Goal: Task Accomplishment & Management: Use online tool/utility

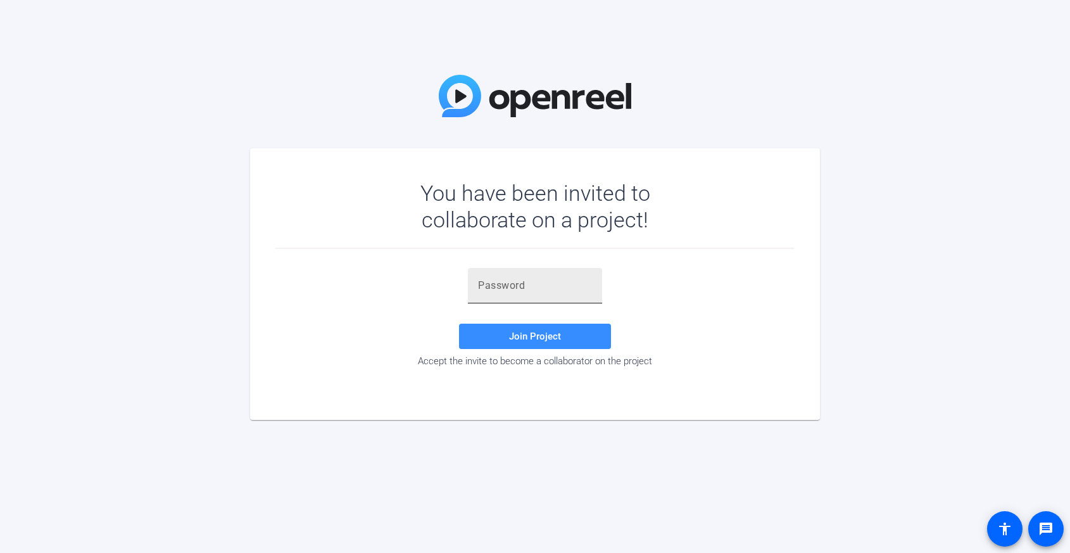
click at [542, 287] on input "text" at bounding box center [535, 285] width 114 height 15
paste input ".0ub5O"
type input ".0ub5O"
click at [540, 333] on span "Join Project" at bounding box center [535, 335] width 52 height 11
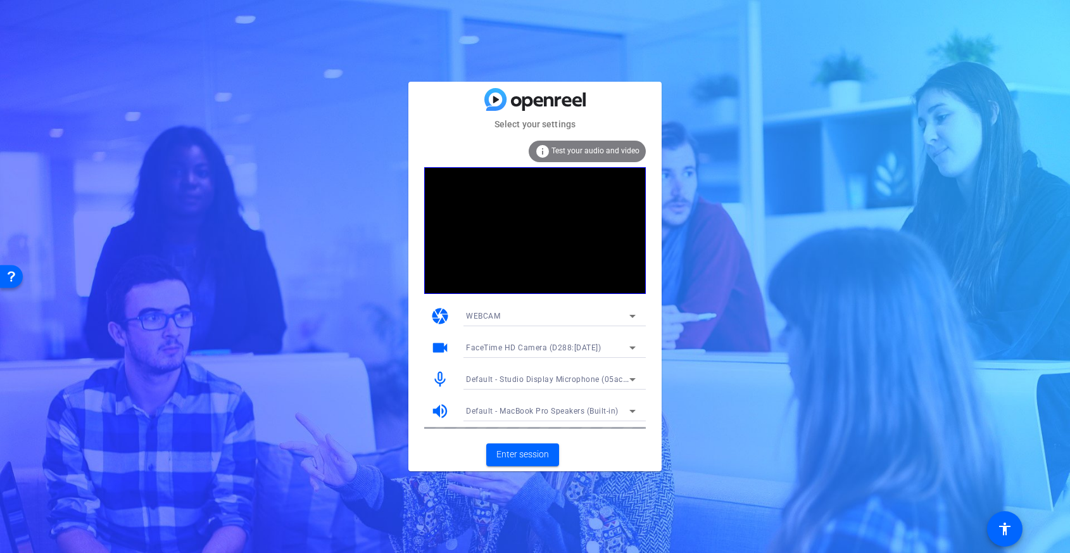
click at [545, 349] on span "FaceTime HD Camera (D288:[DATE])" at bounding box center [533, 347] width 135 height 9
click at [528, 393] on span "Studio Display Camera (15bc:0000)" at bounding box center [531, 392] width 130 height 15
click at [534, 450] on span "Enter session" at bounding box center [522, 453] width 53 height 13
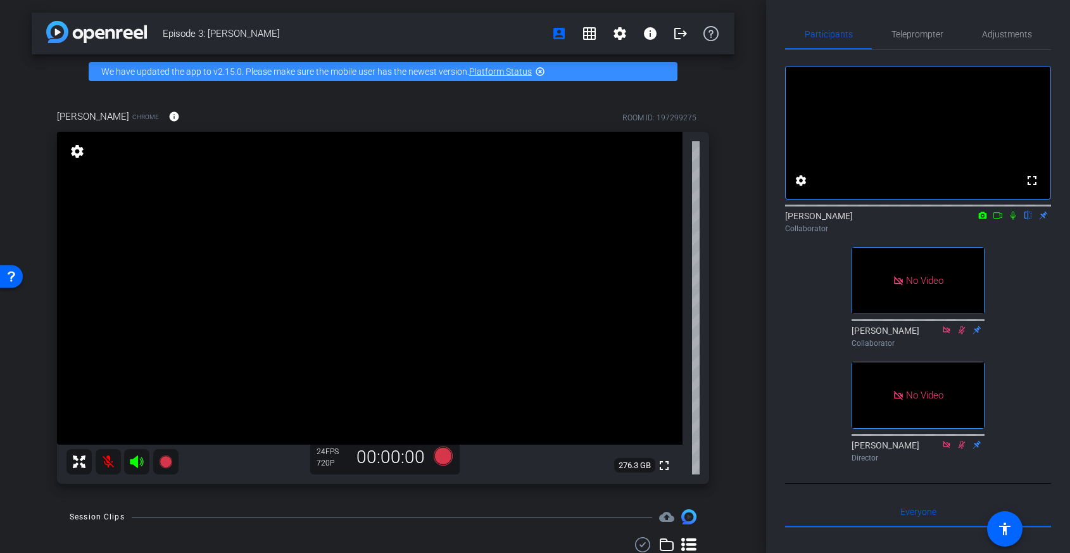
click at [1013, 220] on icon at bounding box center [1013, 215] width 10 height 9
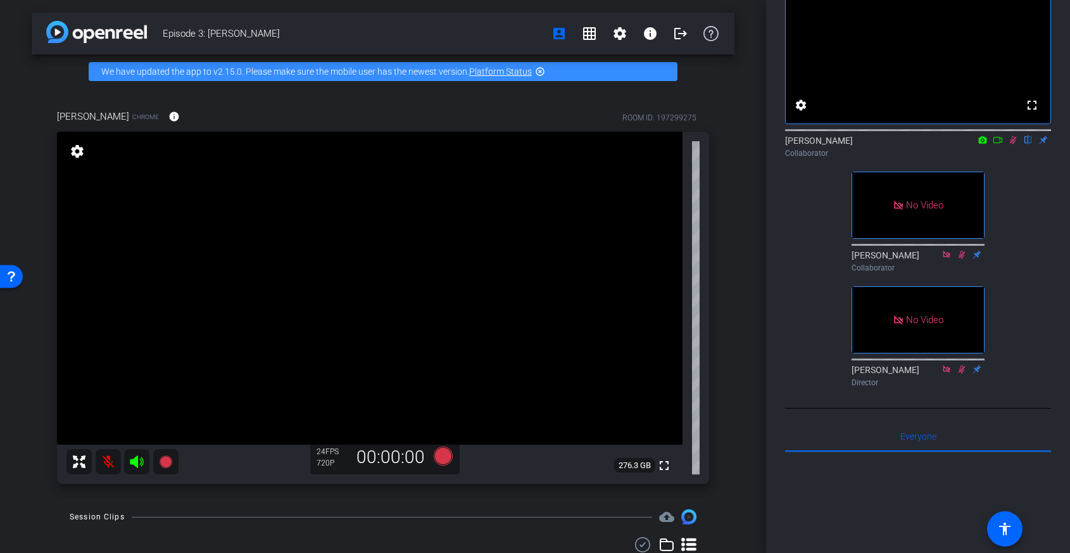
scroll to position [103, 0]
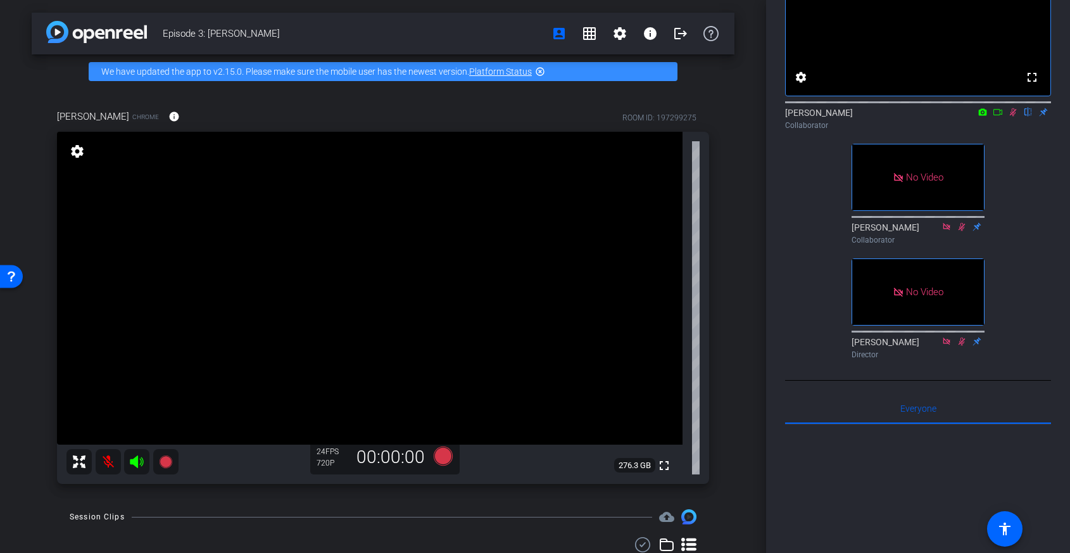
click at [997, 116] on icon at bounding box center [997, 112] width 10 height 9
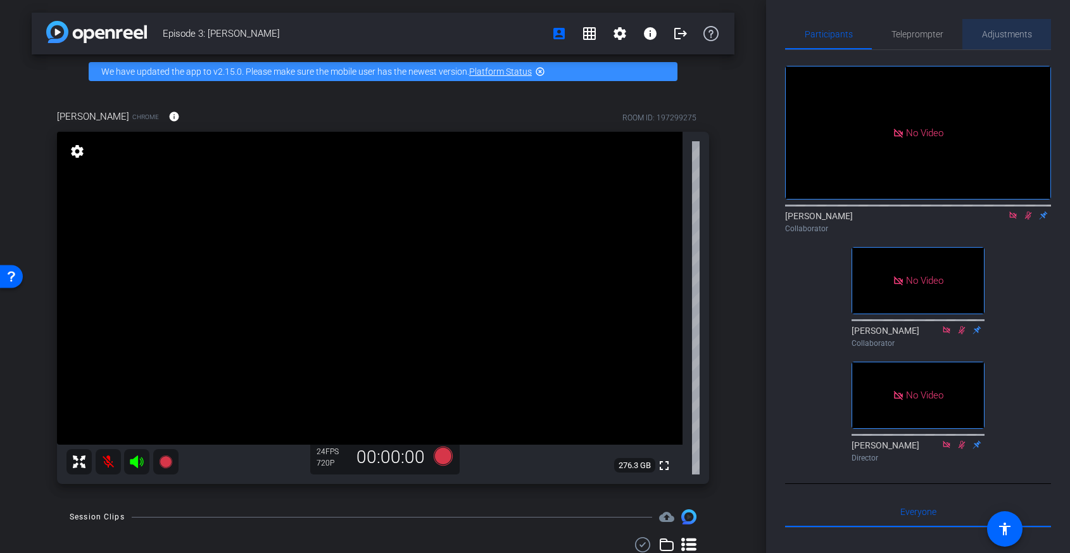
click at [1008, 30] on span "Adjustments" at bounding box center [1007, 34] width 50 height 9
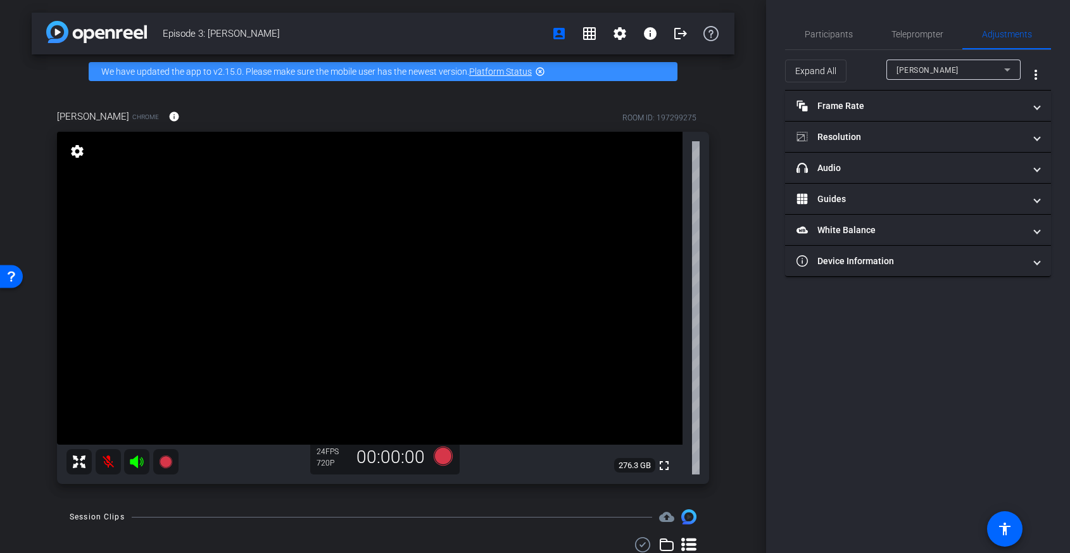
click at [933, 67] on div "[PERSON_NAME]" at bounding box center [950, 70] width 108 height 16
click at [933, 67] on div at bounding box center [535, 276] width 1070 height 553
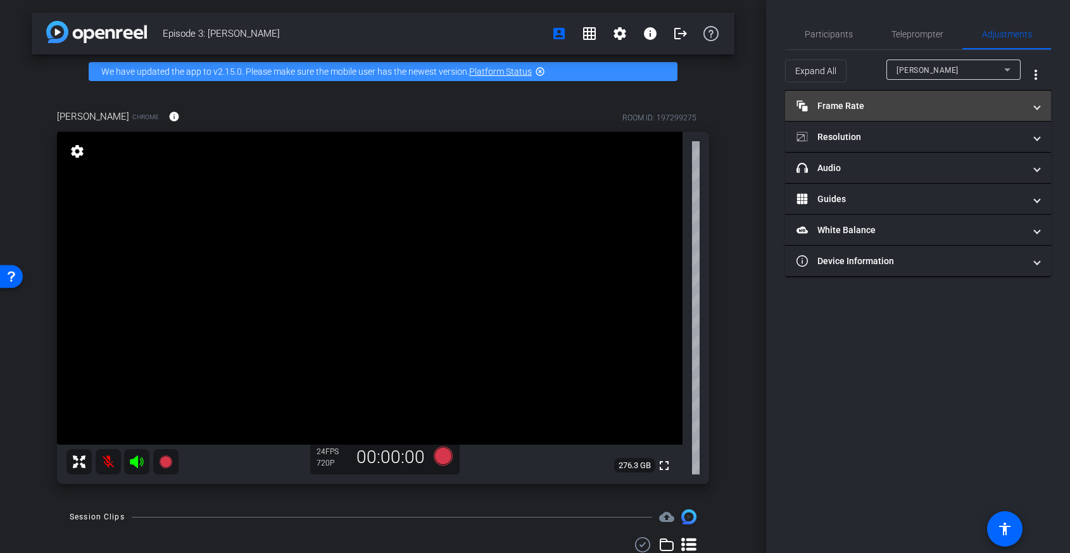
click at [866, 108] on mat-panel-title "Frame Rate Frame Rate" at bounding box center [910, 105] width 228 height 13
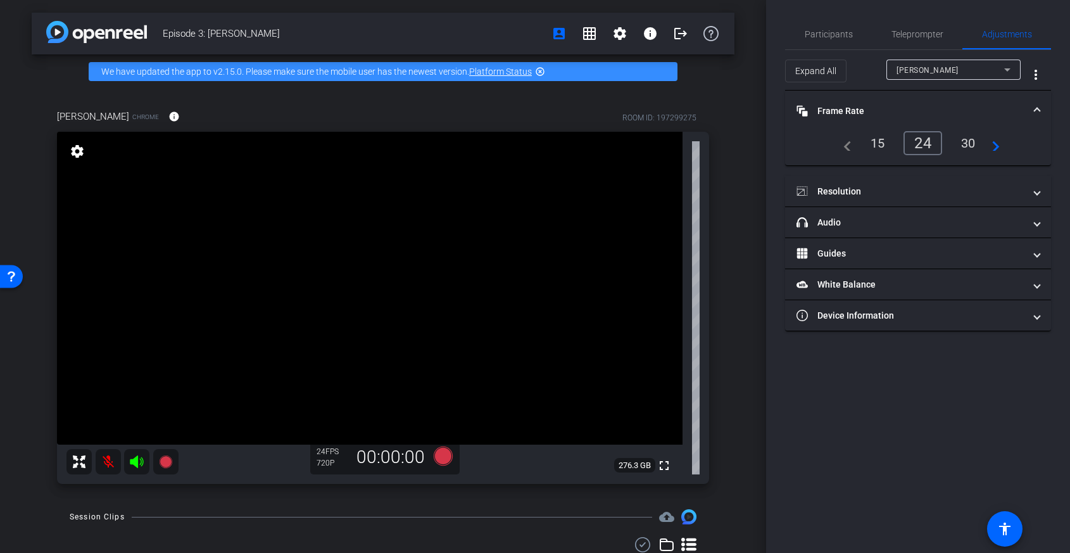
click at [972, 137] on div "30" at bounding box center [968, 143] width 34 height 22
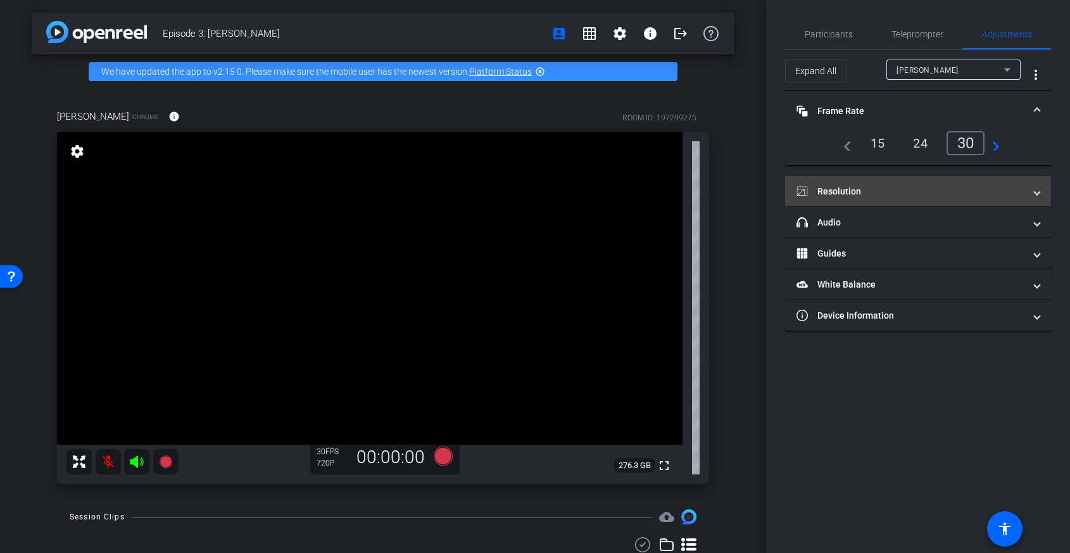
click at [1029, 187] on span "Resolution" at bounding box center [915, 191] width 238 height 13
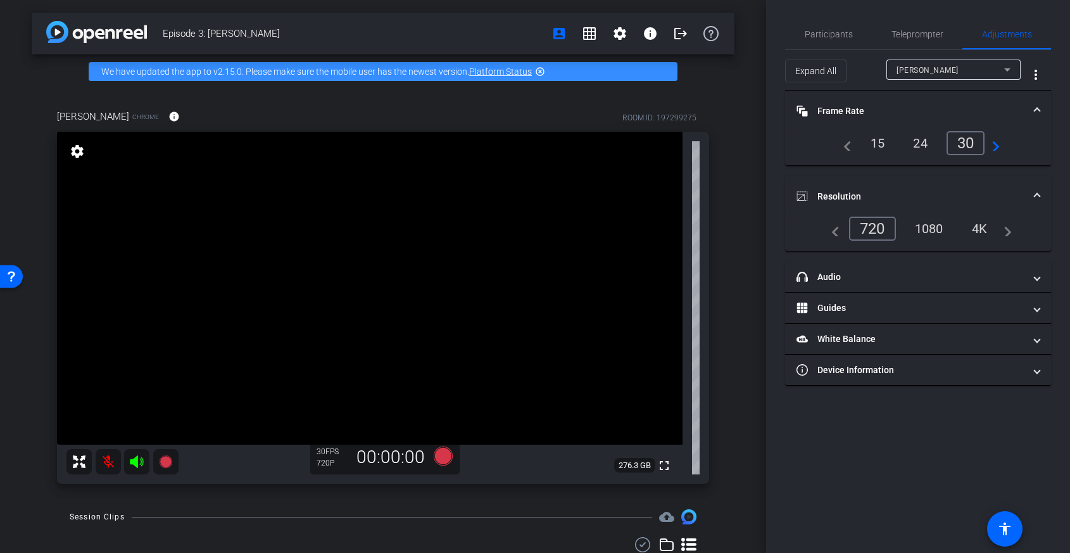
click at [935, 231] on div "1080" at bounding box center [928, 229] width 47 height 22
click at [535, 69] on mat-icon "highlight_off" at bounding box center [540, 71] width 10 height 10
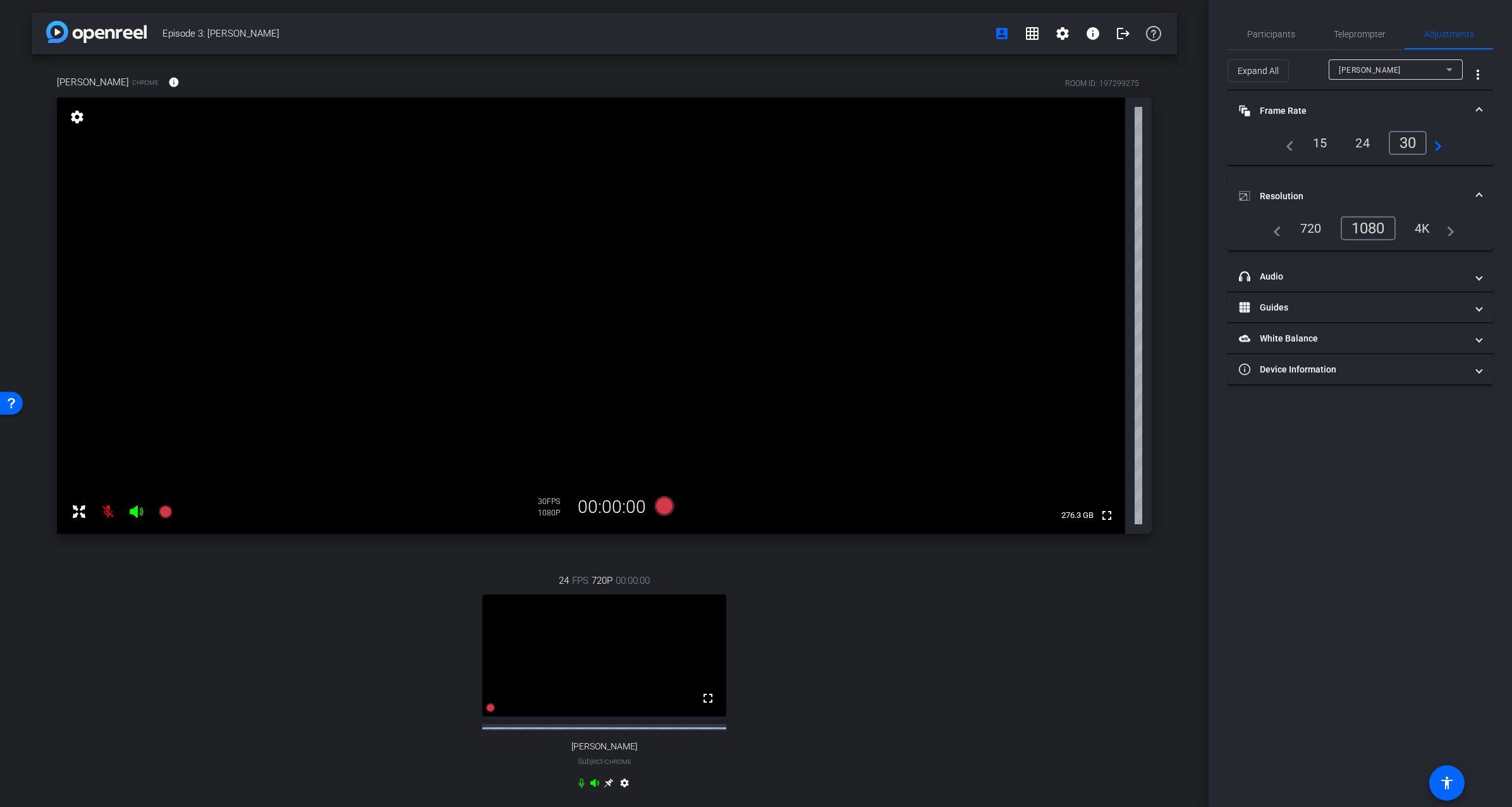
click at [1068, 73] on div "[PERSON_NAME]" at bounding box center [1392, 70] width 108 height 16
click at [1068, 116] on span "[PERSON_NAME]" at bounding box center [1370, 115] width 64 height 15
click at [1068, 136] on div "30" at bounding box center [1411, 143] width 34 height 22
click at [1068, 232] on div "1080" at bounding box center [1370, 229] width 47 height 22
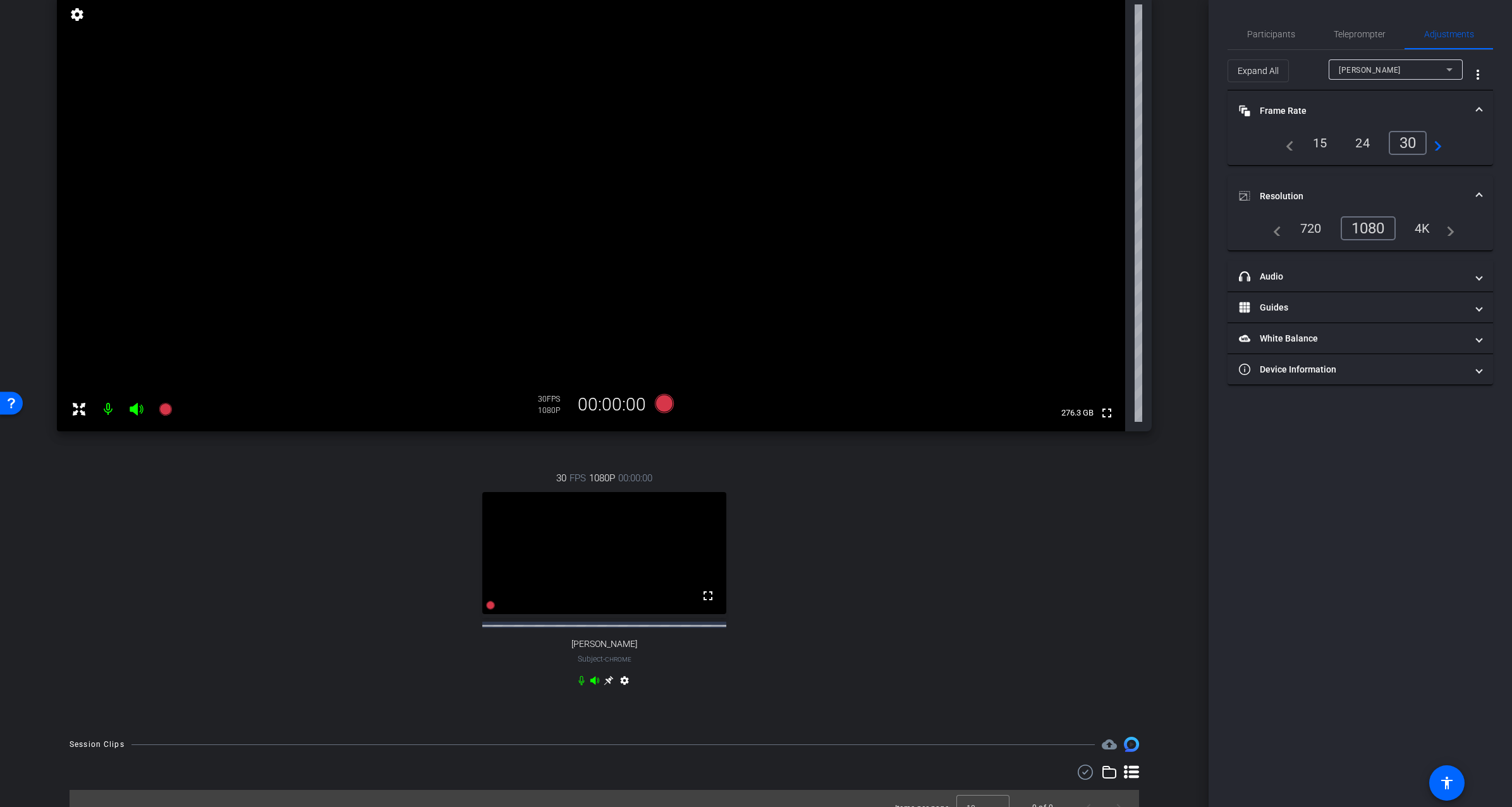
scroll to position [132, 0]
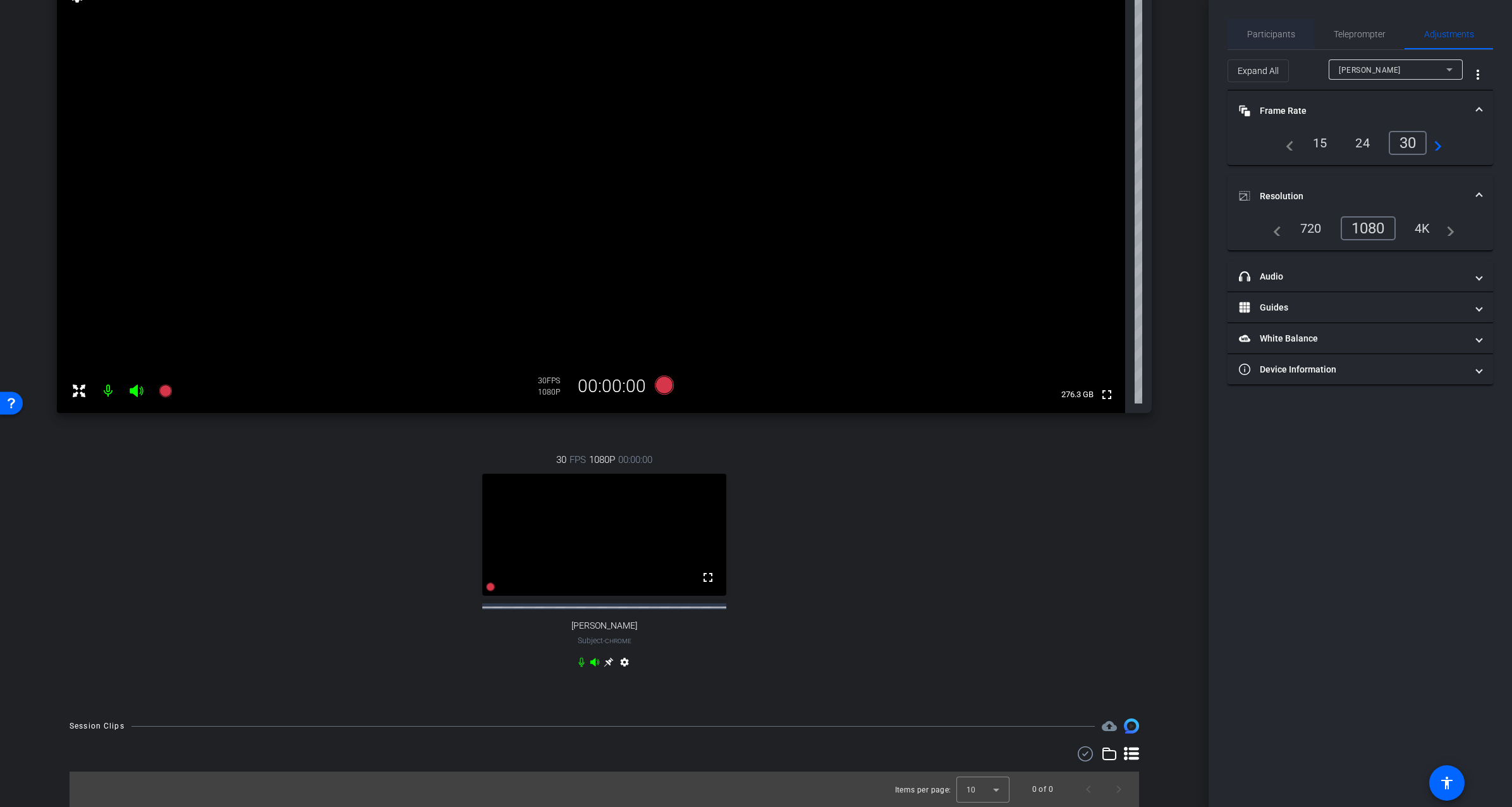
click at [1068, 37] on span "Participants" at bounding box center [1271, 34] width 48 height 9
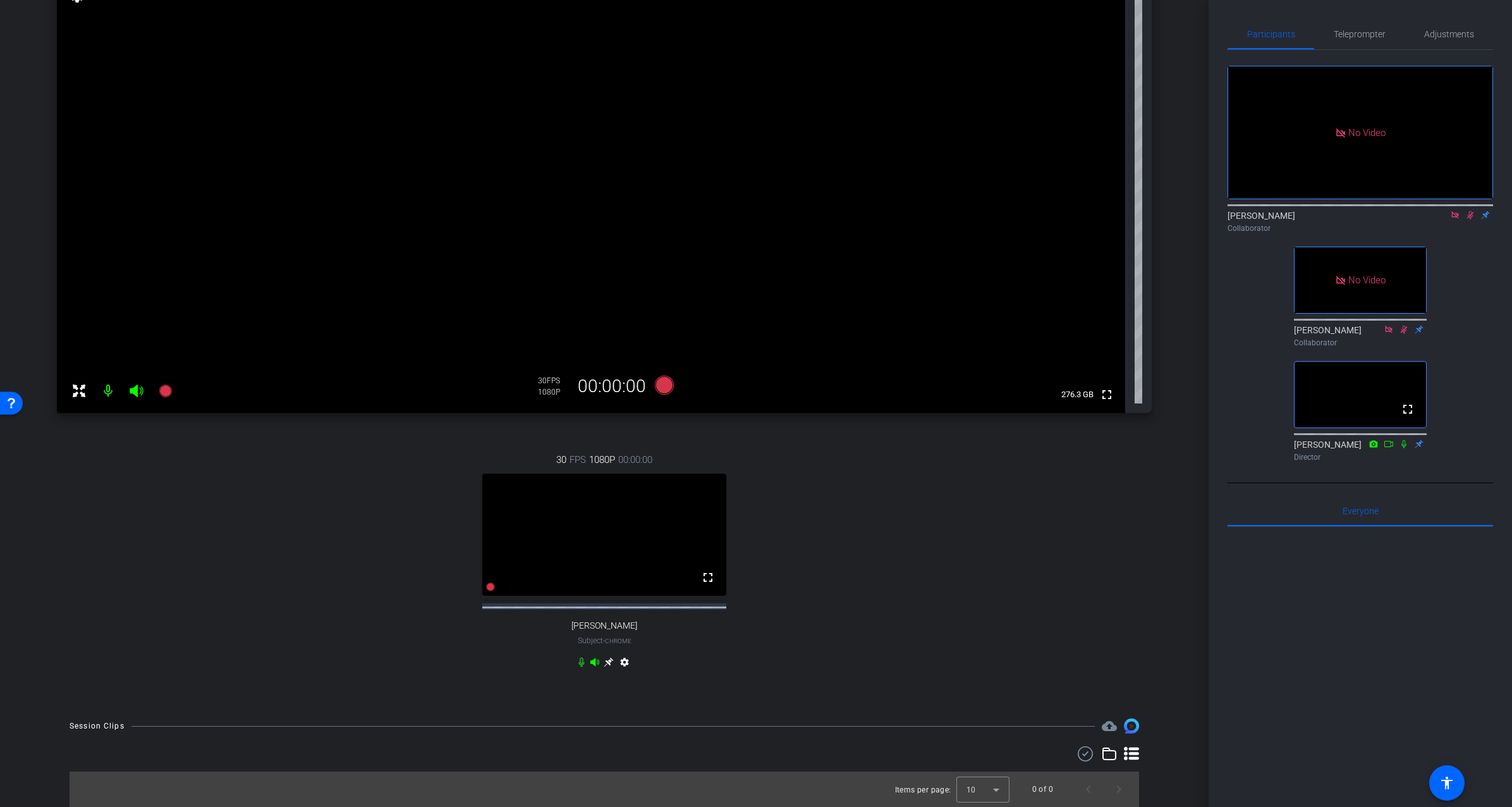
click at [1068, 211] on icon at bounding box center [1470, 215] width 10 height 9
click at [665, 379] on icon at bounding box center [664, 385] width 19 height 19
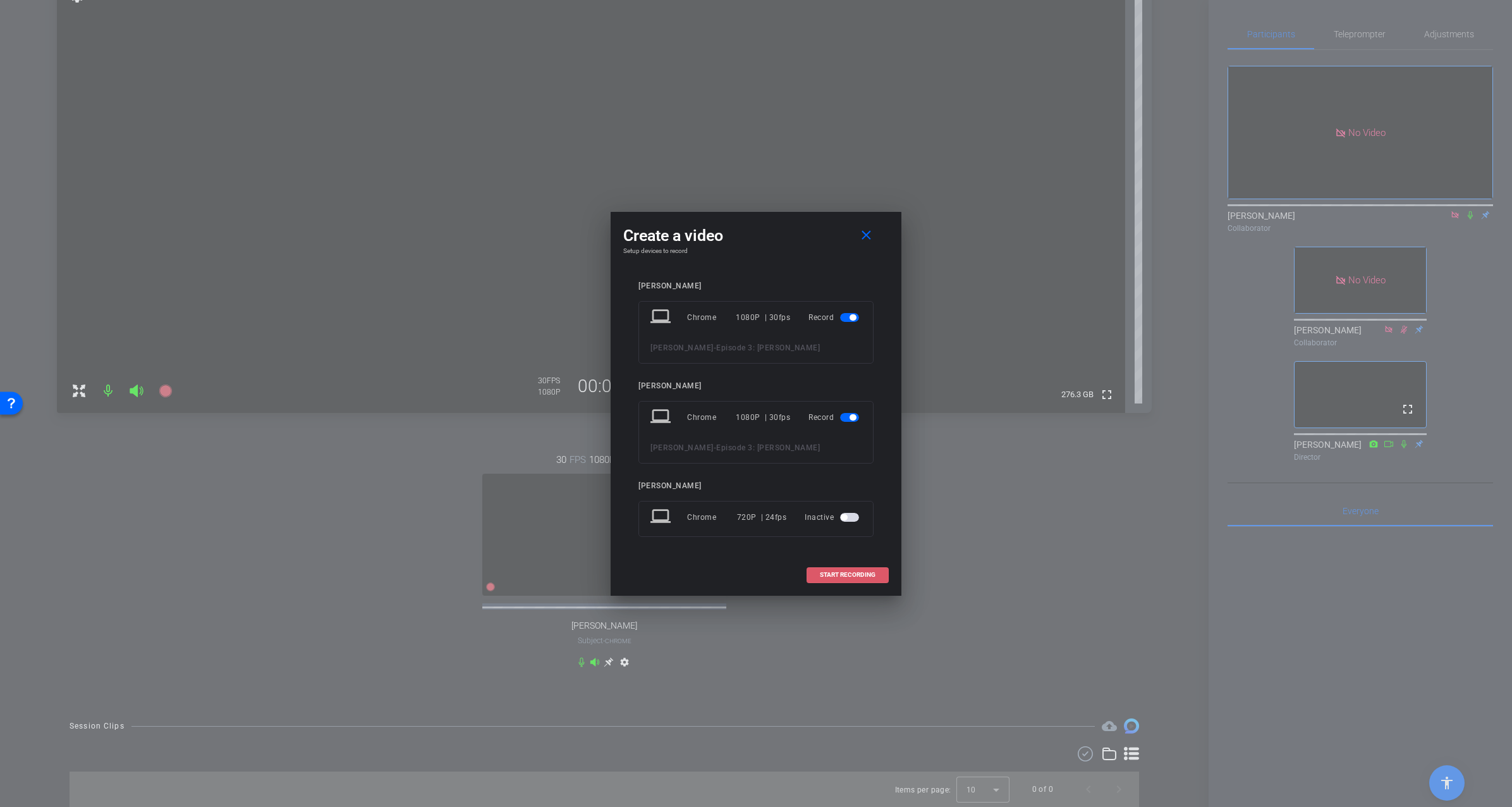
click at [836, 551] on span at bounding box center [847, 574] width 81 height 30
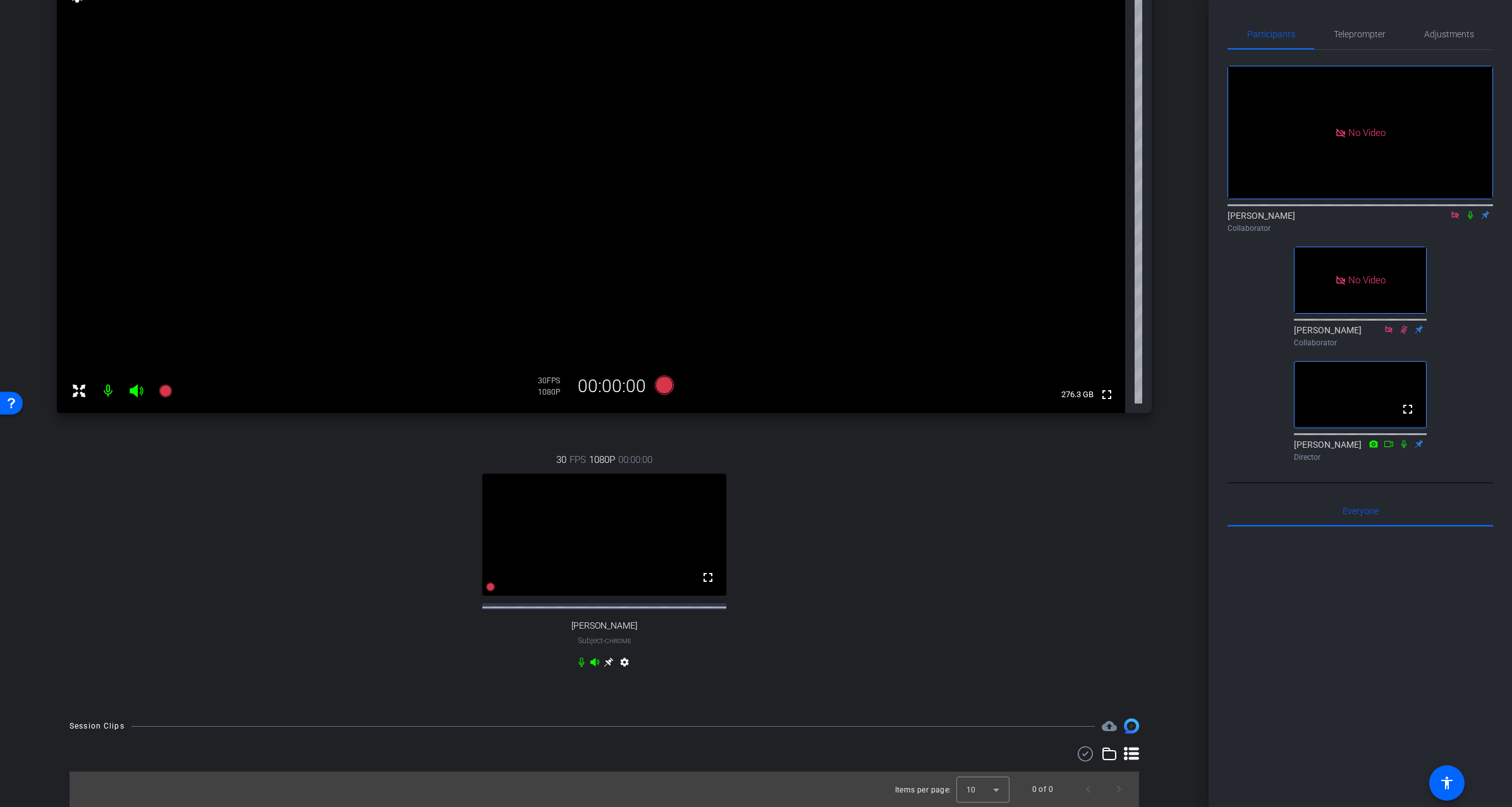
scroll to position [130, 0]
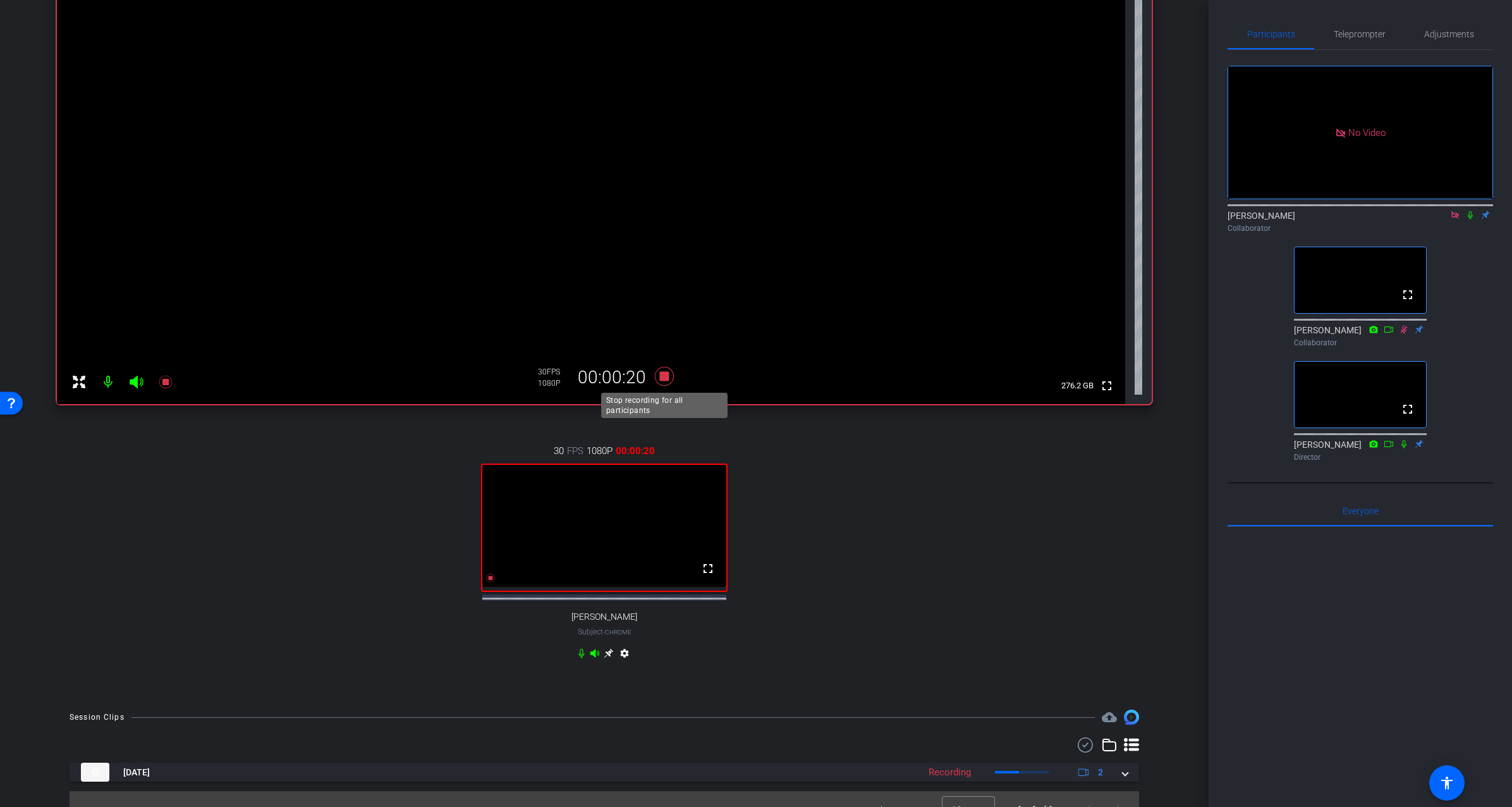
click at [664, 374] on icon at bounding box center [664, 376] width 19 height 19
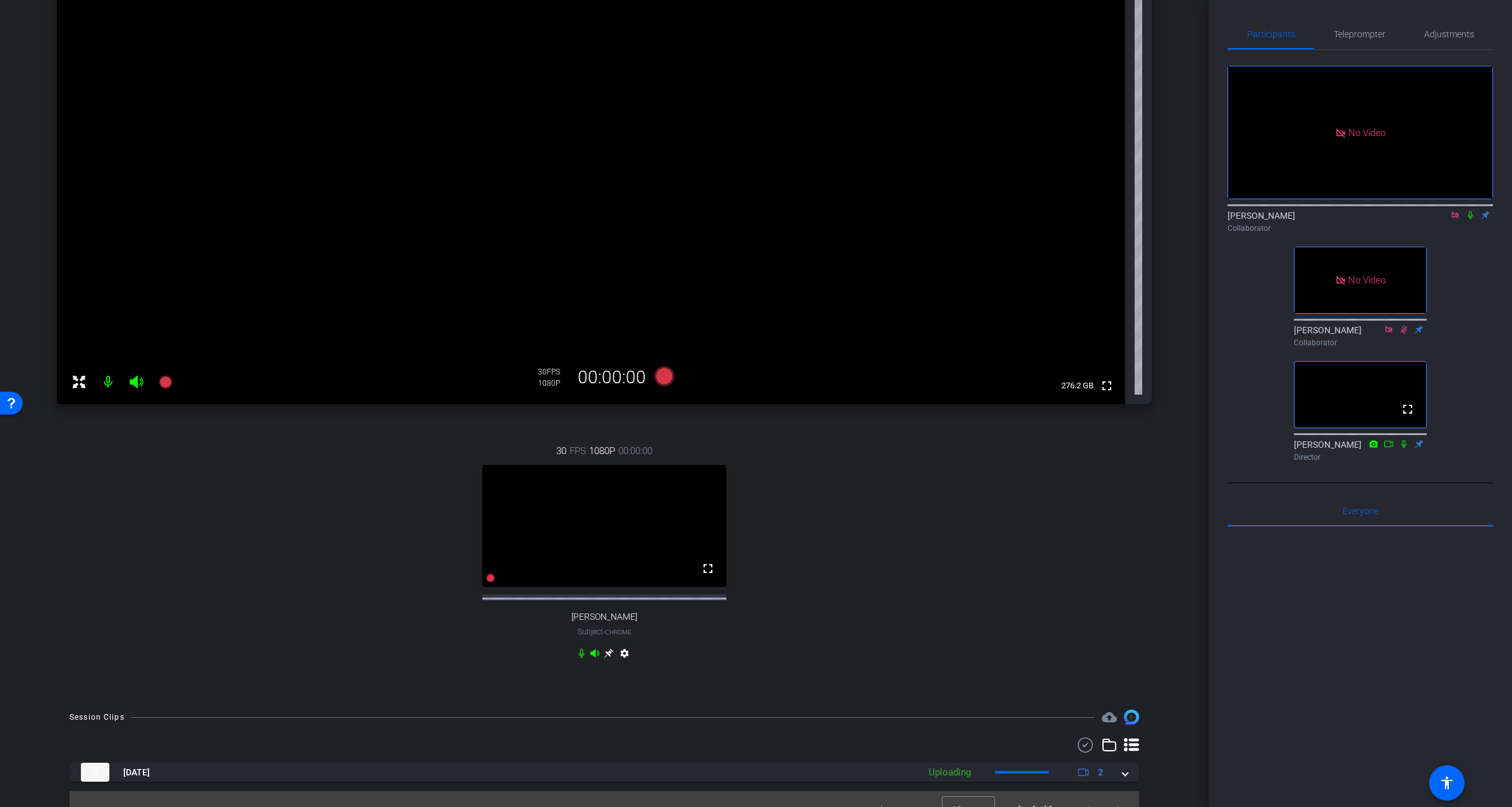
click at [1068, 211] on icon at bounding box center [1470, 215] width 10 height 9
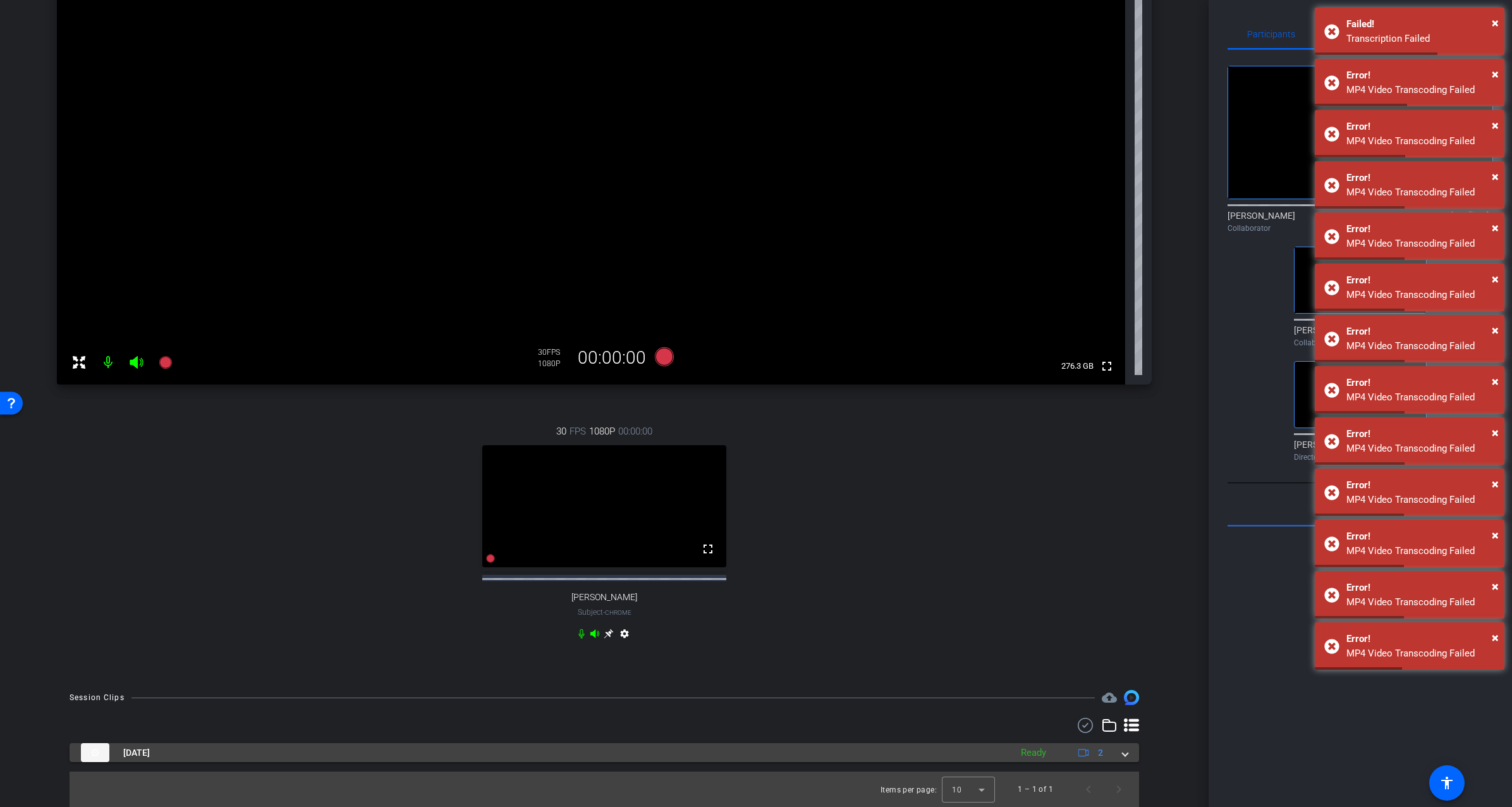
click at [1068, 551] on span at bounding box center [1125, 752] width 5 height 13
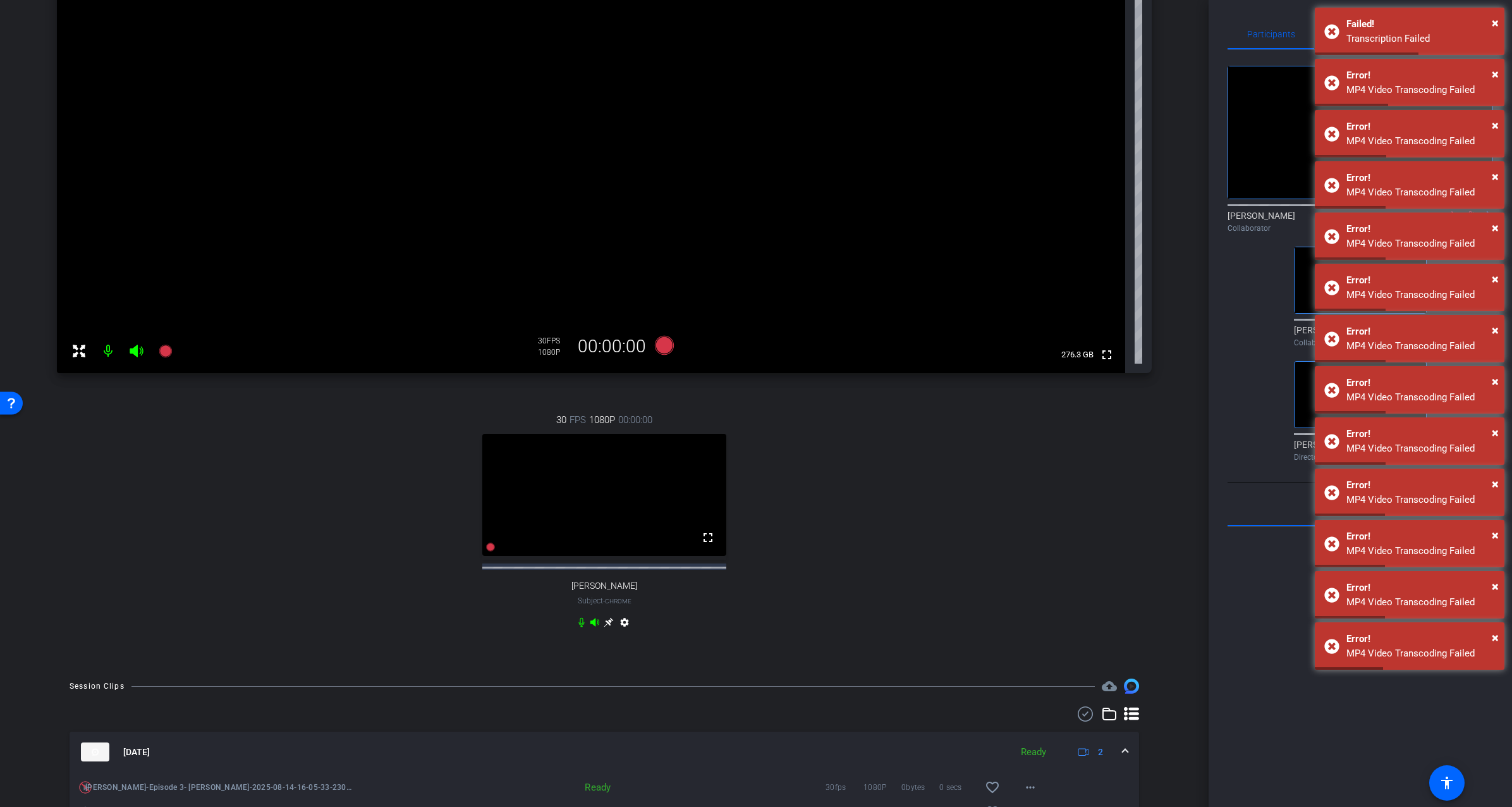
scroll to position [251, 0]
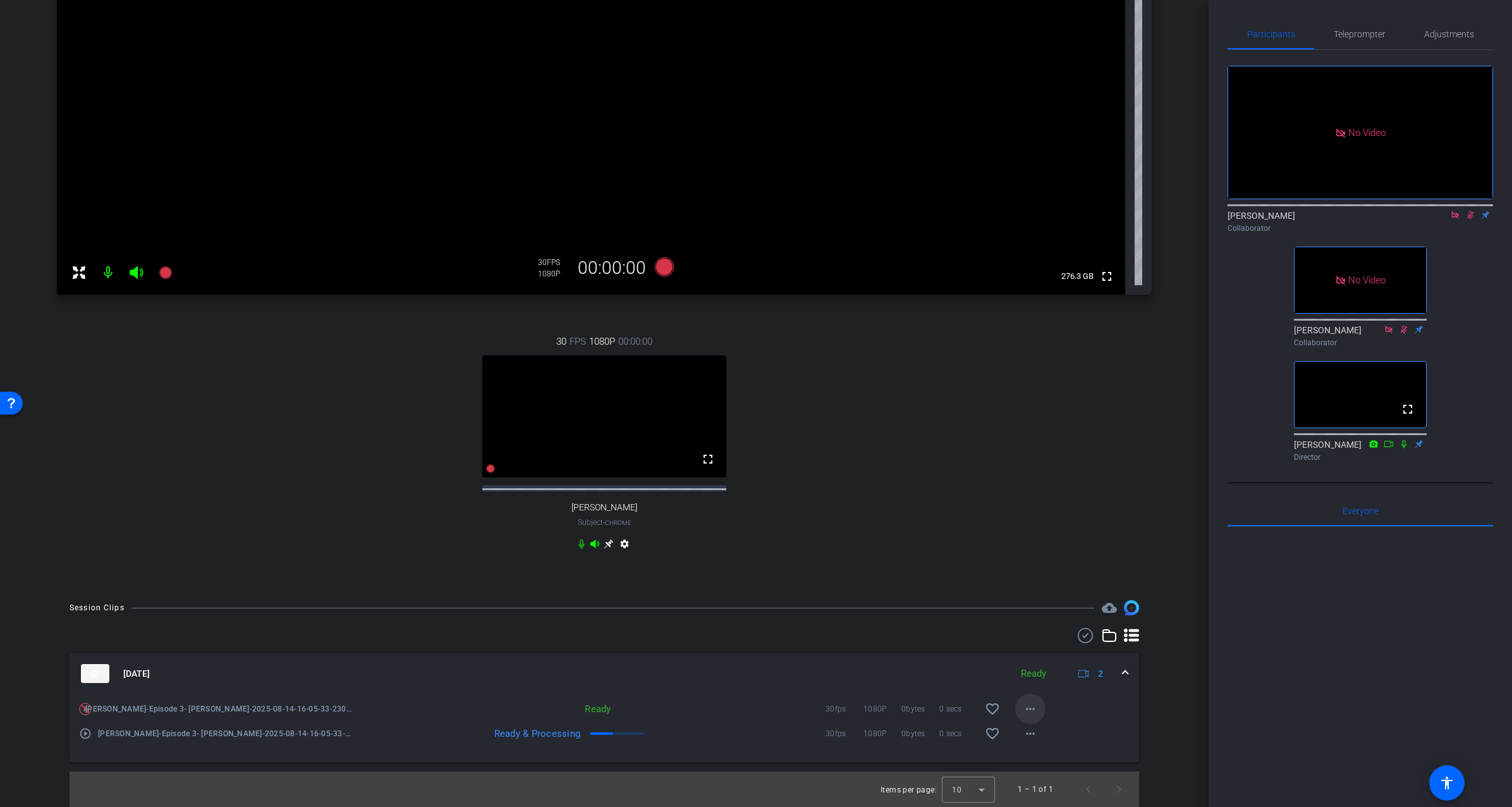
click at [1026, 551] on mat-icon "more_horiz" at bounding box center [1030, 708] width 15 height 15
click at [1048, 551] on span "MP4 Unavailable" at bounding box center [1057, 608] width 62 height 9
click at [1026, 551] on mat-icon "more_horiz" at bounding box center [1030, 708] width 15 height 15
click at [1038, 551] on span "MP4 Unavailable" at bounding box center [1057, 608] width 62 height 9
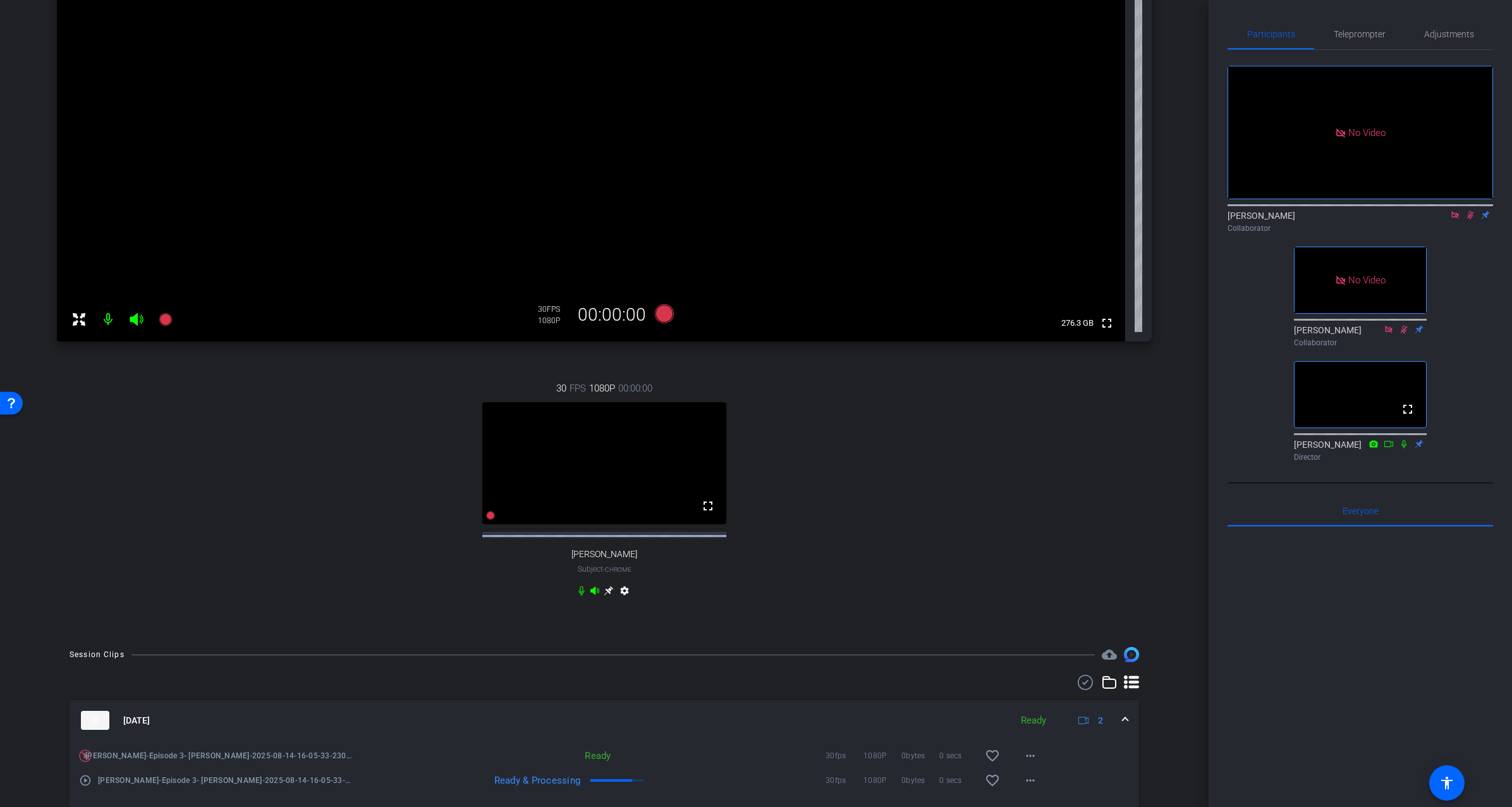
scroll to position [192, 0]
click at [664, 312] on icon at bounding box center [664, 313] width 19 height 19
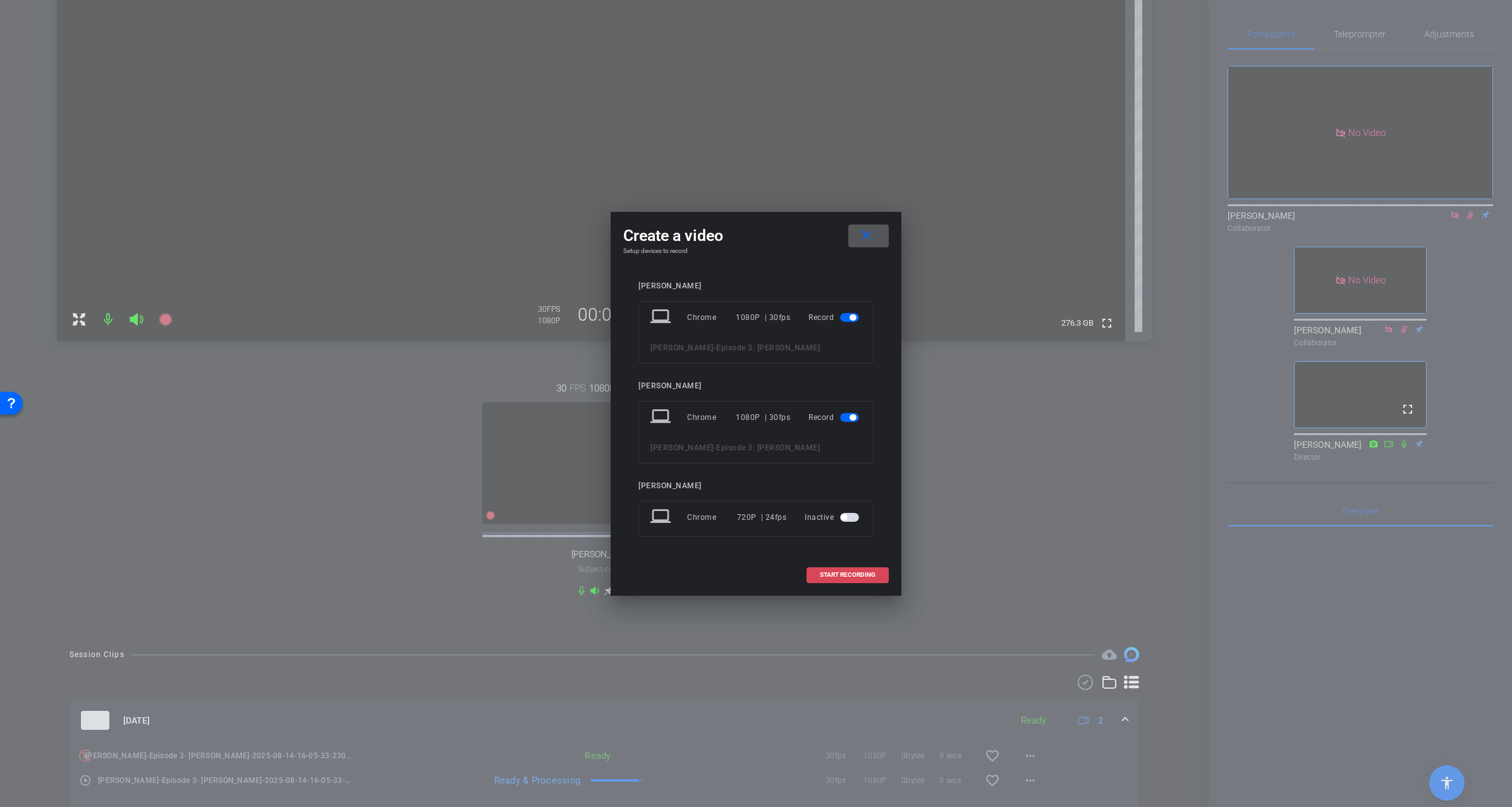
click at [857, 551] on span "START RECORDING" at bounding box center [848, 574] width 56 height 6
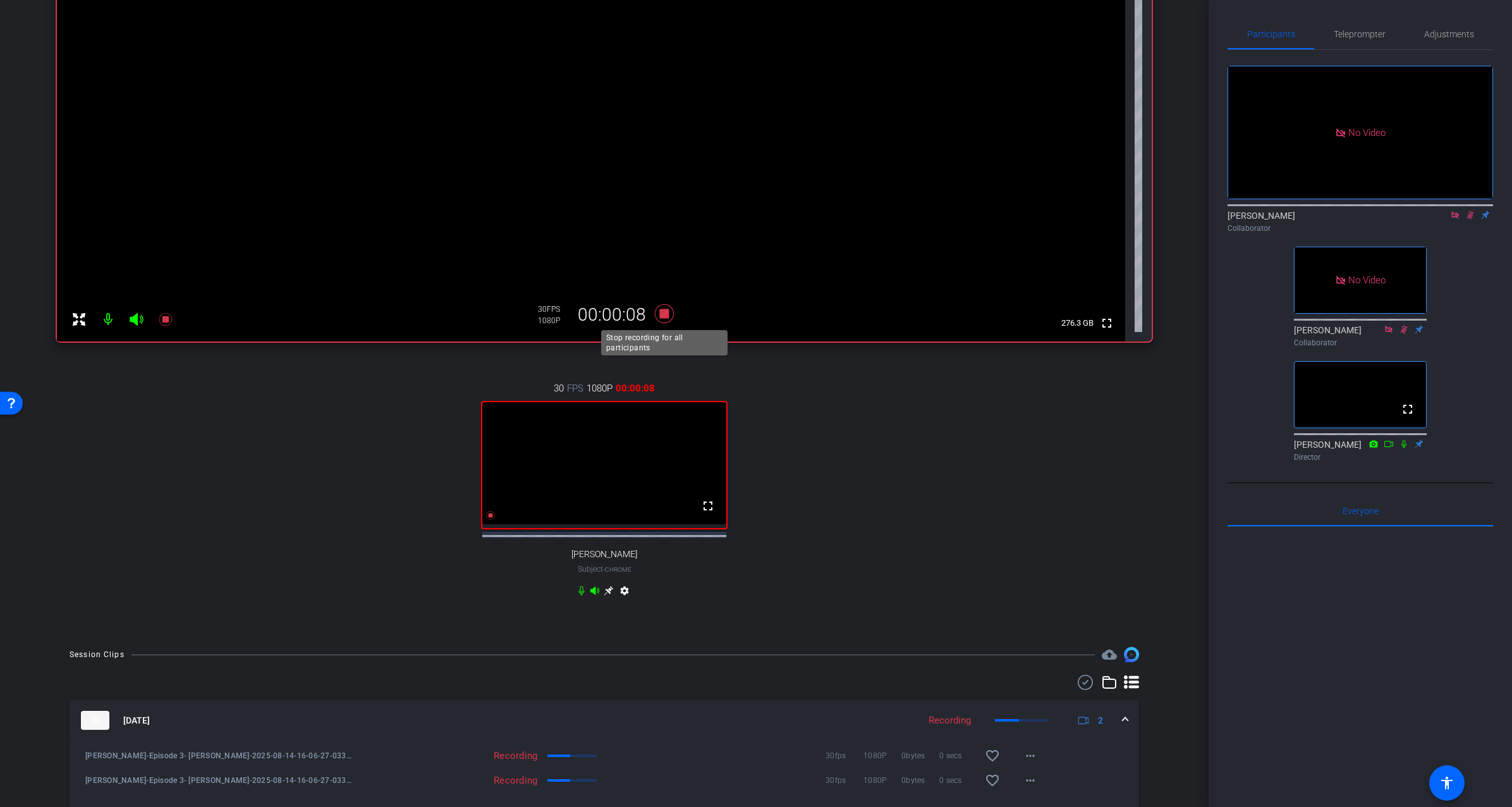
click at [666, 310] on icon at bounding box center [664, 313] width 19 height 19
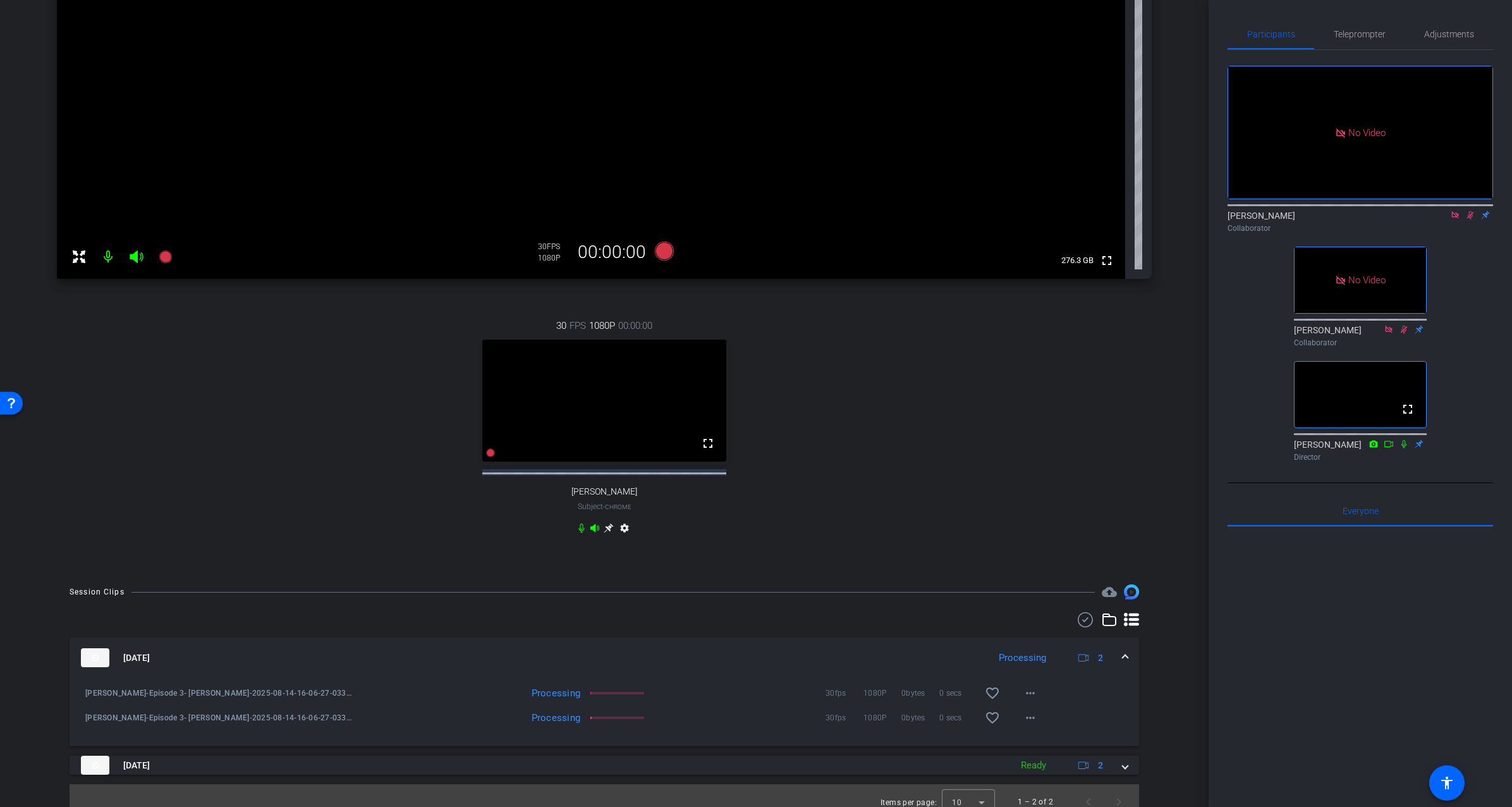
scroll to position [279, 0]
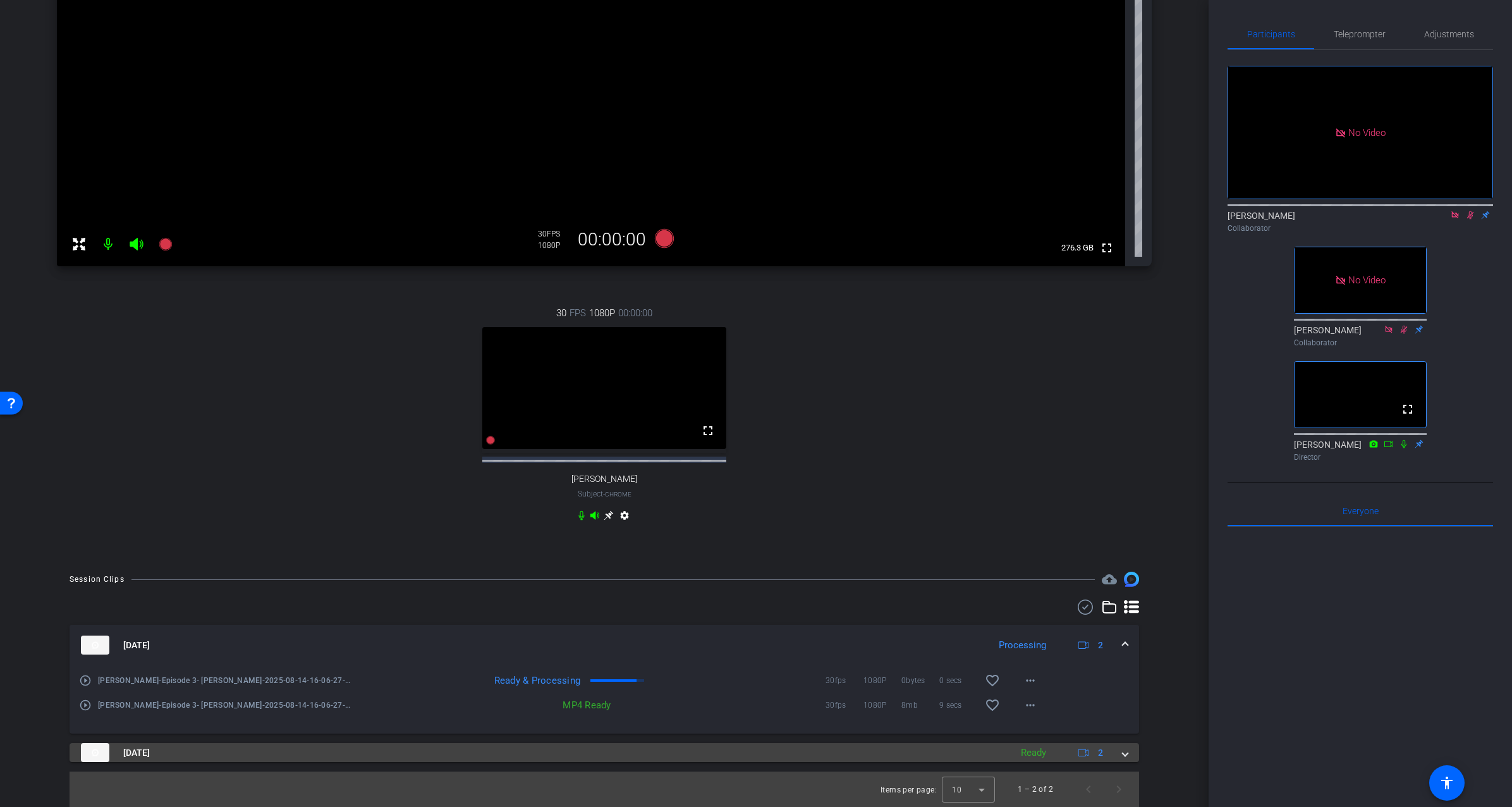
click at [1068, 551] on span at bounding box center [1125, 752] width 5 height 13
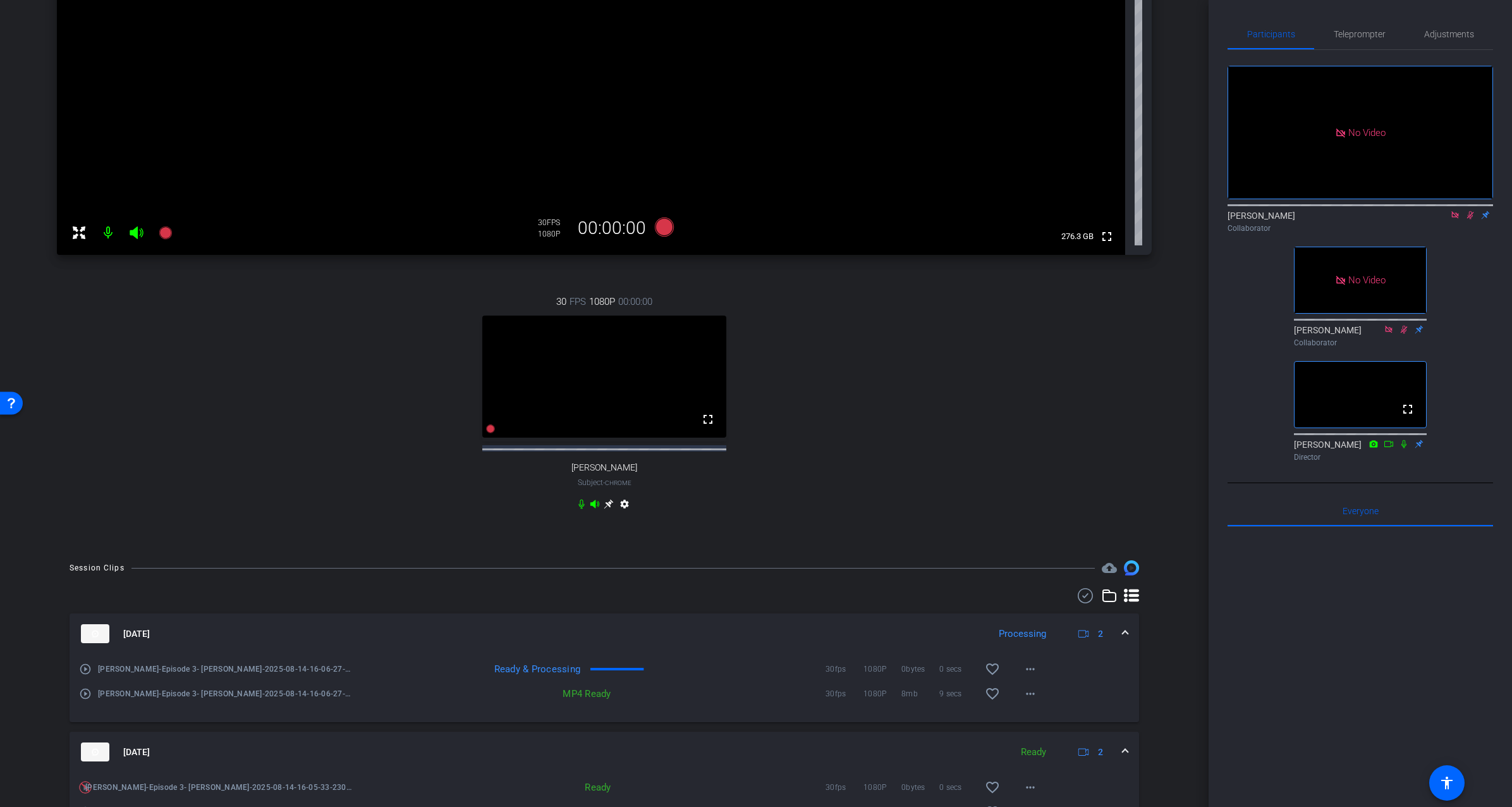
scroll to position [369, 0]
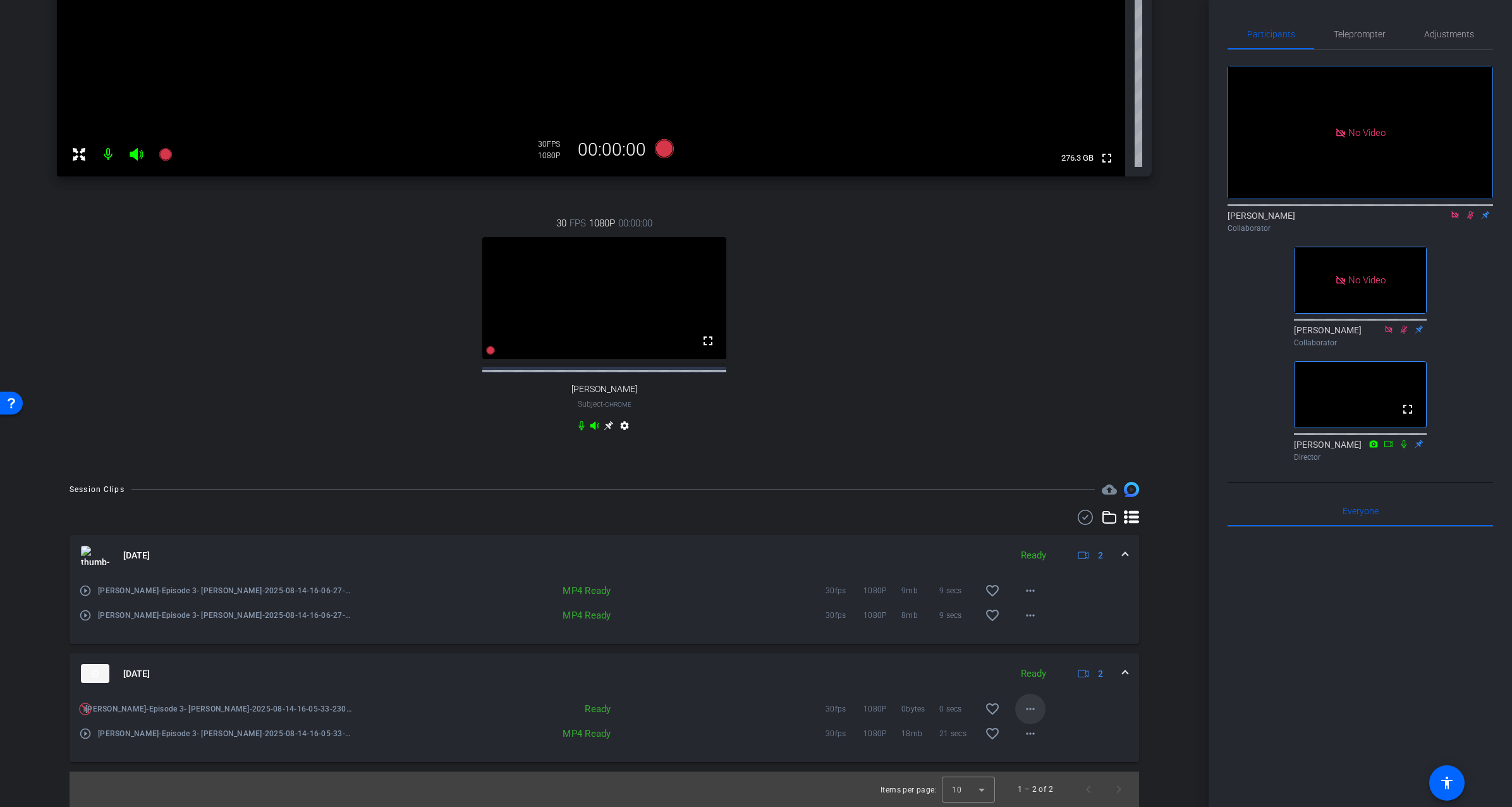
click at [1026, 551] on mat-icon "more_horiz" at bounding box center [1030, 708] width 15 height 15
click at [1056, 551] on span "Download Original" at bounding box center [1070, 576] width 89 height 15
click at [1027, 551] on mat-icon "more_horiz" at bounding box center [1030, 590] width 15 height 15
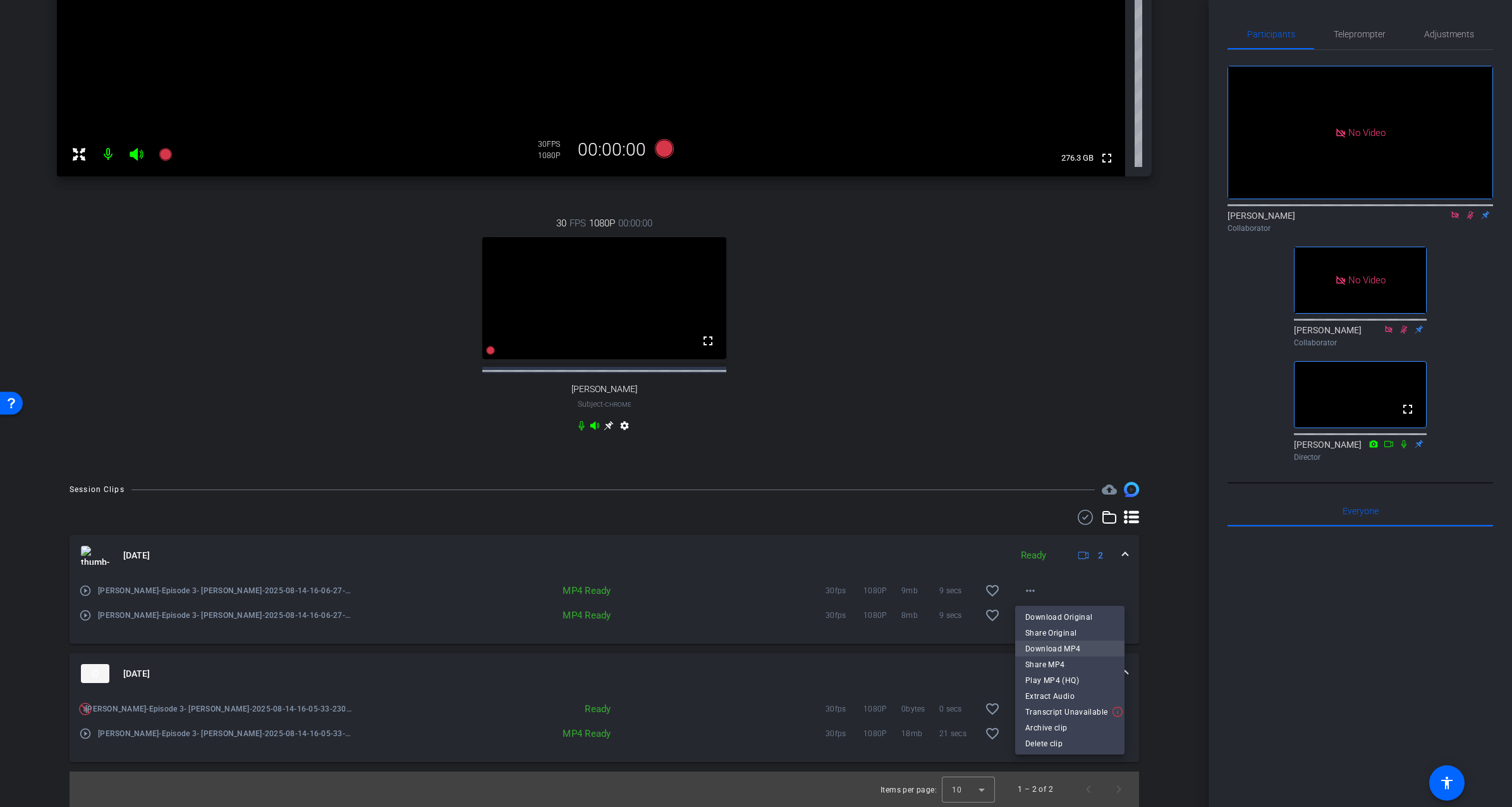
click at [1058, 551] on span "Download MP4" at bounding box center [1070, 648] width 89 height 15
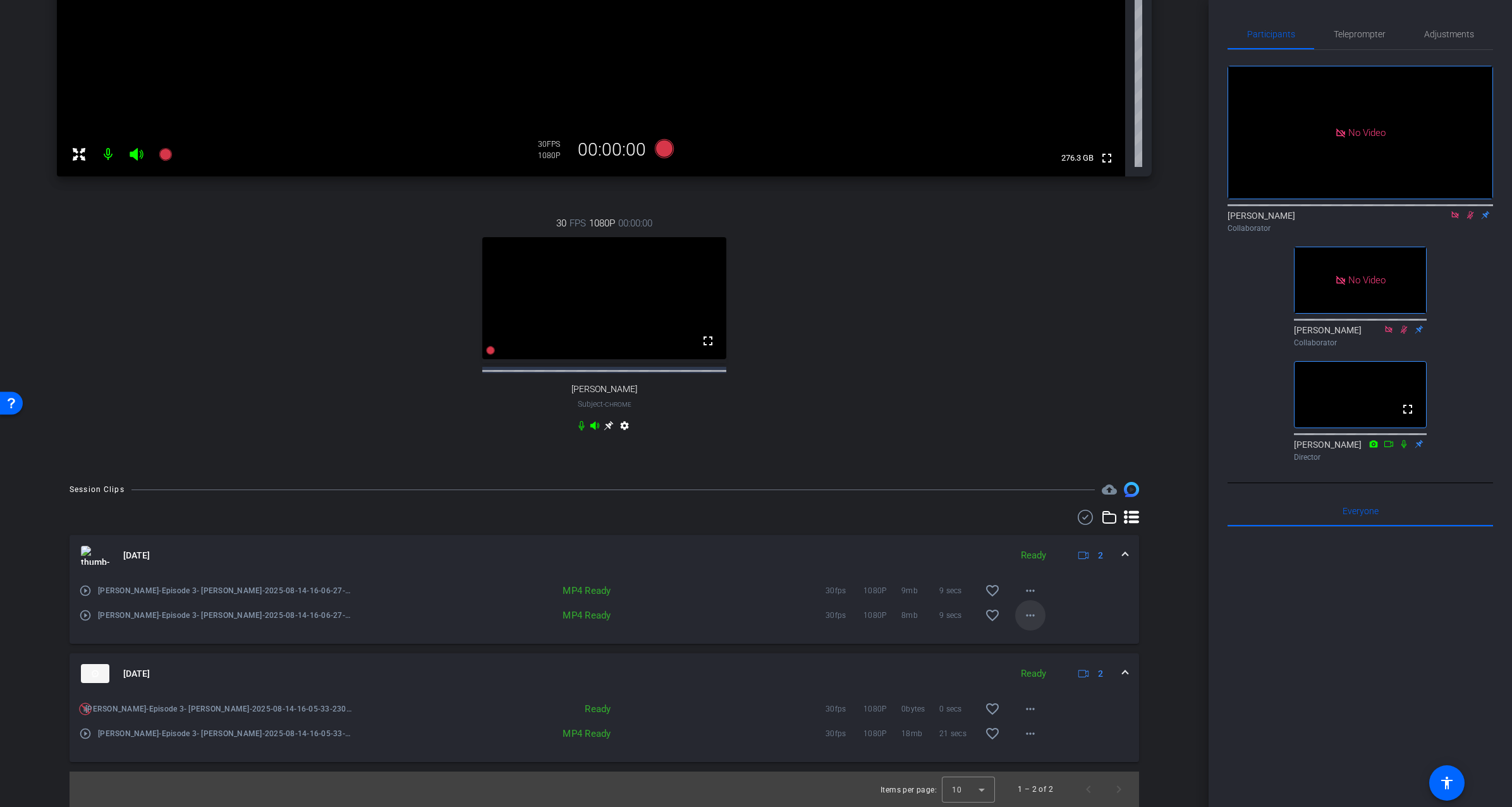
click at [1033, 551] on mat-icon "more_horiz" at bounding box center [1030, 614] width 15 height 15
click at [1064, 551] on span "Download MP4" at bounding box center [1070, 672] width 89 height 15
click at [1036, 551] on mat-icon "more_horiz" at bounding box center [1030, 733] width 15 height 15
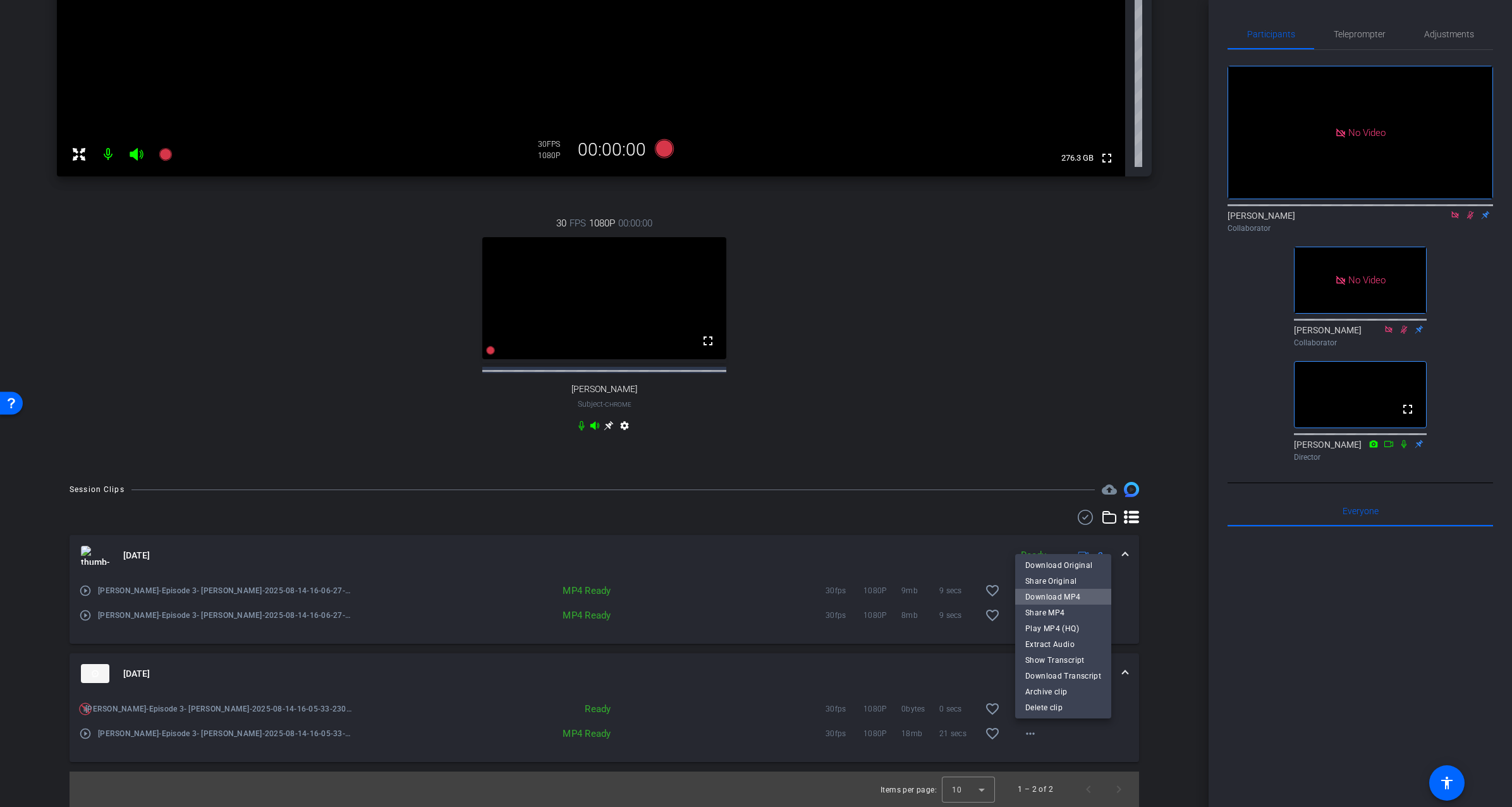
click at [1068, 551] on span "Download MP4" at bounding box center [1064, 596] width 76 height 15
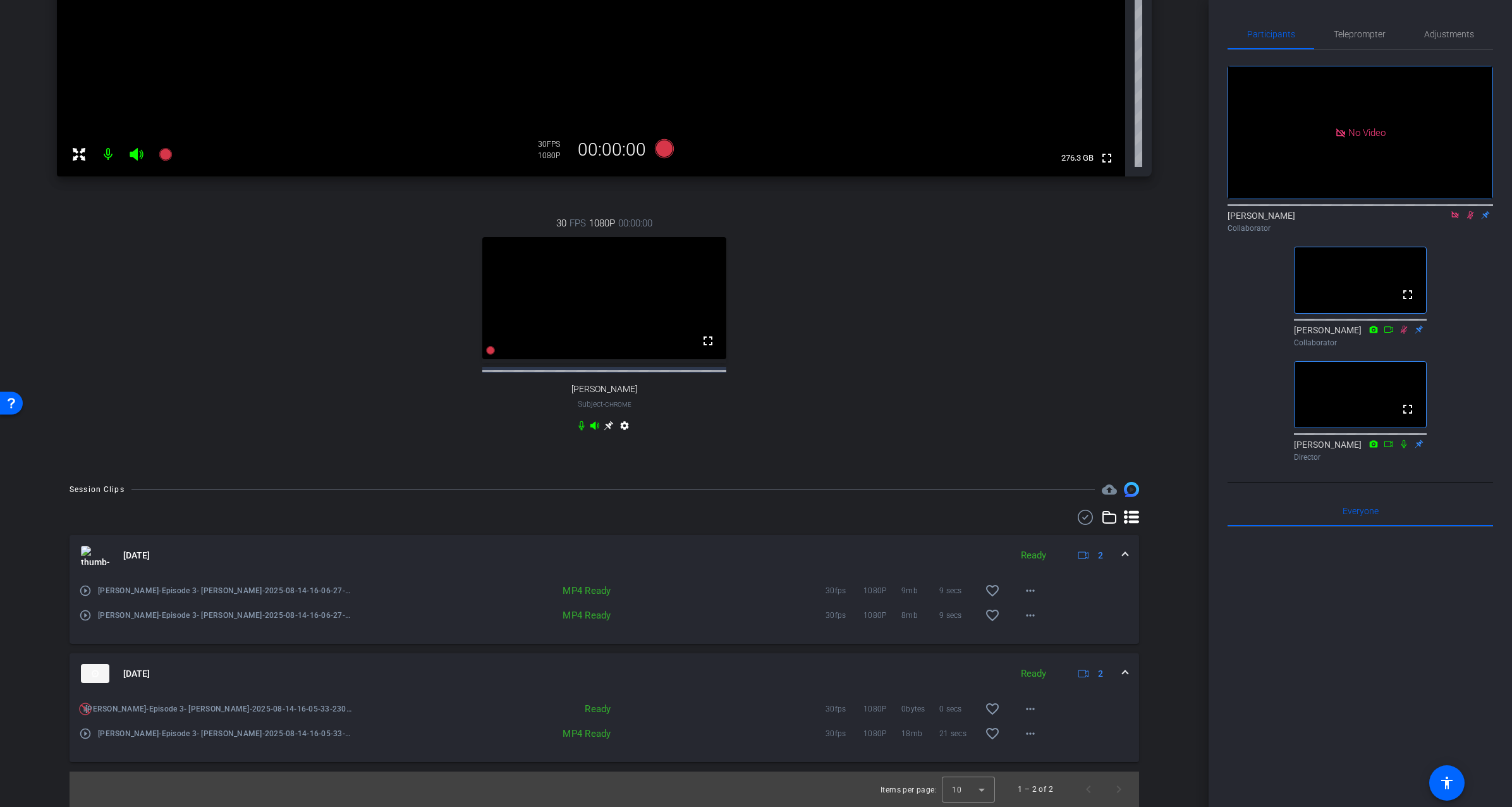
click at [1068, 211] on icon at bounding box center [1470, 215] width 10 height 9
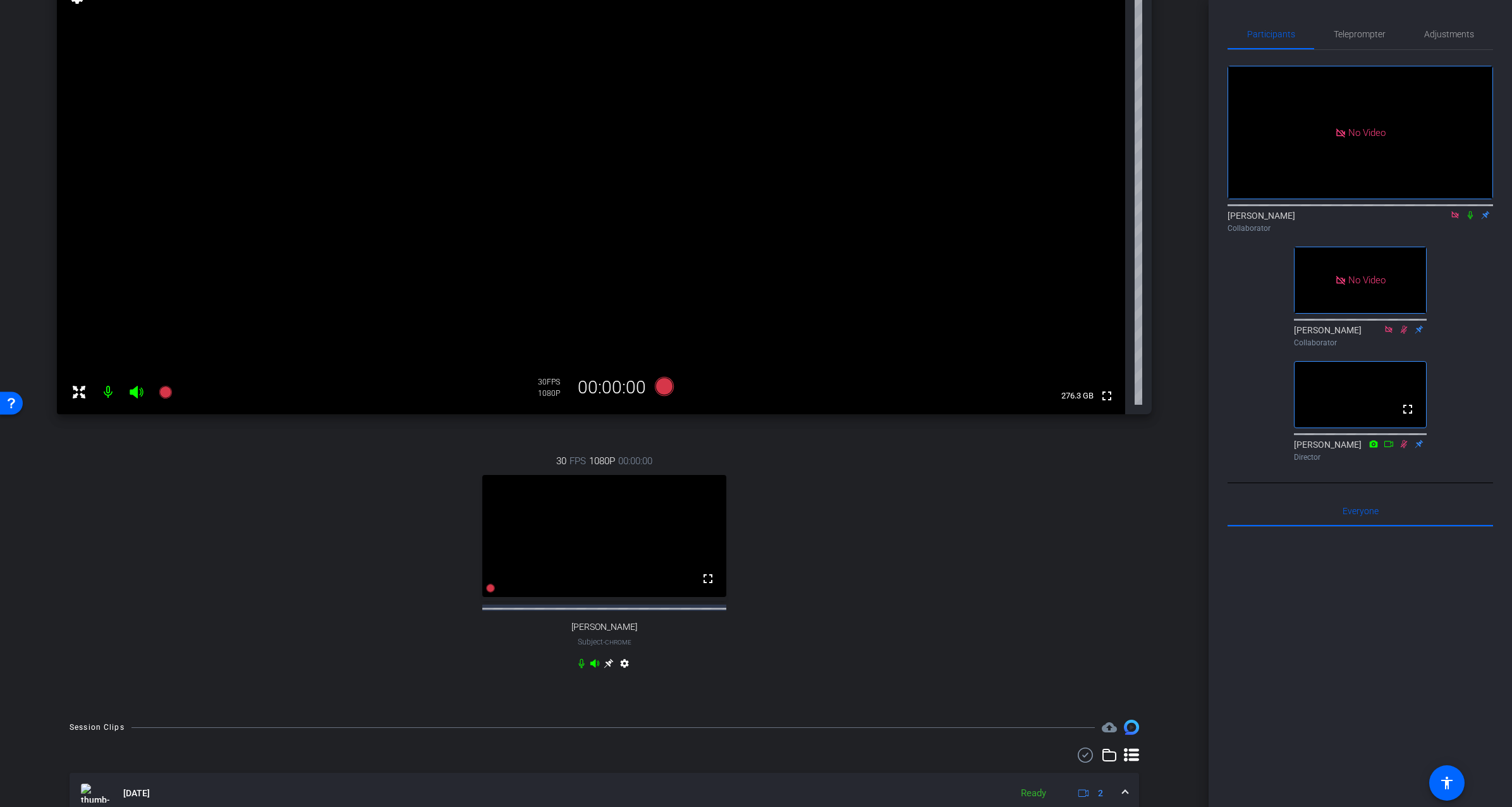
scroll to position [111, 0]
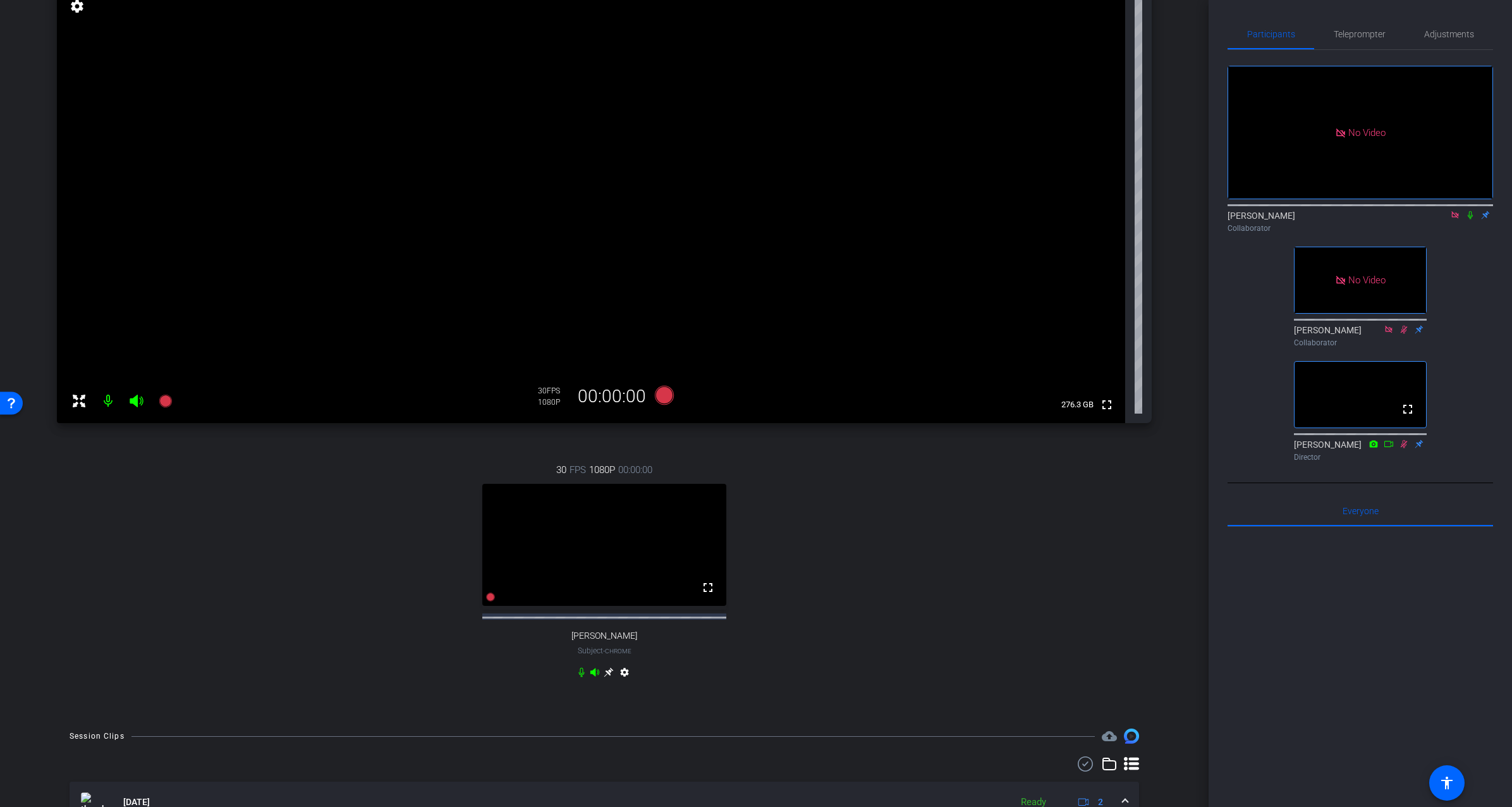
click at [1068, 211] on icon at bounding box center [1454, 214] width 7 height 7
click at [665, 392] on icon at bounding box center [664, 395] width 19 height 19
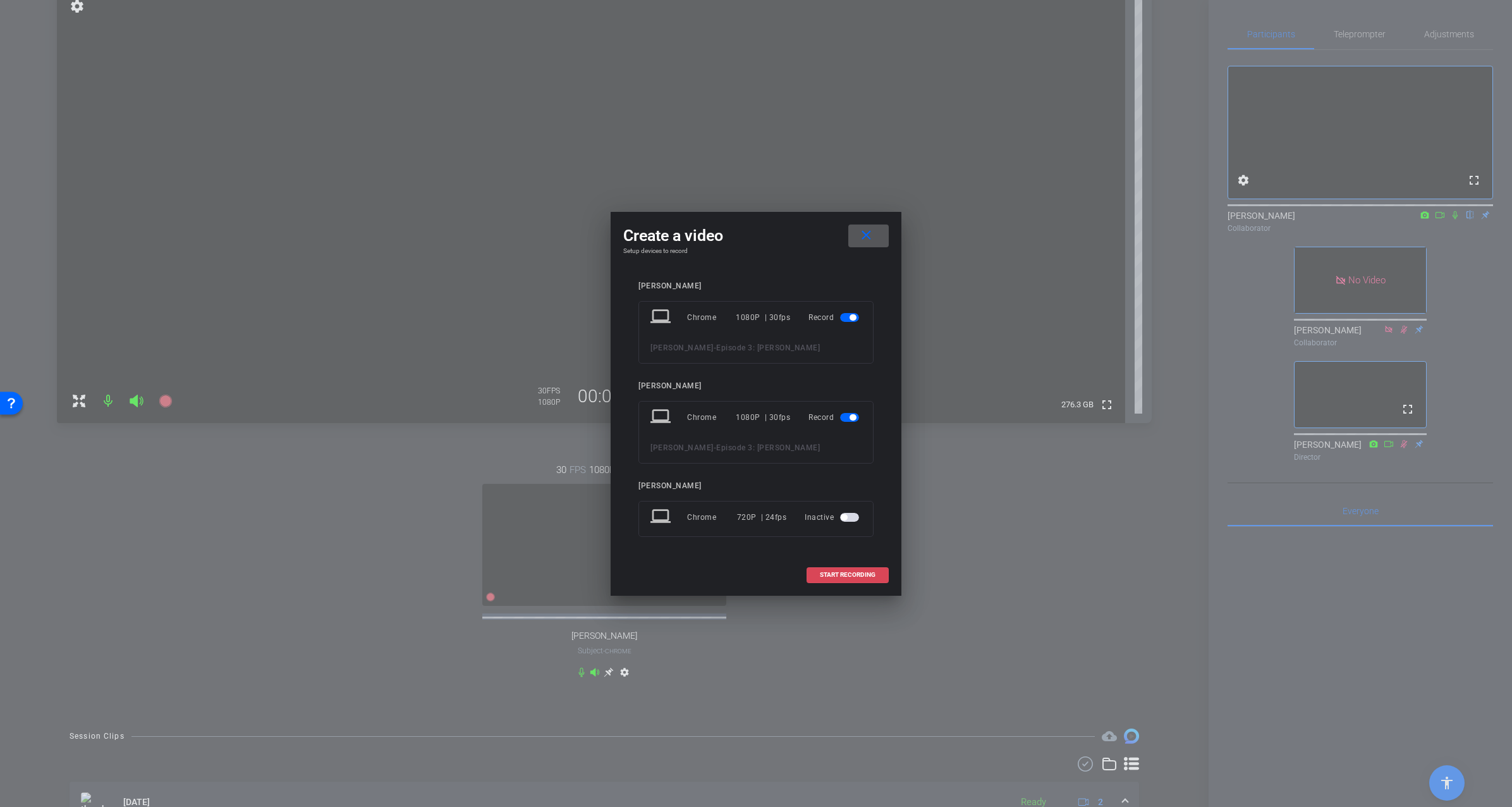
click at [858, 551] on span at bounding box center [847, 574] width 81 height 30
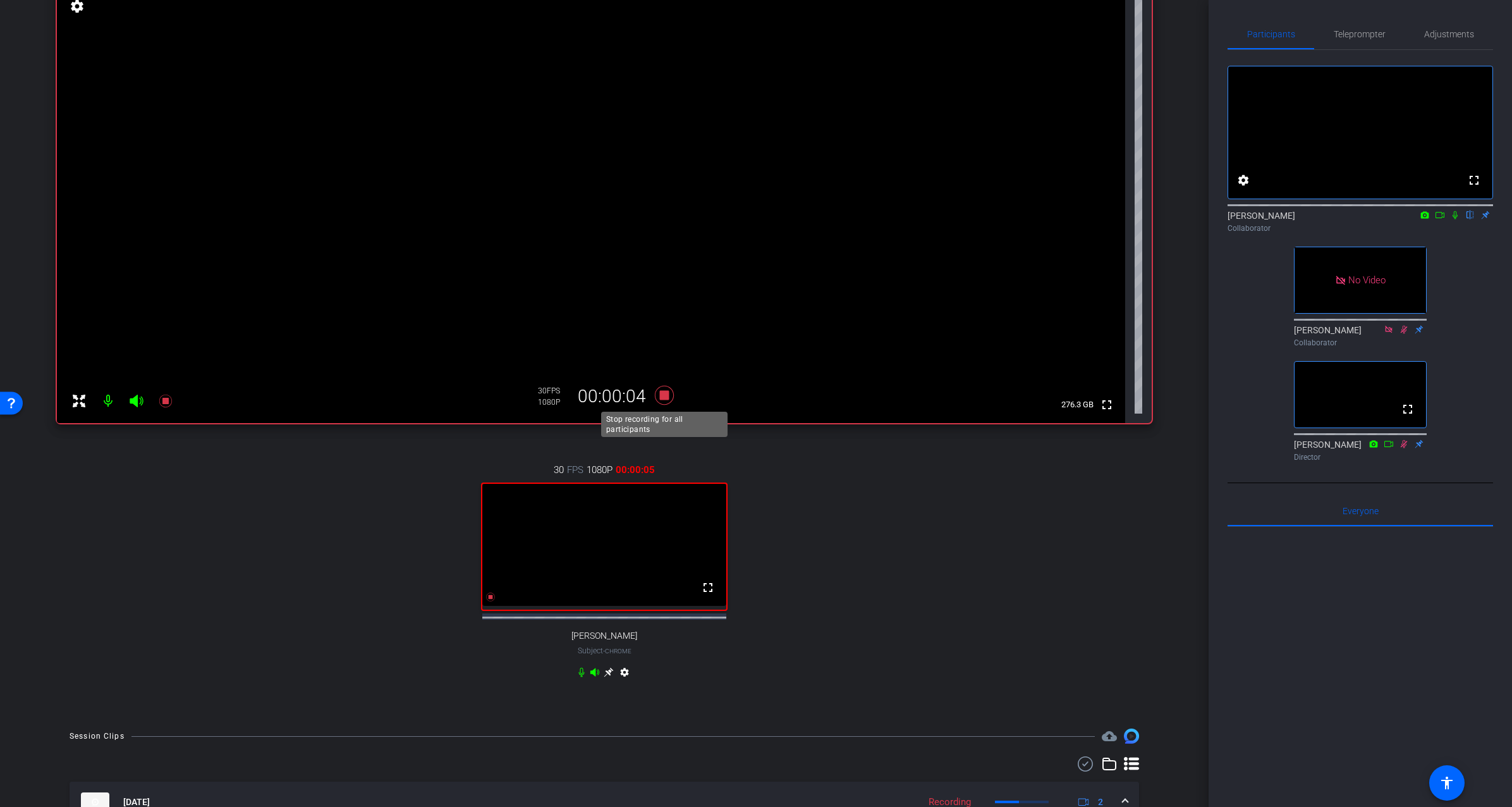
click at [662, 392] on icon at bounding box center [664, 395] width 19 height 19
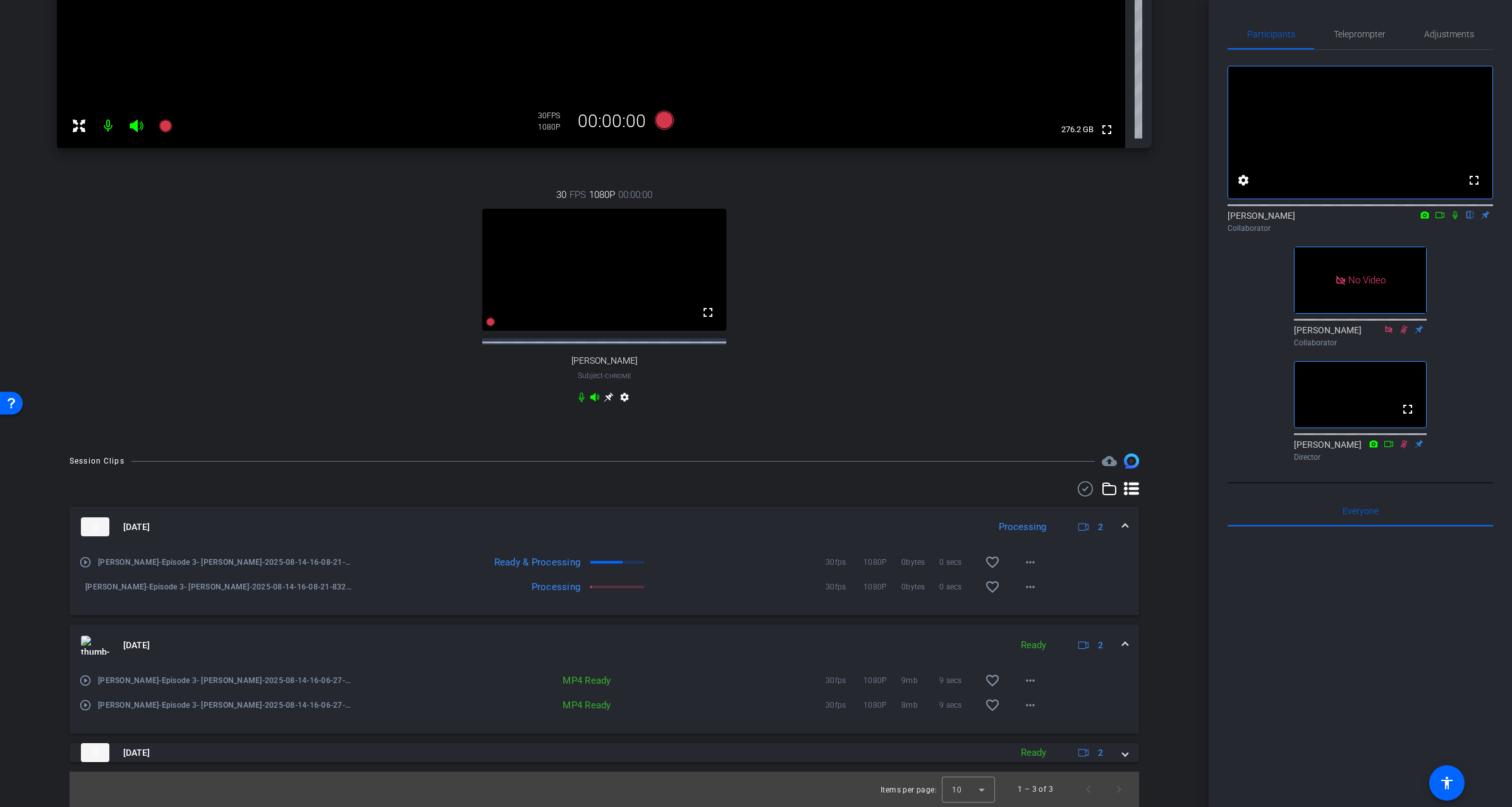
scroll to position [384, 0]
click at [1026, 551] on mat-icon "more_horiz" at bounding box center [1030, 564] width 15 height 15
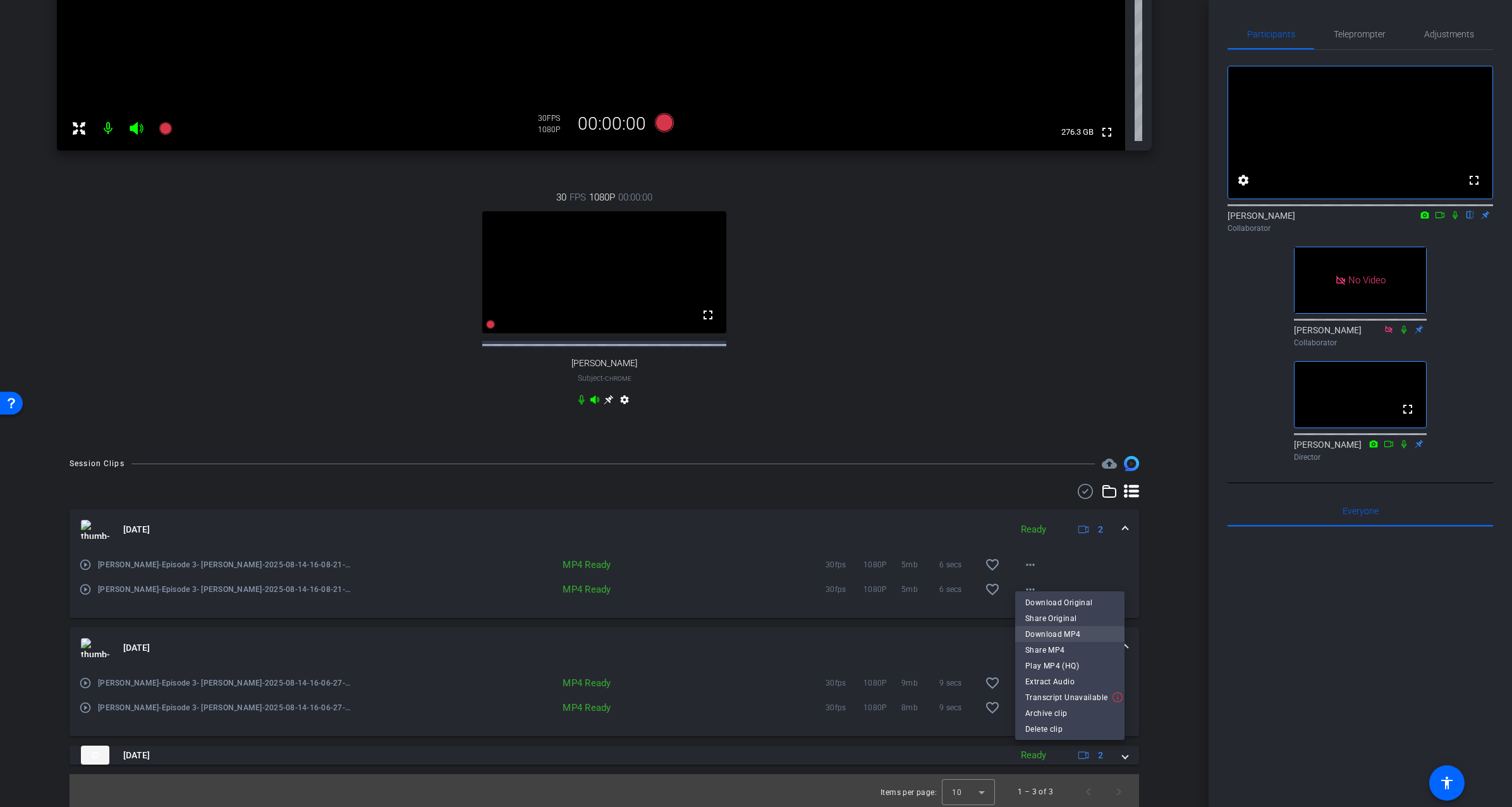
click at [1058, 551] on span "Download MP4" at bounding box center [1070, 633] width 89 height 15
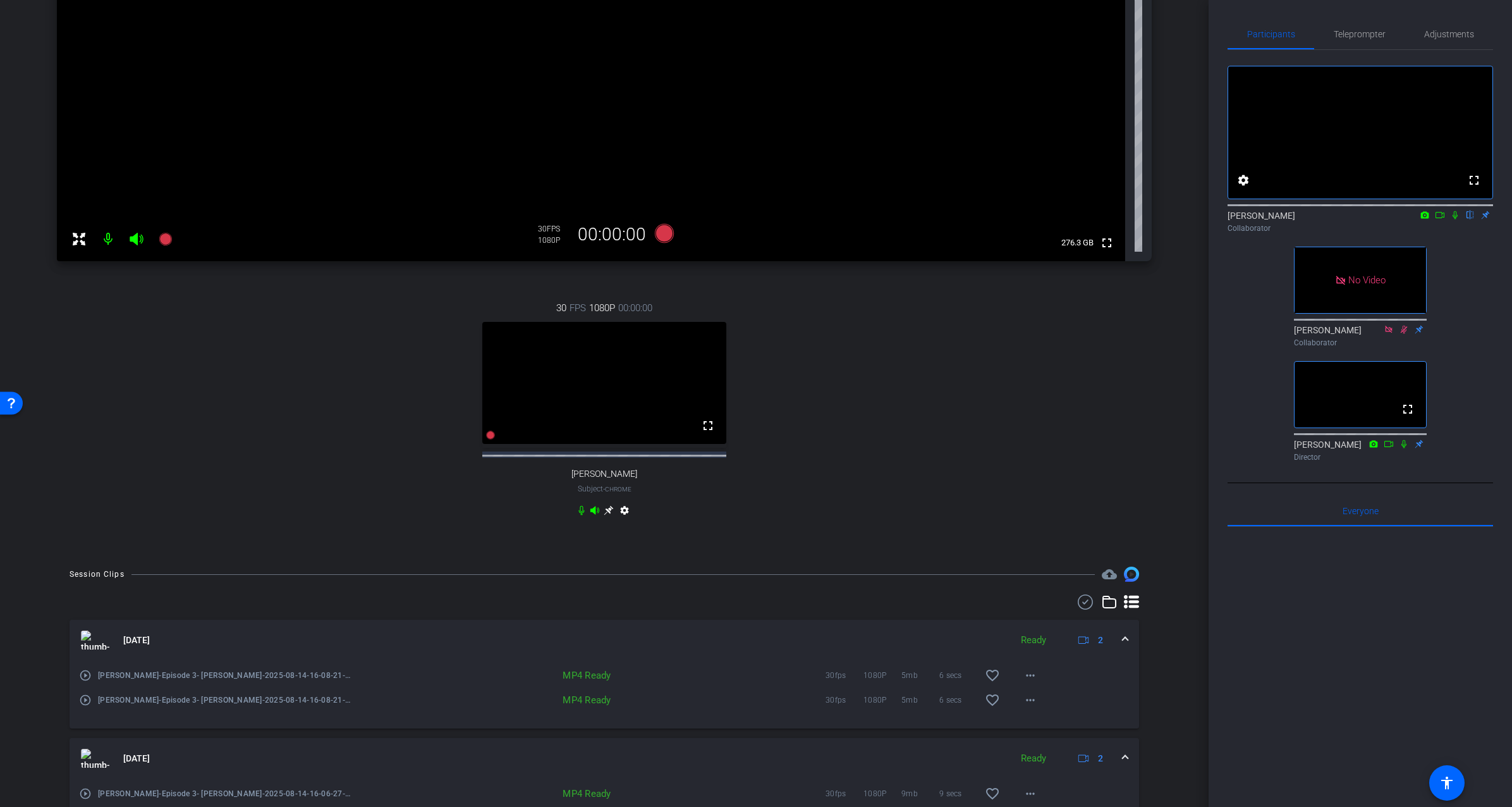
scroll to position [397, 0]
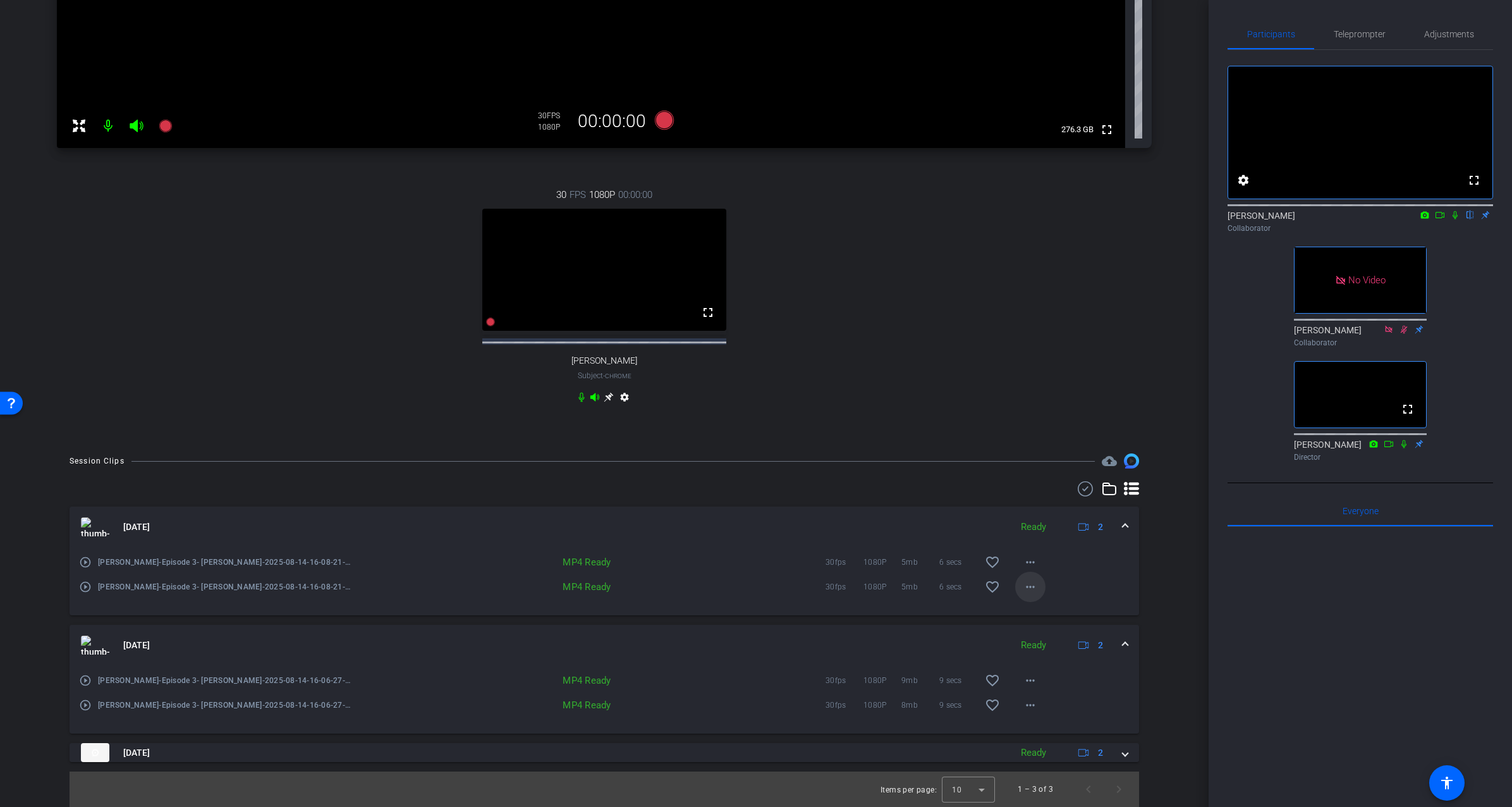
click at [1029, 551] on mat-icon "more_horiz" at bounding box center [1030, 586] width 15 height 15
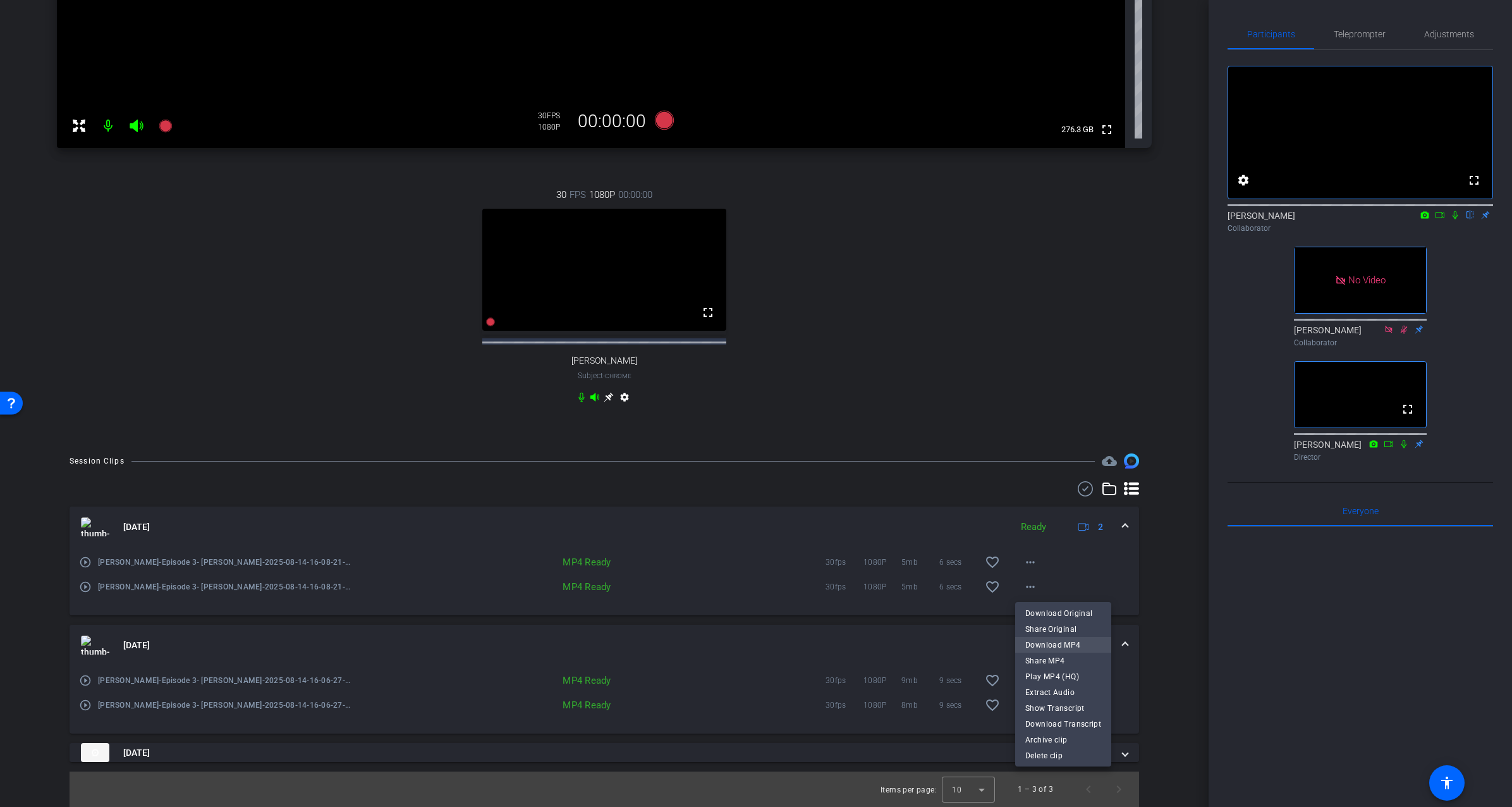
click at [1056, 551] on span "Download MP4" at bounding box center [1064, 644] width 76 height 15
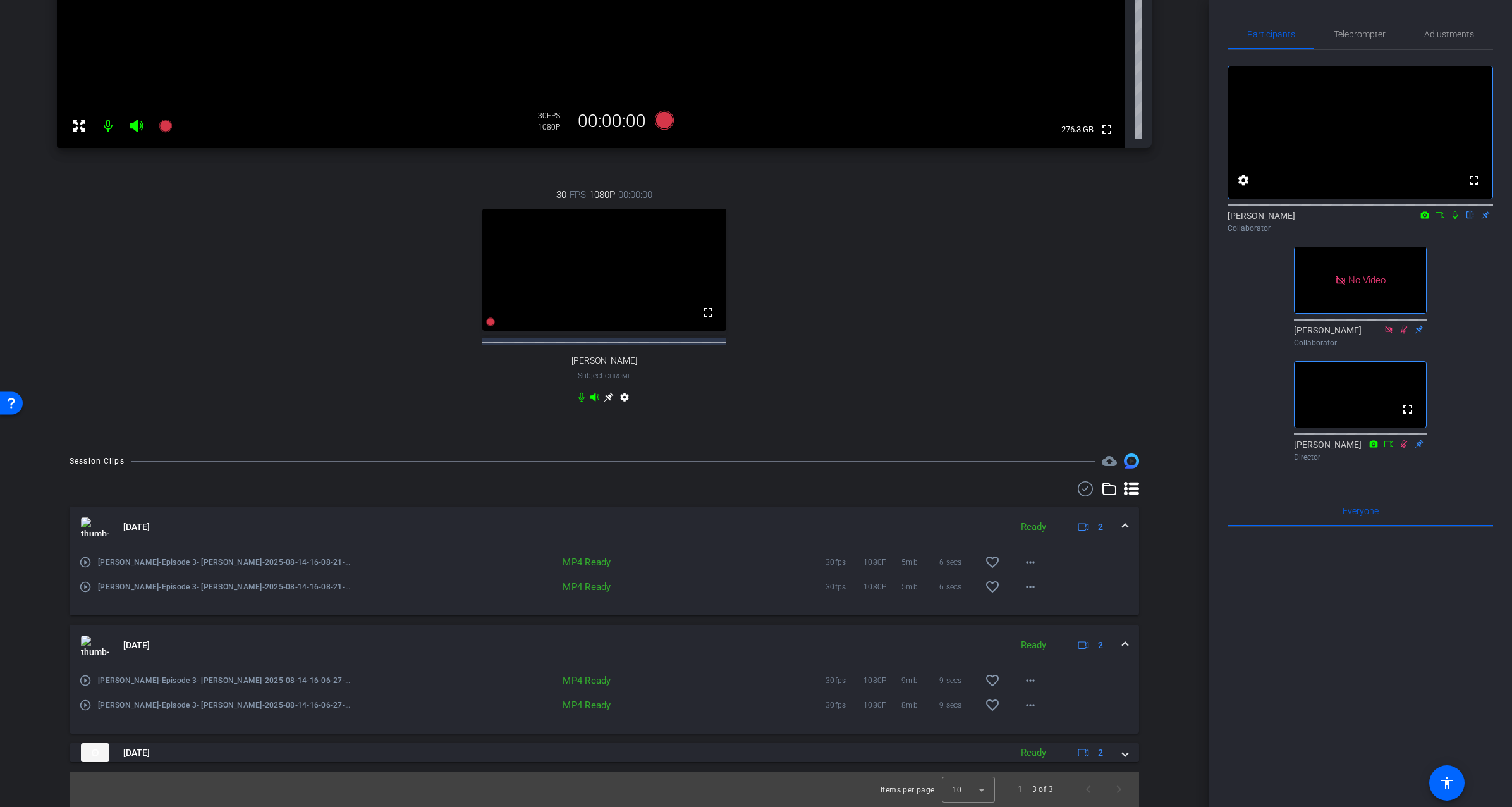
click at [1068, 220] on icon at bounding box center [1455, 215] width 10 height 9
click at [1068, 218] on icon at bounding box center [1425, 214] width 8 height 7
click at [1068, 231] on div at bounding box center [756, 404] width 1512 height 807
click at [1068, 220] on icon at bounding box center [1440, 215] width 10 height 9
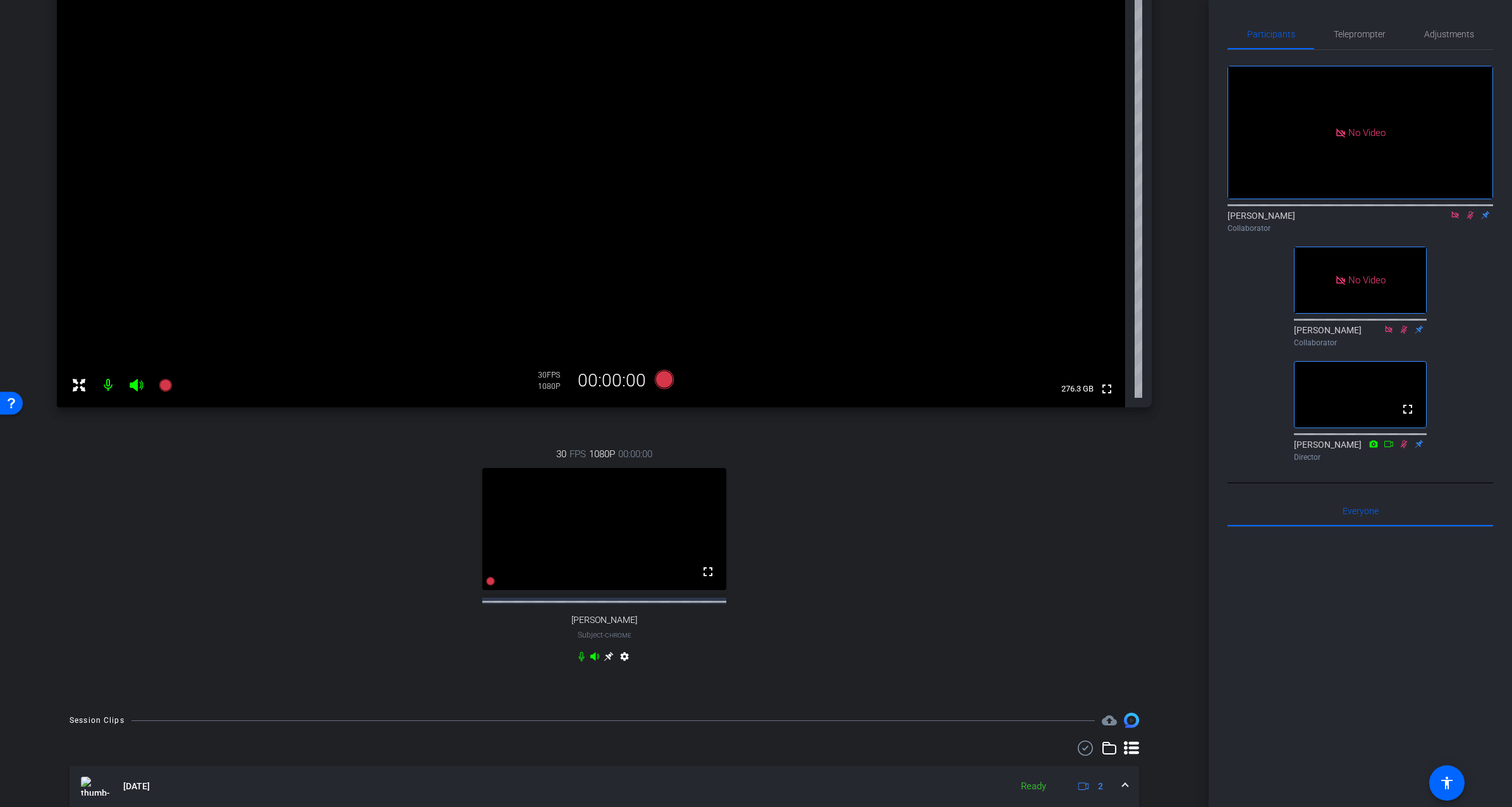
scroll to position [0, 0]
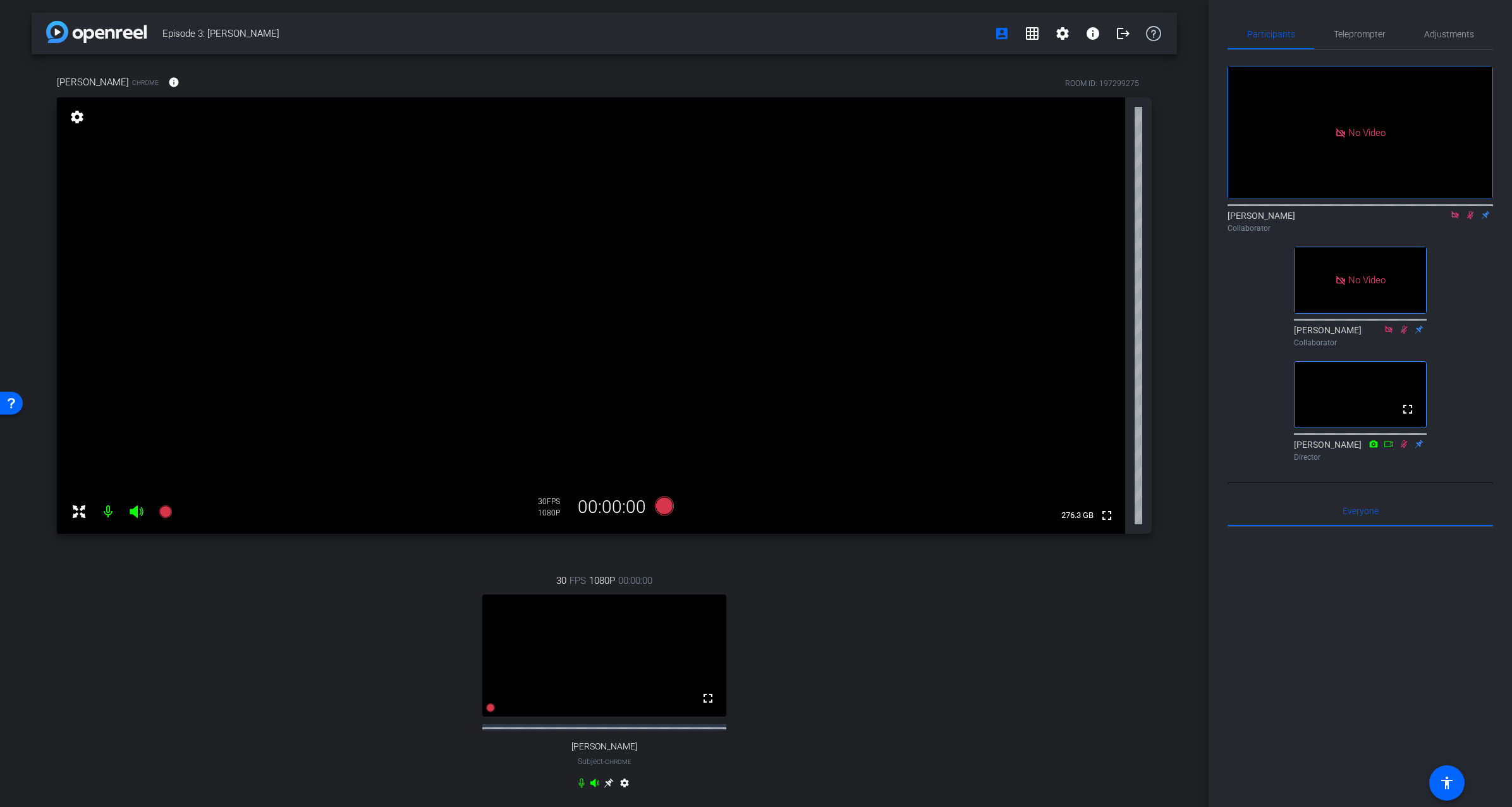
click at [1068, 220] on icon at bounding box center [1470, 215] width 10 height 9
click at [1068, 220] on icon at bounding box center [1455, 215] width 10 height 9
click at [1068, 221] on mat-icon at bounding box center [1439, 214] width 15 height 11
click at [658, 517] on div "30 FPS 1080P 00:00:00" at bounding box center [605, 507] width 149 height 34
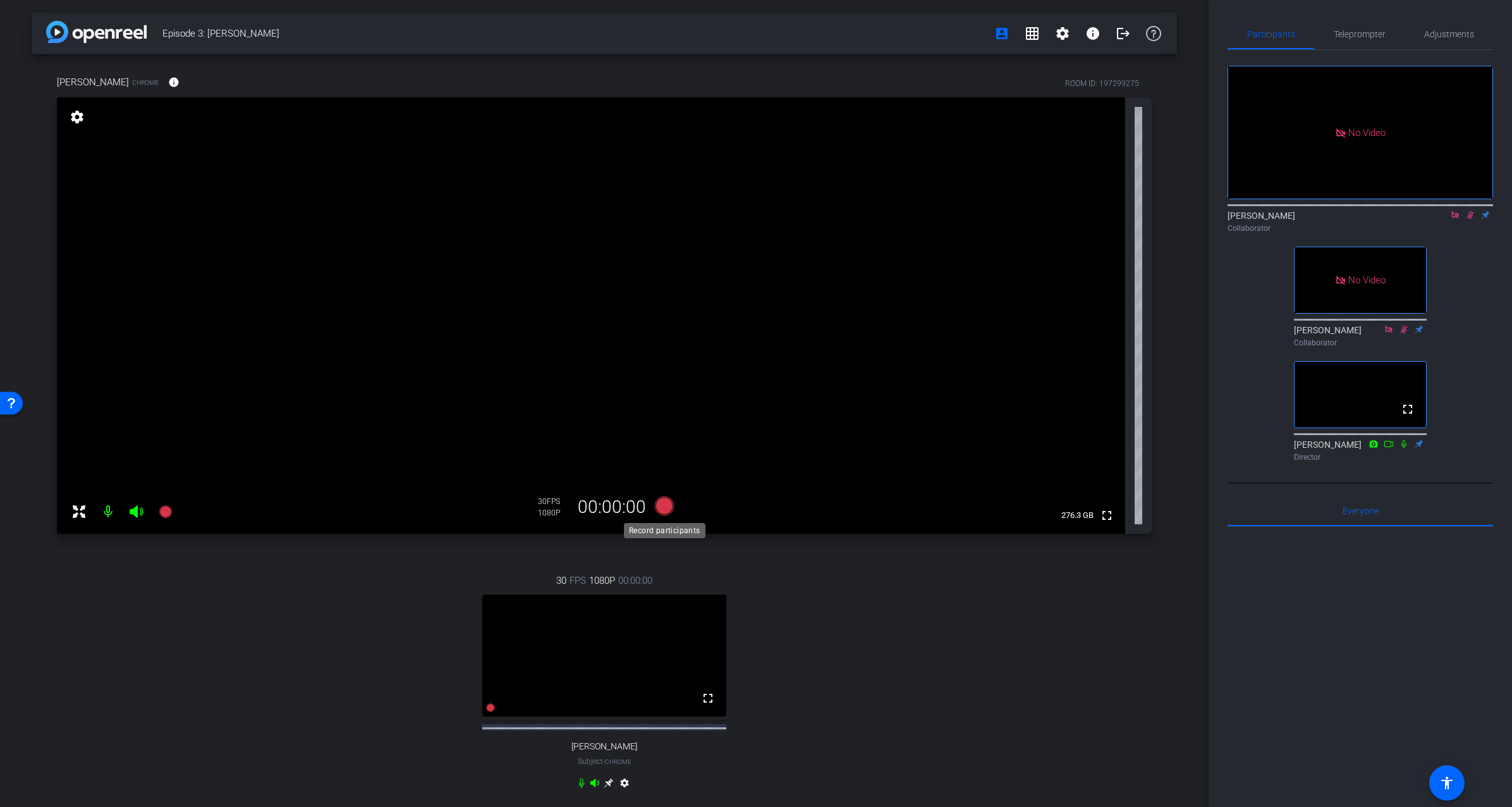
click at [663, 508] on icon at bounding box center [664, 505] width 19 height 19
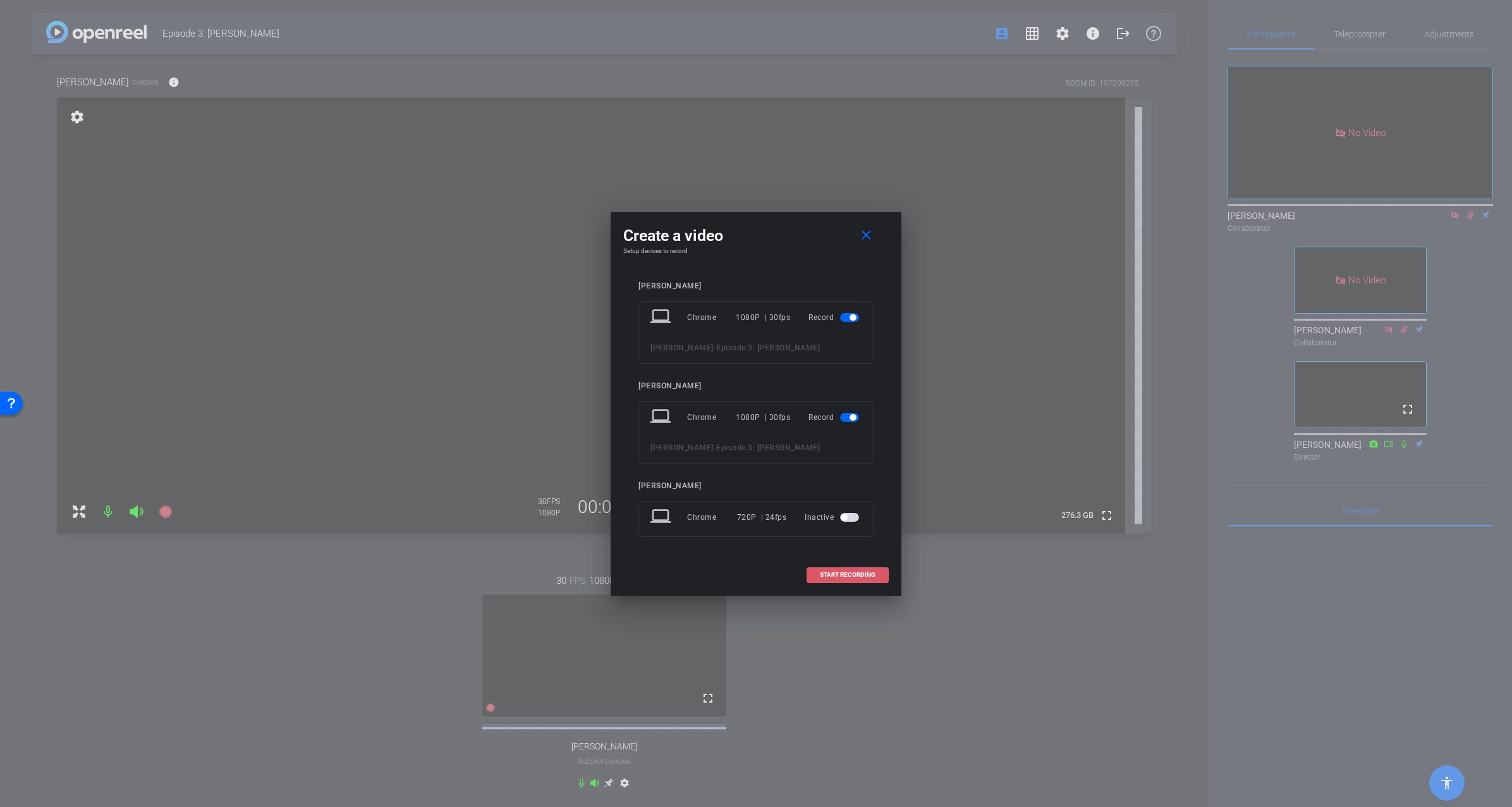
click at [853, 551] on span at bounding box center [847, 574] width 81 height 30
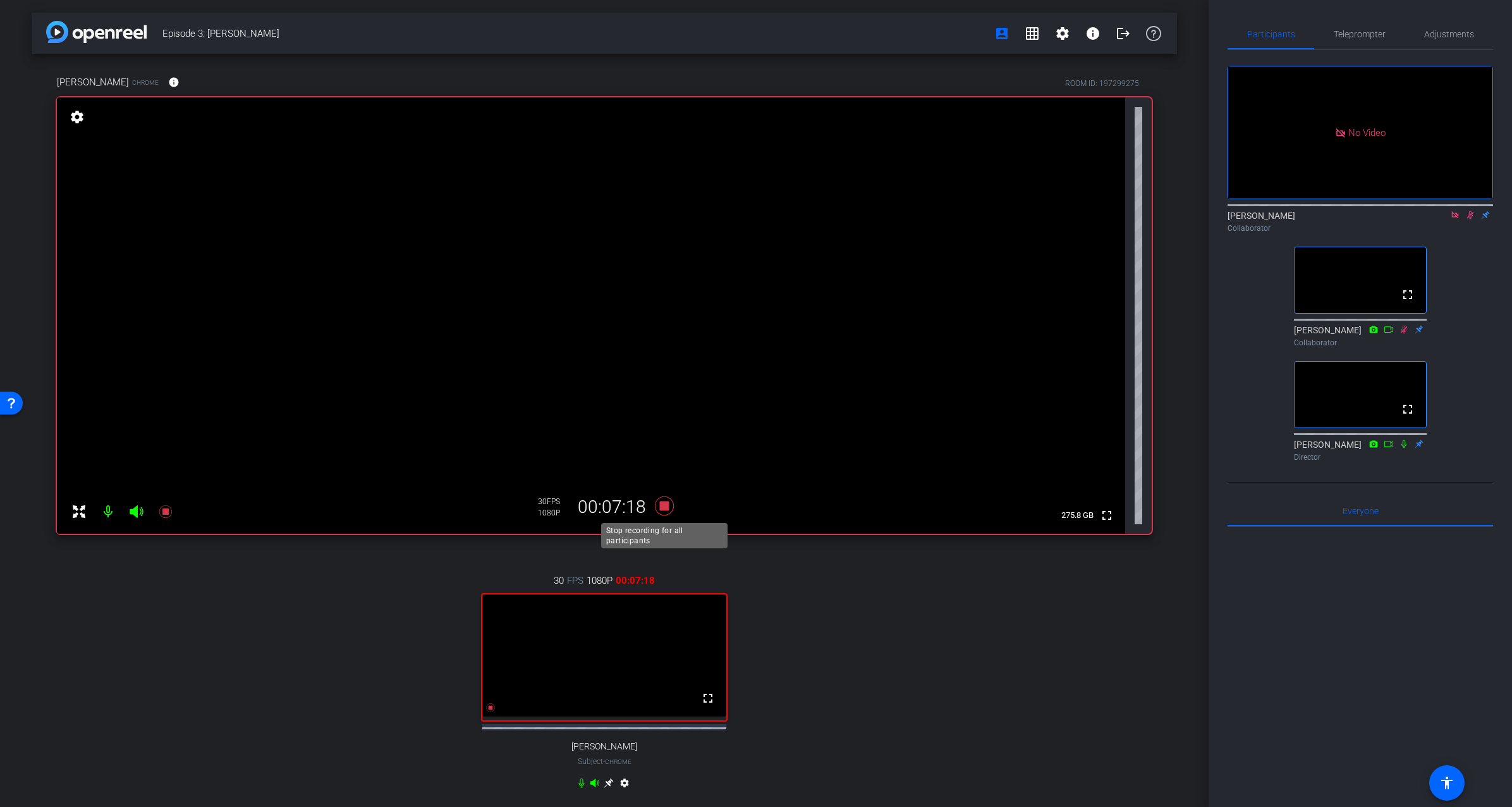
click at [668, 505] on icon at bounding box center [664, 505] width 19 height 19
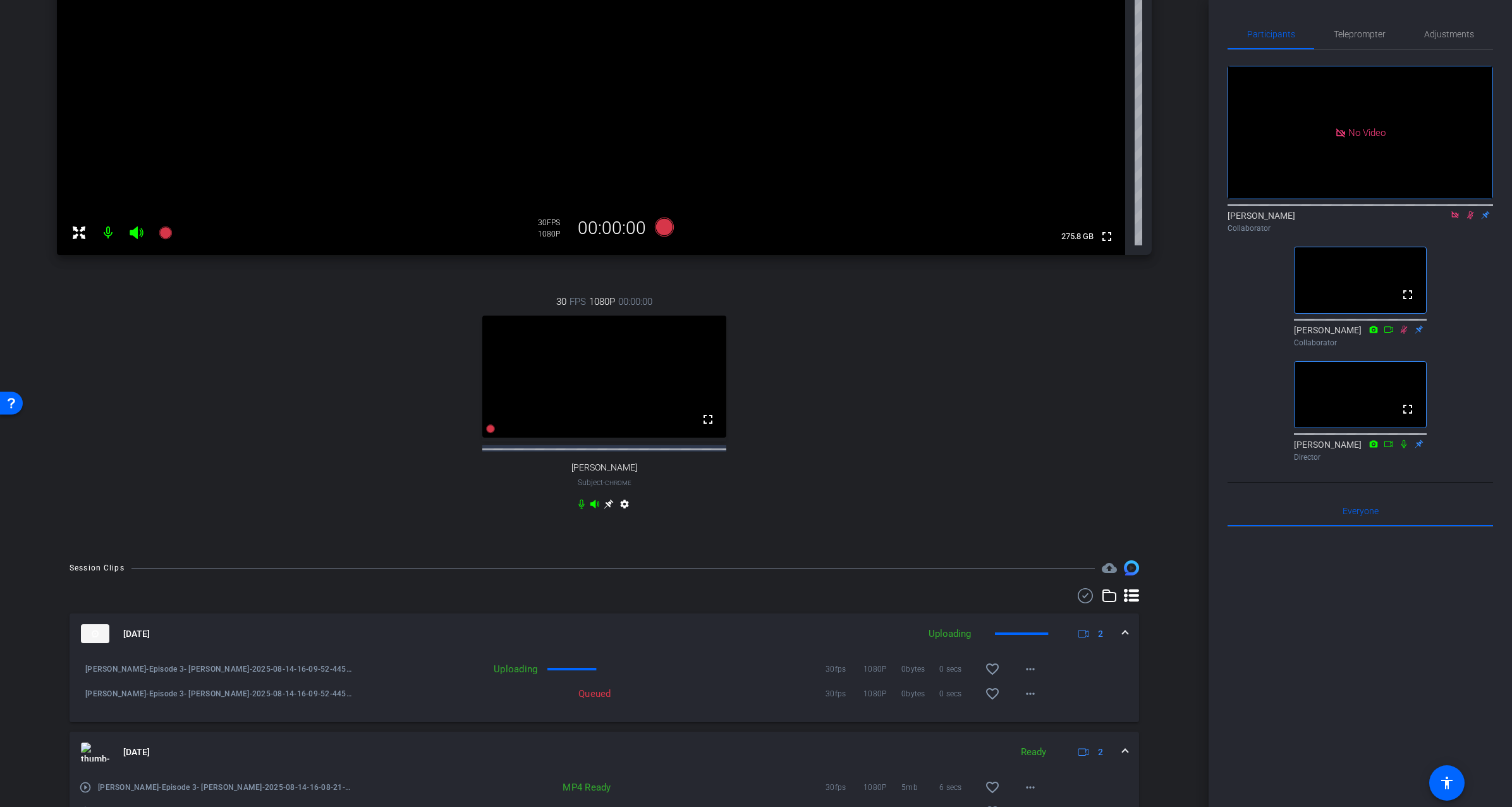
scroll to position [280, 0]
click at [667, 225] on icon at bounding box center [664, 225] width 19 height 19
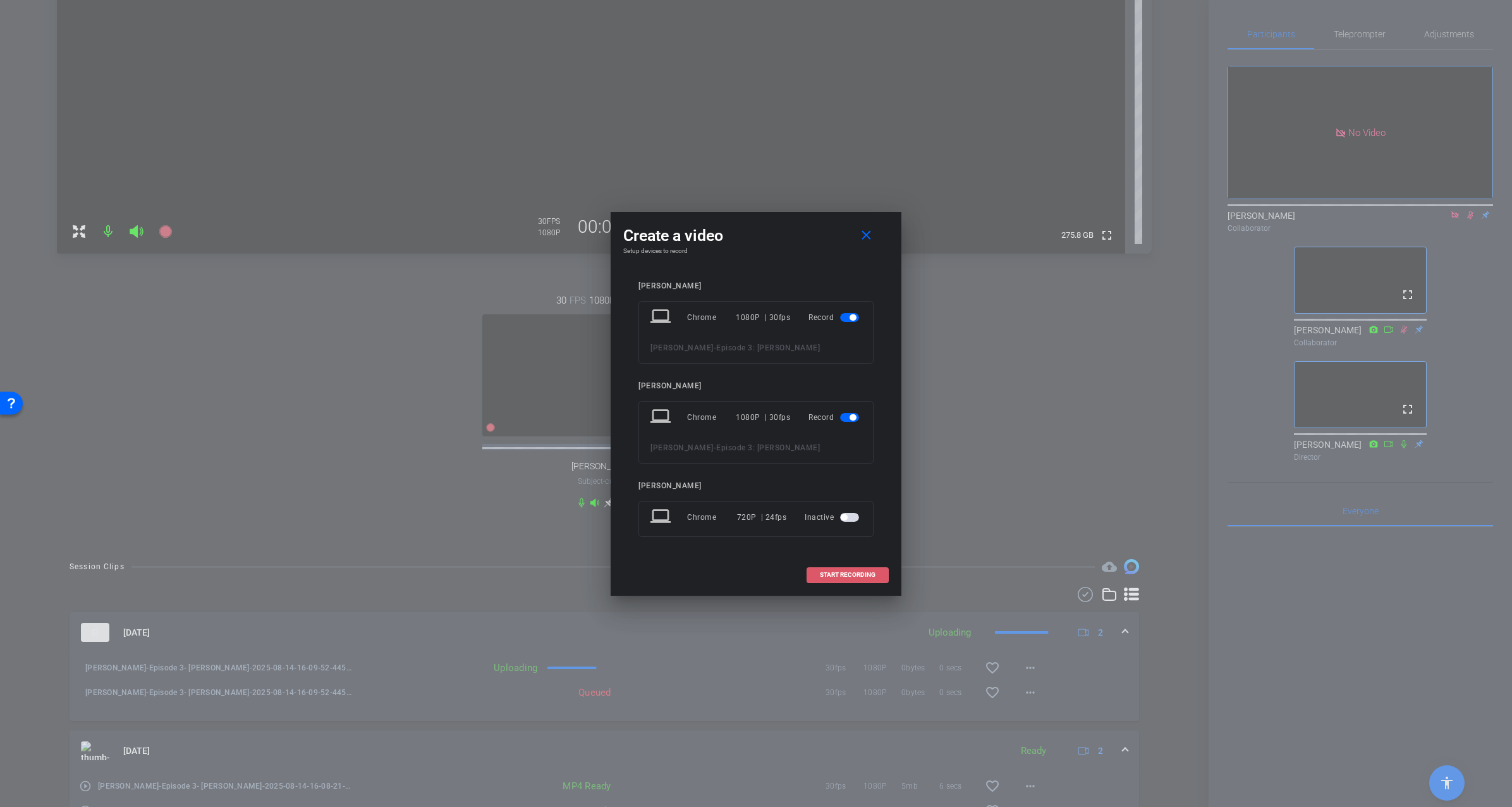
click at [826, 551] on span "START RECORDING" at bounding box center [848, 574] width 56 height 6
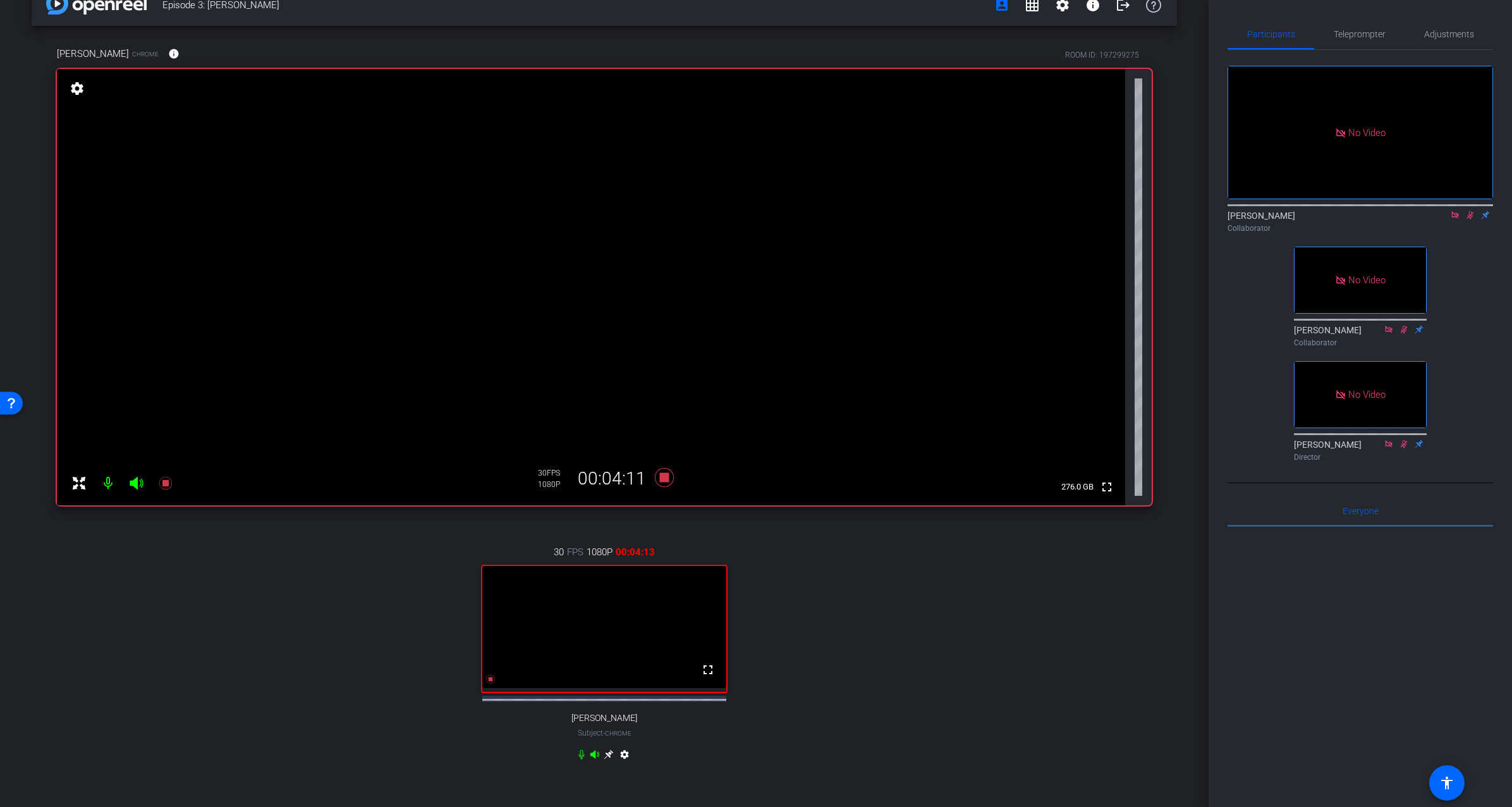
scroll to position [17, 0]
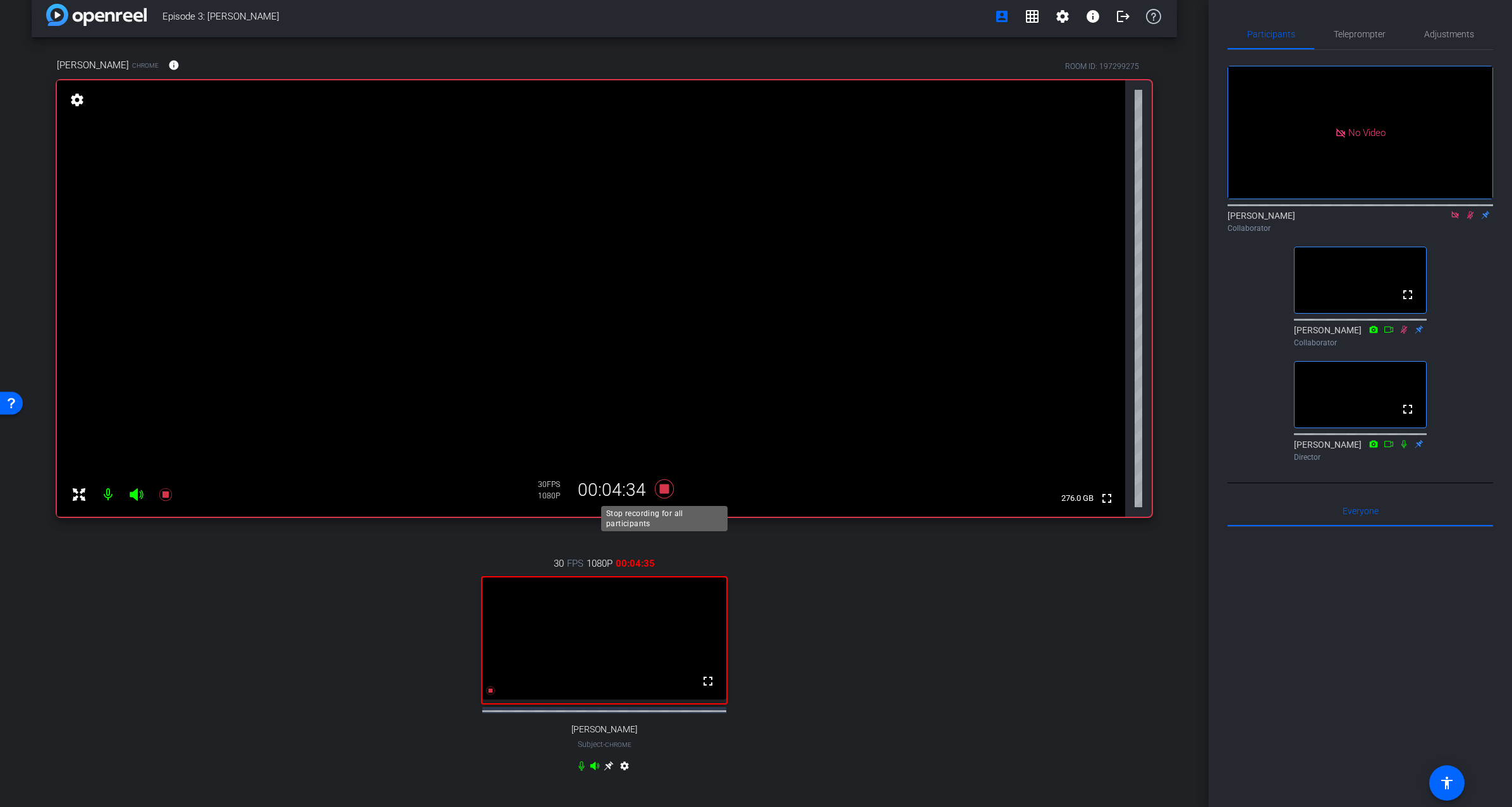
click at [664, 484] on icon at bounding box center [664, 488] width 19 height 19
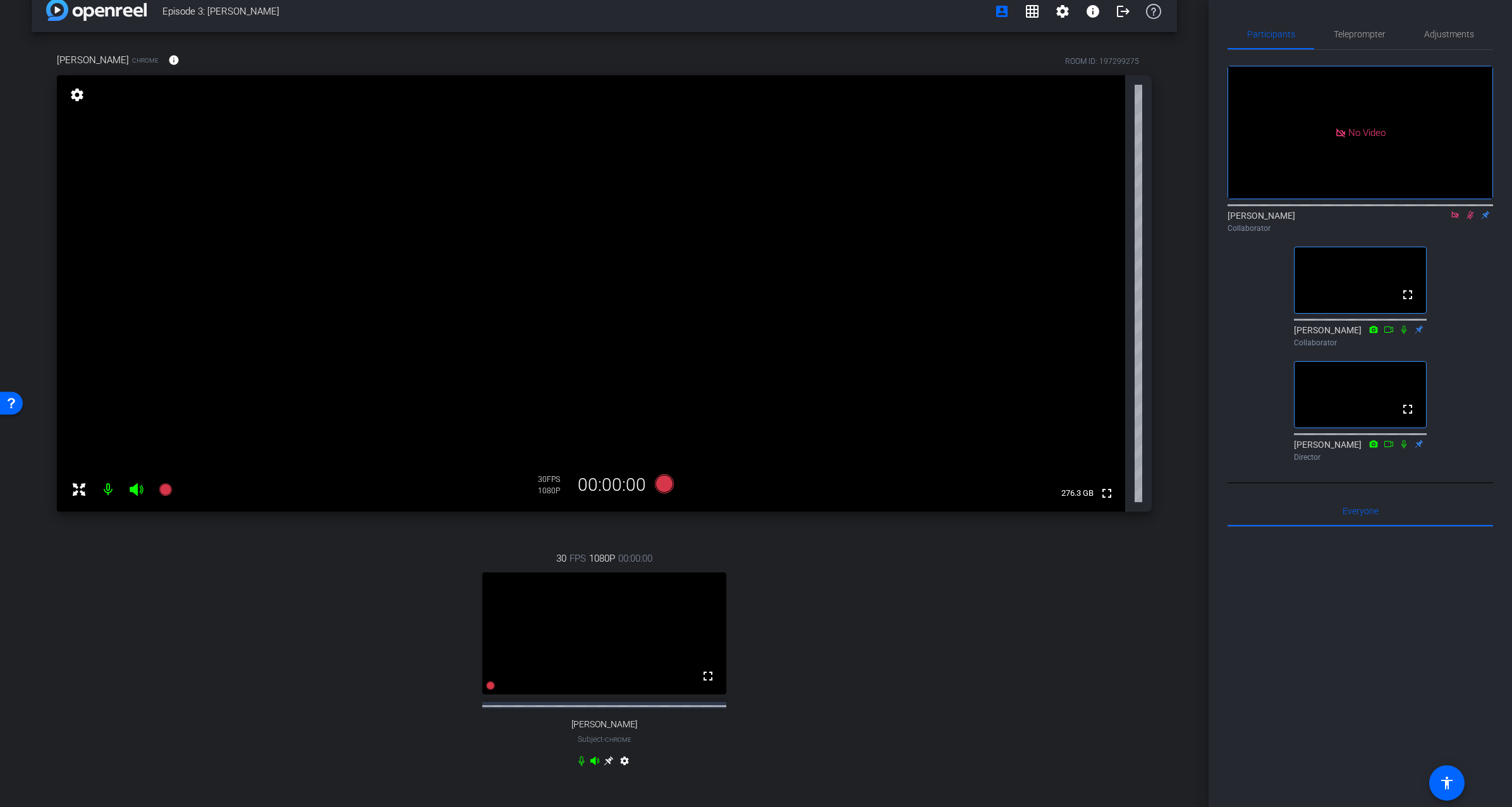
scroll to position [0, 0]
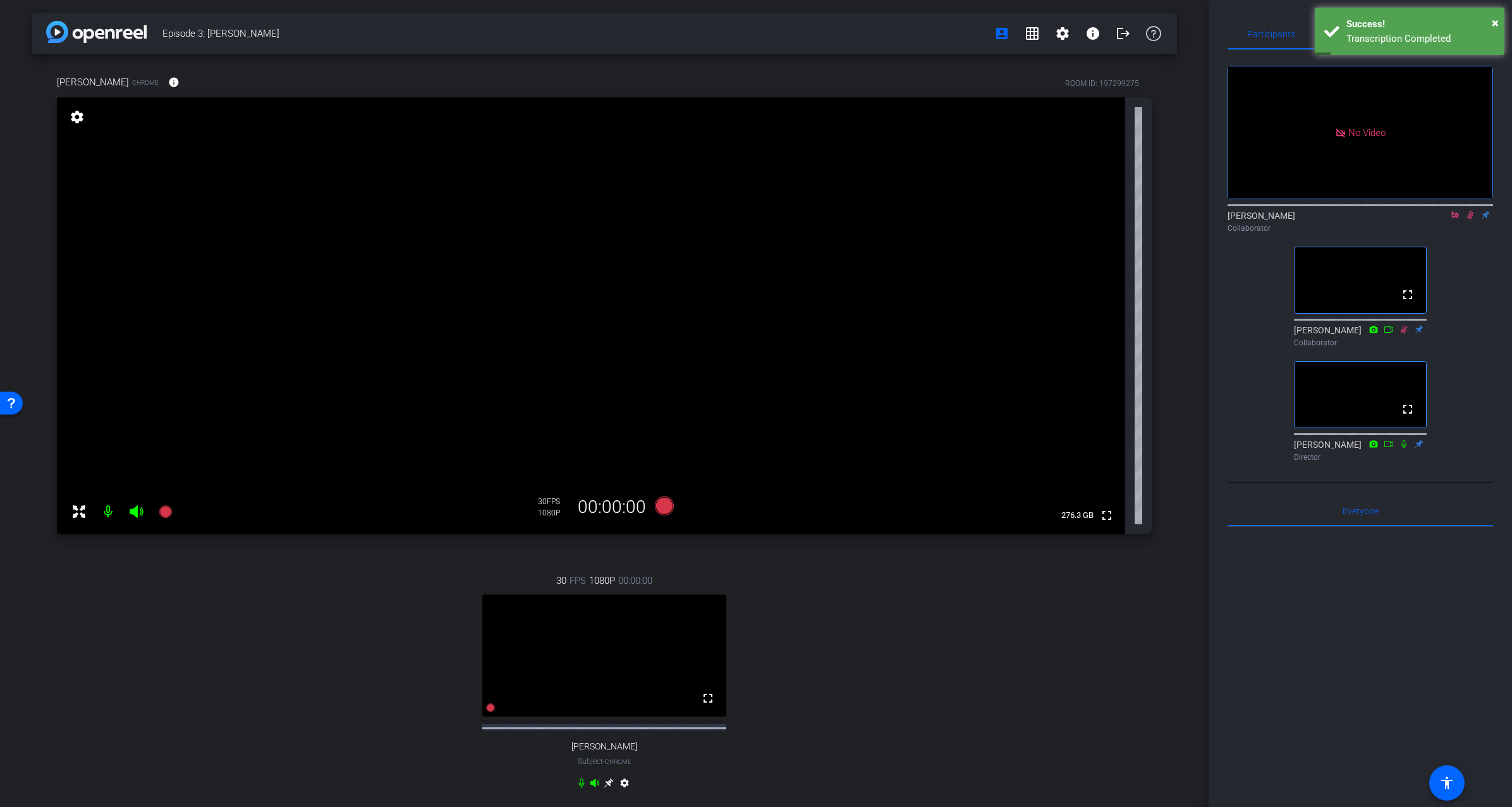
click at [1068, 220] on icon at bounding box center [1470, 215] width 7 height 8
click at [1068, 220] on icon at bounding box center [1470, 215] width 10 height 9
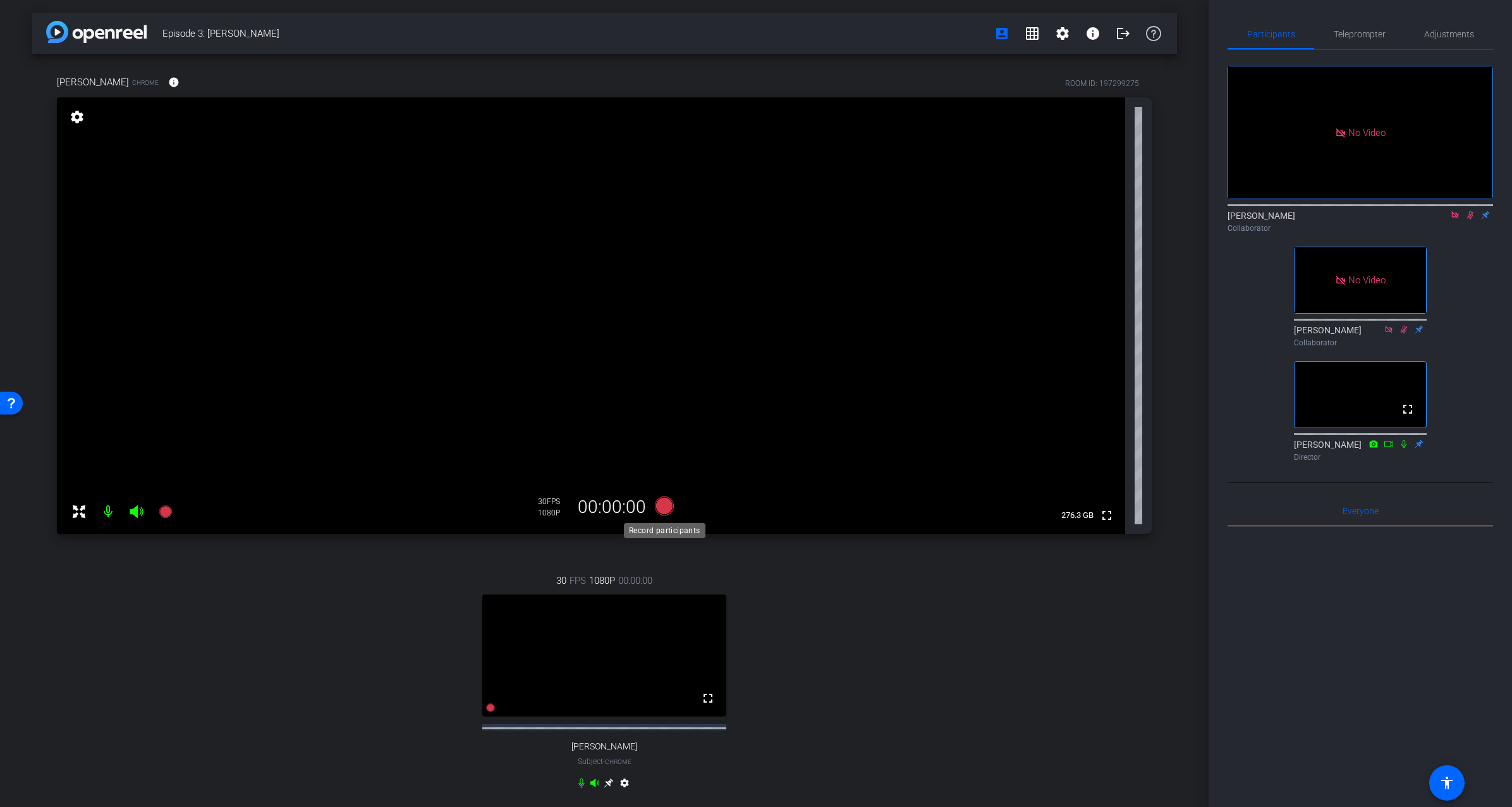
click at [664, 502] on icon at bounding box center [664, 505] width 19 height 19
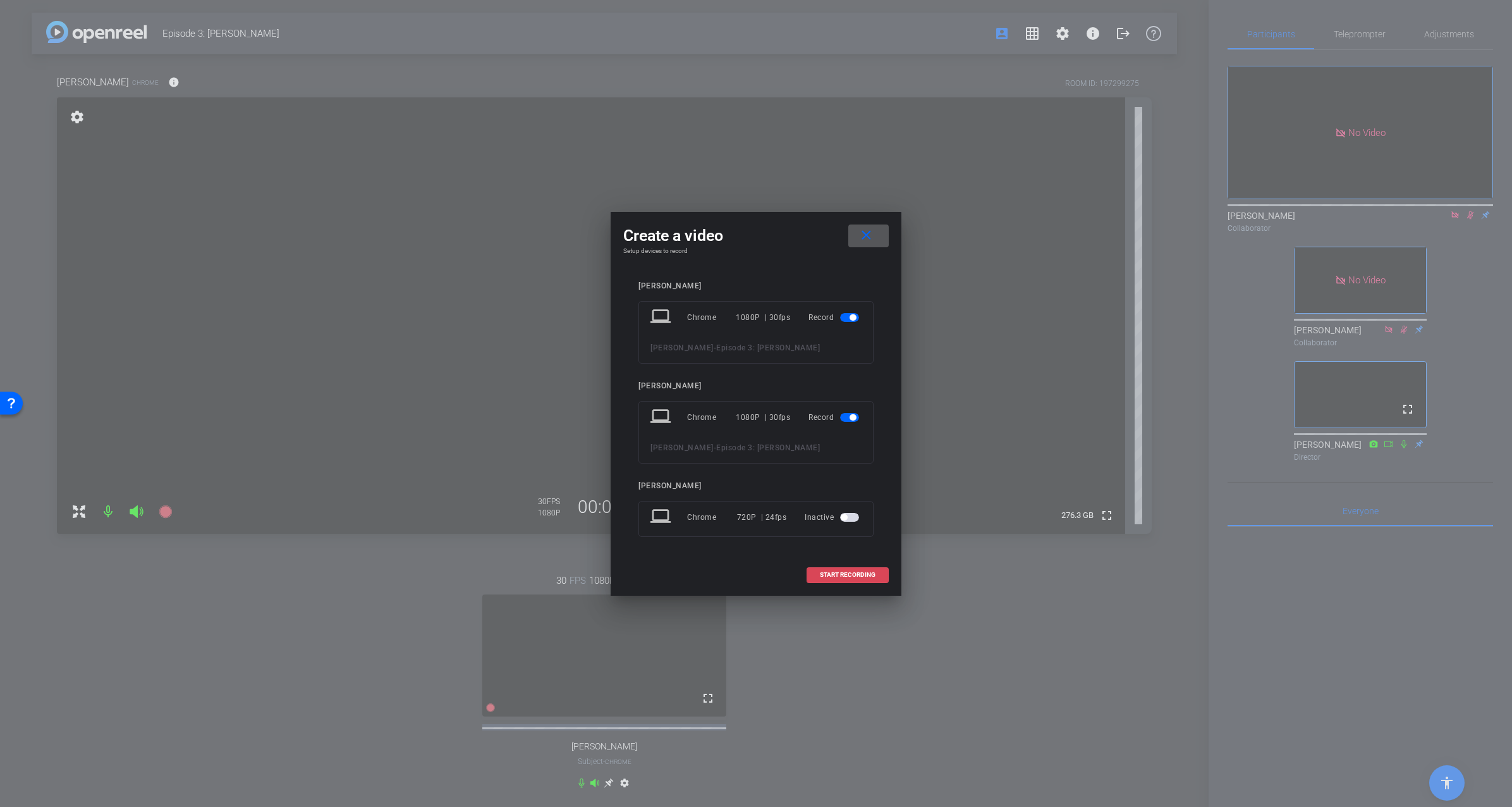
click at [858, 551] on span "START RECORDING" at bounding box center [848, 574] width 56 height 6
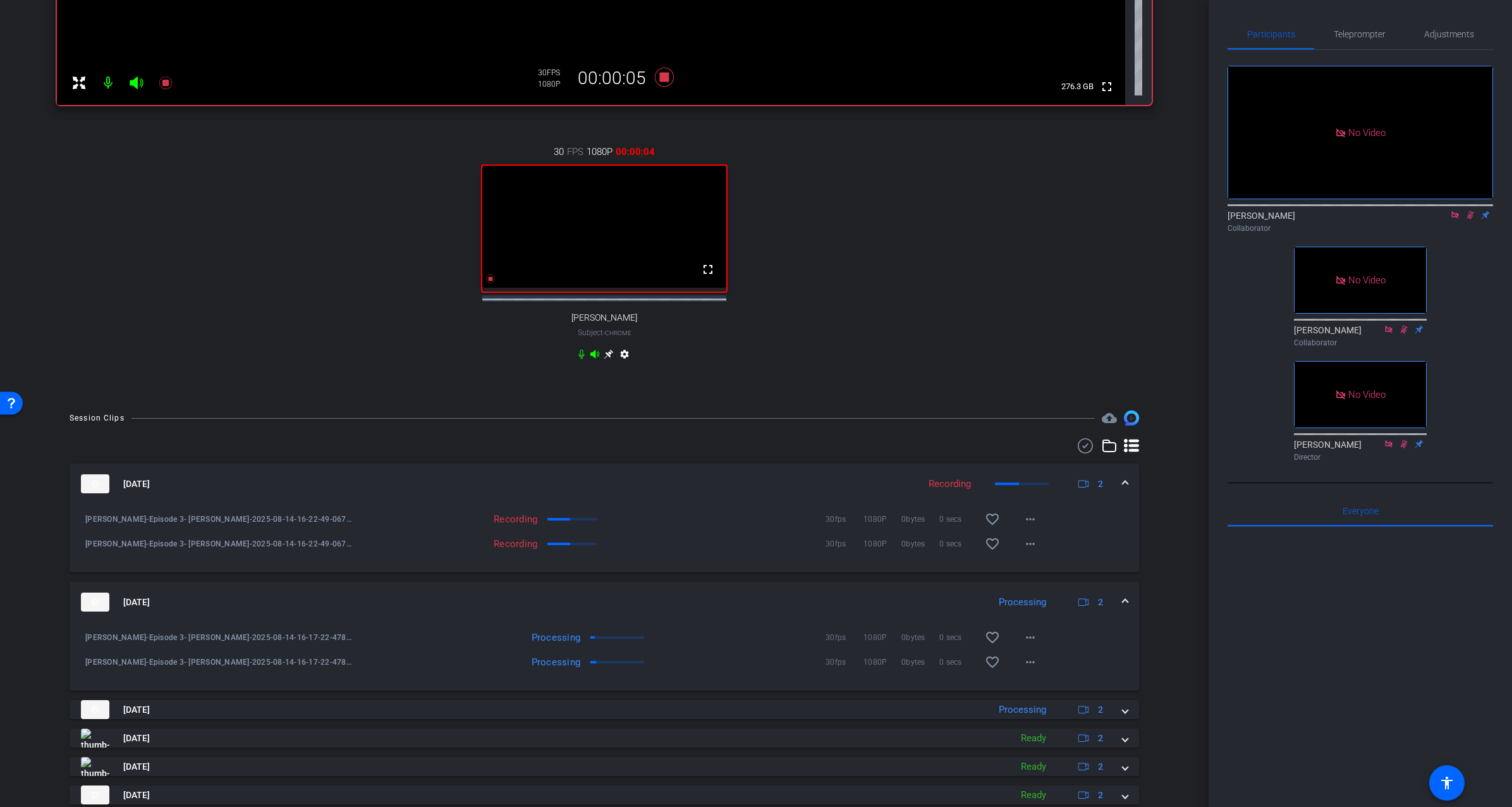
scroll to position [429, 0]
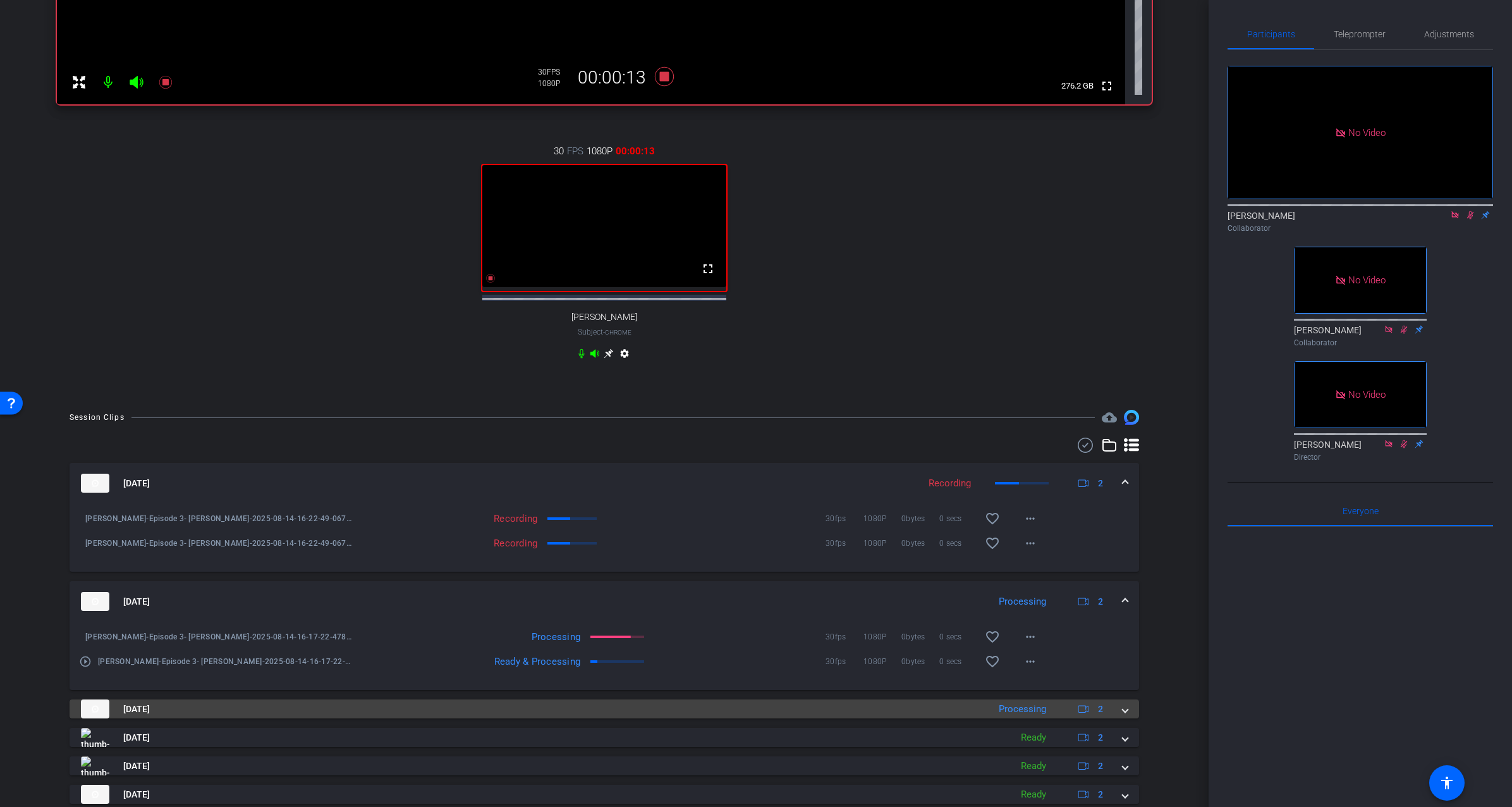
click at [1068, 551] on span at bounding box center [1125, 708] width 5 height 13
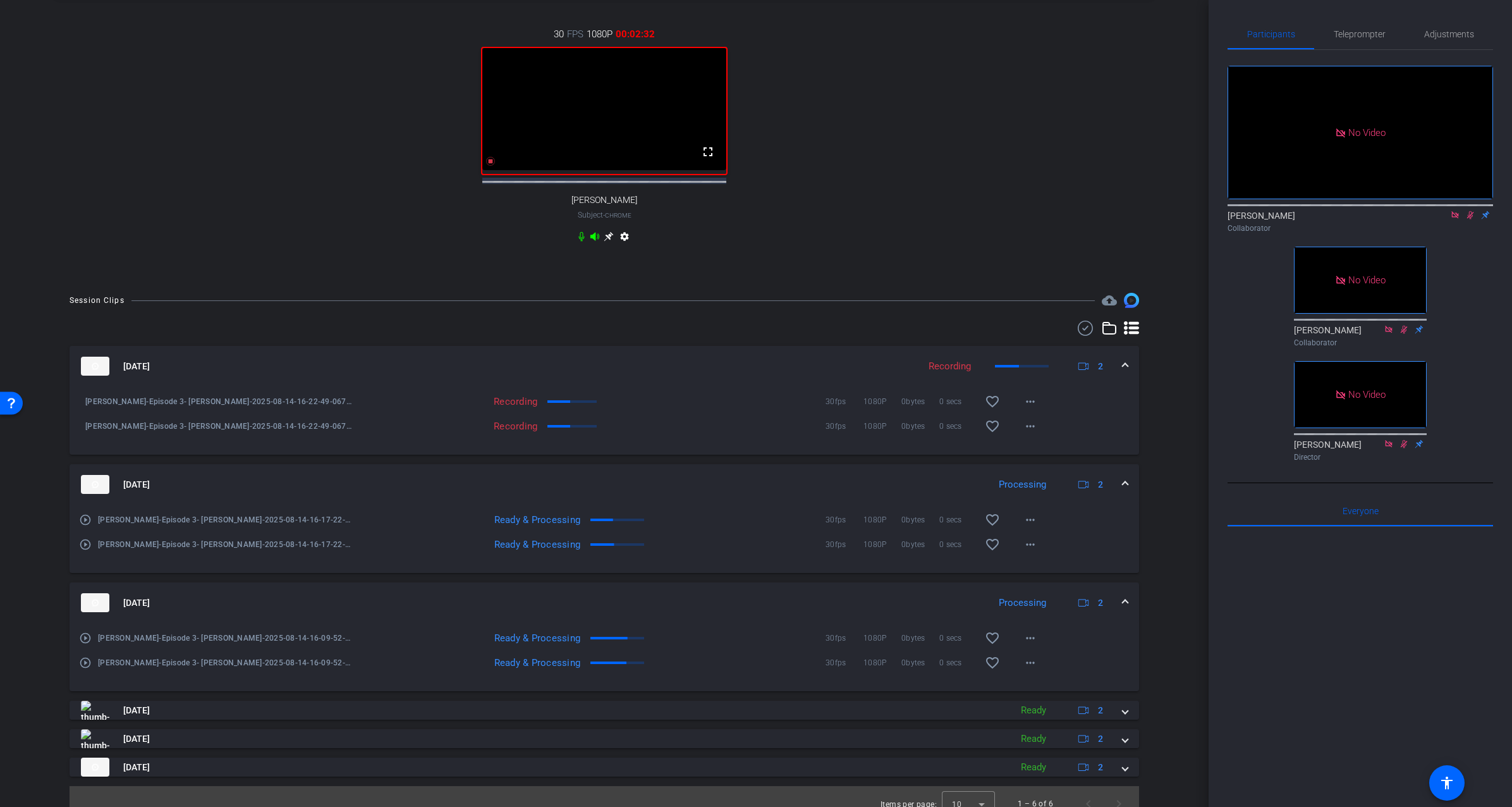
scroll to position [569, 0]
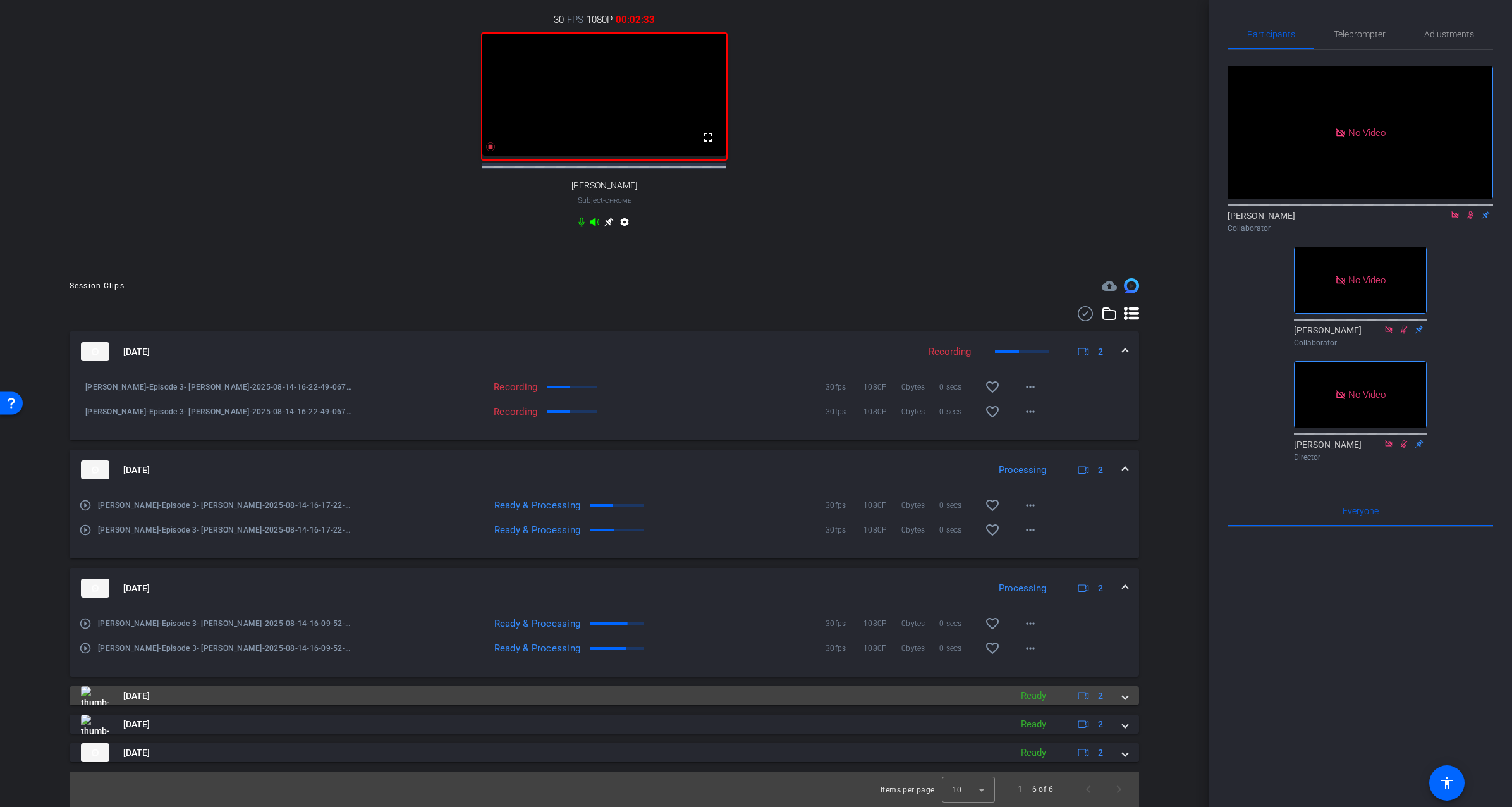
click at [1068, 551] on span at bounding box center [1125, 695] width 5 height 13
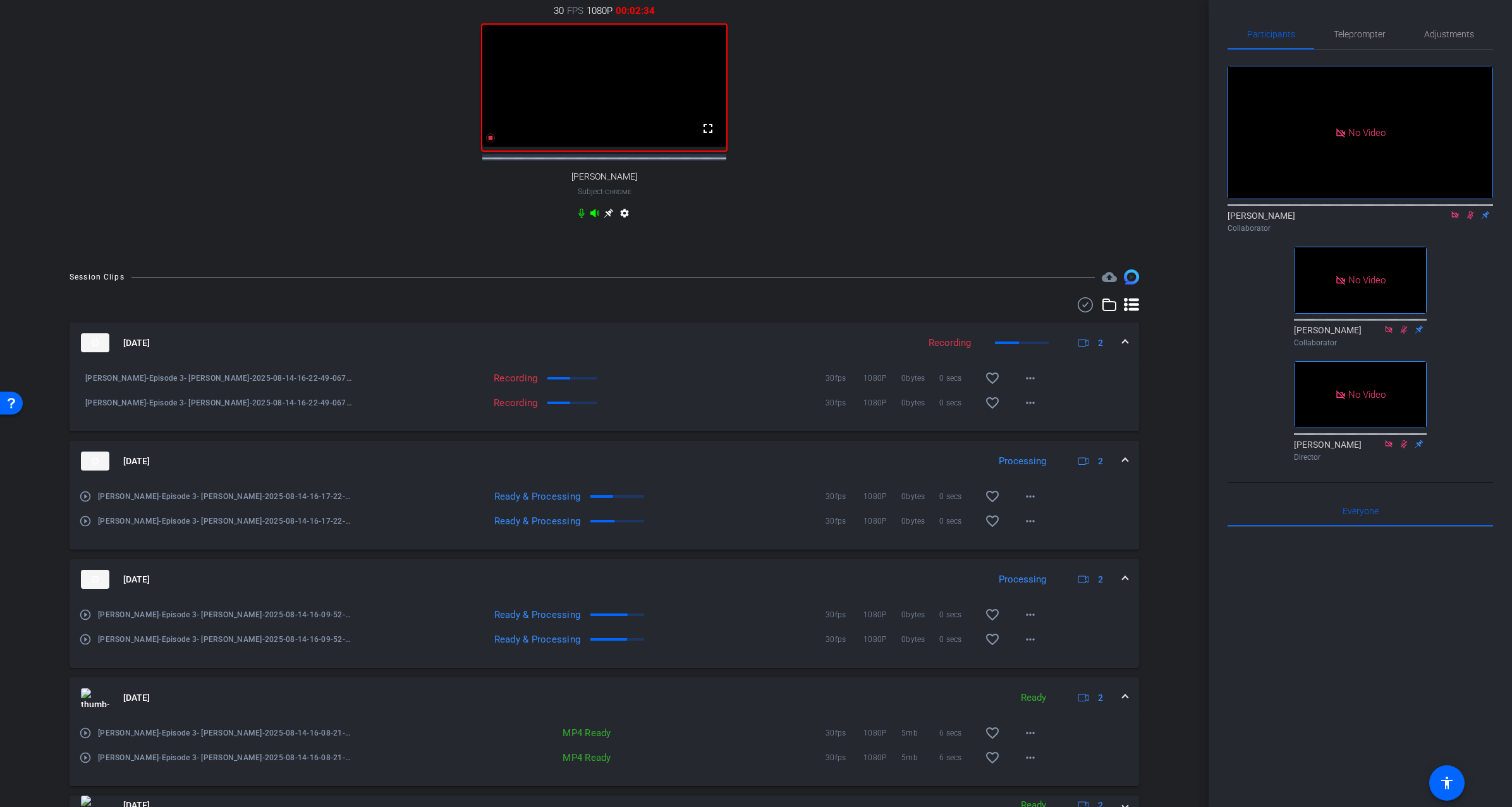
scroll to position [659, 0]
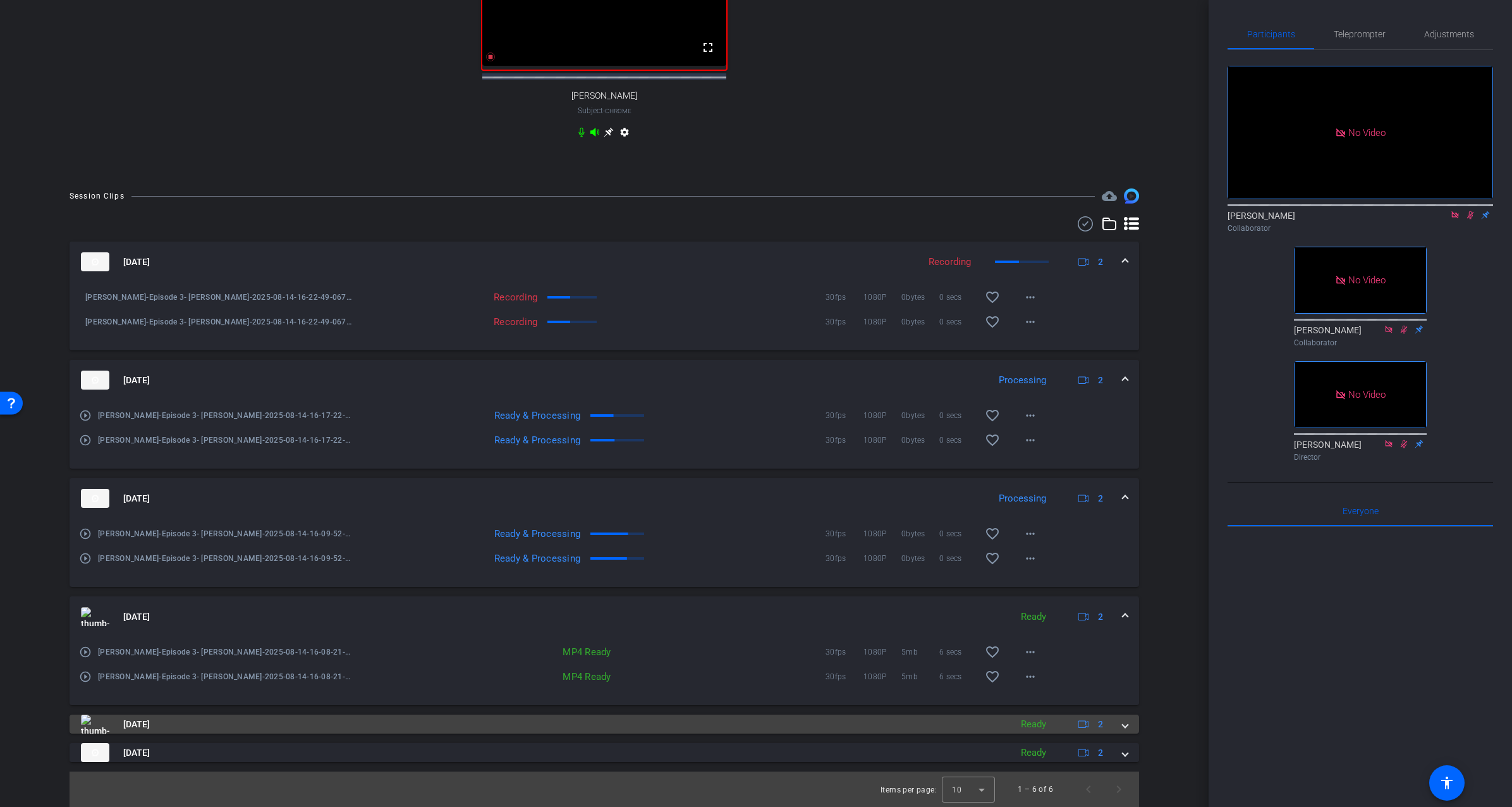
click at [1068, 551] on mat-expansion-panel-header "[DATE] Ready 2" at bounding box center [604, 723] width 1070 height 19
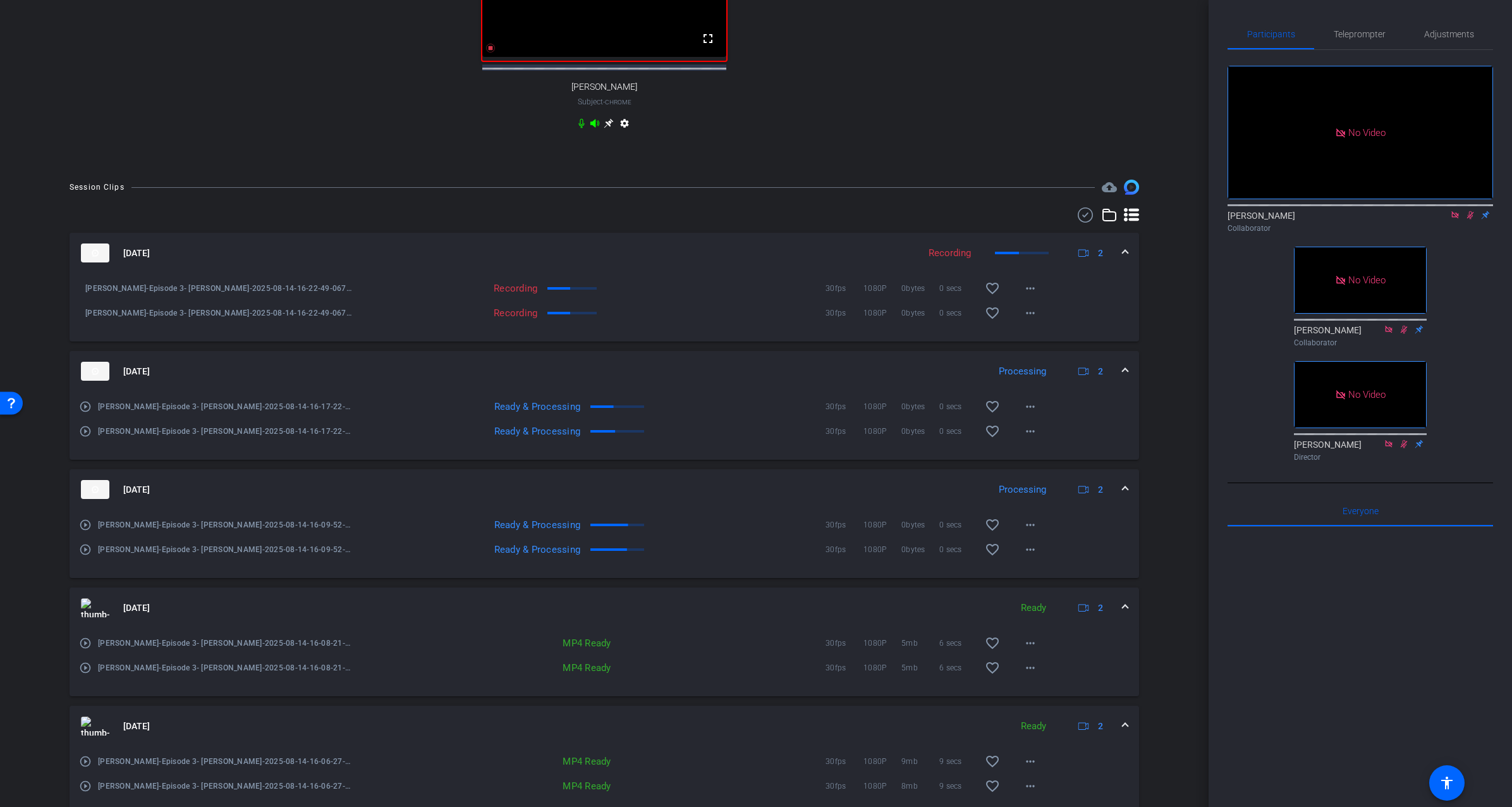
scroll to position [749, 0]
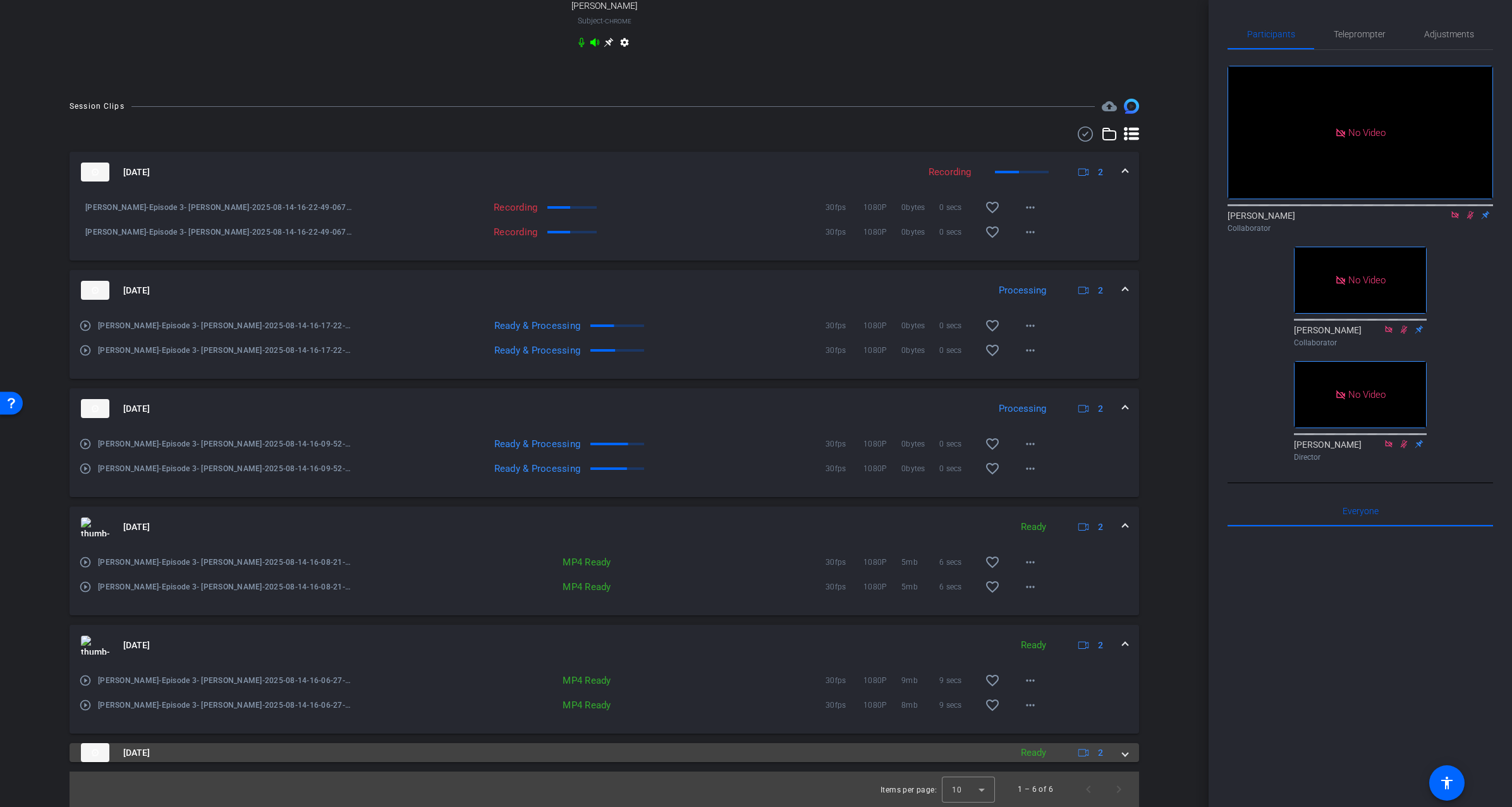
click at [1068, 551] on mat-expansion-panel-header "[DATE] Ready 2" at bounding box center [604, 752] width 1070 height 19
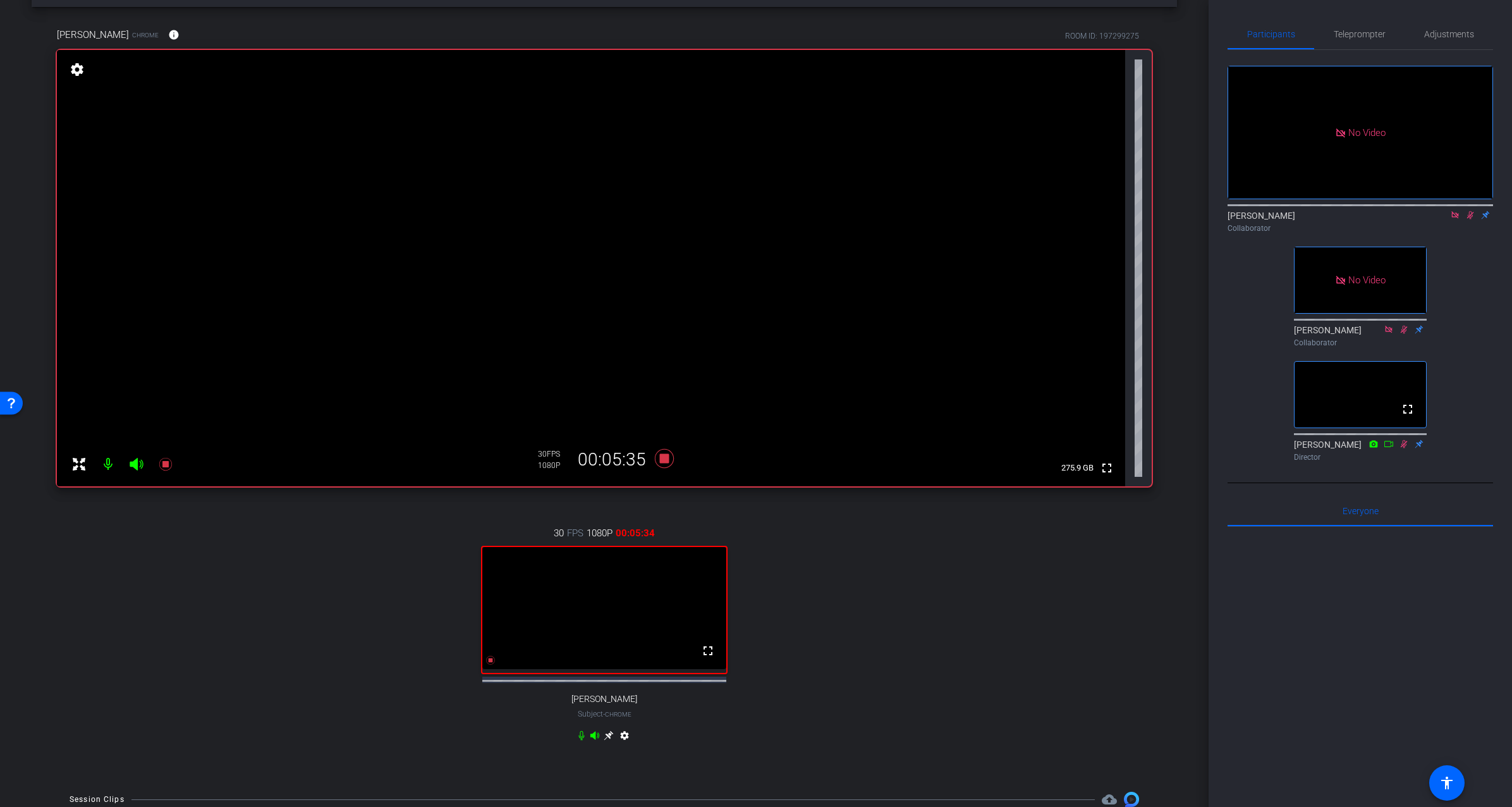
scroll to position [31, 0]
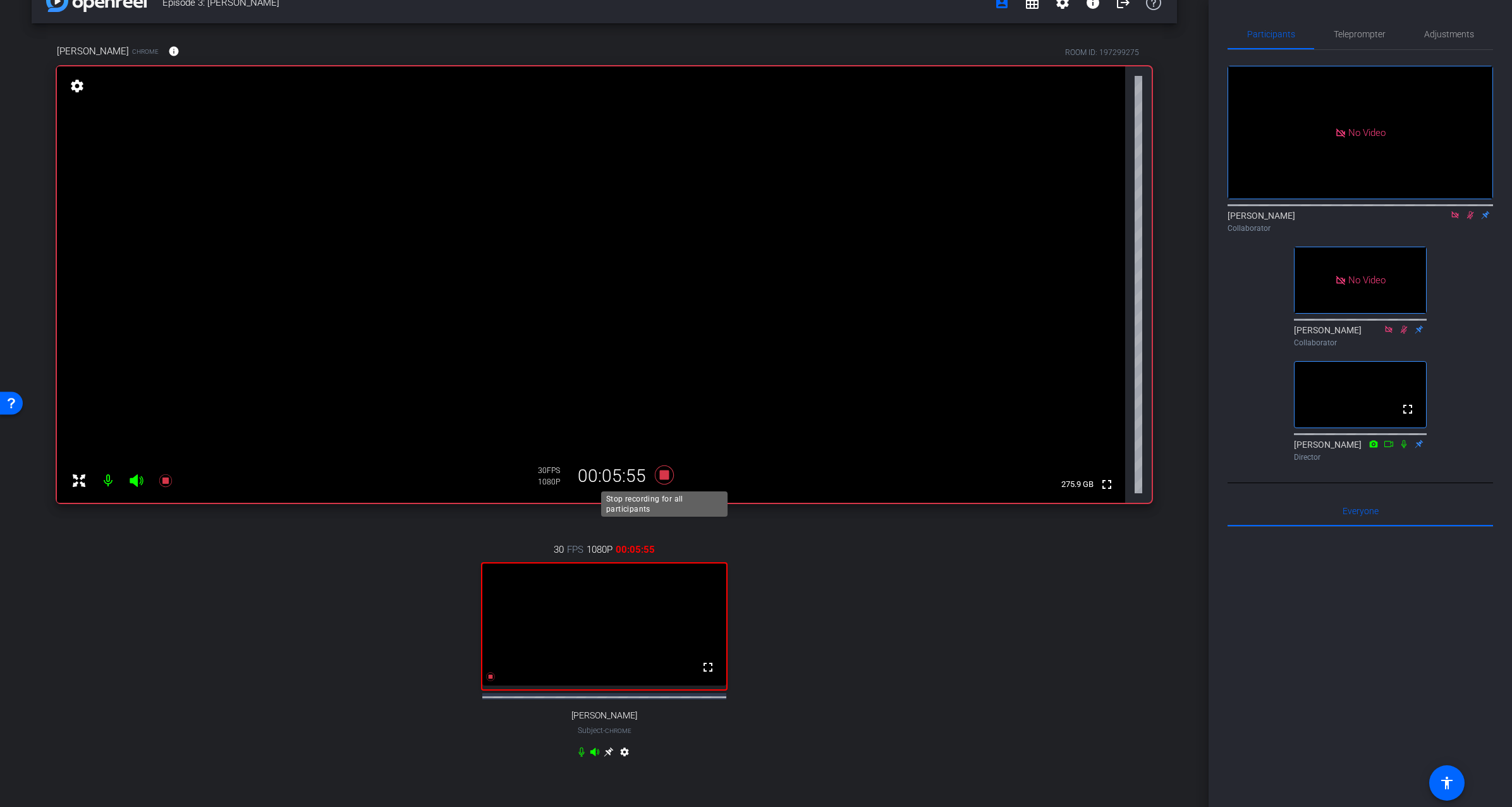
click at [669, 472] on icon at bounding box center [664, 474] width 30 height 23
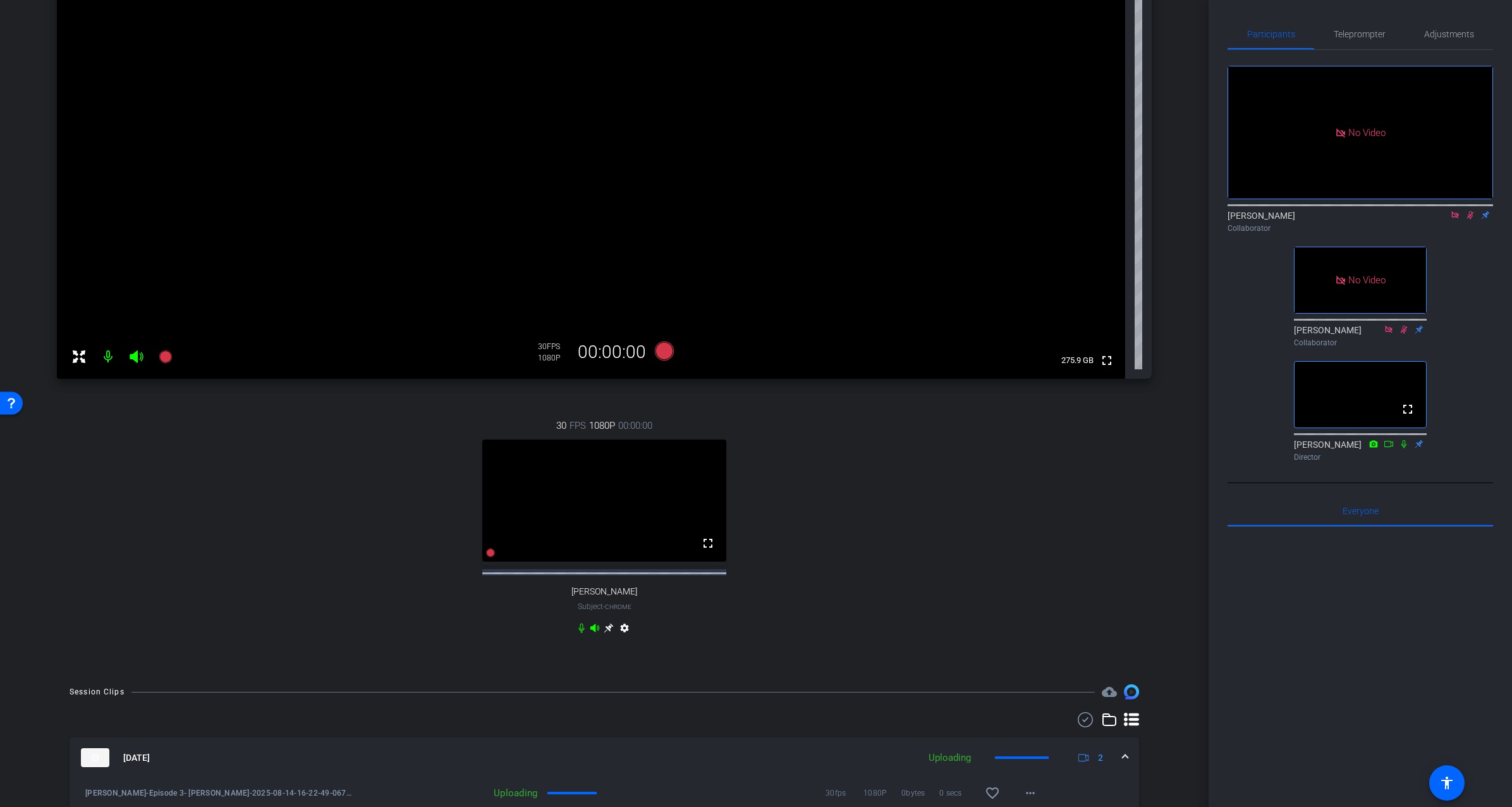
scroll to position [101, 0]
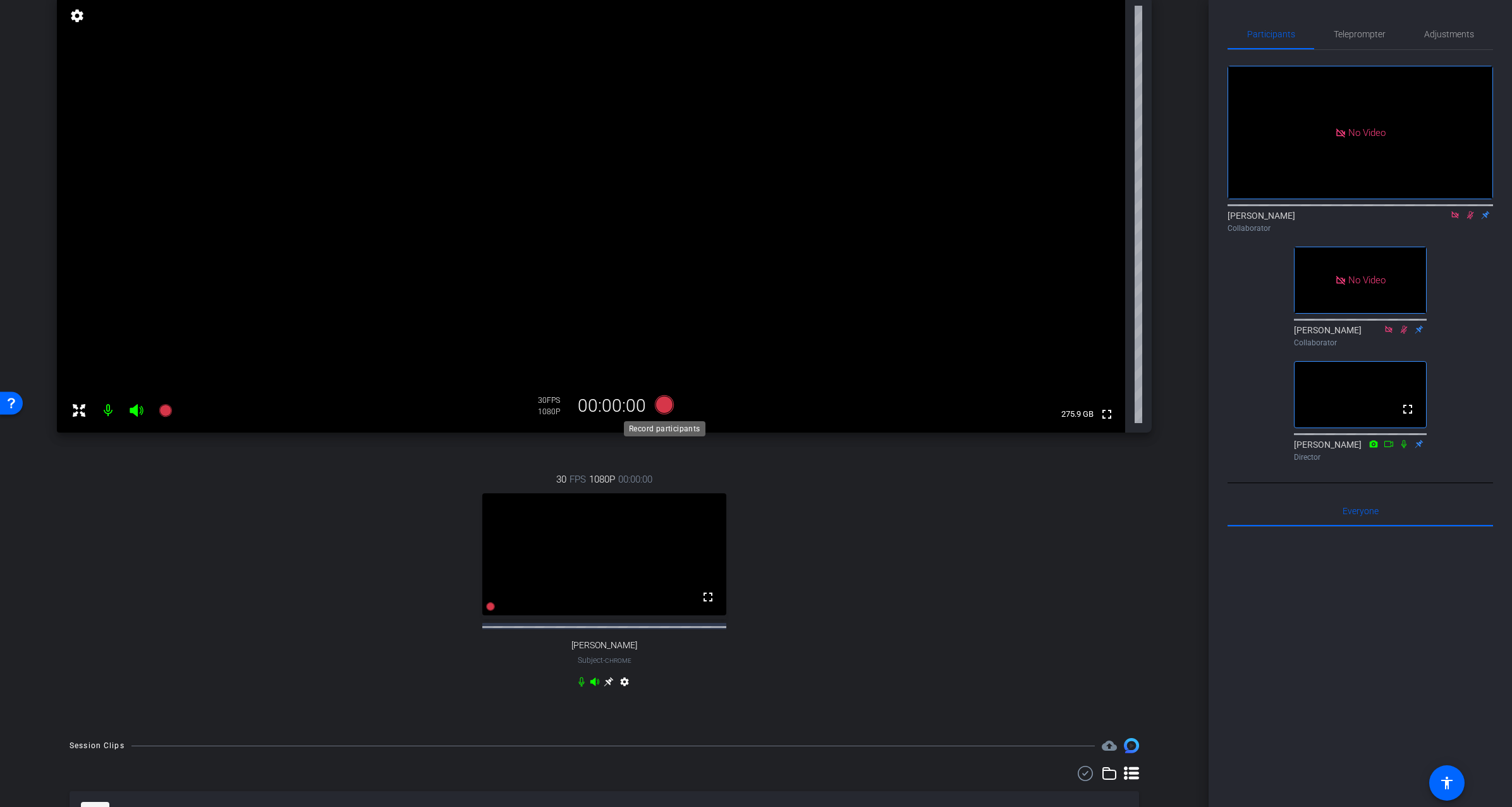
click at [667, 406] on icon at bounding box center [664, 404] width 19 height 19
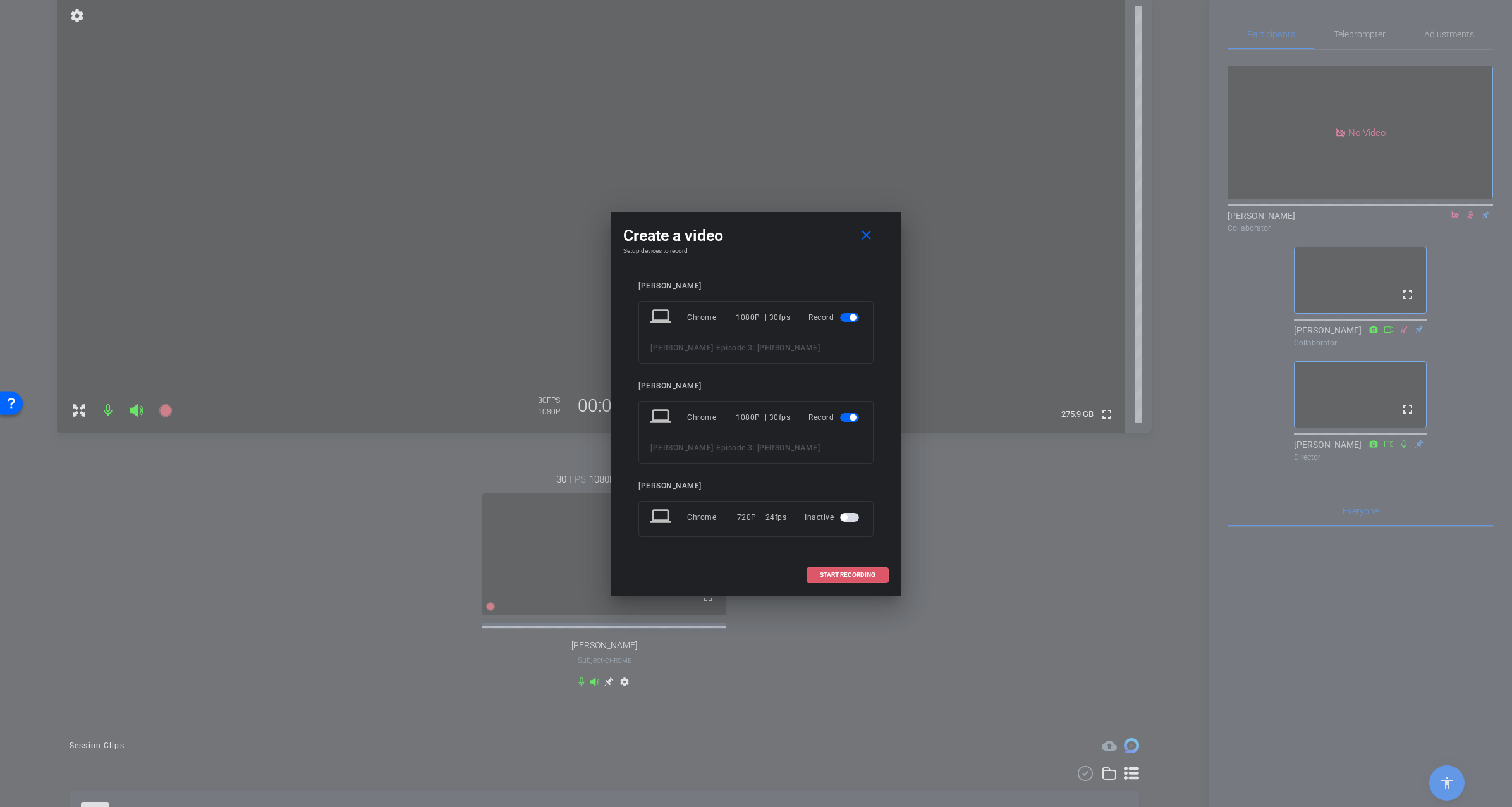
click at [829, 551] on span "START RECORDING" at bounding box center [848, 574] width 56 height 6
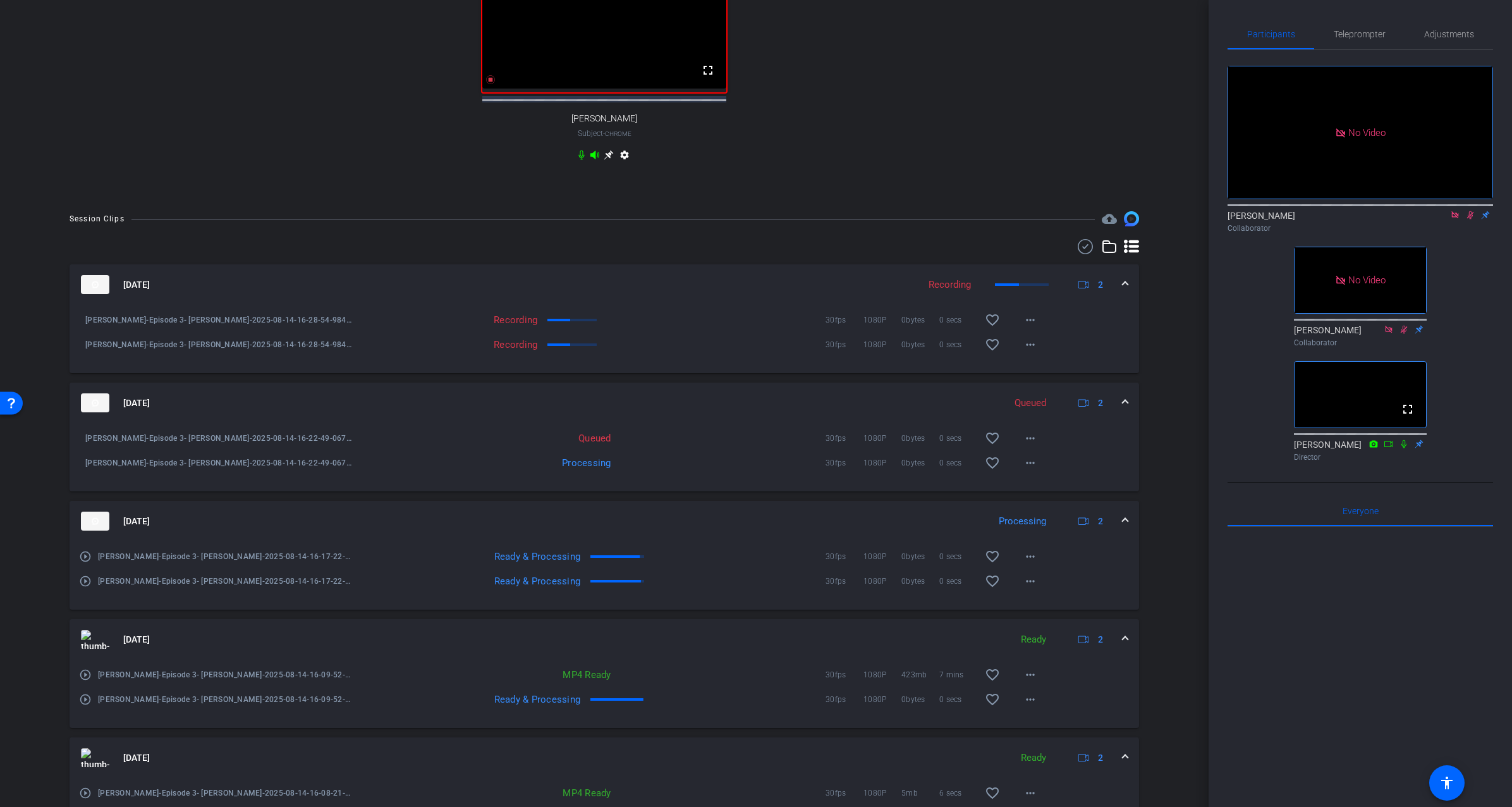
scroll to position [638, 0]
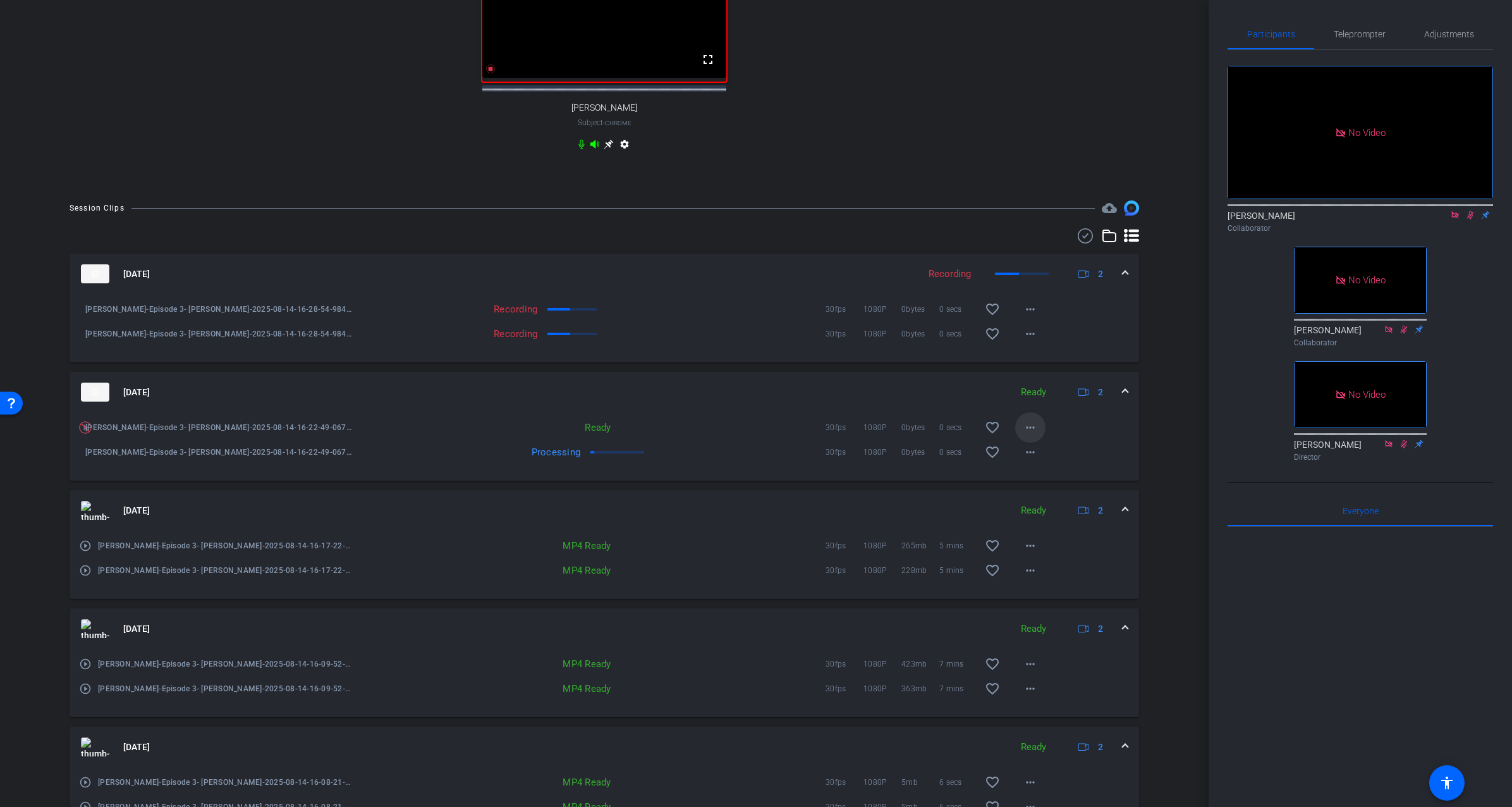
click at [1033, 434] on mat-icon "more_horiz" at bounding box center [1030, 426] width 15 height 15
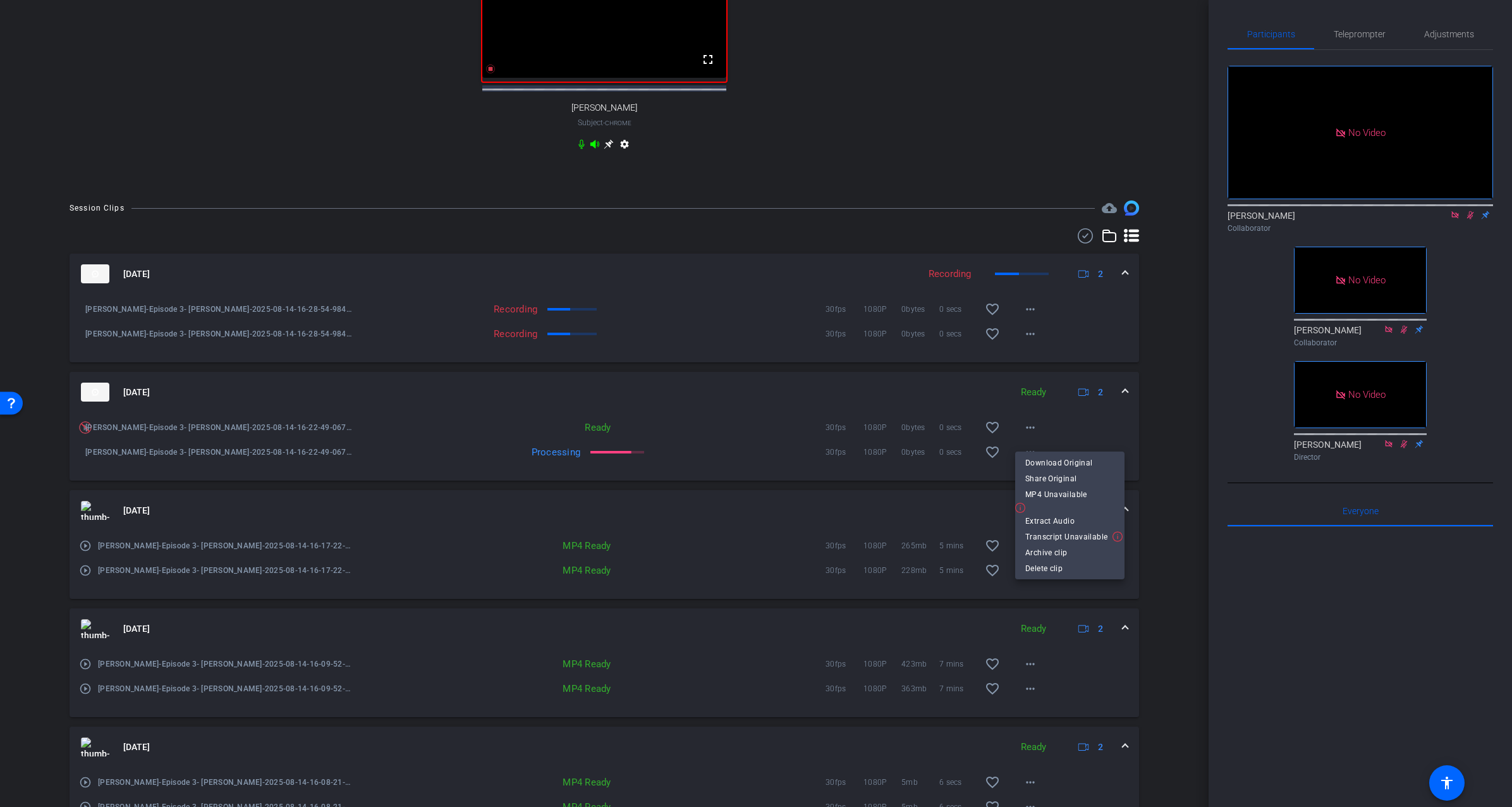
click at [361, 410] on div at bounding box center [756, 404] width 1512 height 807
click at [1035, 550] on mat-icon "more_horiz" at bounding box center [1030, 545] width 15 height 15
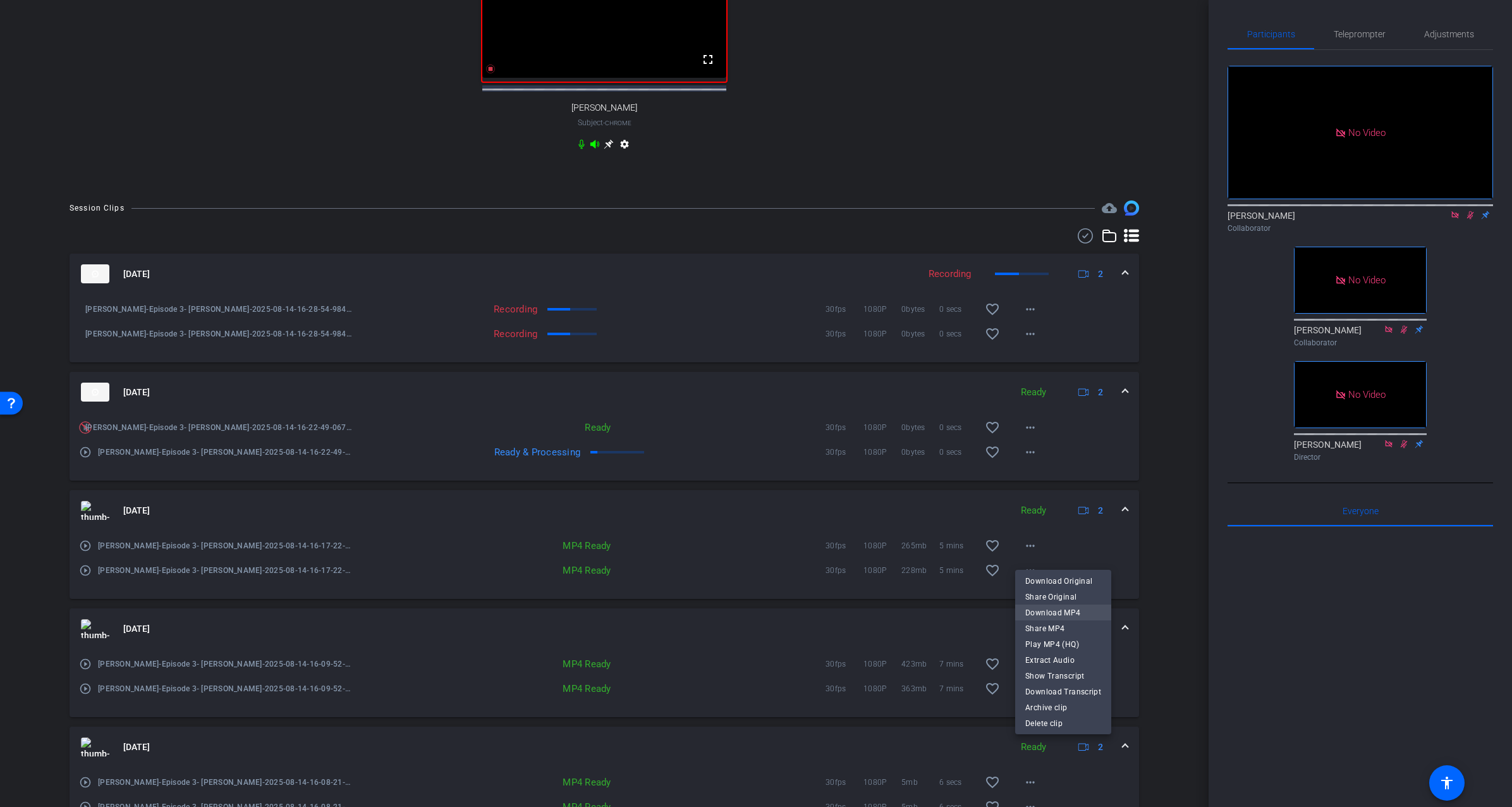
click at [1057, 551] on span "Download MP4" at bounding box center [1064, 612] width 76 height 15
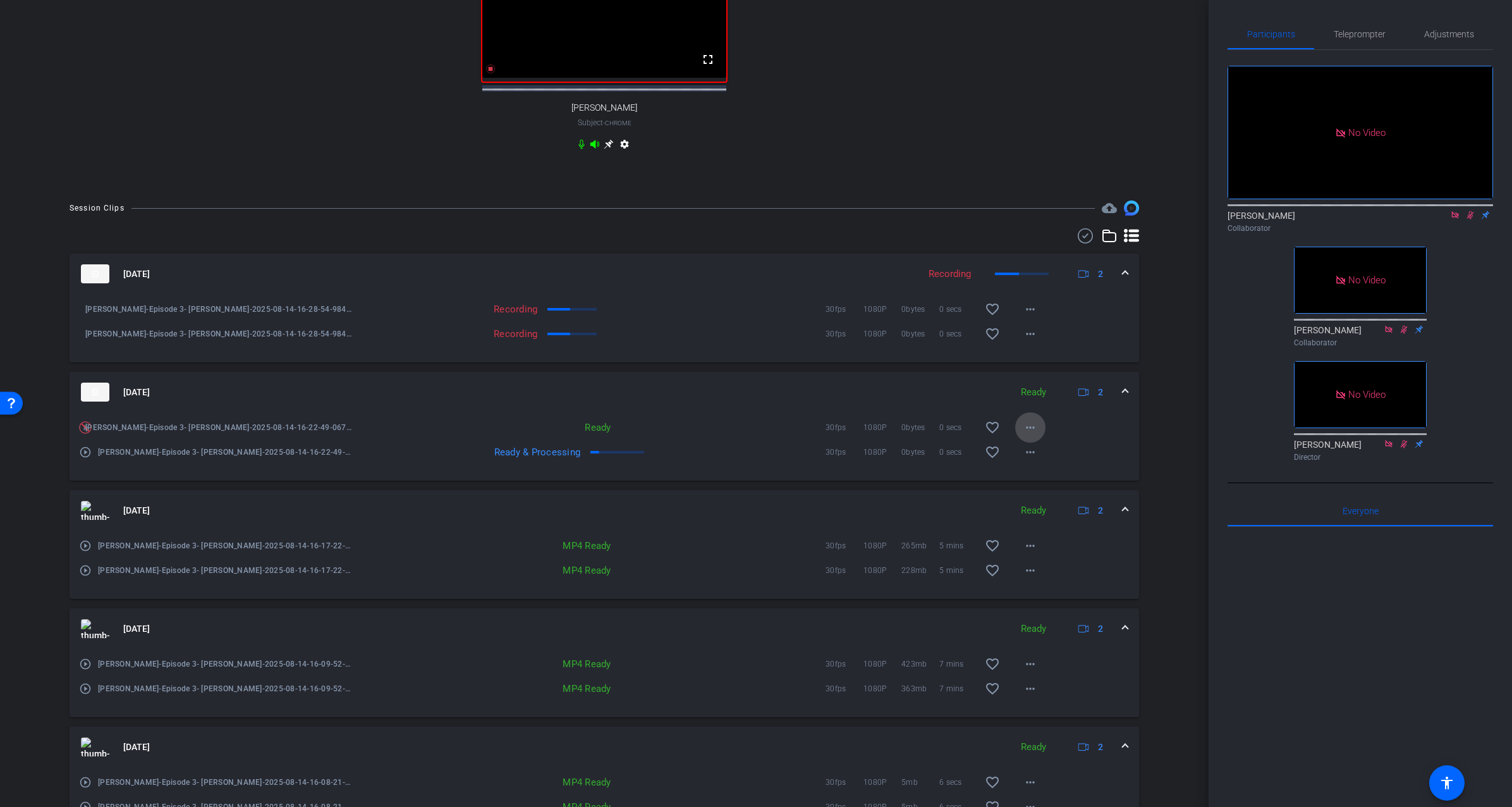
click at [1036, 434] on mat-icon "more_horiz" at bounding box center [1030, 426] width 15 height 15
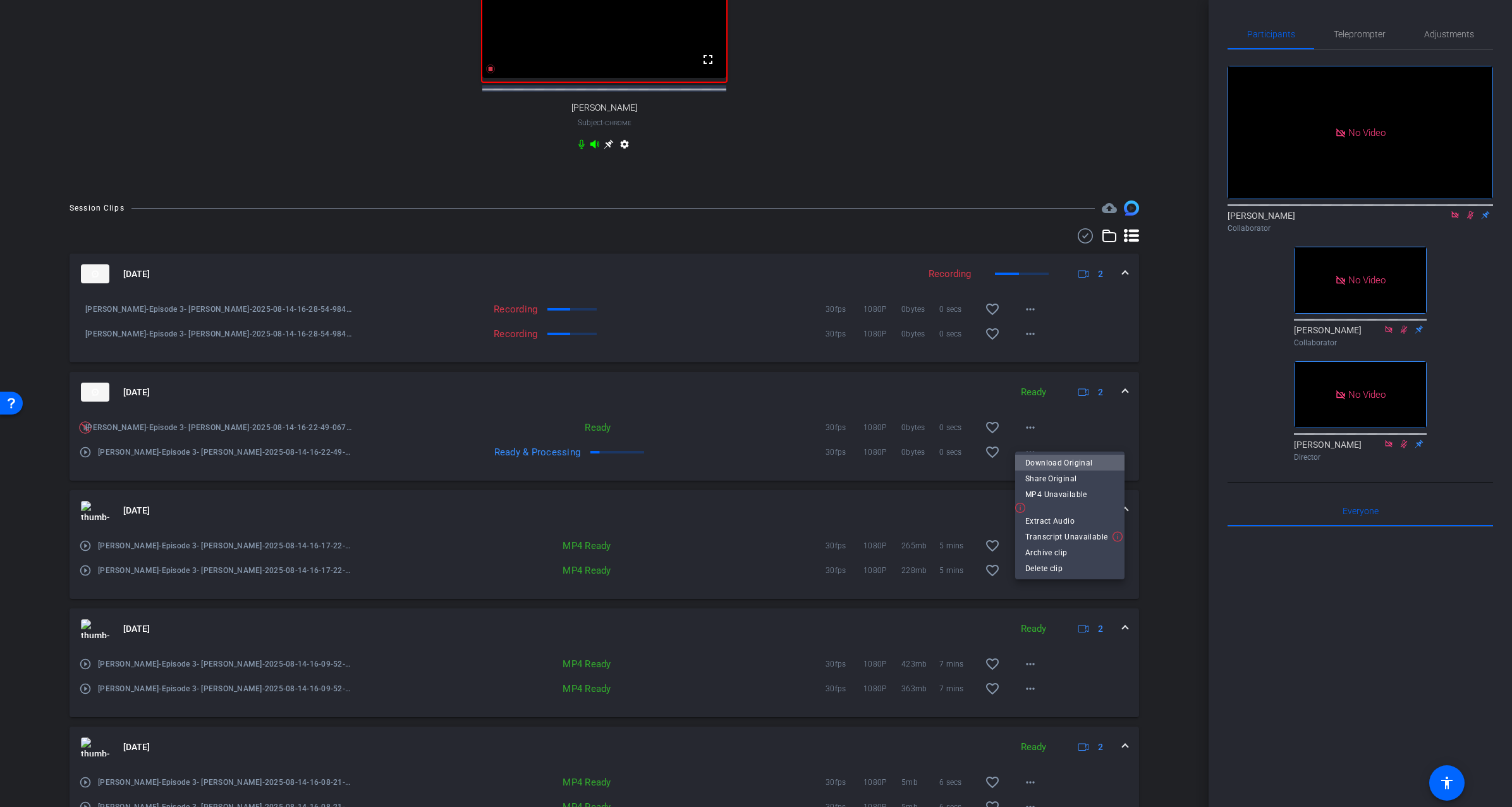
click at [1068, 462] on span "Download Original" at bounding box center [1070, 462] width 89 height 15
click at [1025, 433] on mat-icon "more_horiz" at bounding box center [1030, 426] width 15 height 15
click at [1068, 519] on span "Extract Audio" at bounding box center [1070, 520] width 89 height 15
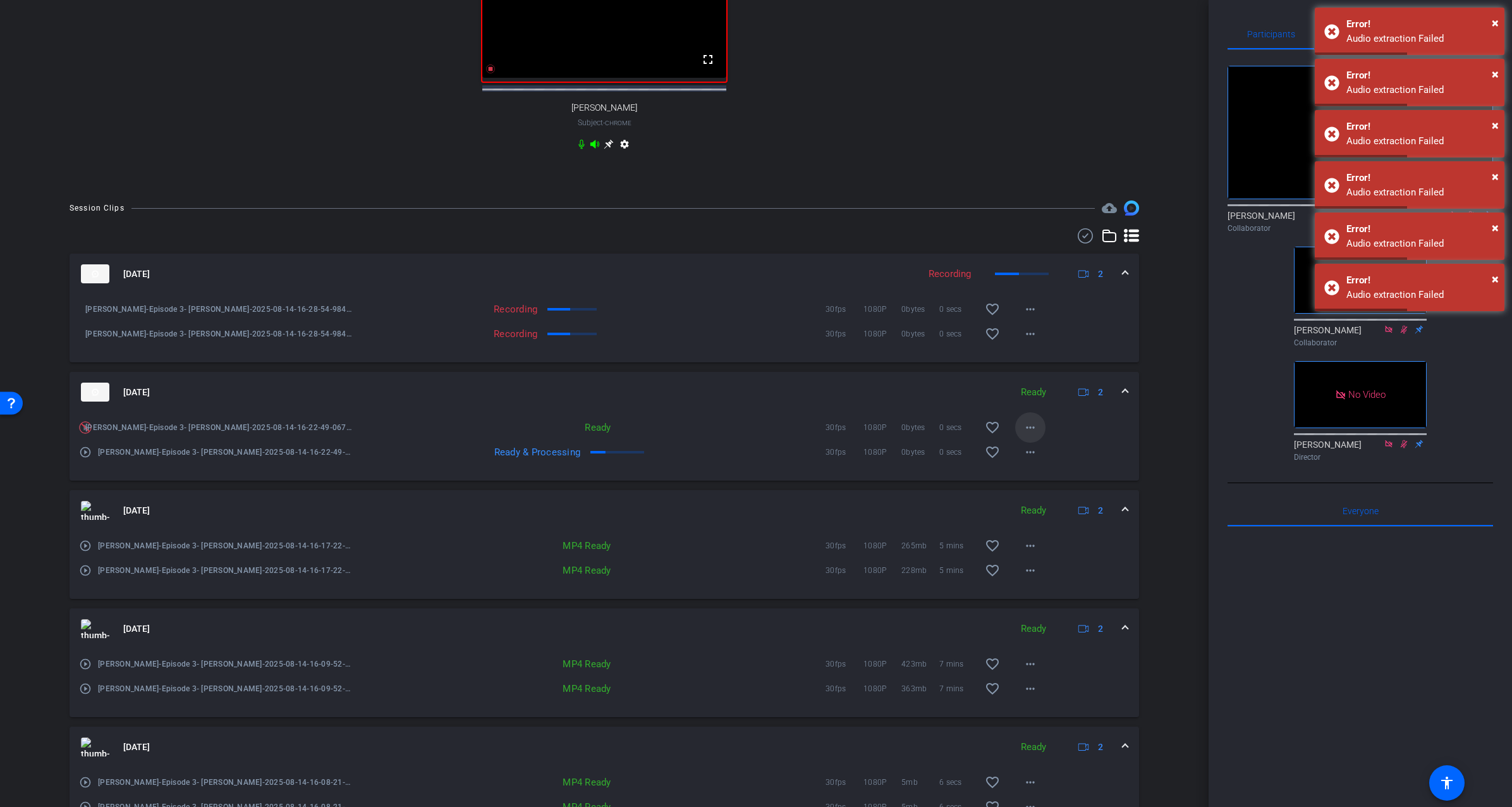
click at [1031, 434] on mat-icon "more_horiz" at bounding box center [1030, 426] width 15 height 15
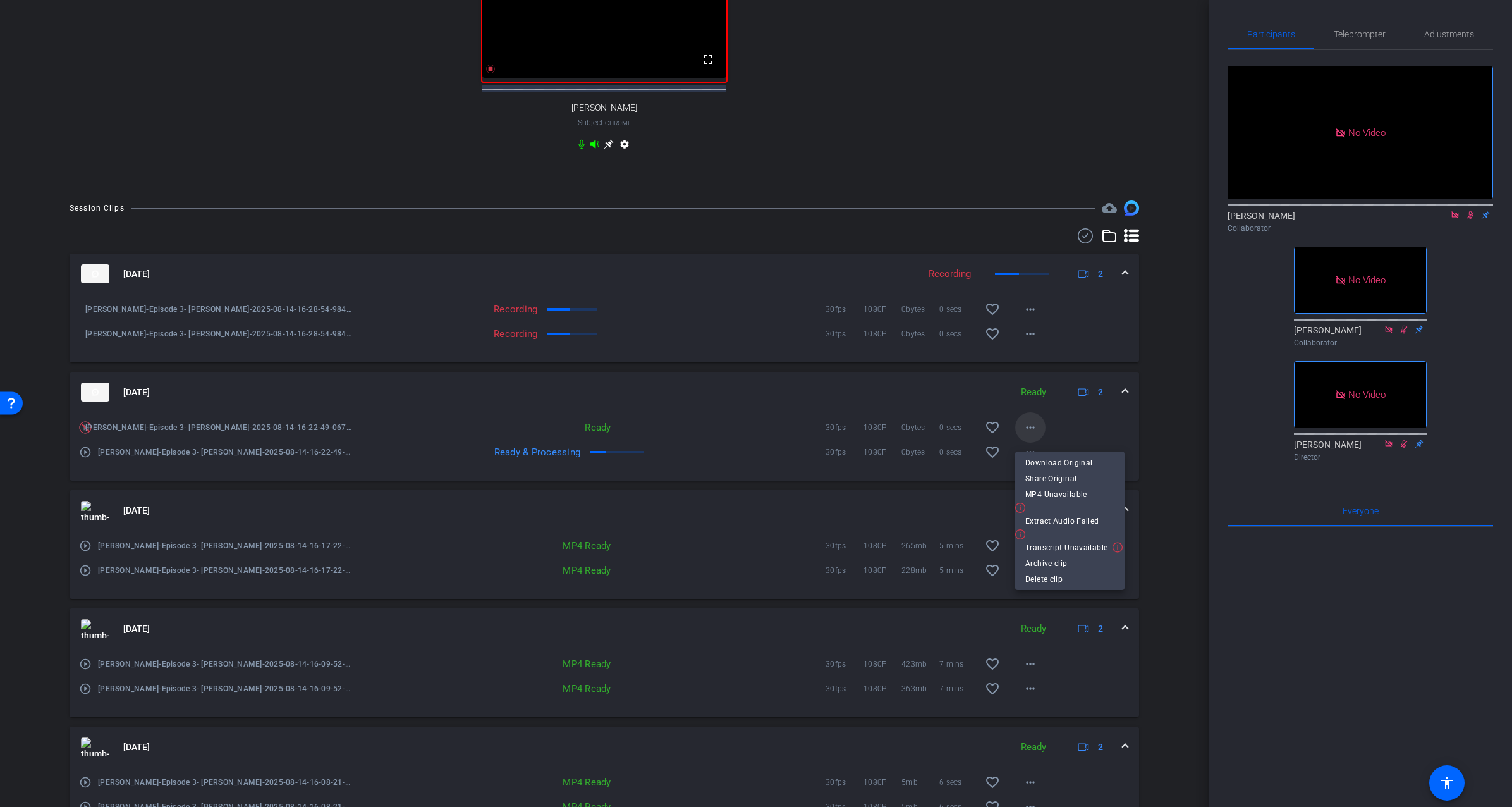
click at [1031, 436] on div at bounding box center [756, 404] width 1512 height 807
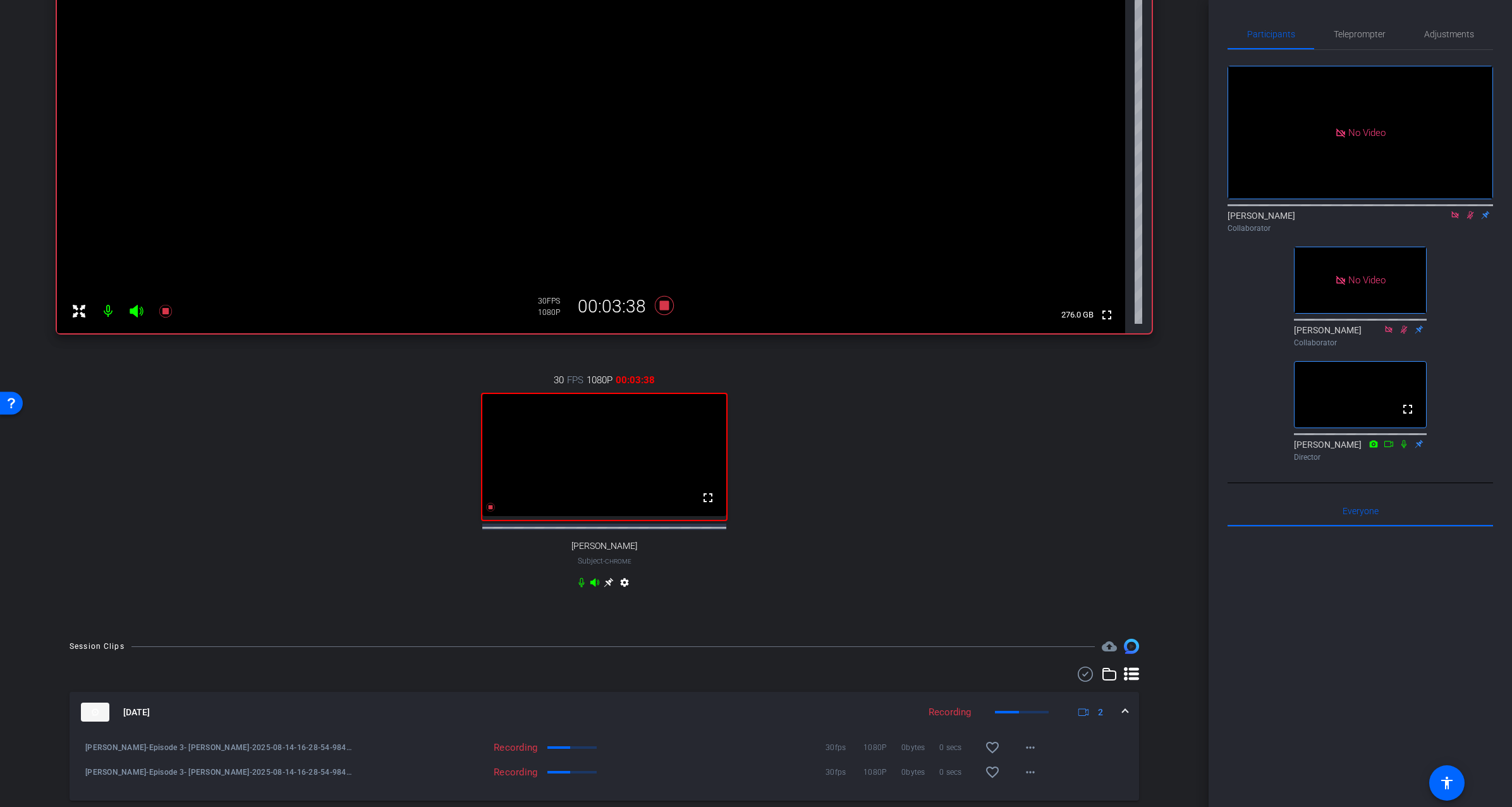
scroll to position [203, 0]
click at [663, 301] on icon at bounding box center [664, 303] width 19 height 19
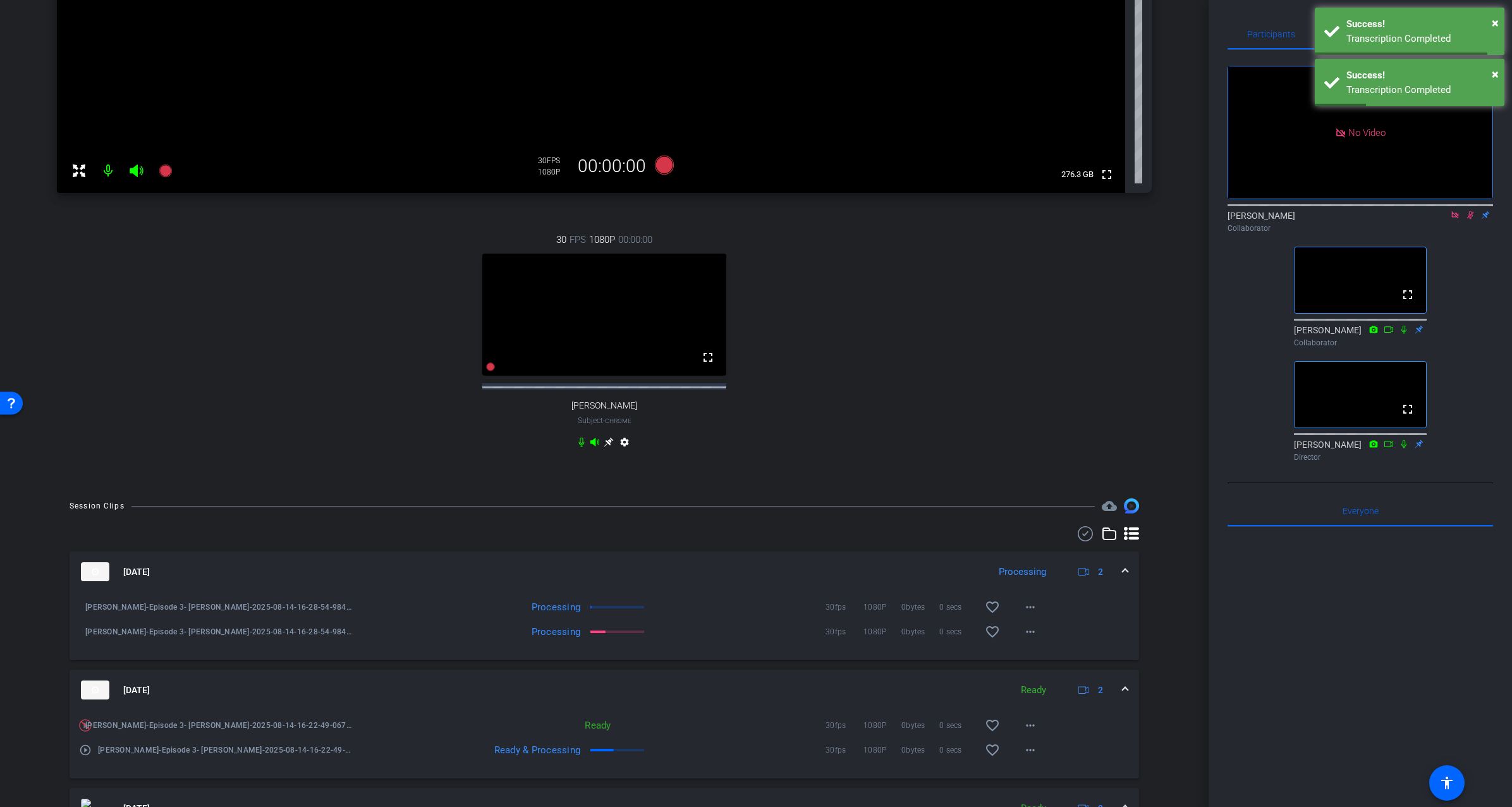
scroll to position [337, 0]
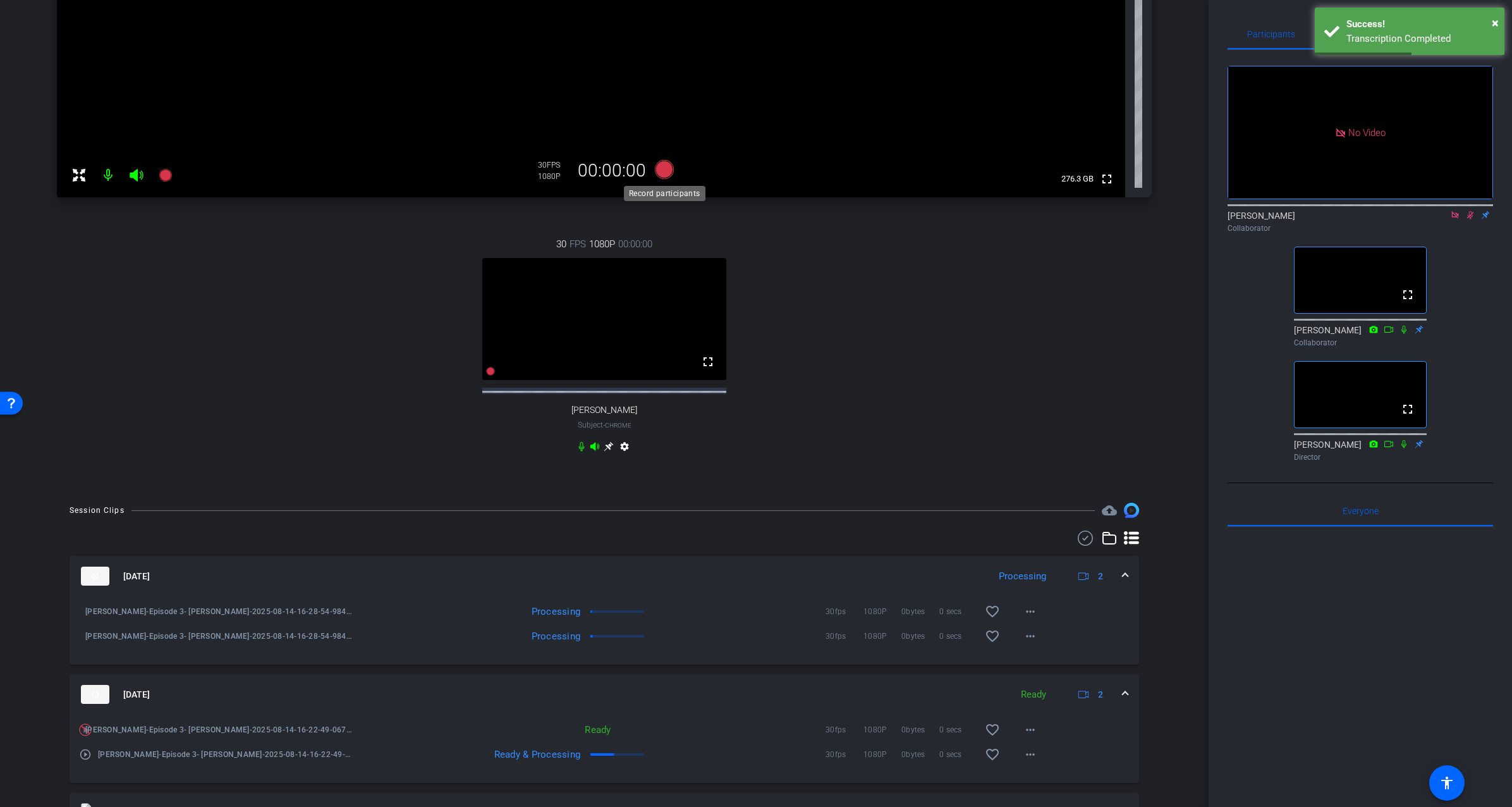
click at [665, 166] on icon at bounding box center [664, 169] width 19 height 19
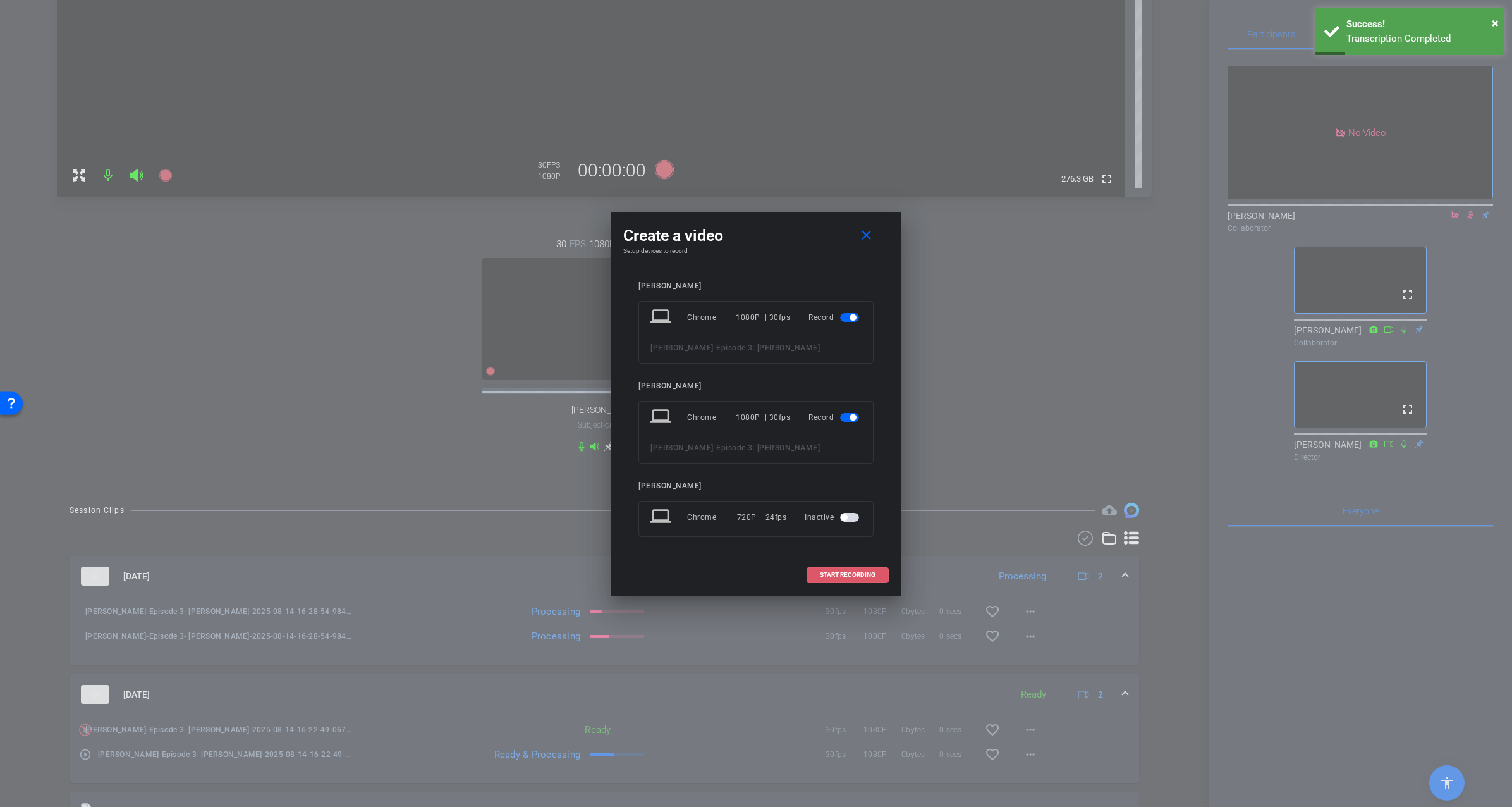
click at [842, 551] on span "START RECORDING" at bounding box center [848, 574] width 56 height 6
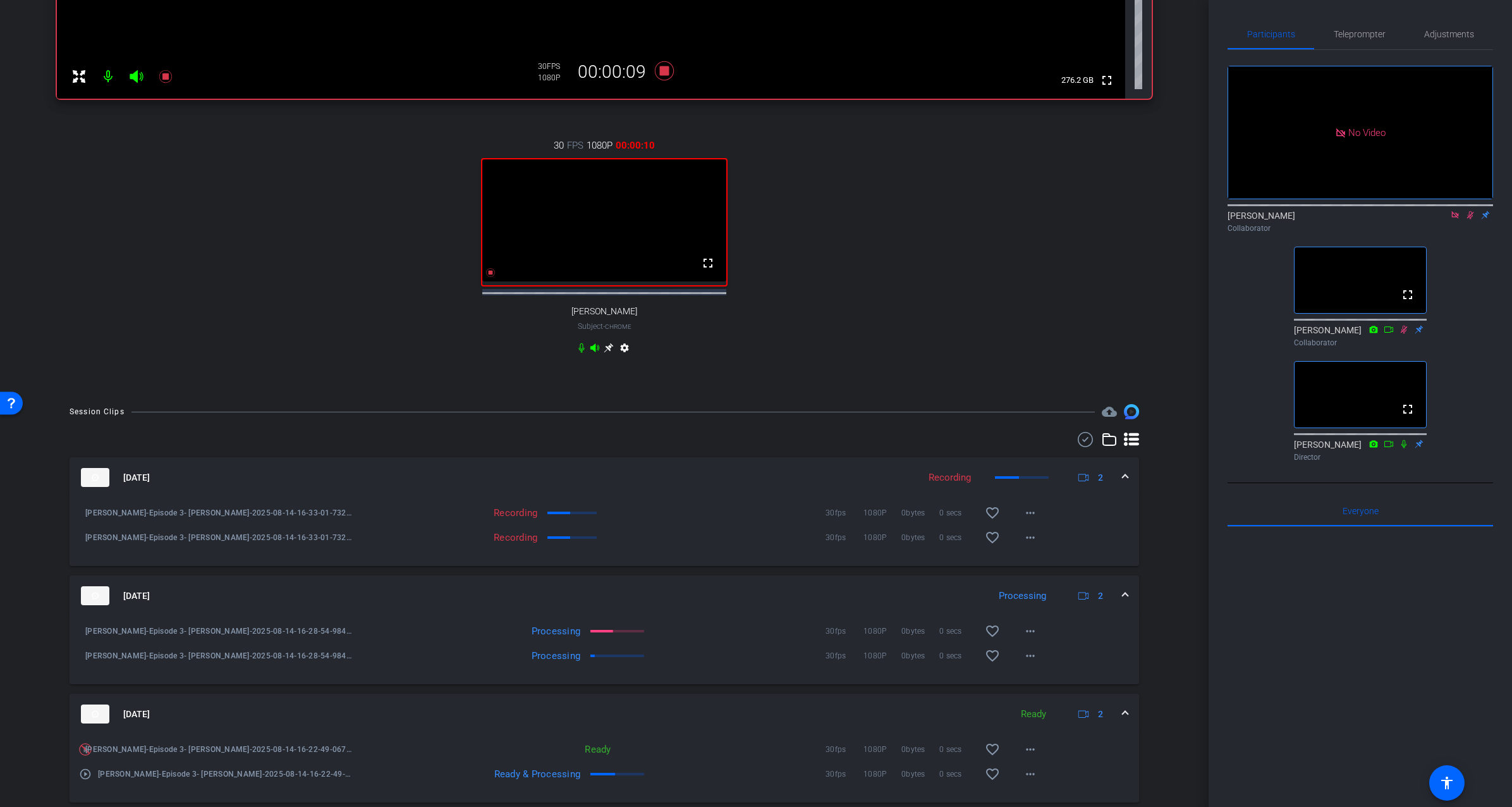
scroll to position [362, 0]
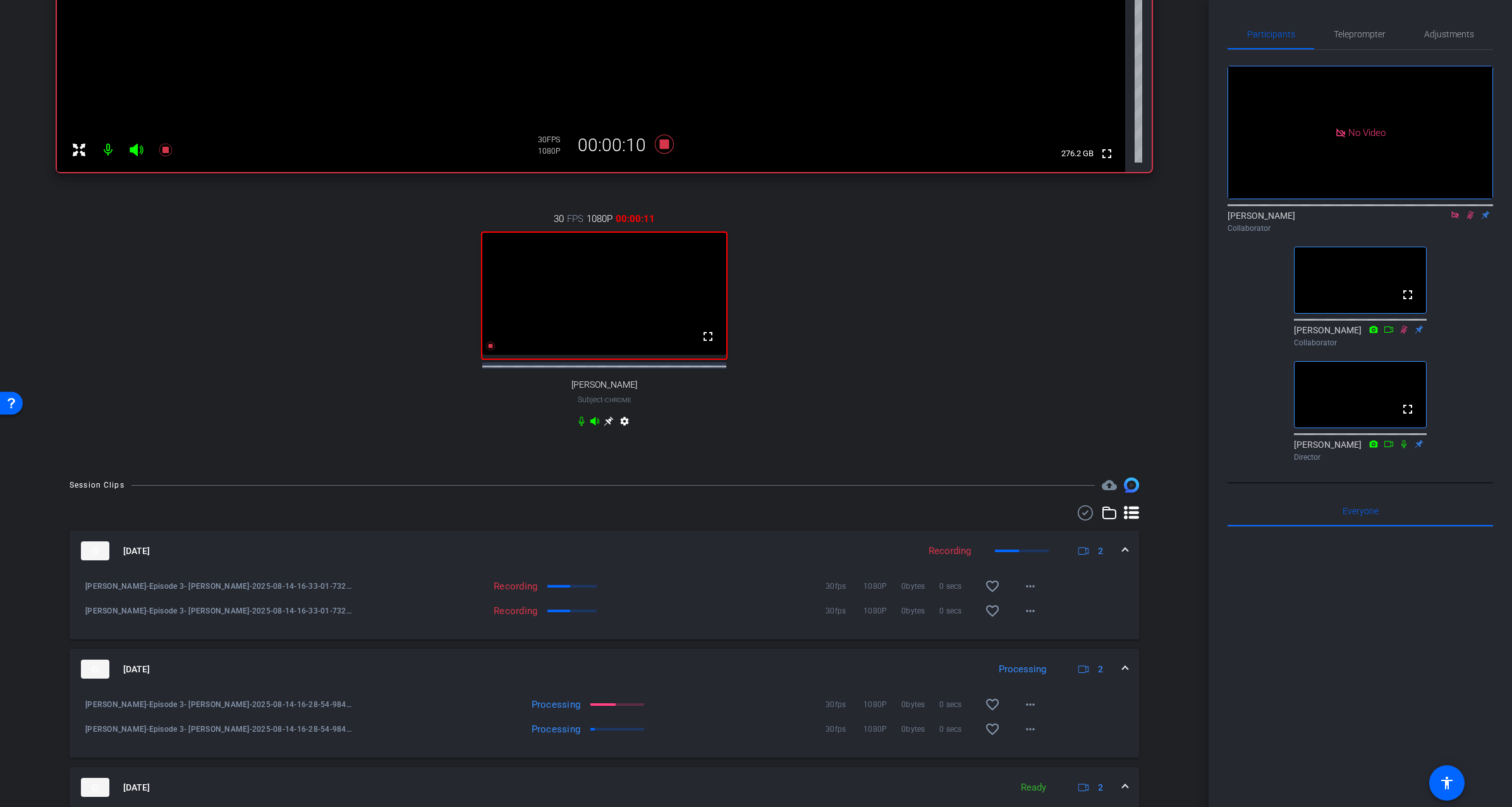
click at [1068, 220] on icon at bounding box center [1470, 215] width 10 height 9
click at [1068, 218] on icon at bounding box center [1454, 214] width 7 height 7
click at [1068, 220] on icon at bounding box center [1455, 215] width 10 height 9
click at [1068, 218] on icon at bounding box center [1439, 215] width 9 height 6
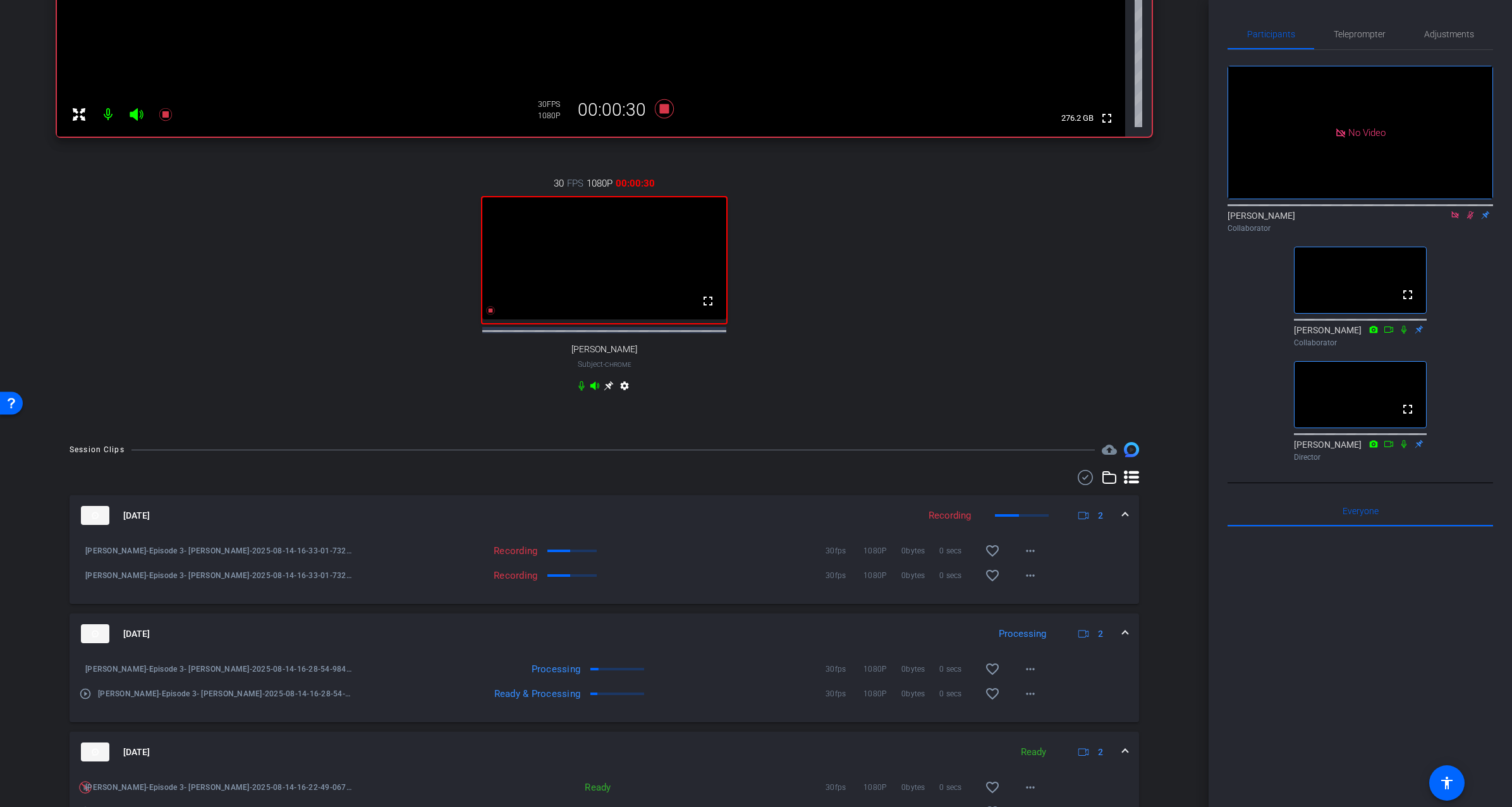
scroll to position [396, 0]
click at [664, 104] on icon at bounding box center [664, 110] width 30 height 23
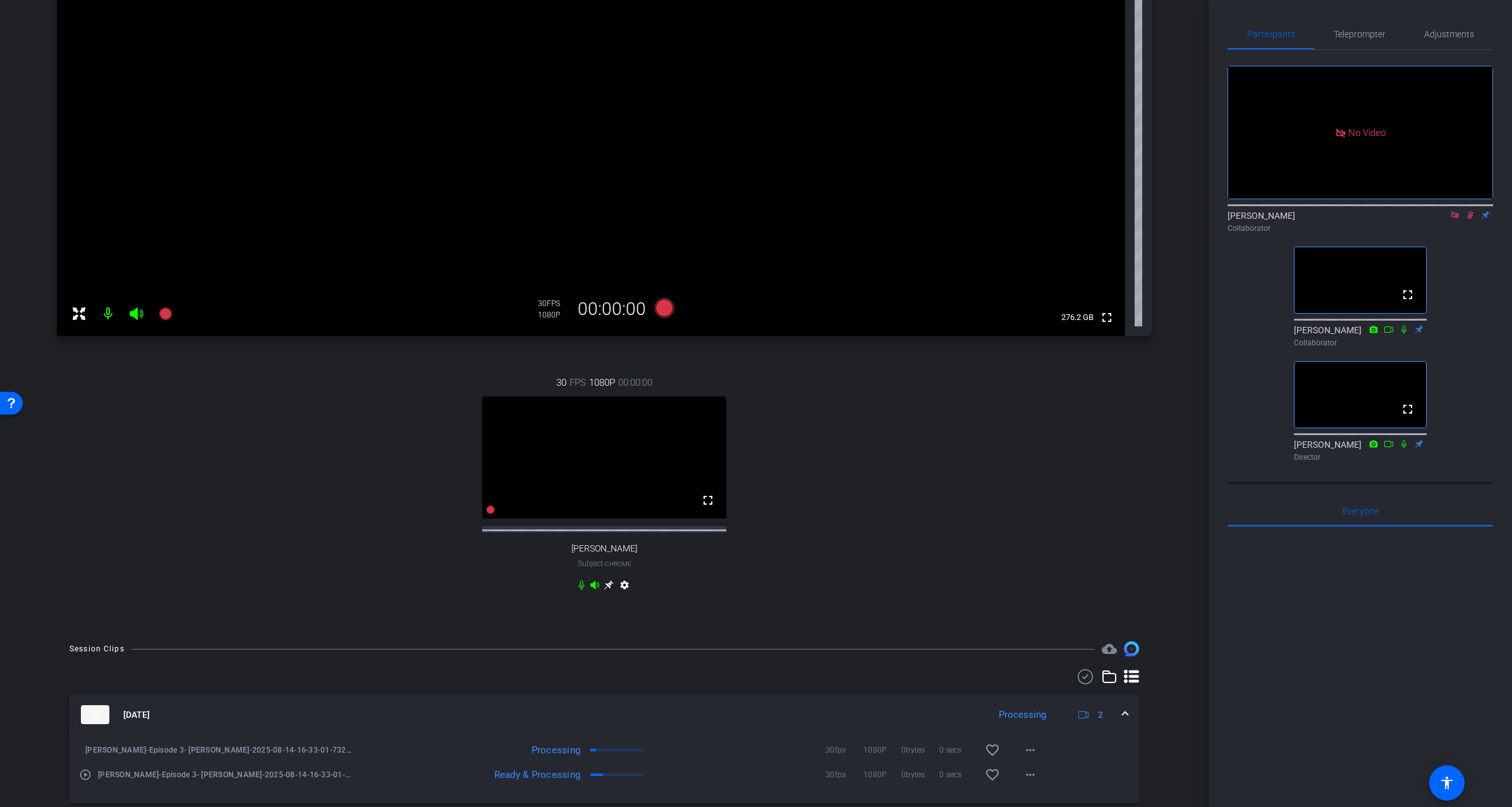
scroll to position [150, 0]
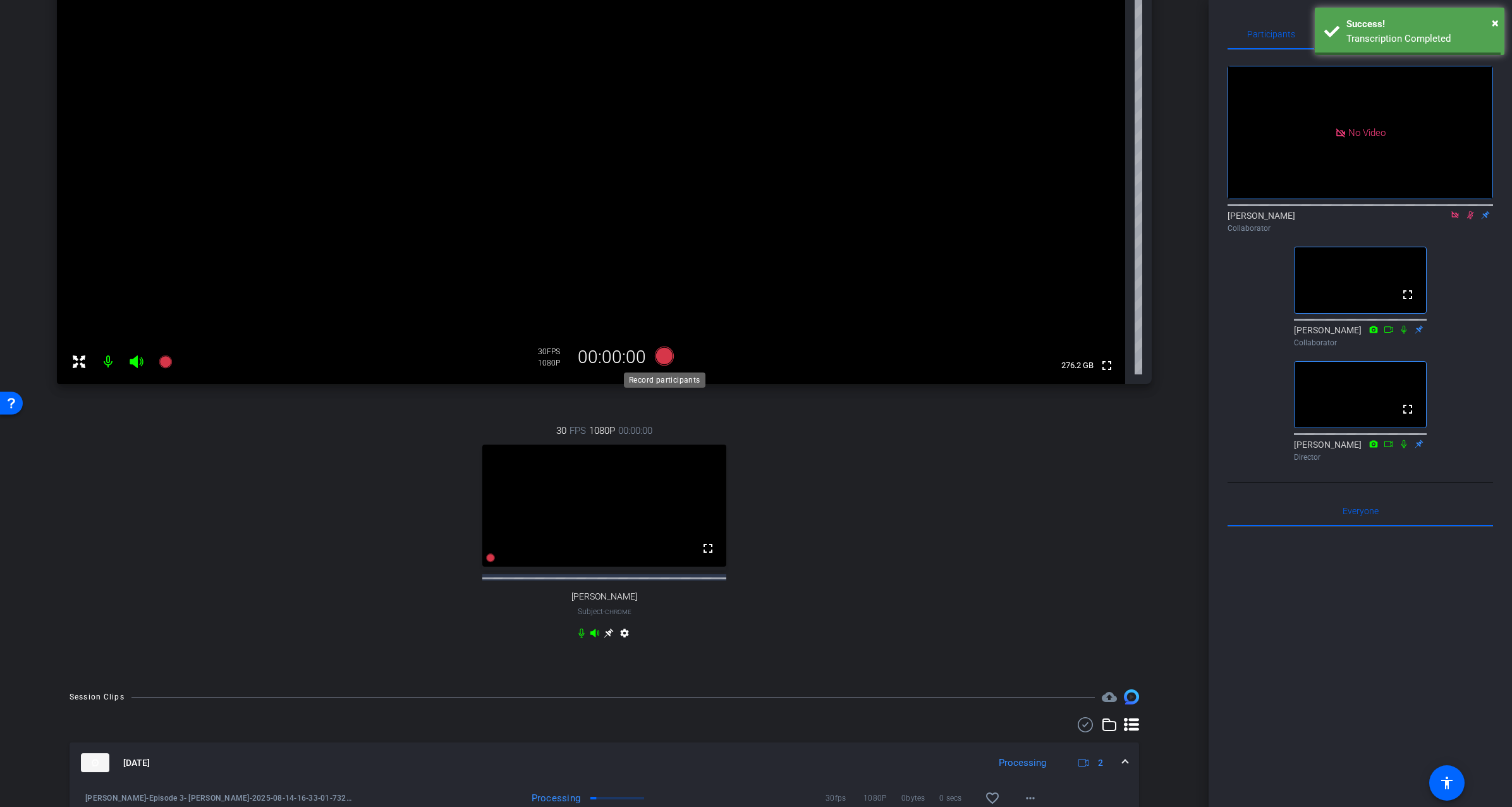
click at [662, 354] on icon at bounding box center [664, 356] width 19 height 19
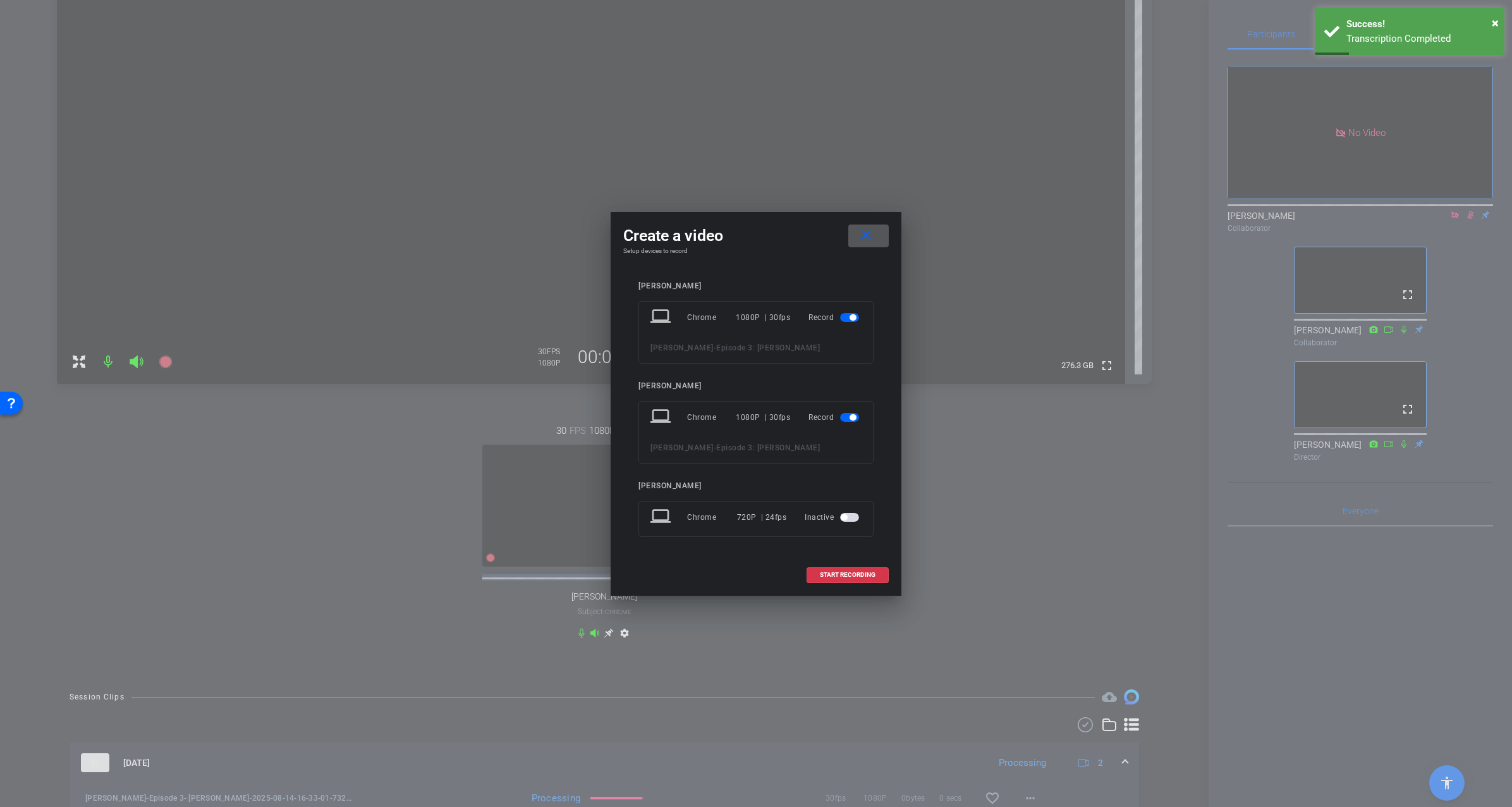
click at [869, 230] on mat-icon "close" at bounding box center [866, 236] width 16 height 16
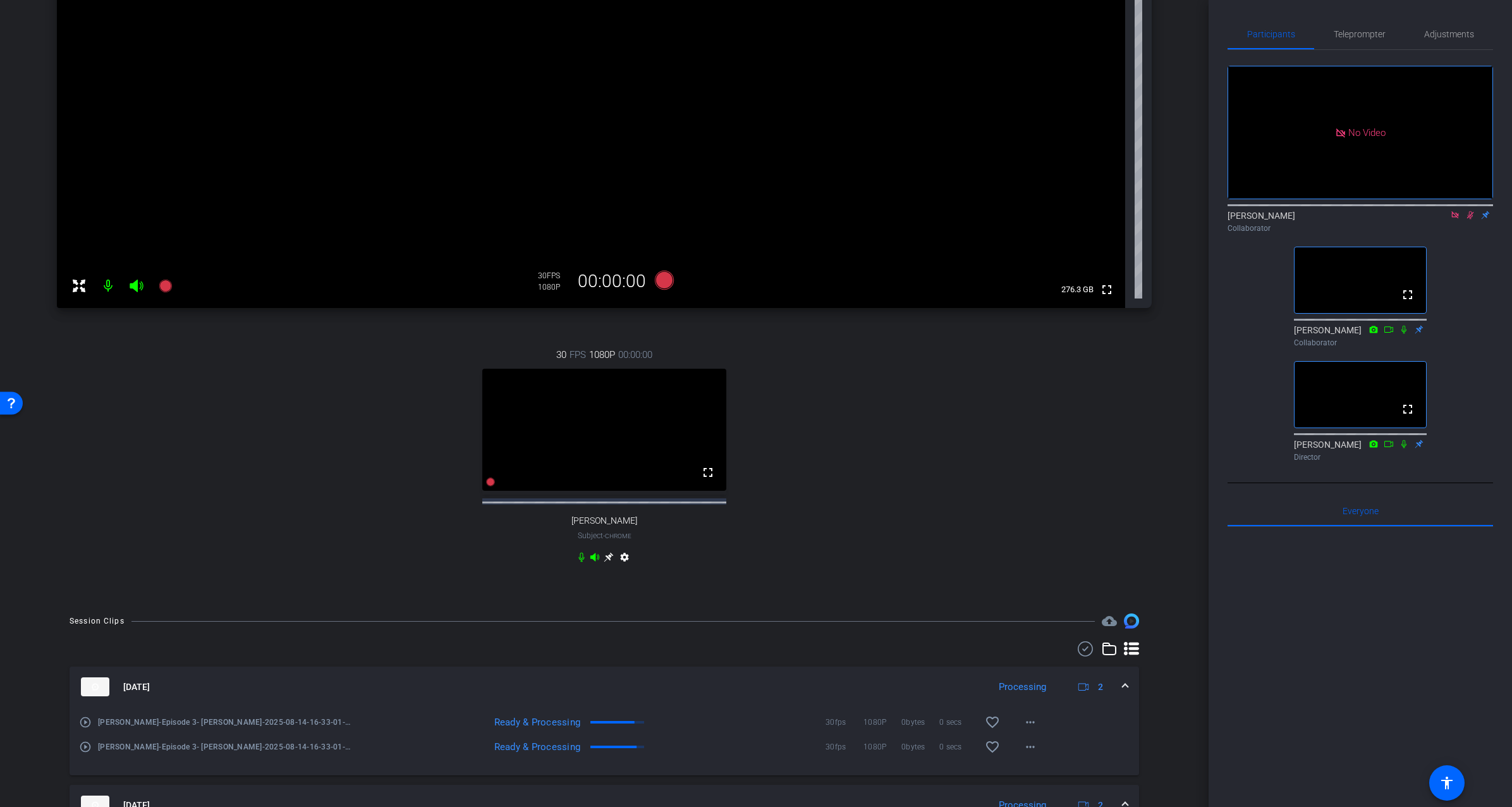
scroll to position [173, 0]
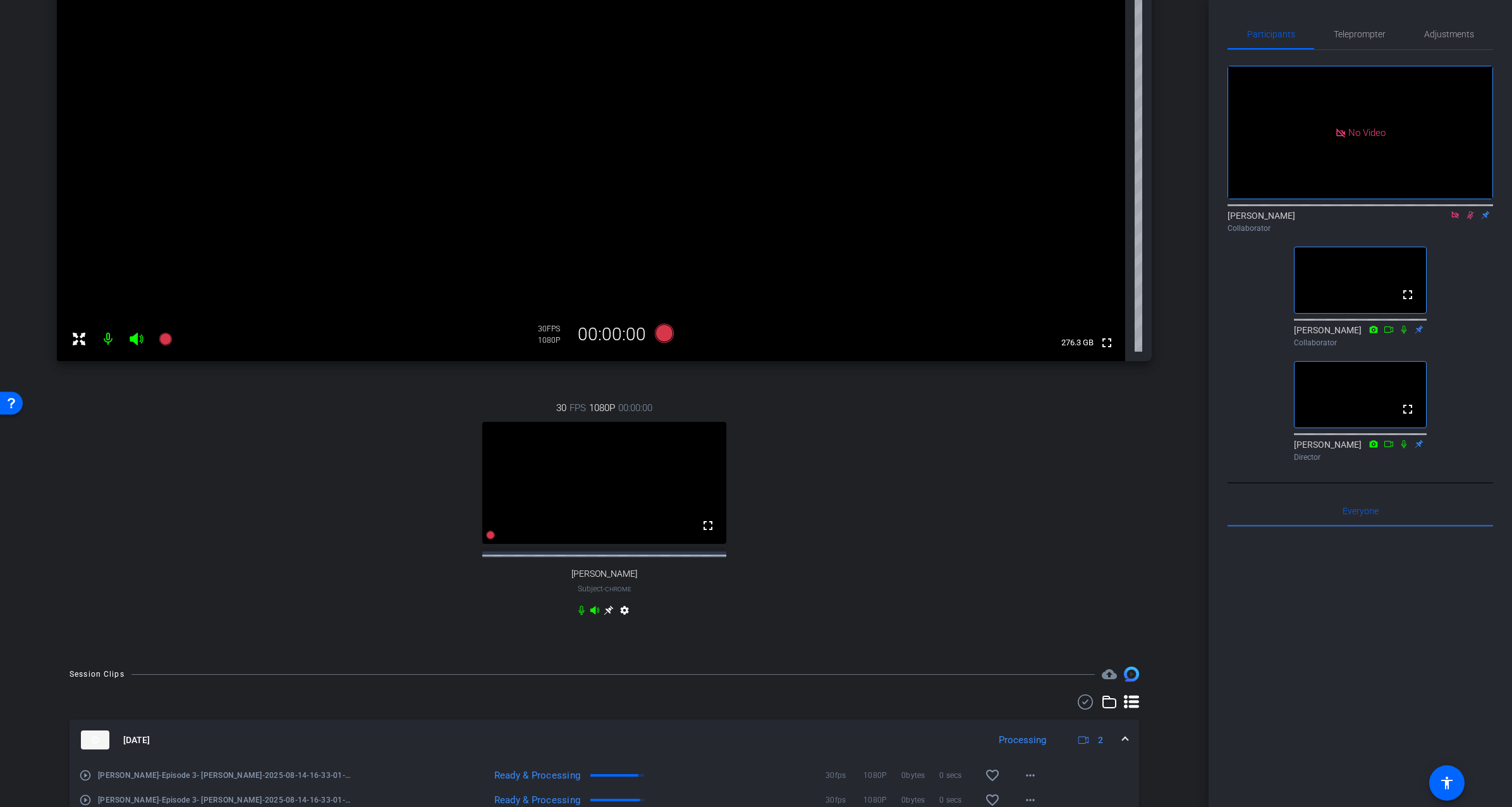
click at [1068, 220] on icon at bounding box center [1470, 215] width 7 height 8
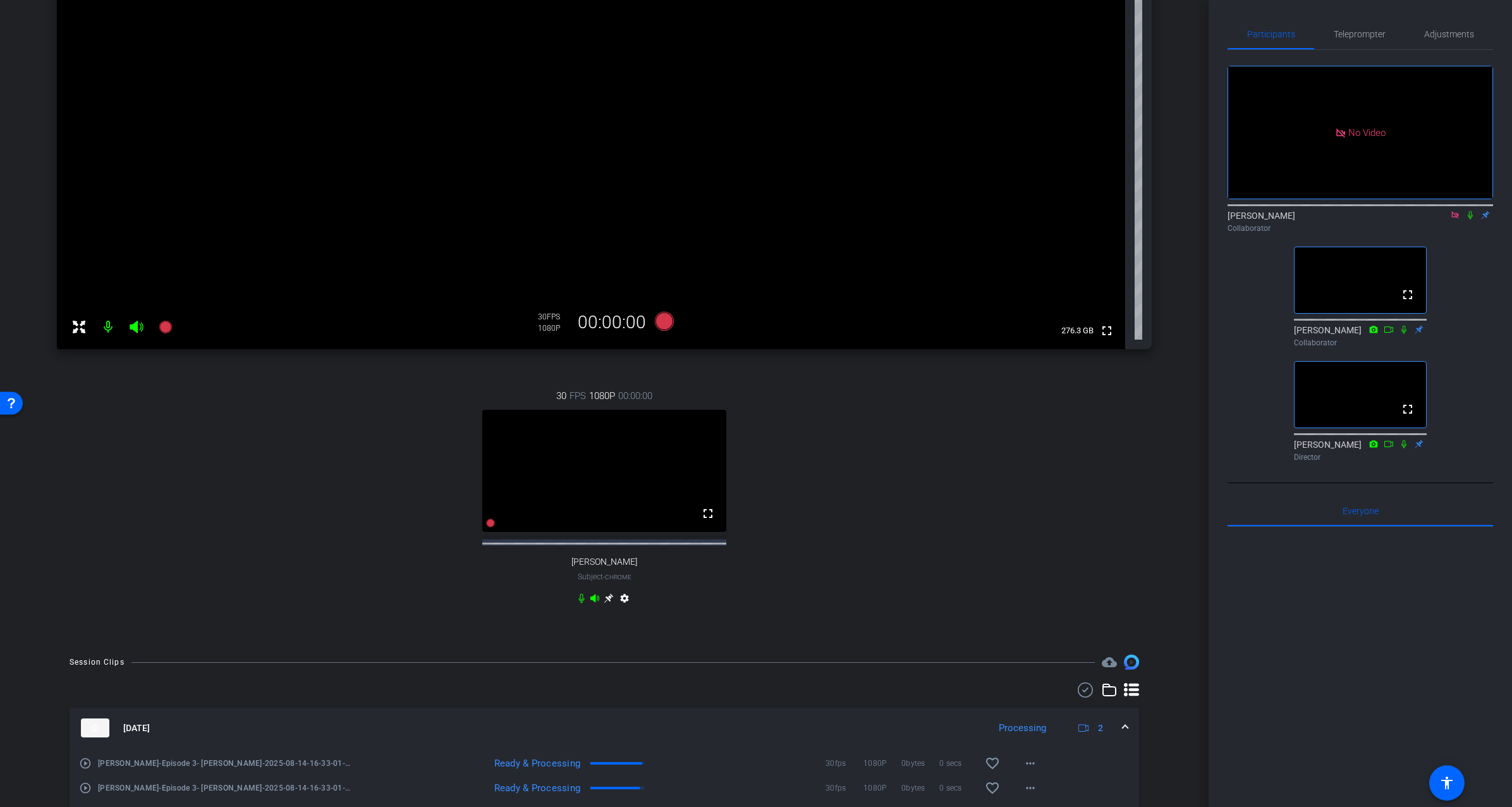
scroll to position [185, 0]
click at [1068, 220] on icon at bounding box center [1470, 215] width 10 height 9
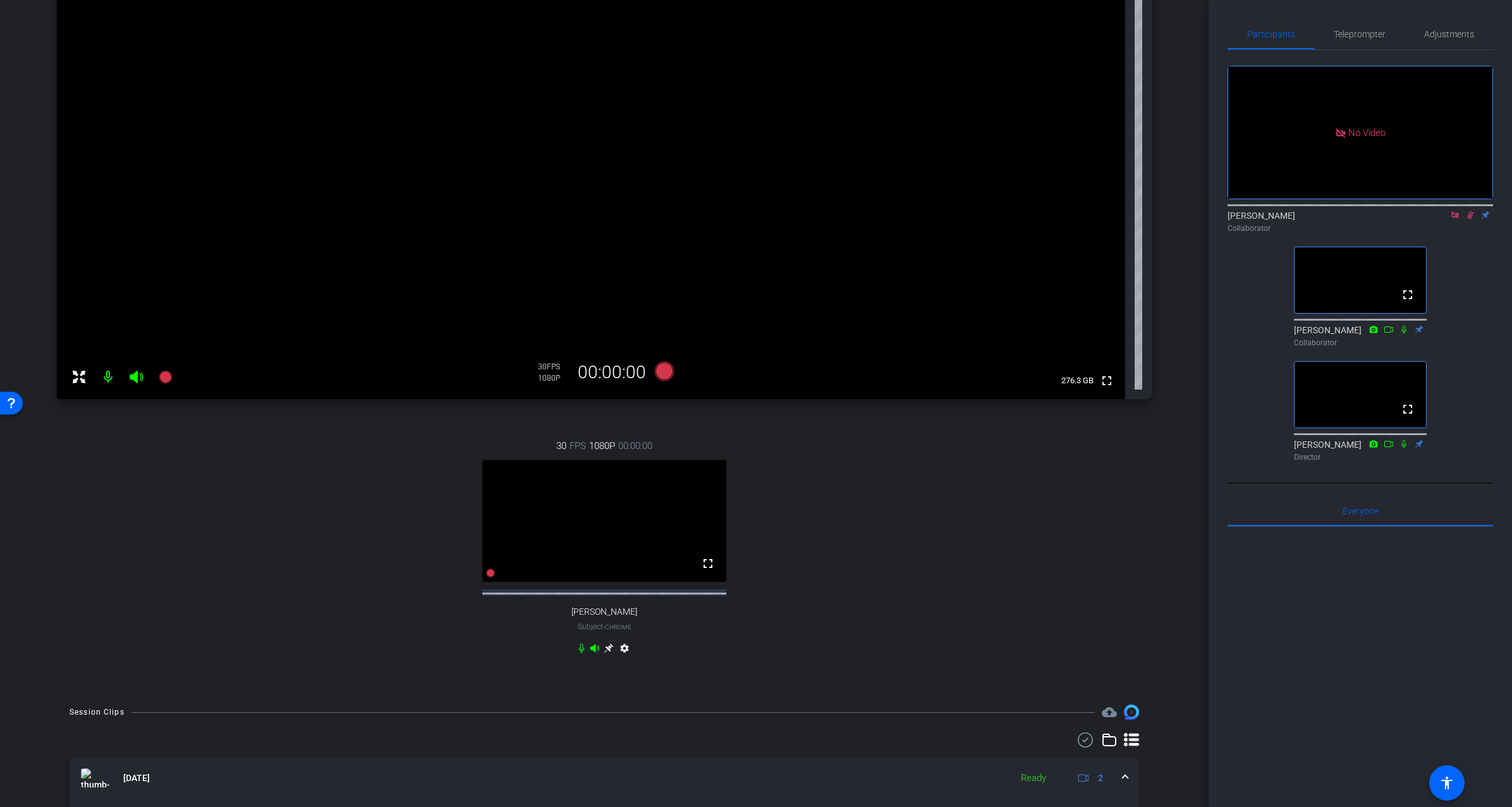
scroll to position [34, 0]
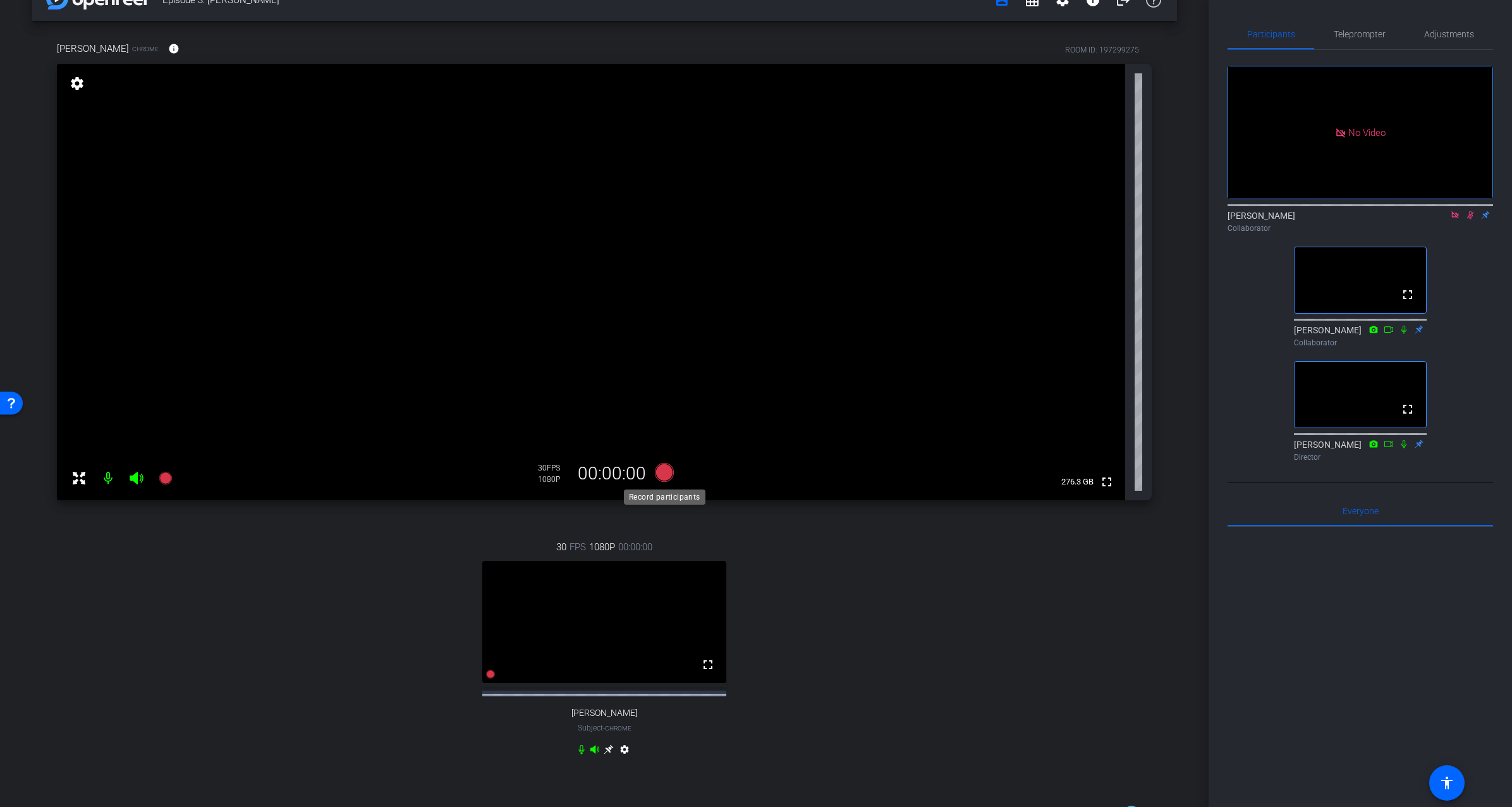
click at [663, 476] on icon at bounding box center [664, 471] width 19 height 19
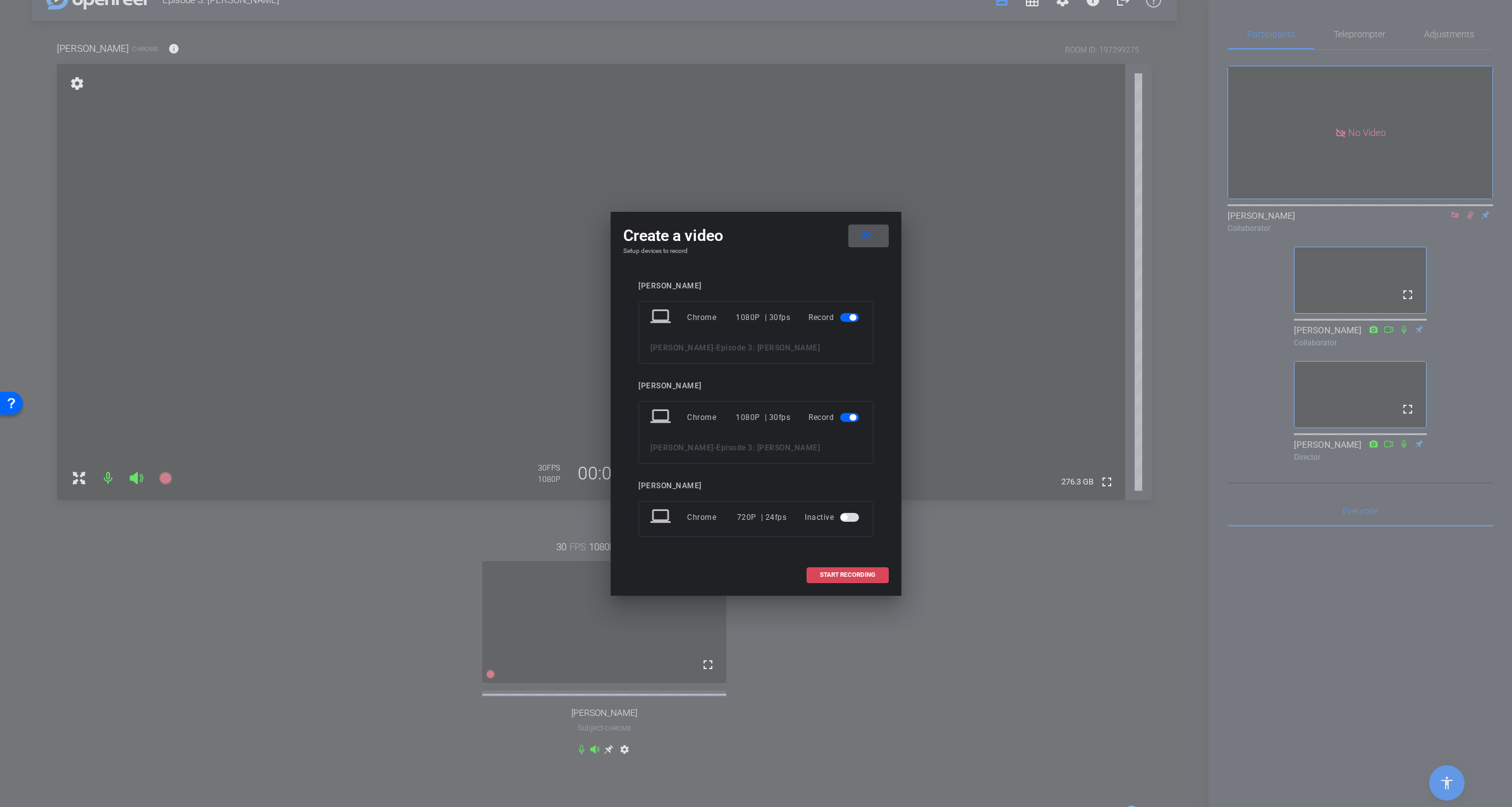
click at [849, 551] on span "START RECORDING" at bounding box center [848, 574] width 56 height 6
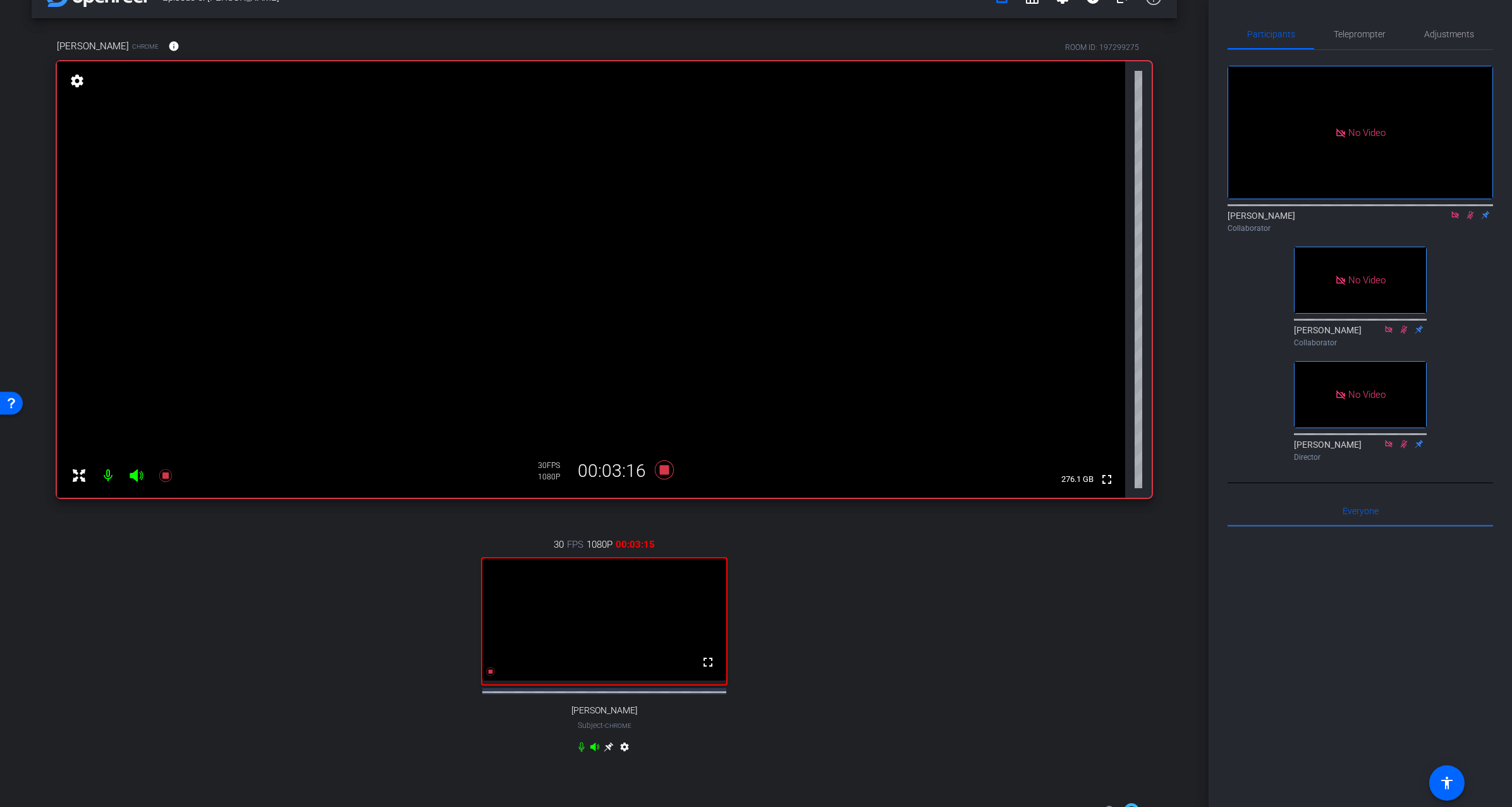
scroll to position [48, 0]
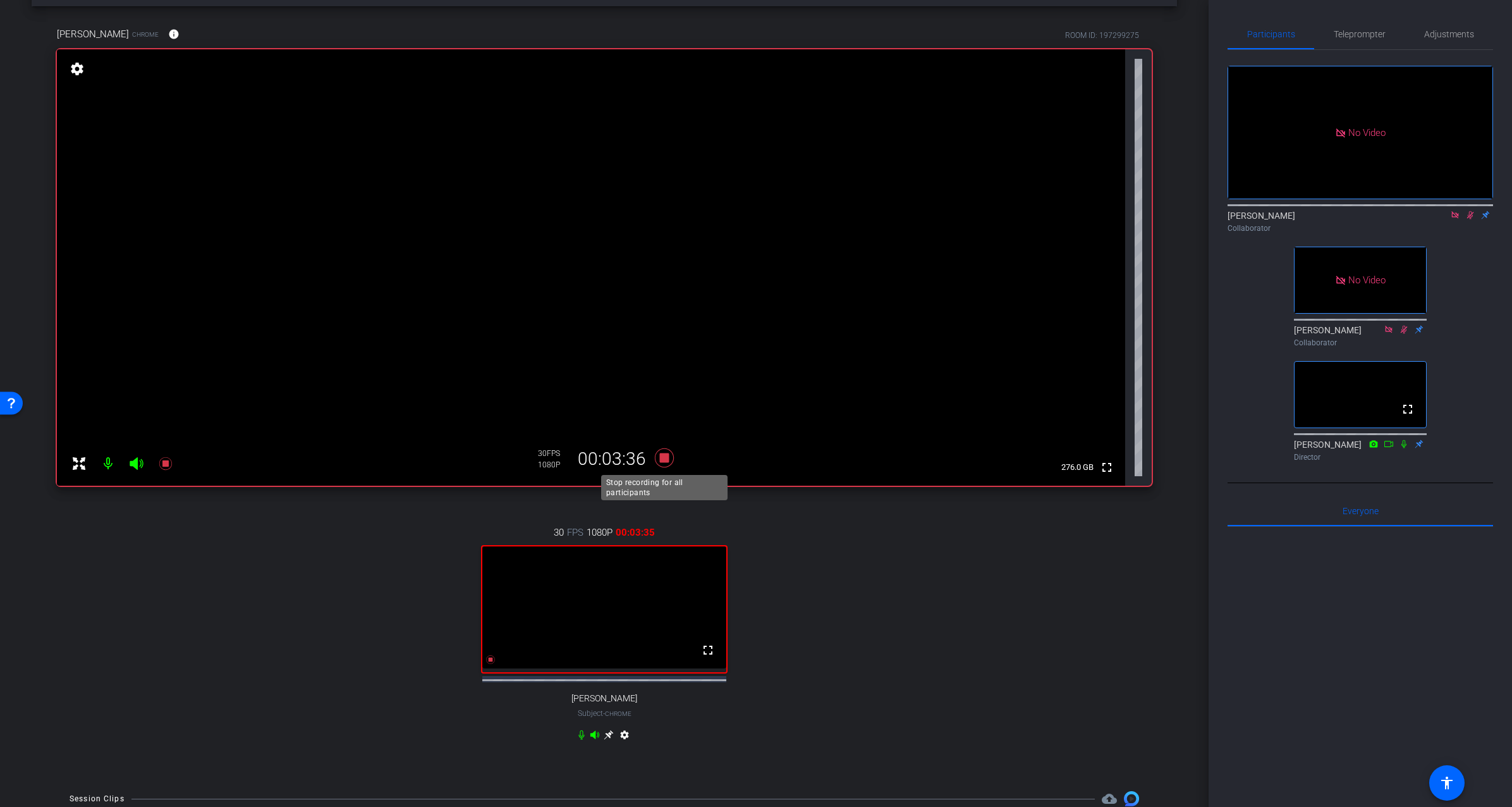
click at [667, 455] on icon at bounding box center [664, 457] width 19 height 19
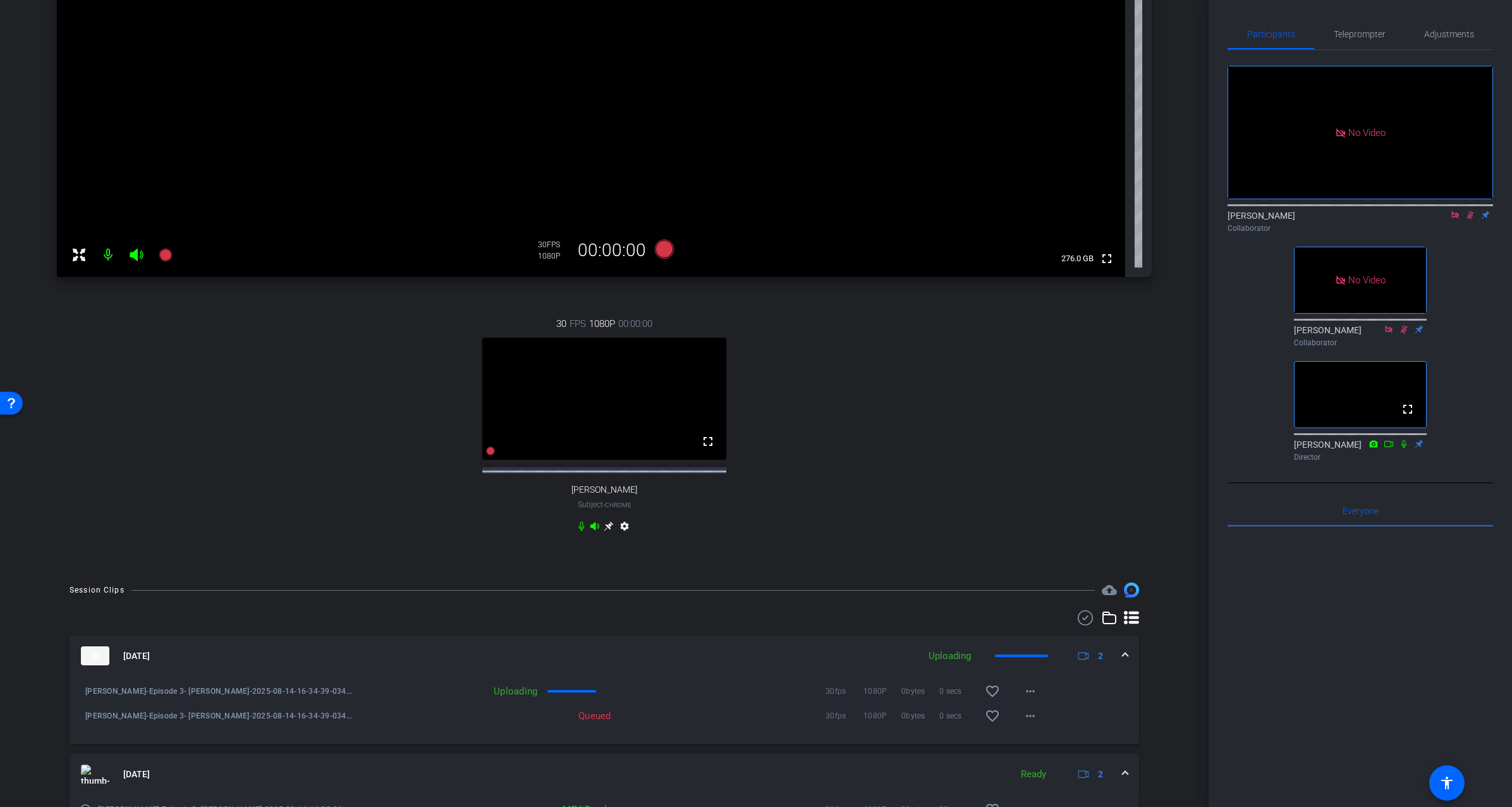
scroll to position [256, 0]
click at [666, 246] on icon at bounding box center [664, 250] width 19 height 19
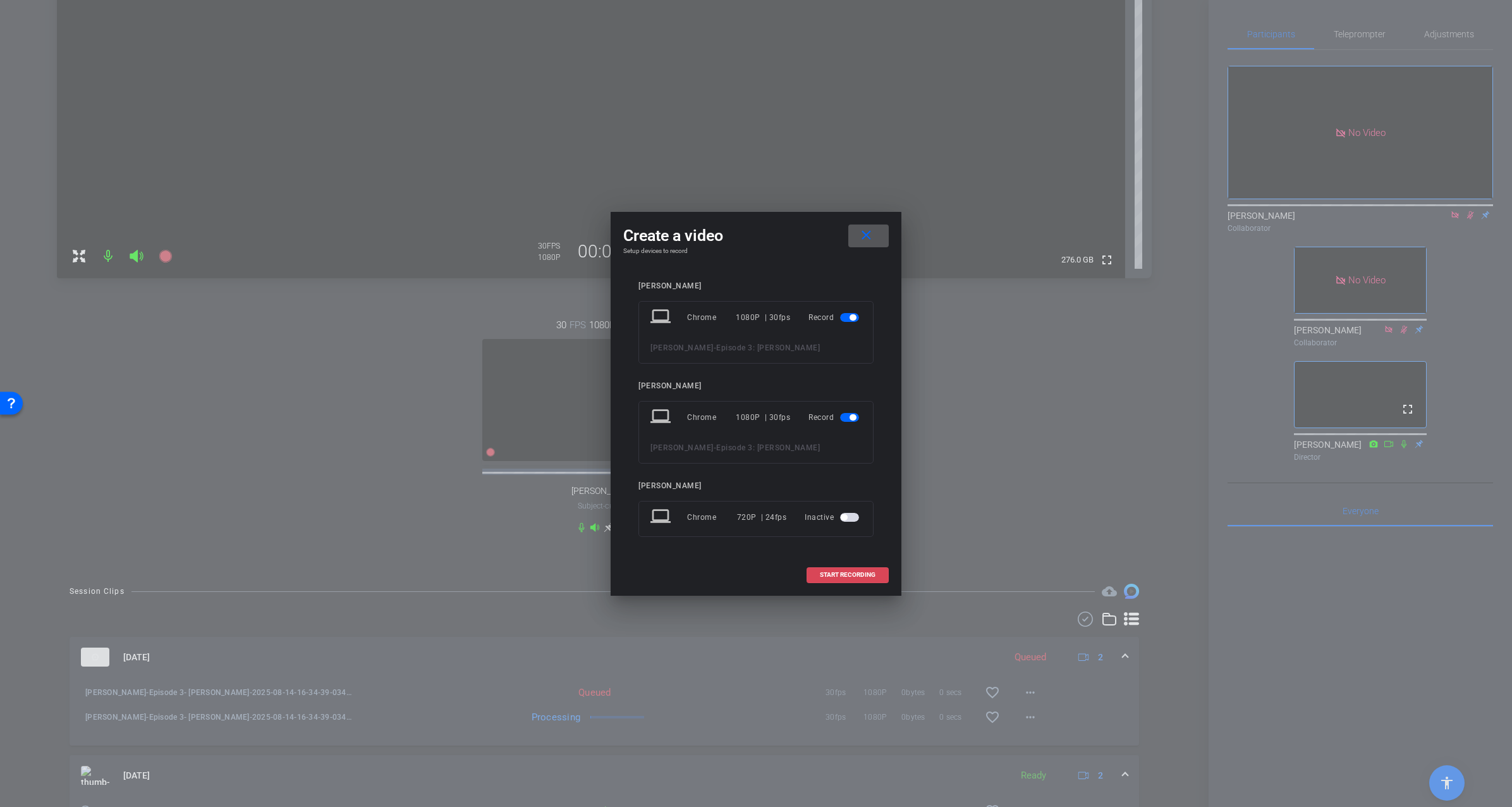
click at [842, 551] on span "START RECORDING" at bounding box center [848, 574] width 56 height 6
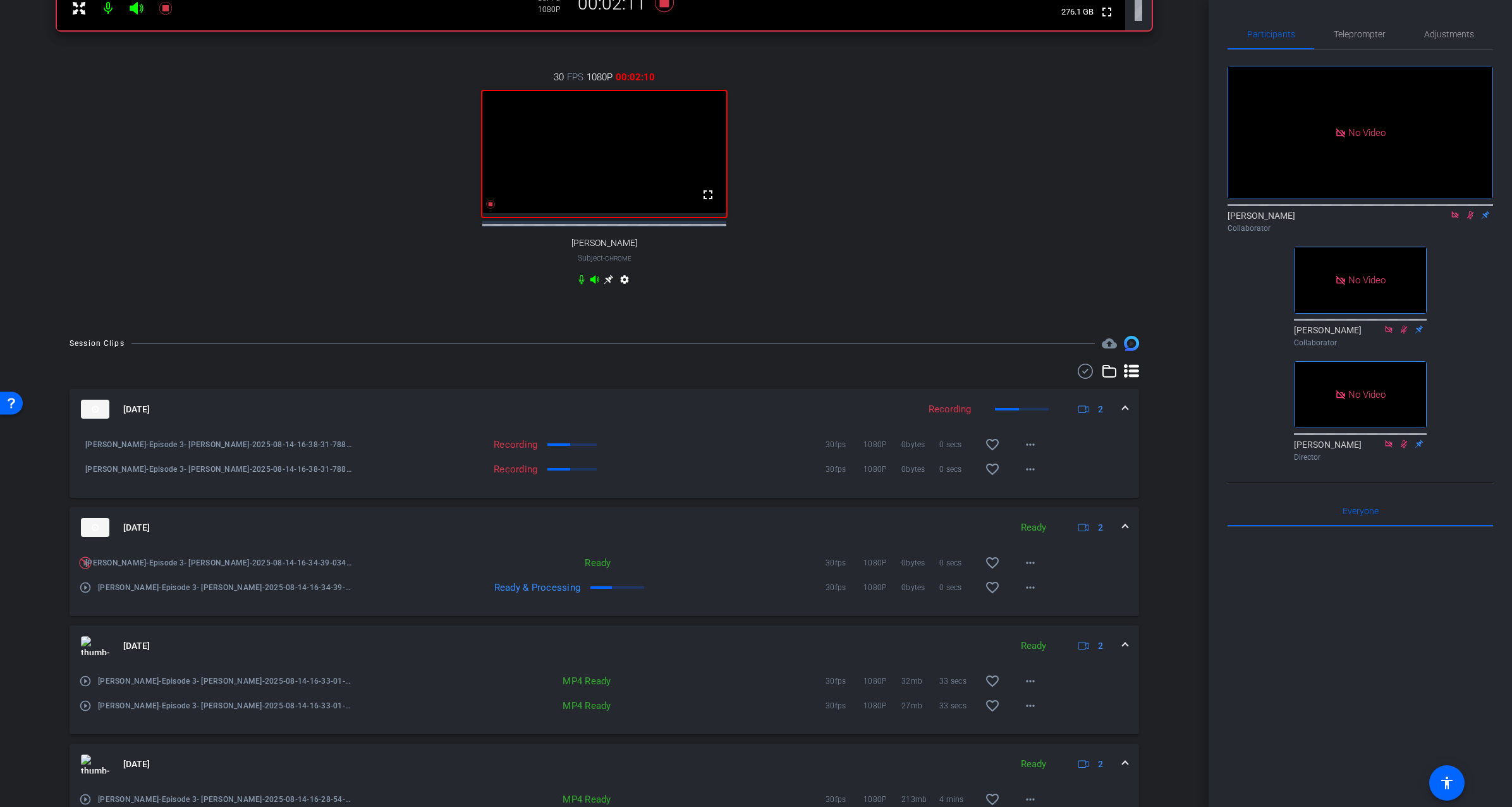
scroll to position [504, 0]
click at [1027, 551] on mat-icon "more_horiz" at bounding box center [1030, 560] width 15 height 15
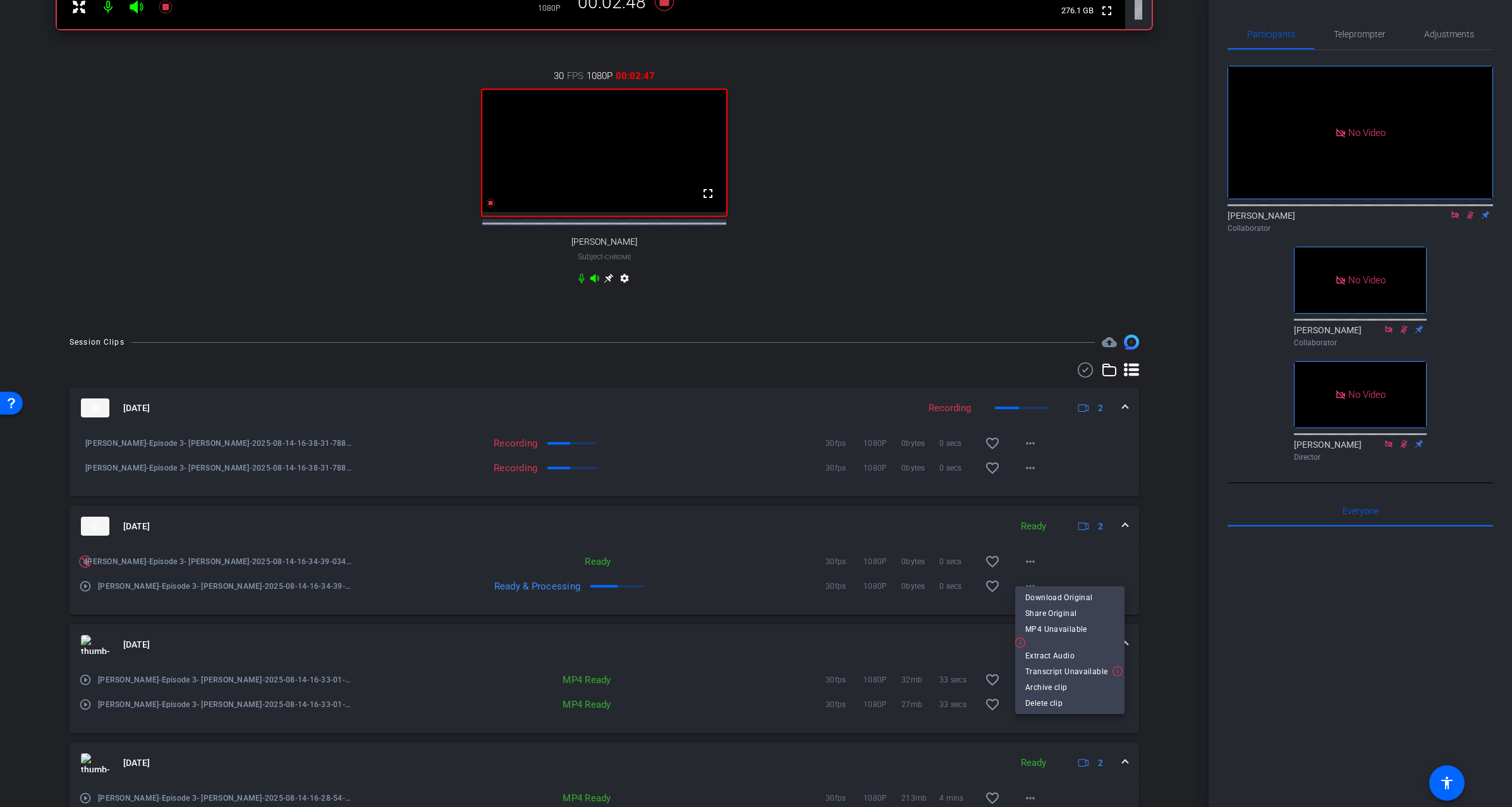
click at [1068, 135] on div at bounding box center [756, 404] width 1512 height 807
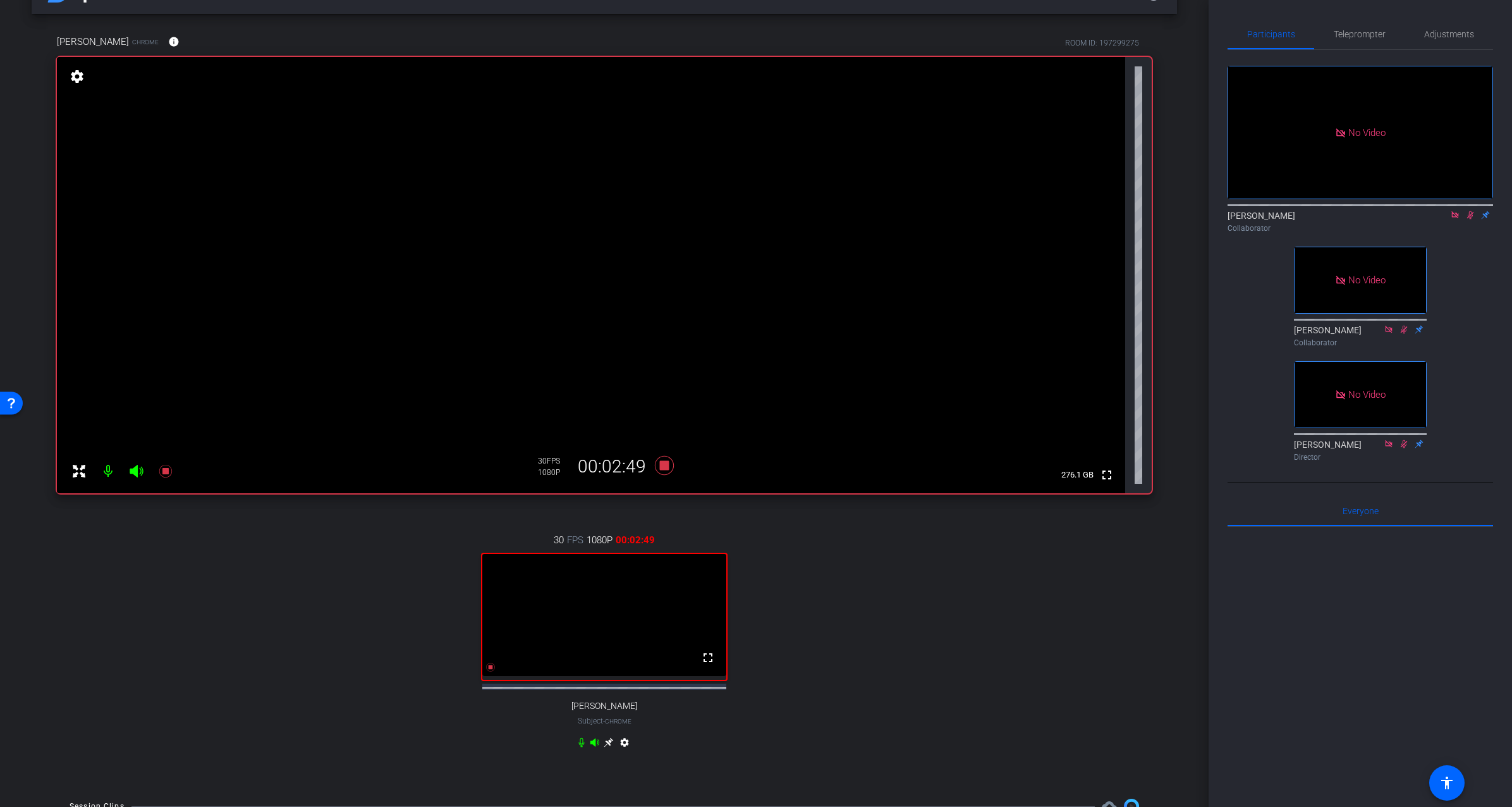
scroll to position [0, 0]
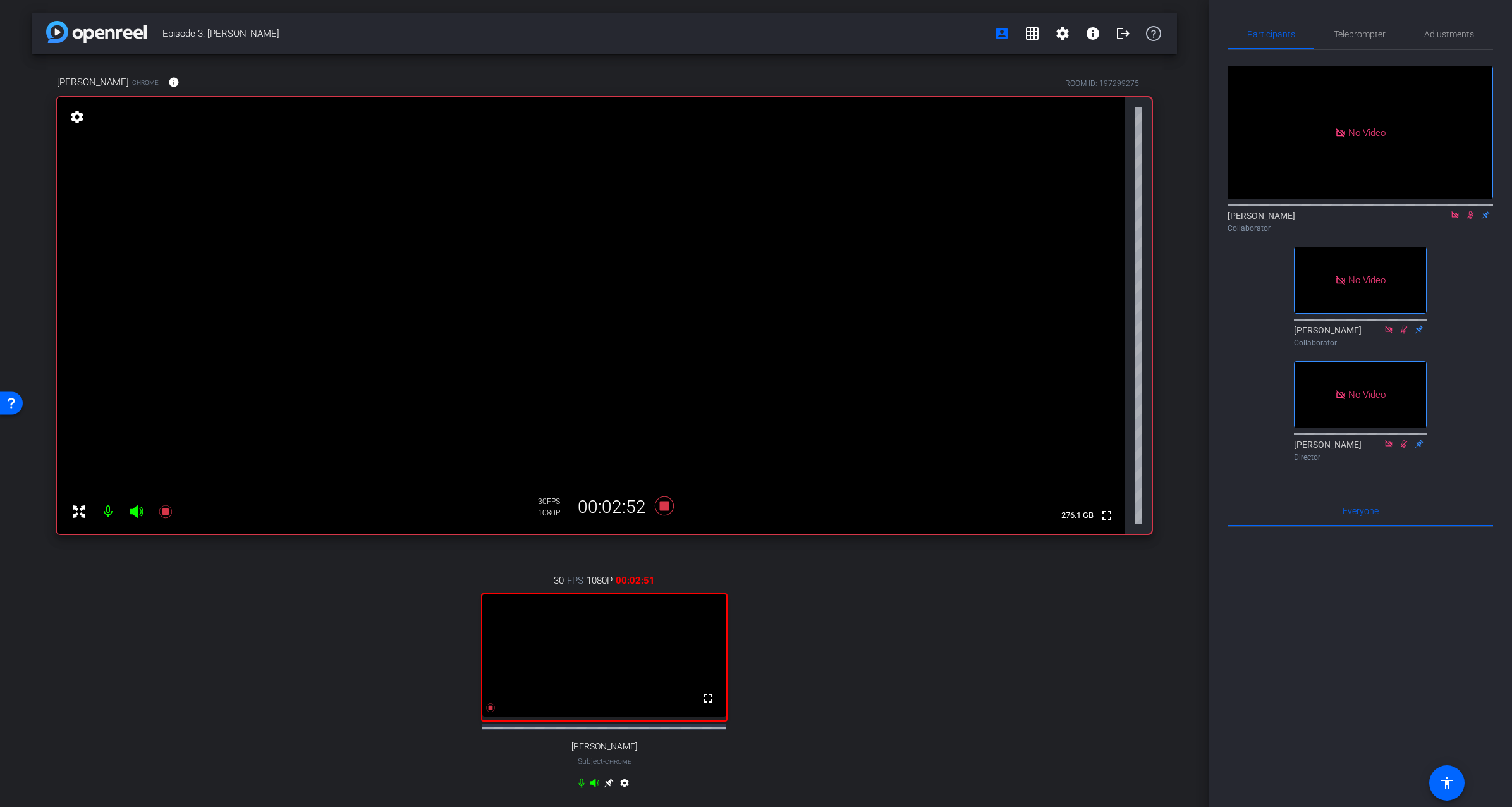
click at [80, 114] on mat-icon "settings" at bounding box center [77, 116] width 18 height 15
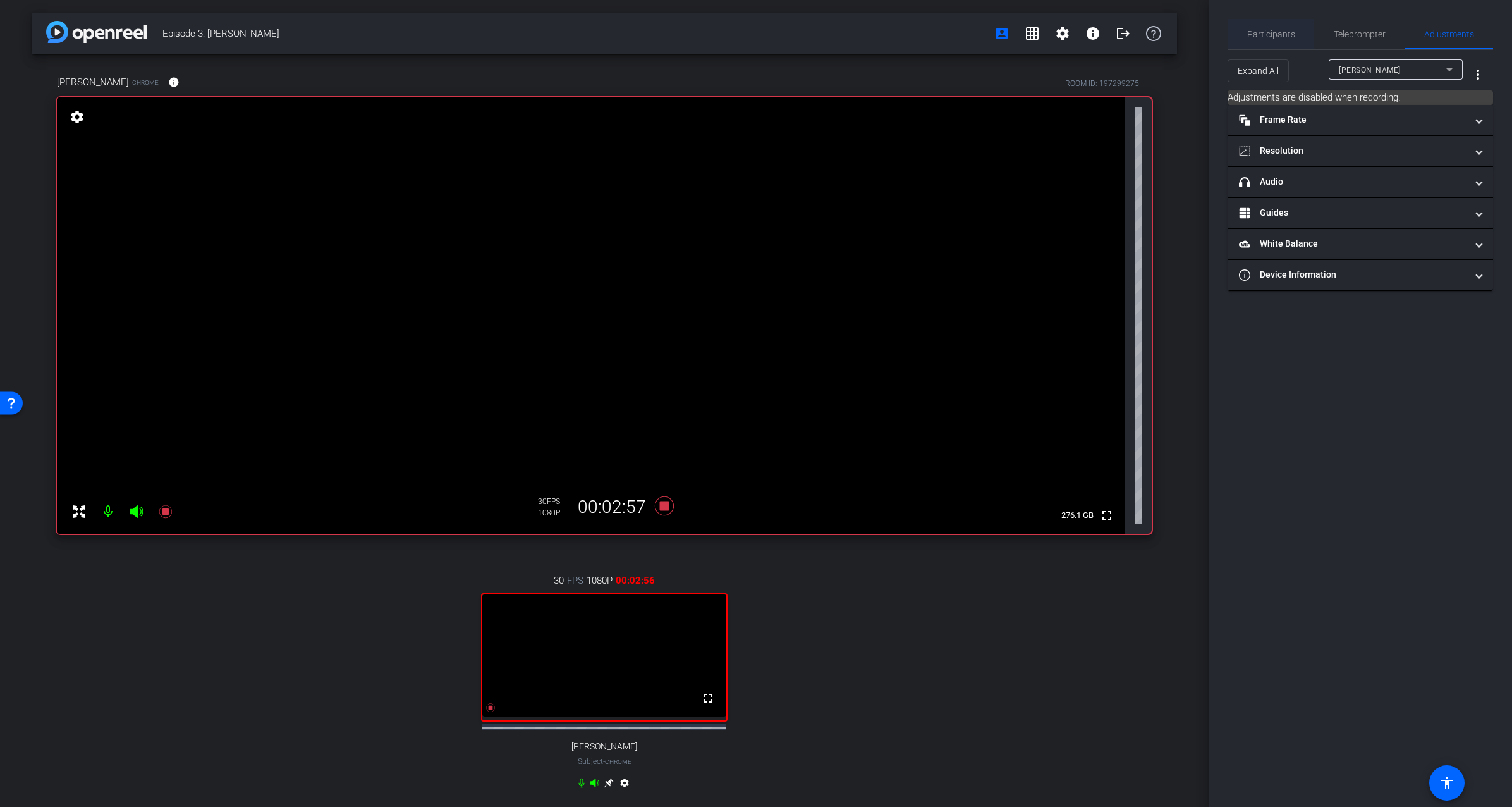
click at [1068, 32] on span "Participants" at bounding box center [1271, 34] width 48 height 9
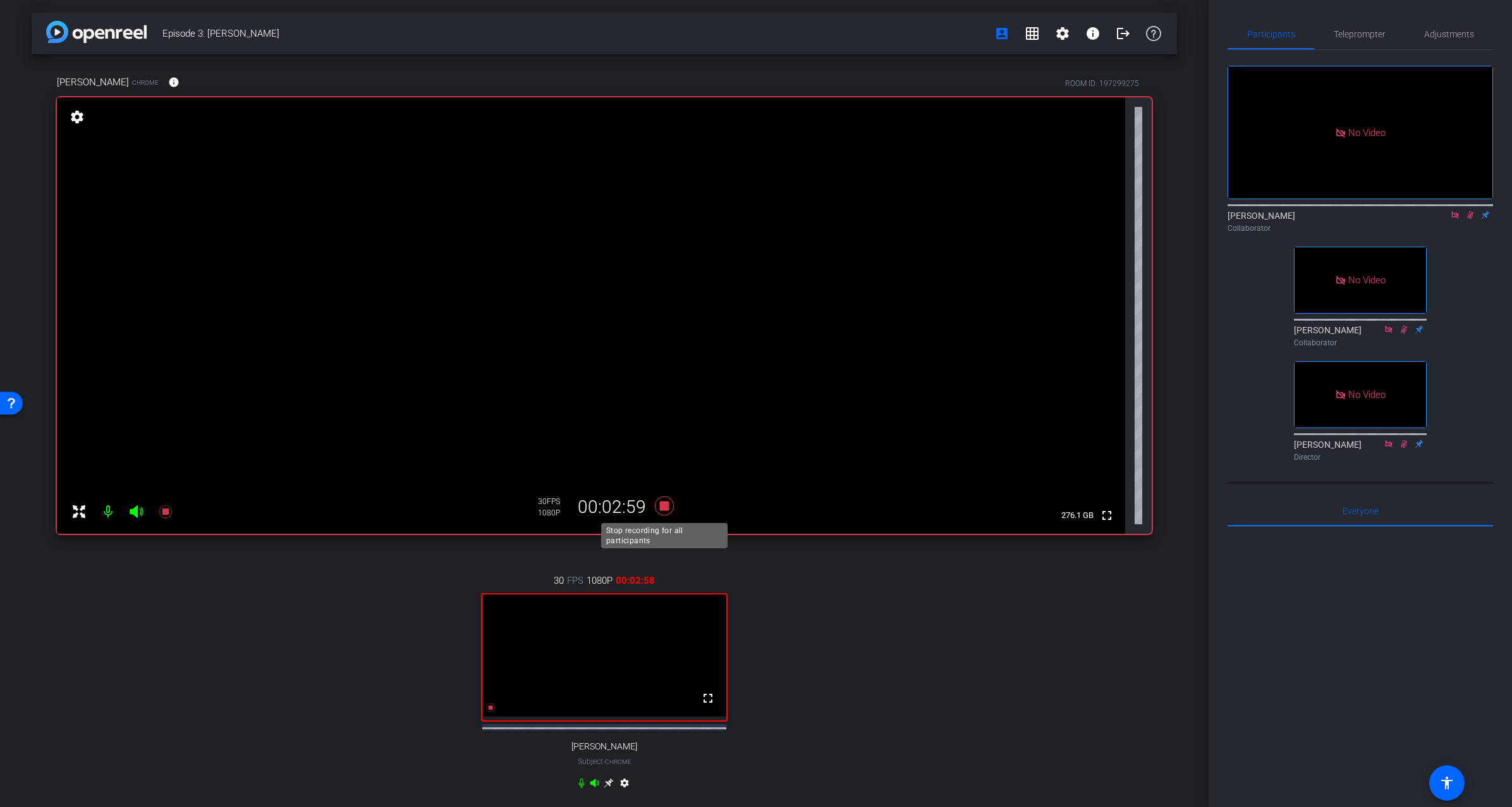
click at [667, 505] on icon at bounding box center [664, 505] width 19 height 19
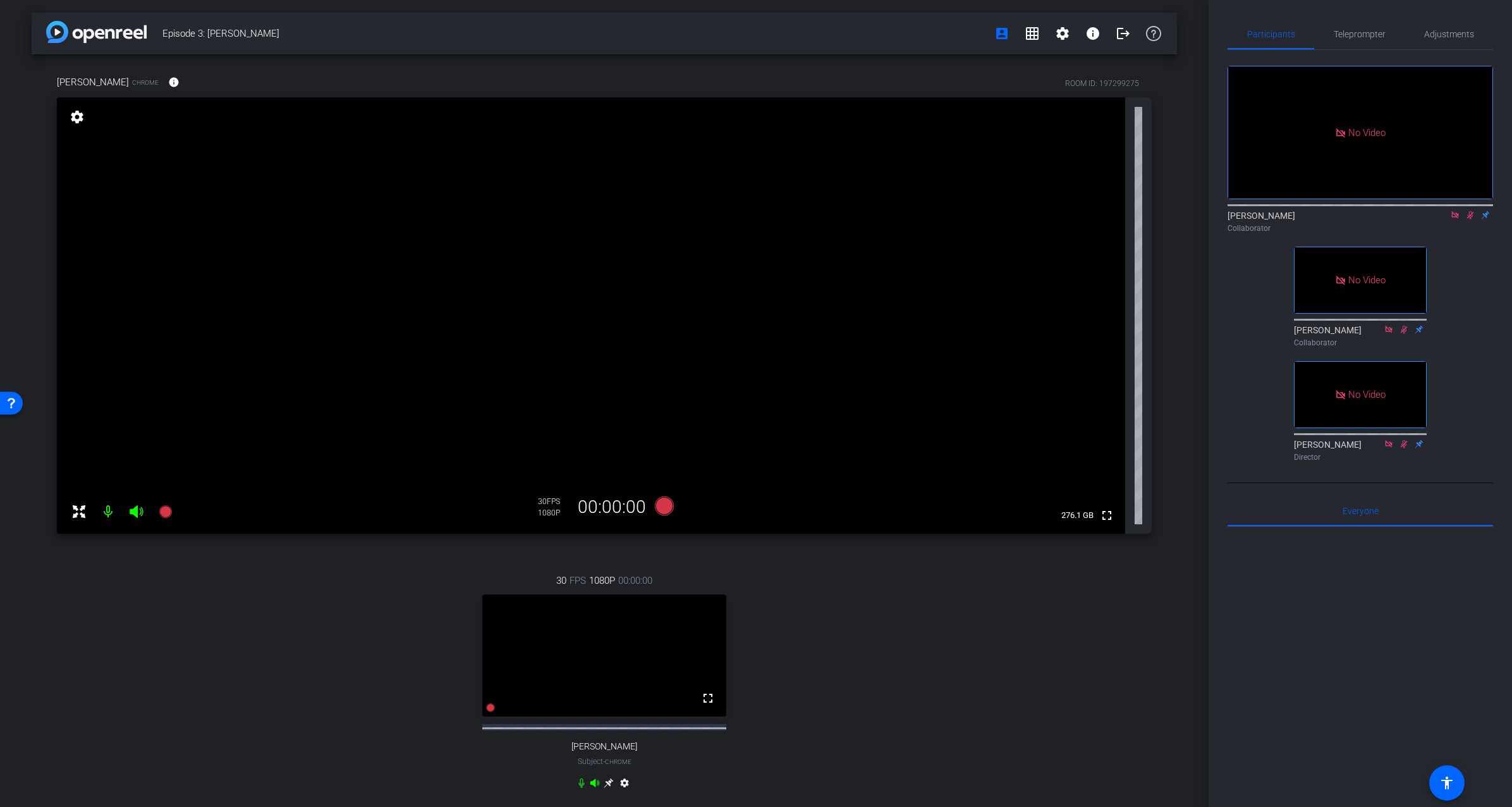
click at [1068, 211] on icon at bounding box center [1470, 215] width 10 height 9
drag, startPoint x: 1458, startPoint y: 177, endPoint x: 1464, endPoint y: 173, distance: 7.2
click at [1068, 209] on div "[PERSON_NAME] Collaborator" at bounding box center [1360, 221] width 266 height 25
click at [1068, 211] on icon at bounding box center [1455, 215] width 10 height 9
click at [1068, 220] on icon at bounding box center [1455, 215] width 10 height 9
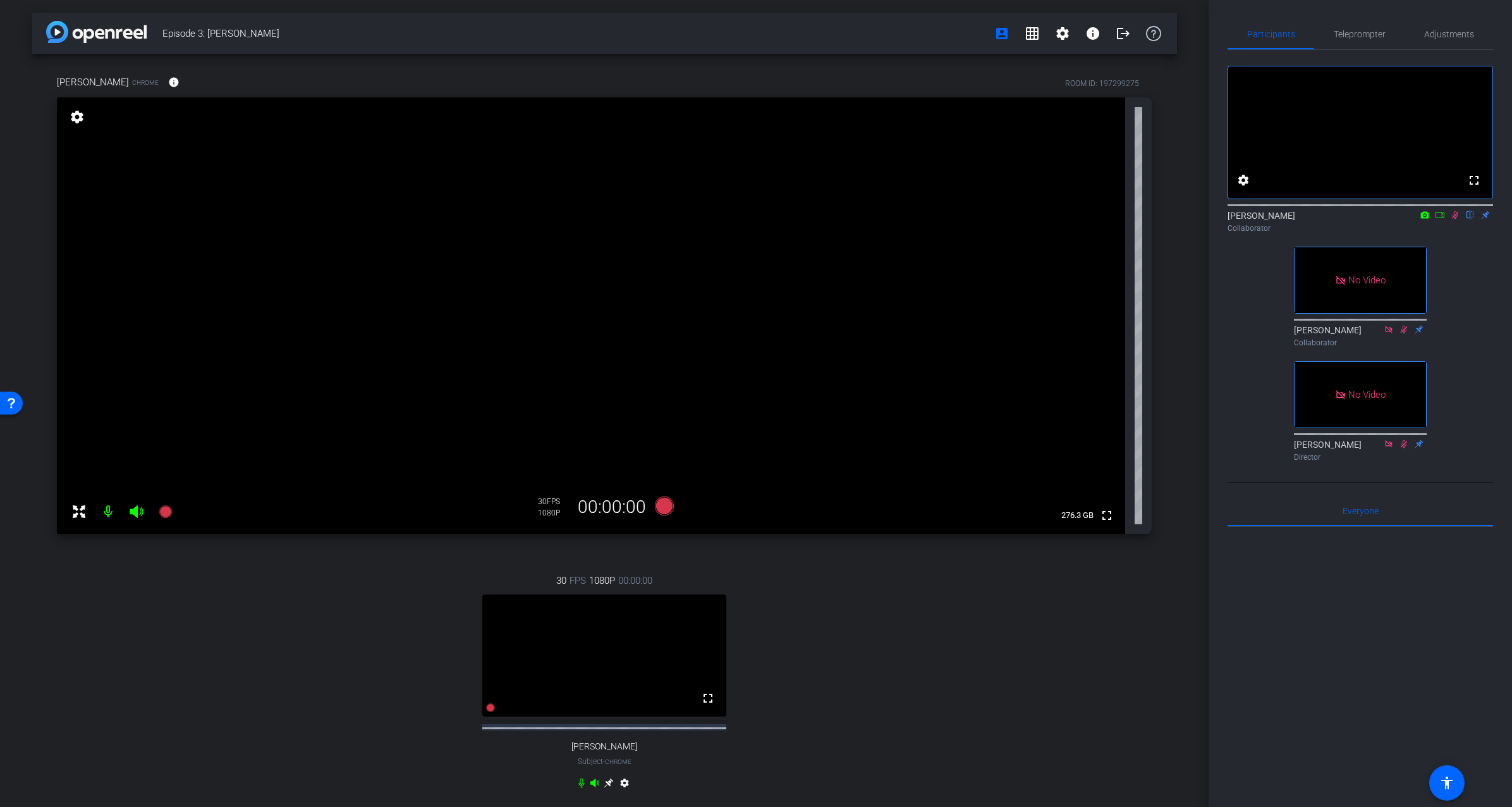
click at [1068, 220] on icon at bounding box center [1440, 215] width 10 height 9
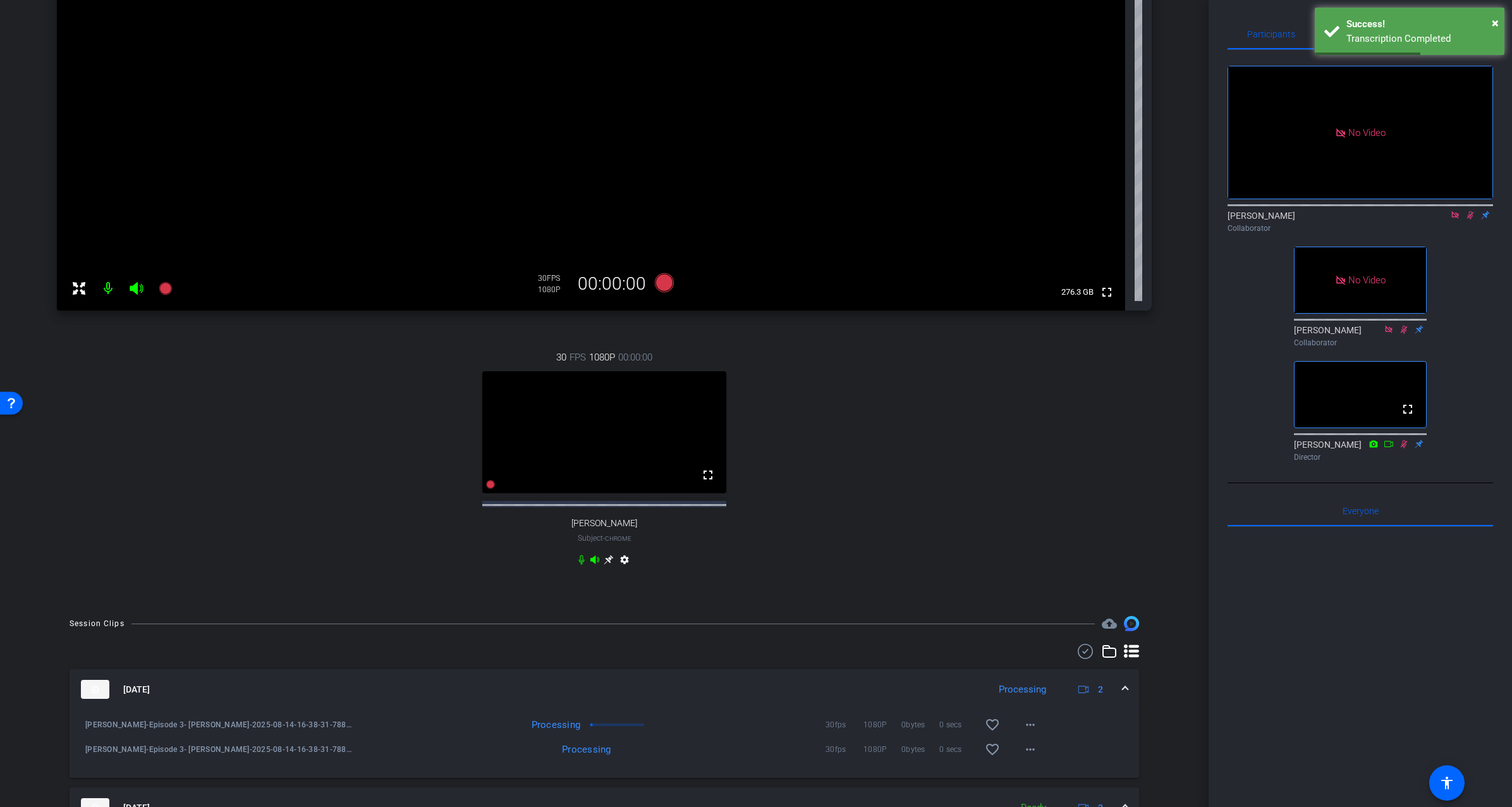
scroll to position [231, 0]
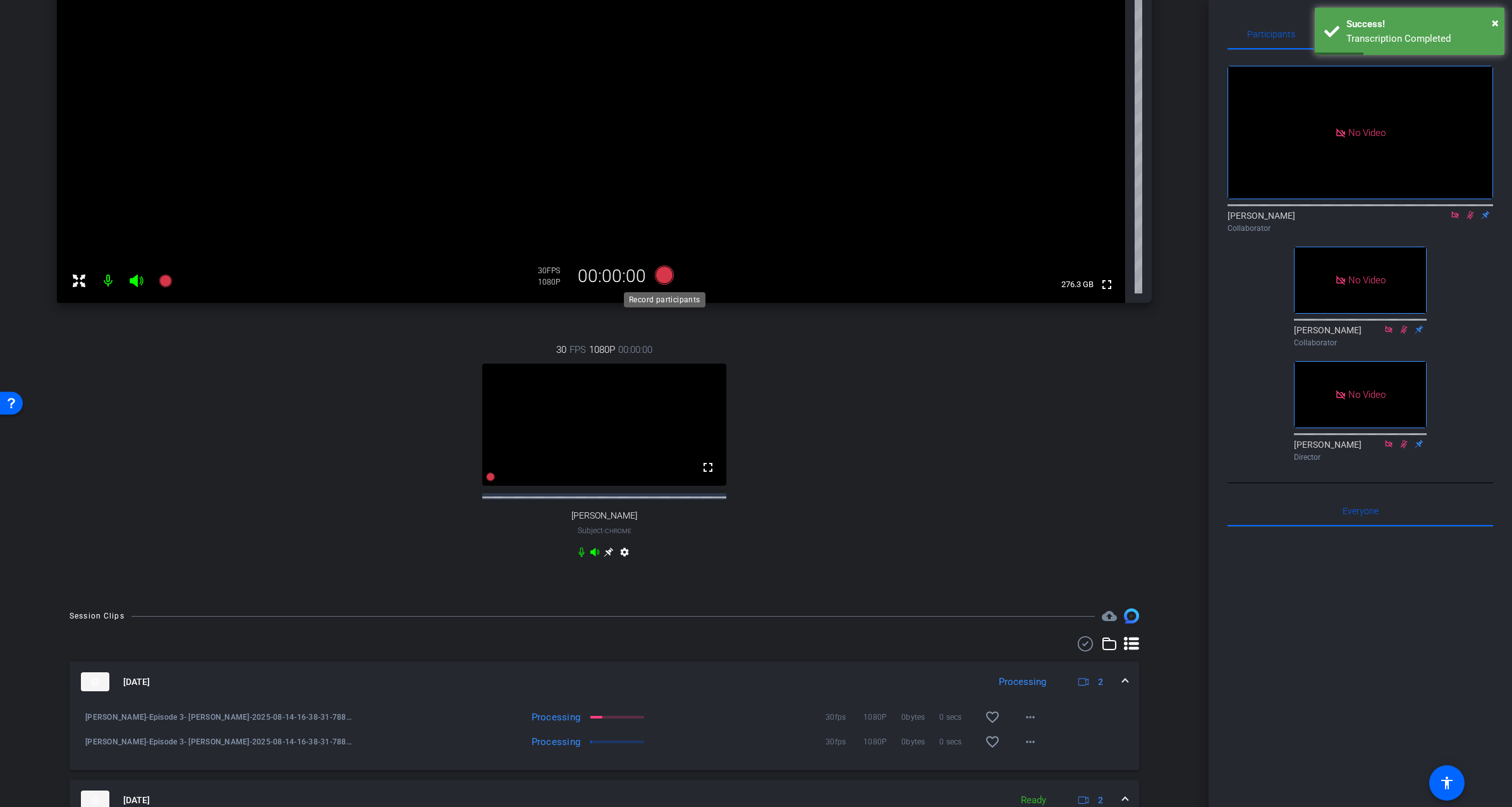
click at [666, 273] on icon at bounding box center [664, 275] width 19 height 19
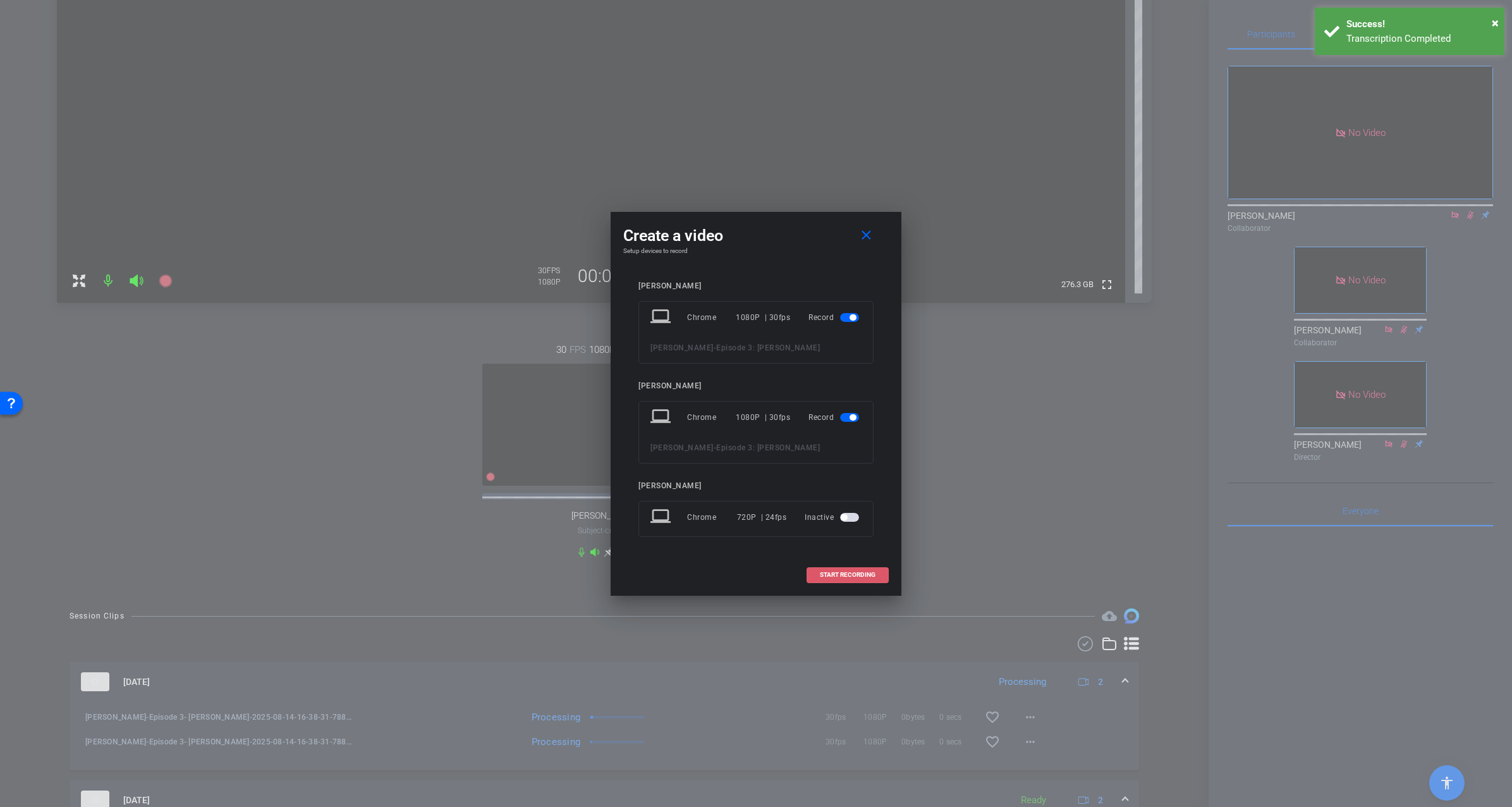
click at [840, 551] on span "START RECORDING" at bounding box center [848, 574] width 56 height 6
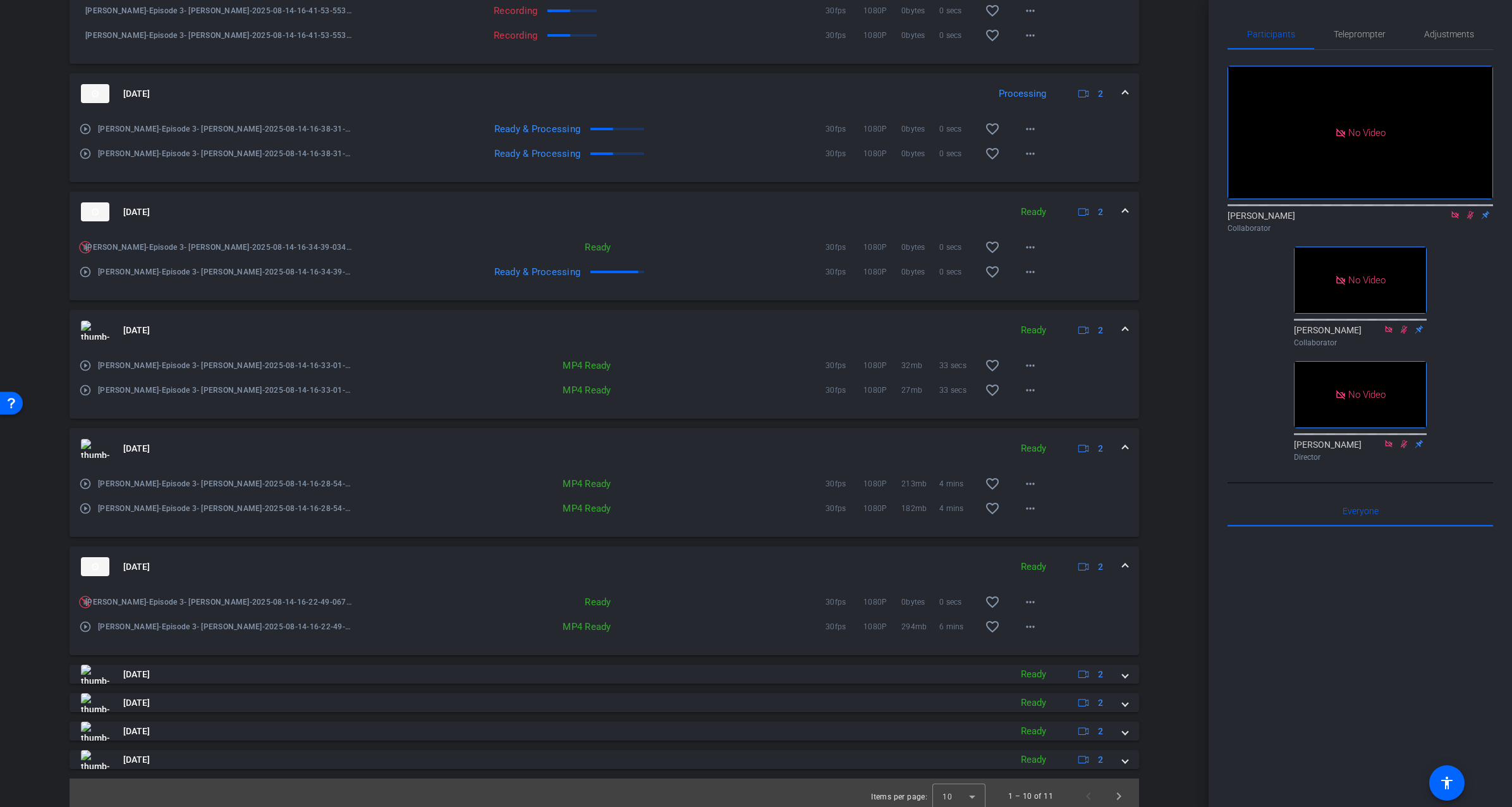
scroll to position [953, 0]
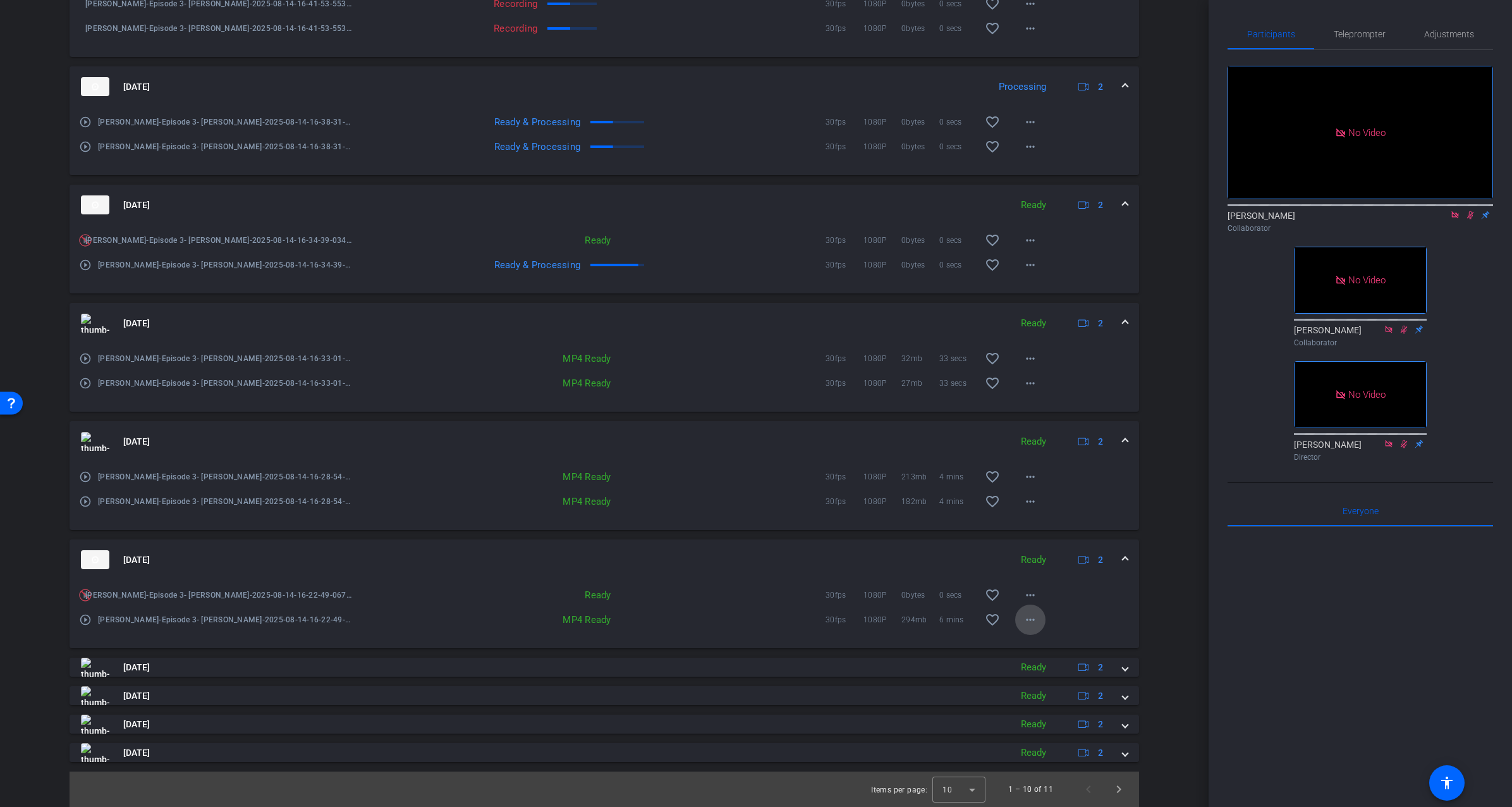
click at [1024, 551] on mat-icon "more_horiz" at bounding box center [1030, 619] width 15 height 15
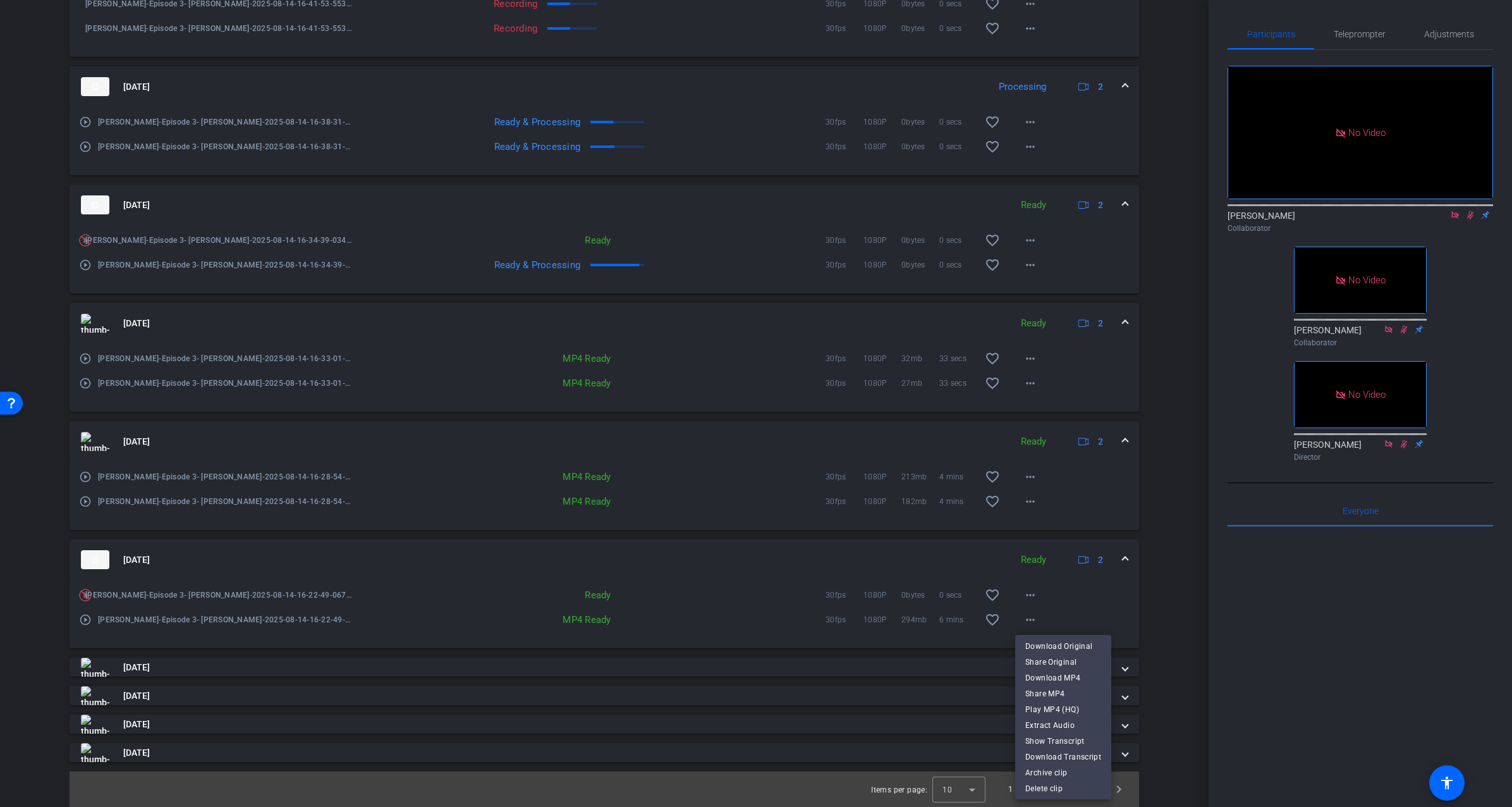
click at [681, 344] on div at bounding box center [756, 404] width 1512 height 807
click at [1030, 263] on mat-icon "more_horiz" at bounding box center [1030, 265] width 15 height 15
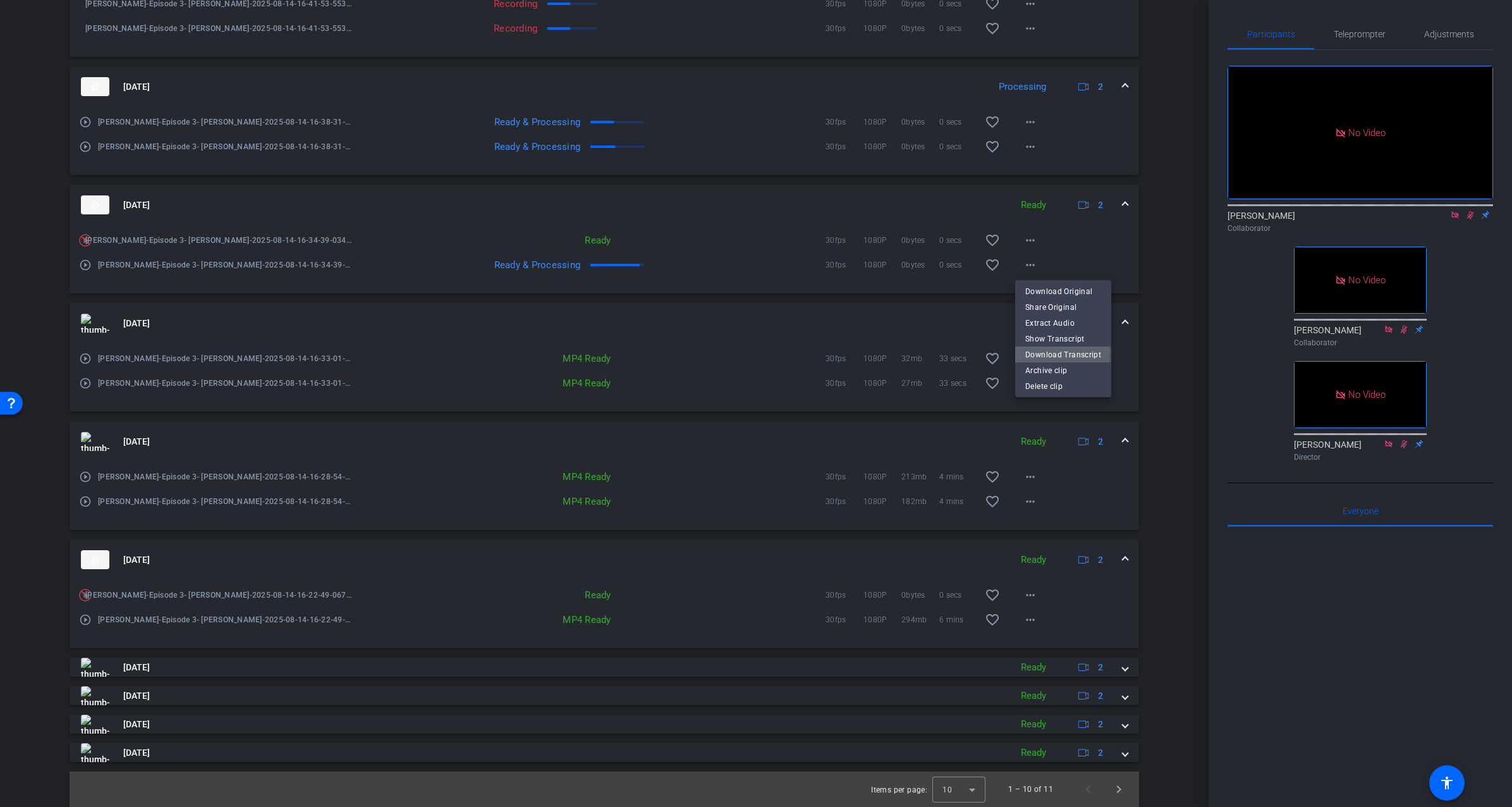
click at [1048, 354] on span "Download Transcript" at bounding box center [1064, 354] width 76 height 15
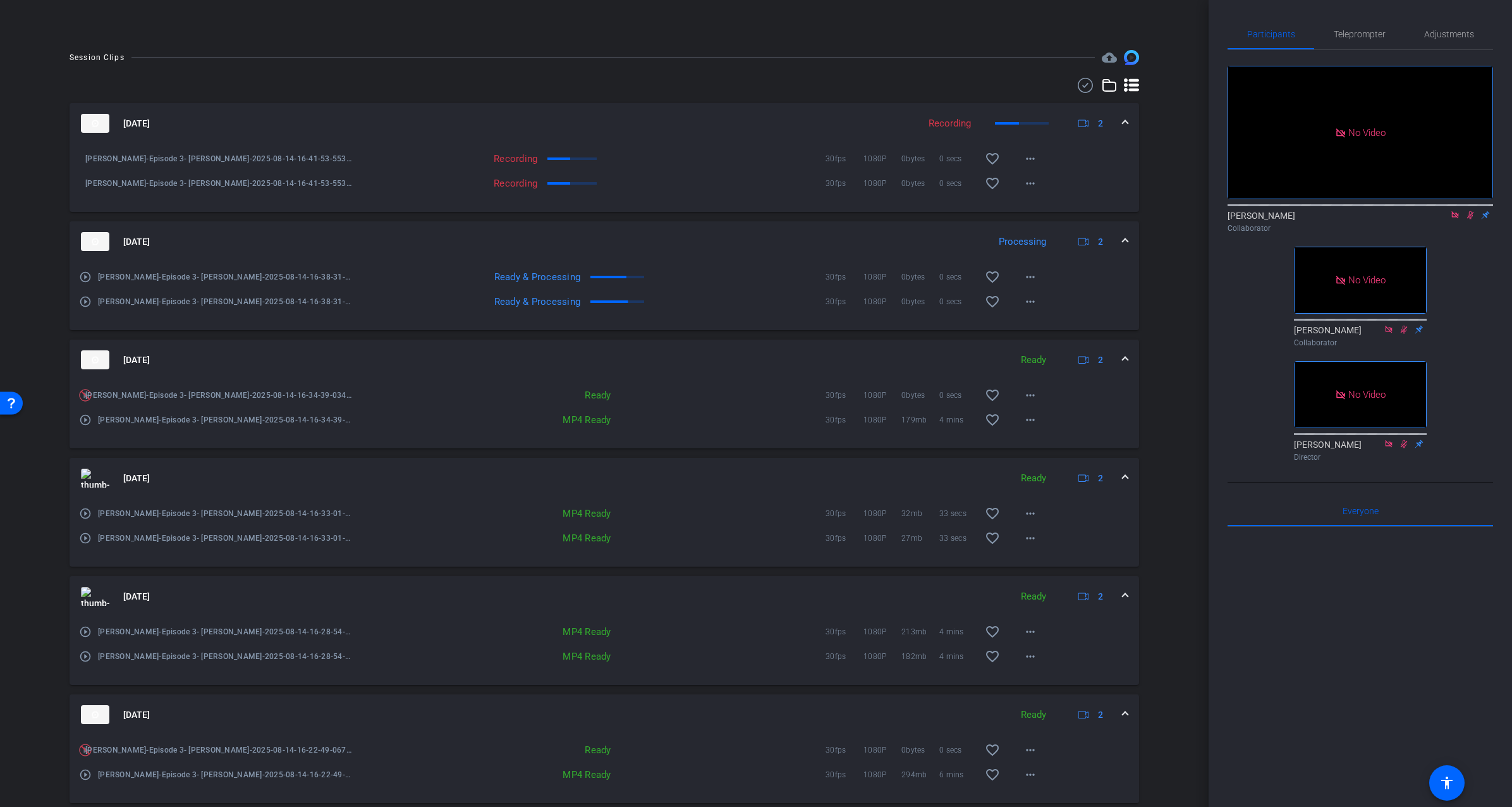
scroll to position [788, 0]
click at [1031, 404] on mat-icon "more_horiz" at bounding box center [1030, 396] width 15 height 15
click at [969, 392] on div at bounding box center [756, 404] width 1512 height 807
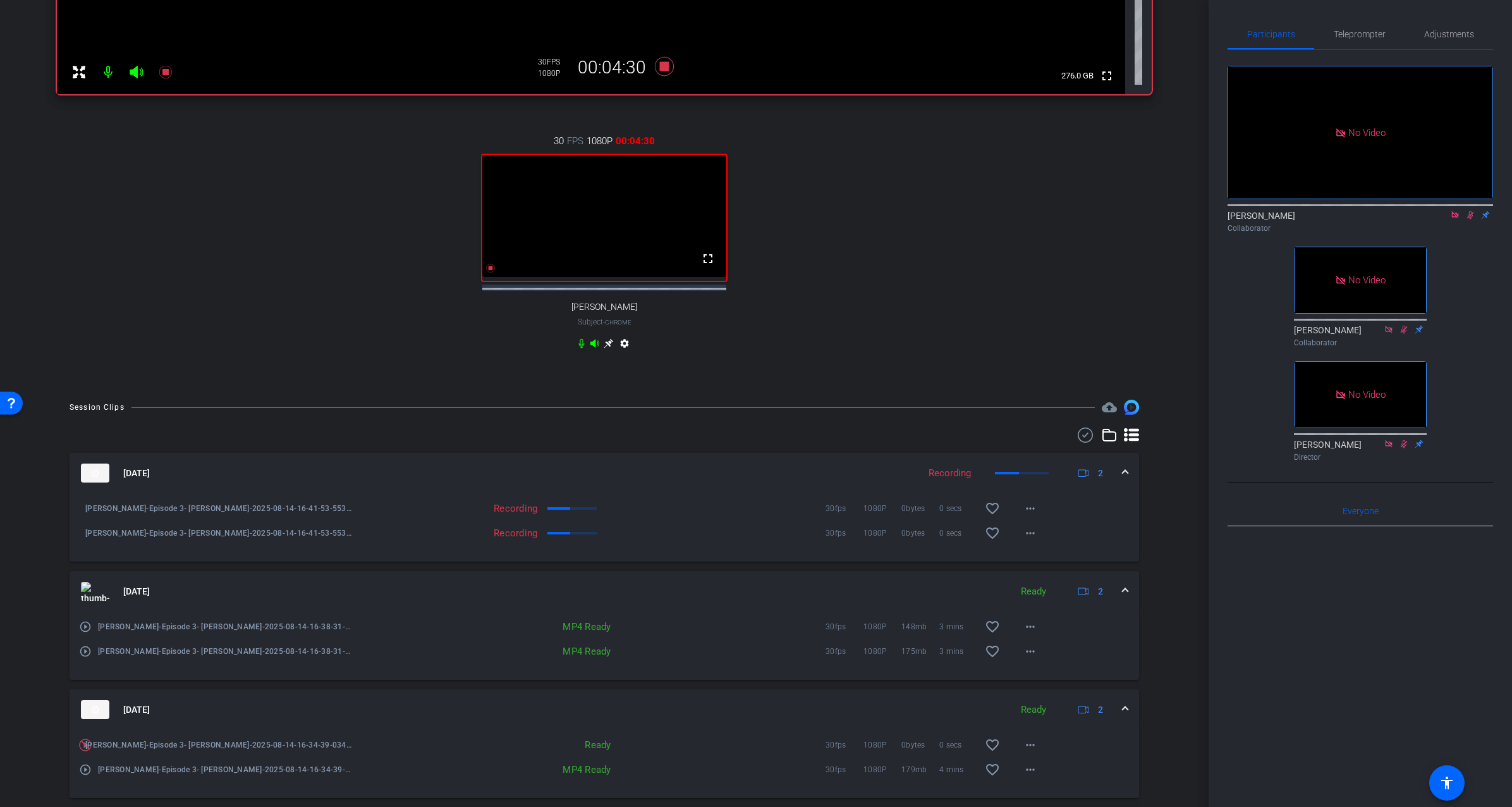
scroll to position [486, 0]
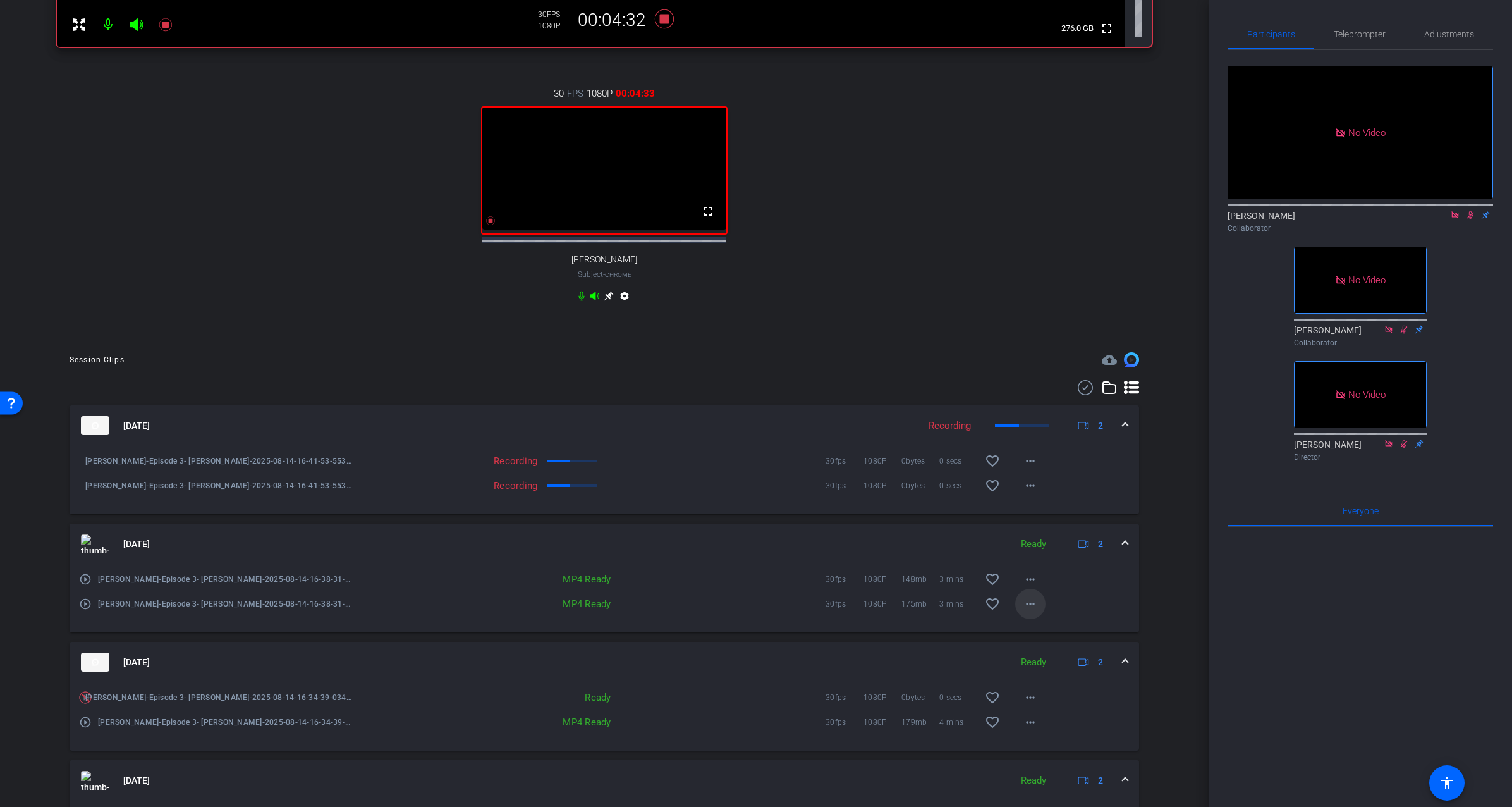
click at [1031, 551] on mat-icon "more_horiz" at bounding box center [1030, 603] width 15 height 15
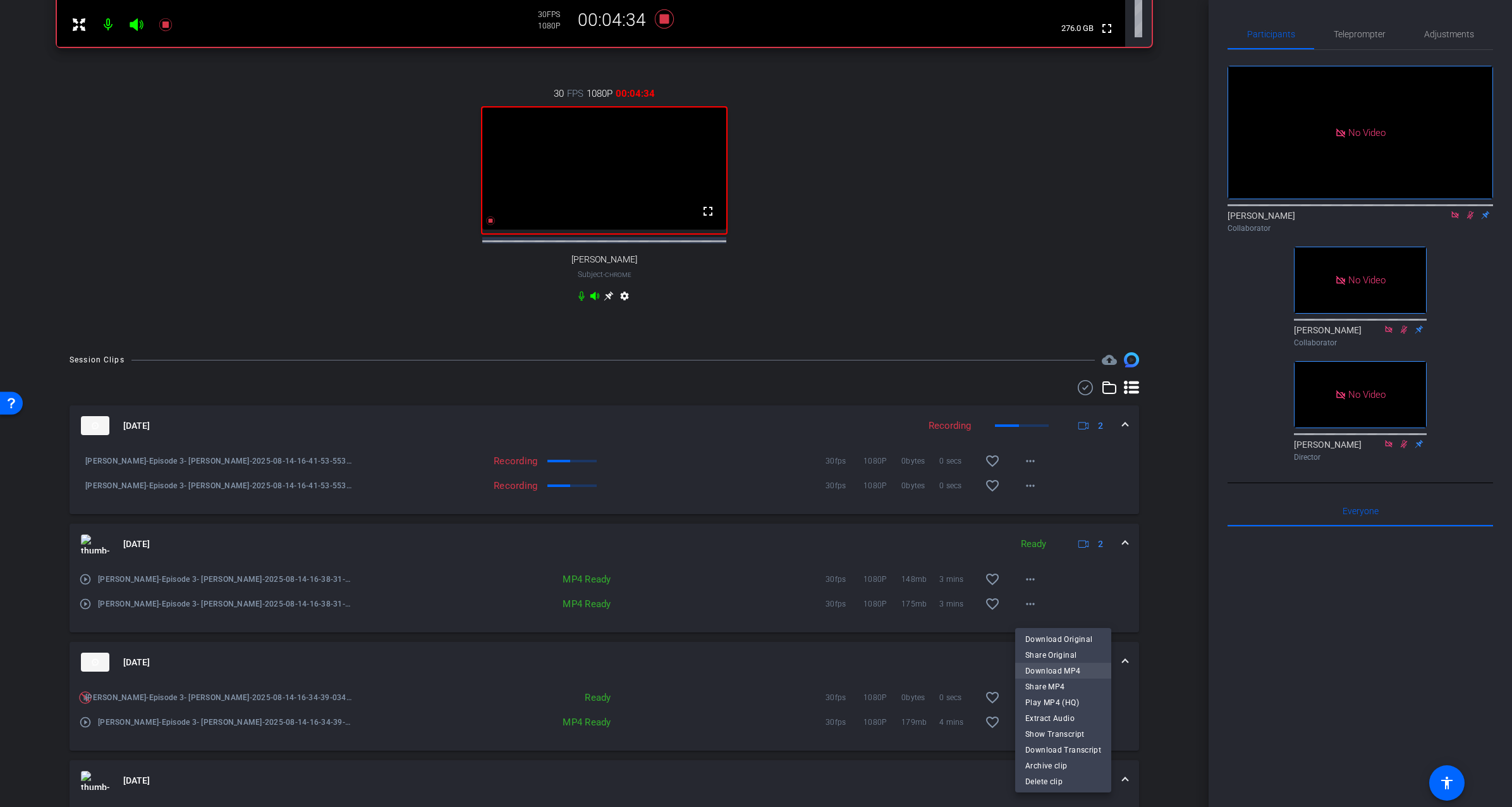
click at [1044, 551] on span "Download MP4" at bounding box center [1064, 670] width 76 height 15
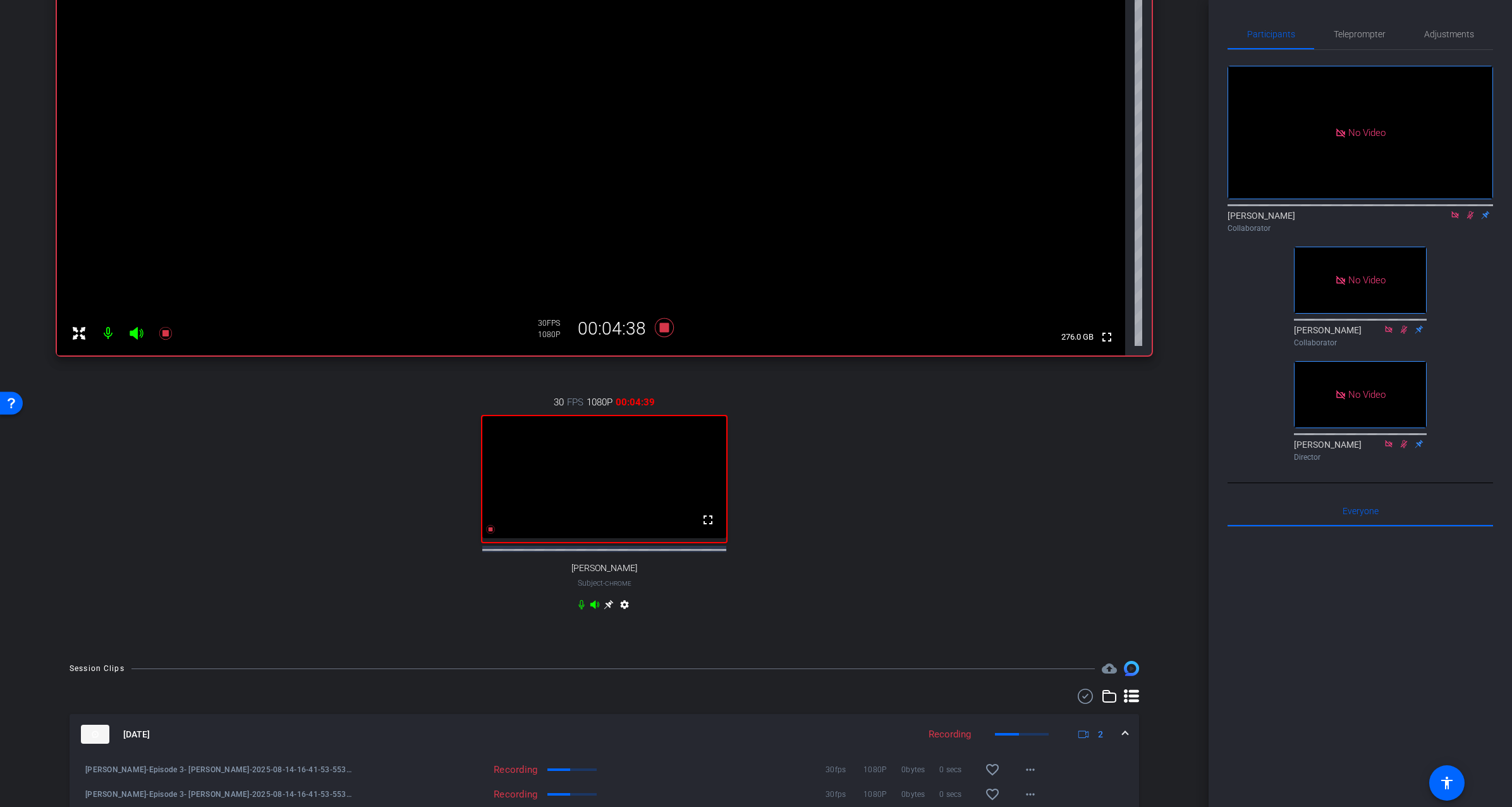
scroll to position [44, 0]
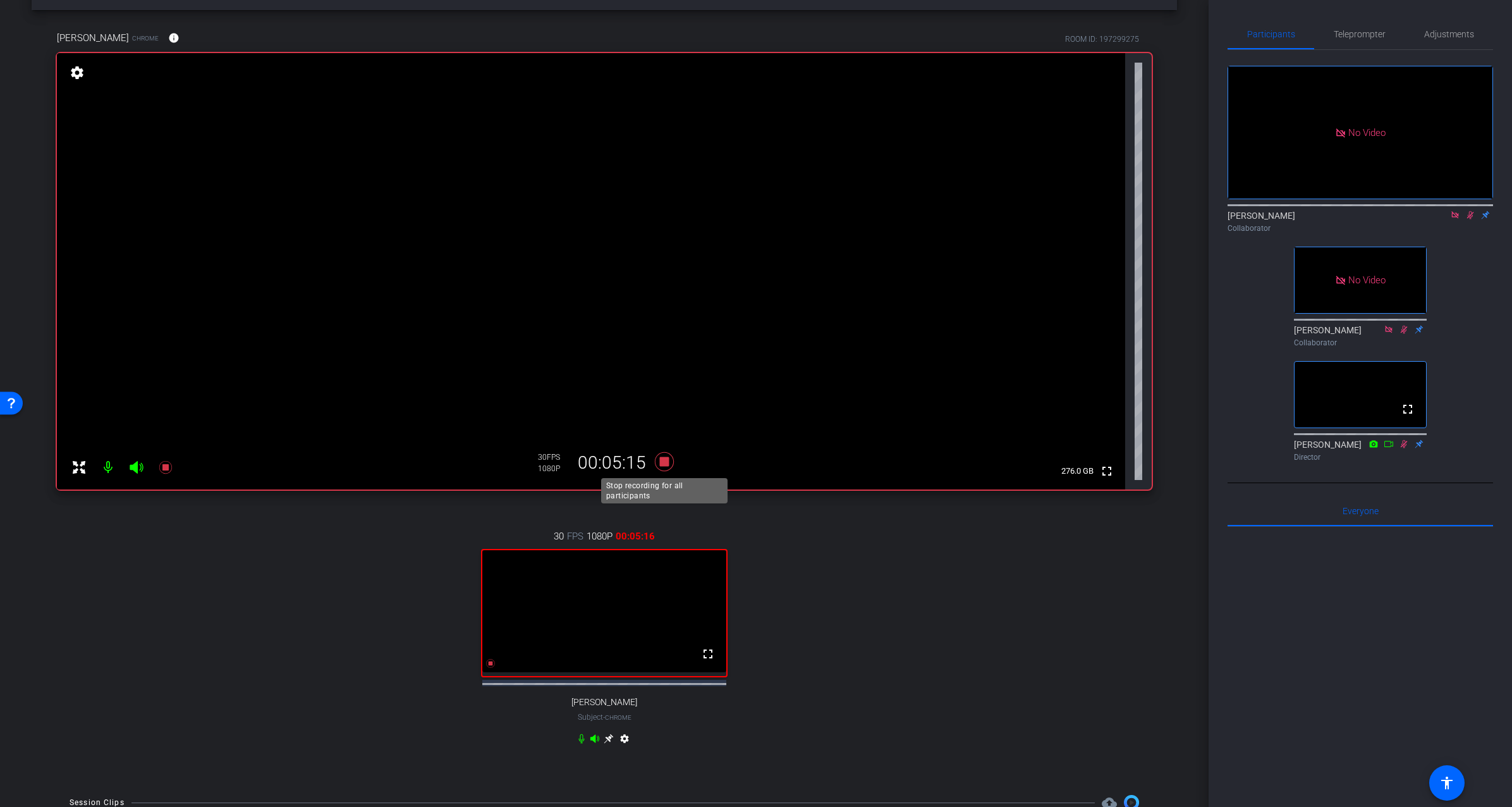
click at [671, 464] on icon at bounding box center [664, 461] width 30 height 23
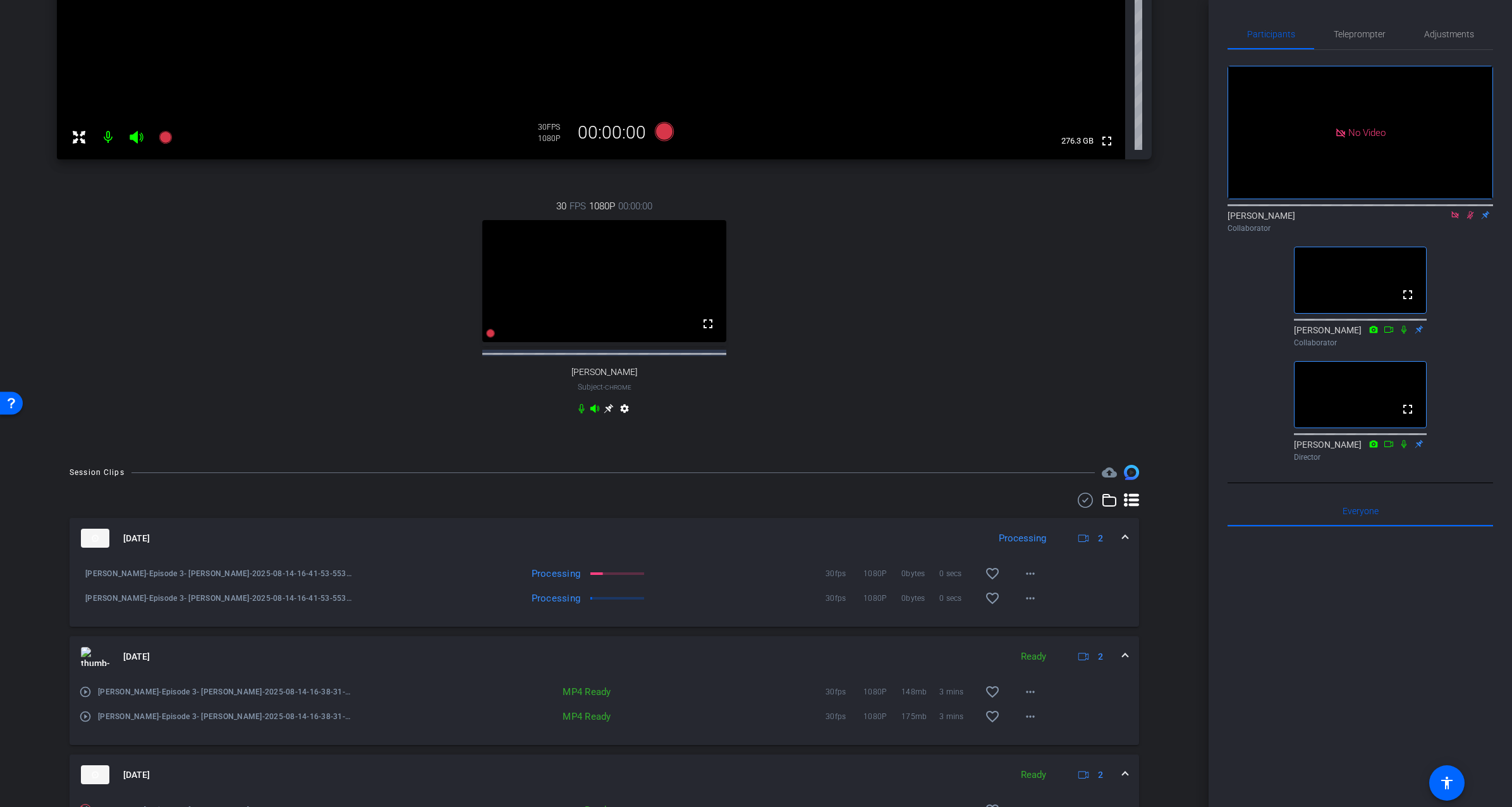
scroll to position [166, 0]
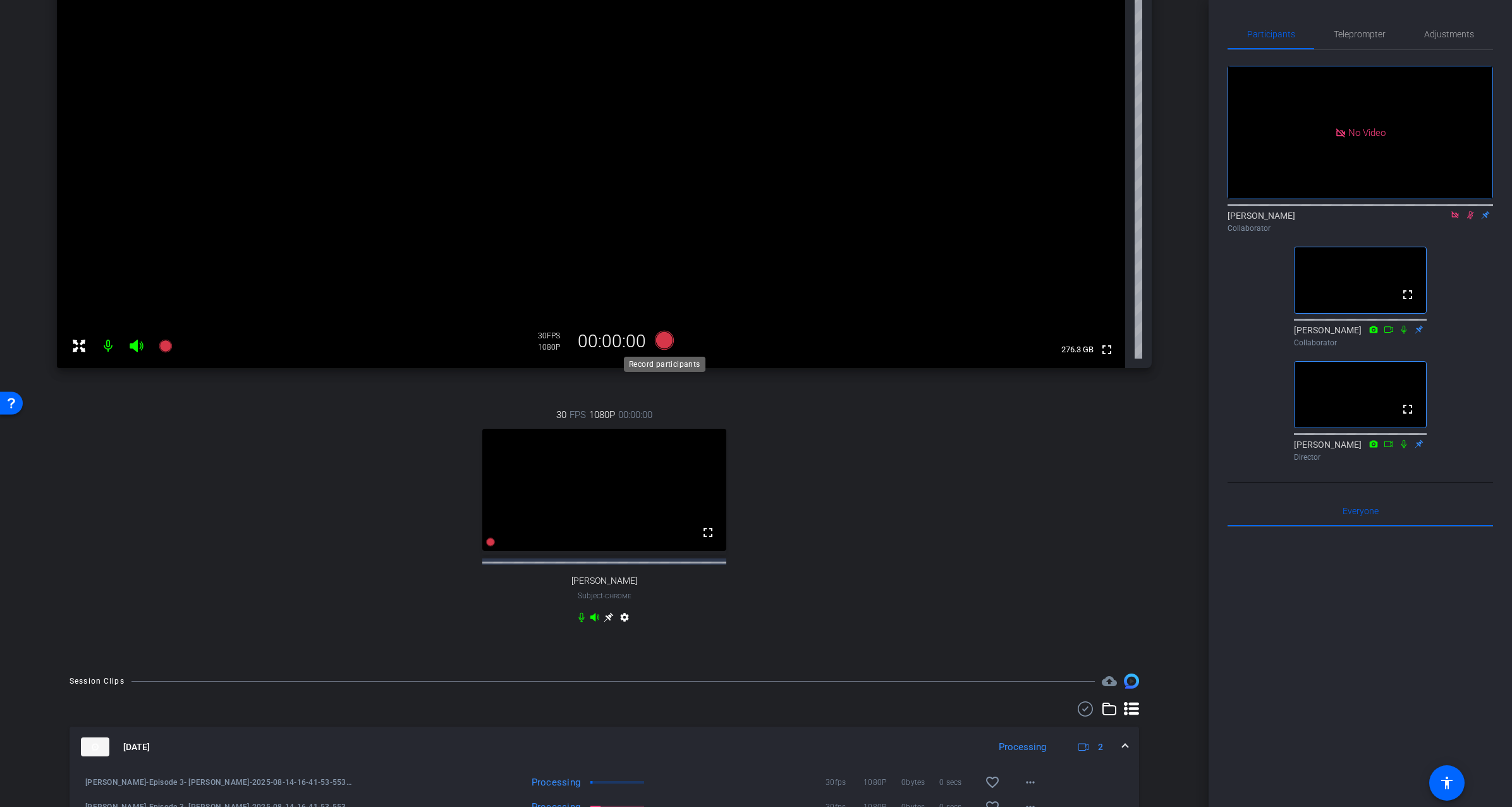
click at [667, 338] on icon at bounding box center [664, 340] width 19 height 19
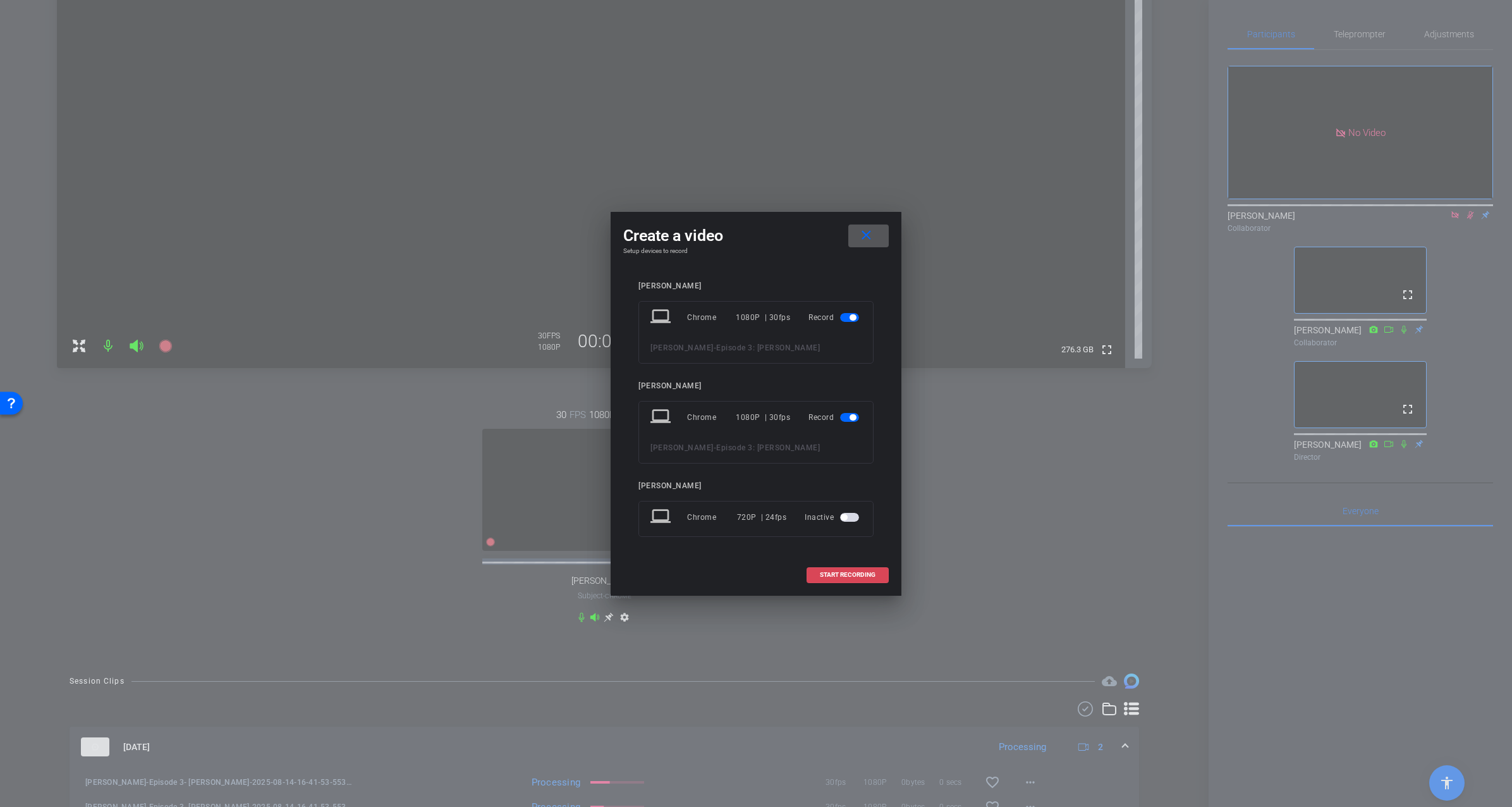
click at [877, 551] on span at bounding box center [847, 574] width 81 height 30
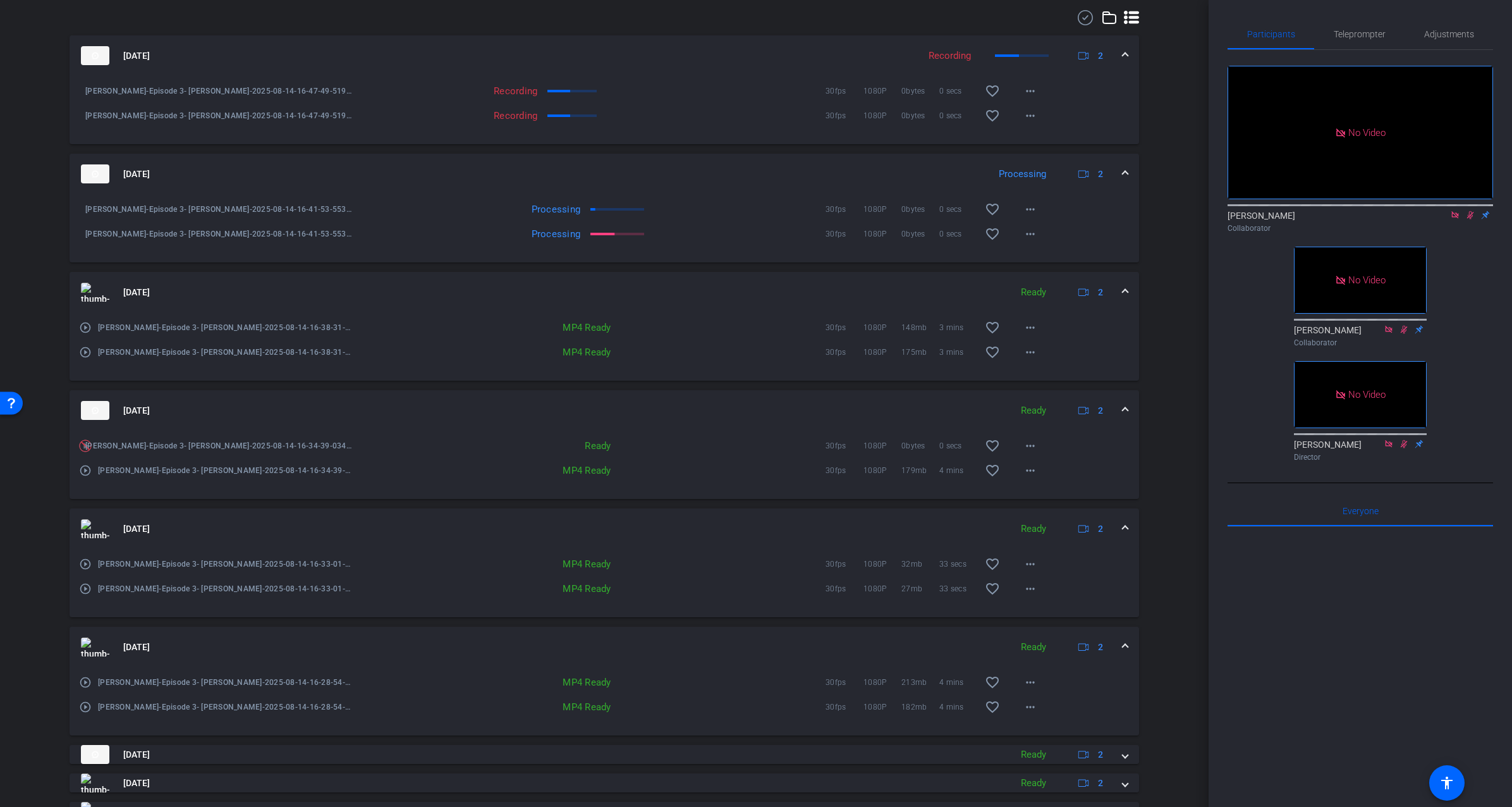
scroll to position [857, 0]
click at [1031, 451] on mat-icon "more_horiz" at bounding box center [1030, 445] width 15 height 15
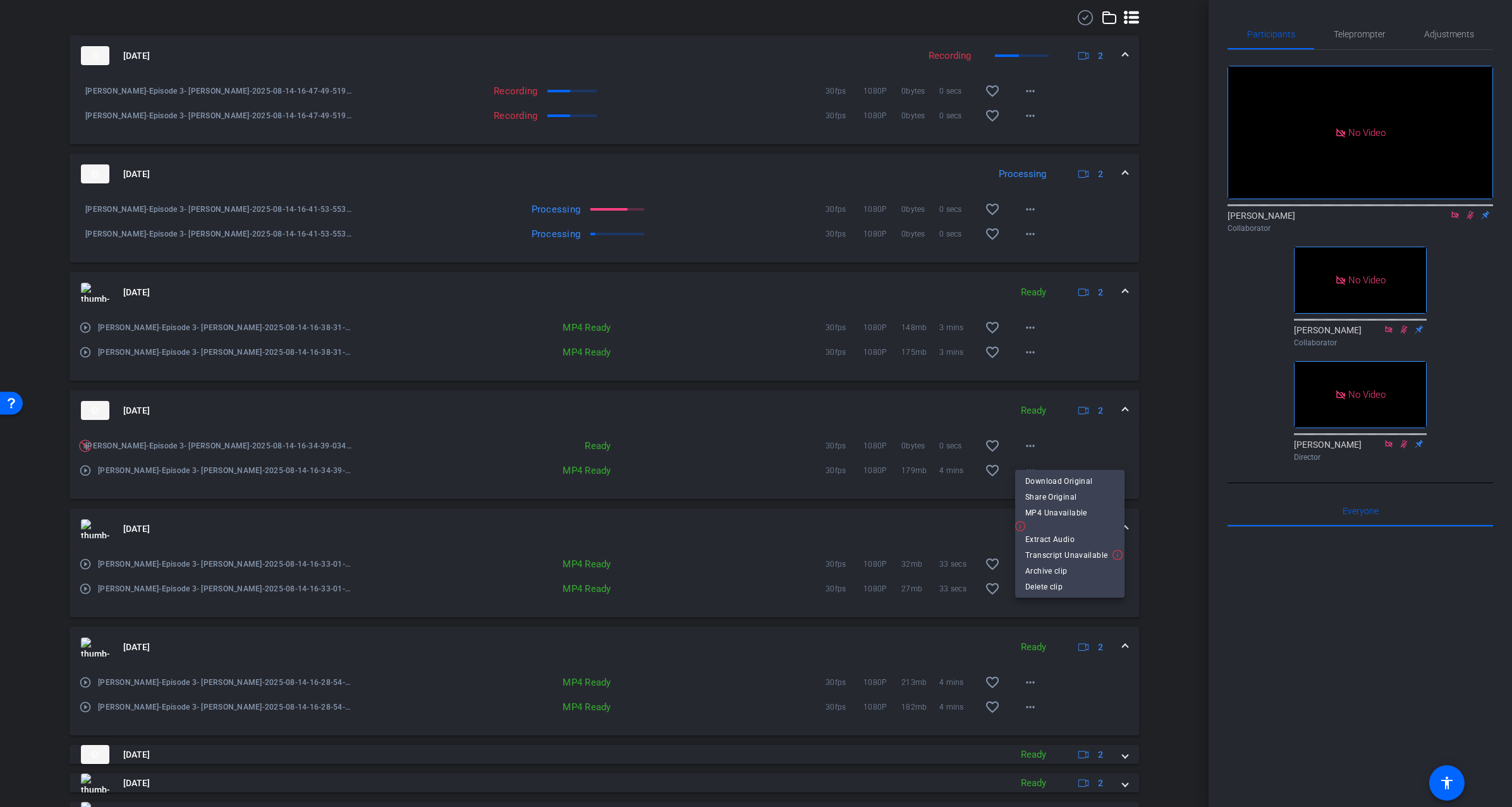
click at [977, 468] on div at bounding box center [756, 404] width 1512 height 807
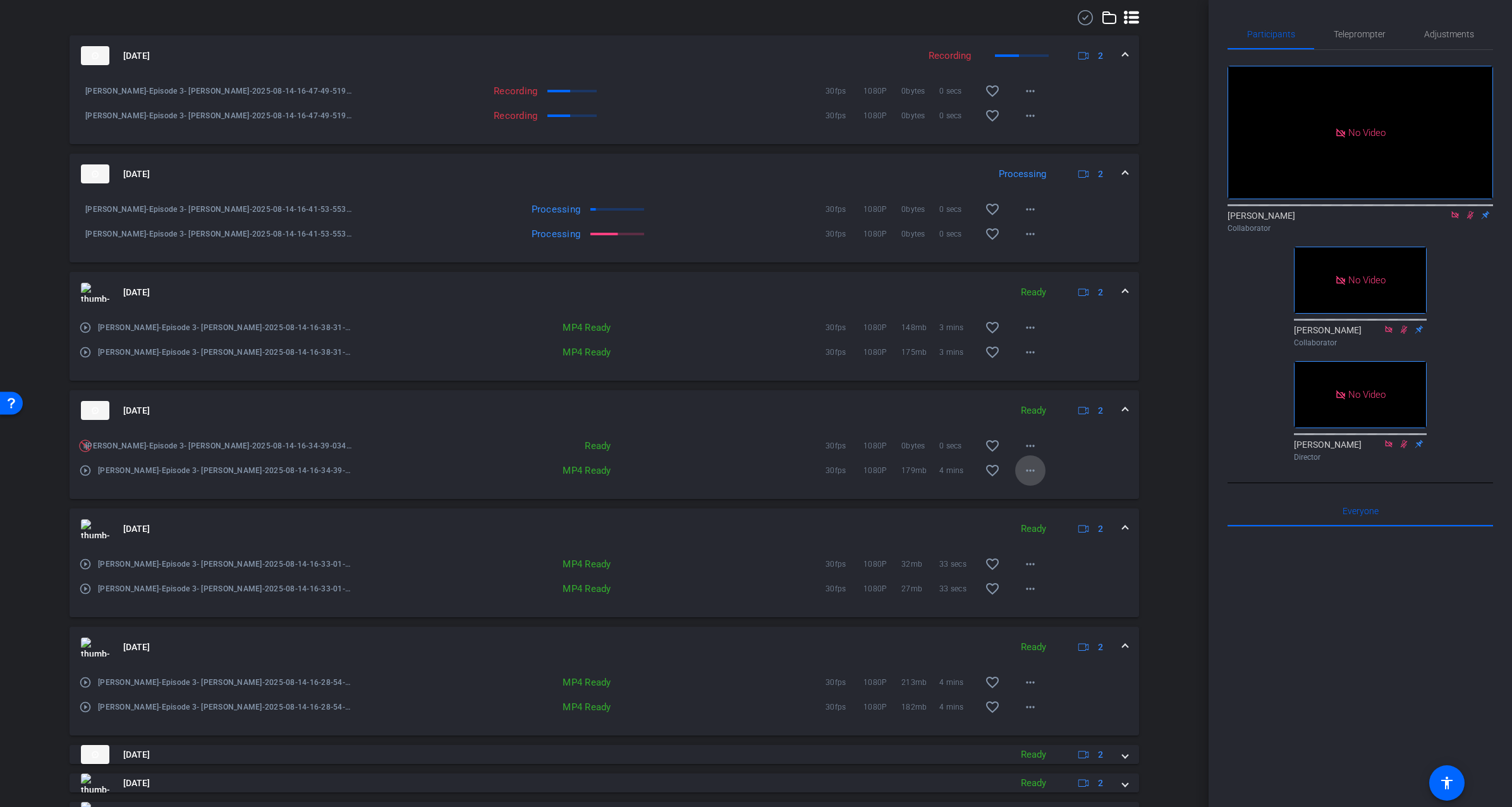
click at [1029, 477] on mat-icon "more_horiz" at bounding box center [1030, 469] width 15 height 15
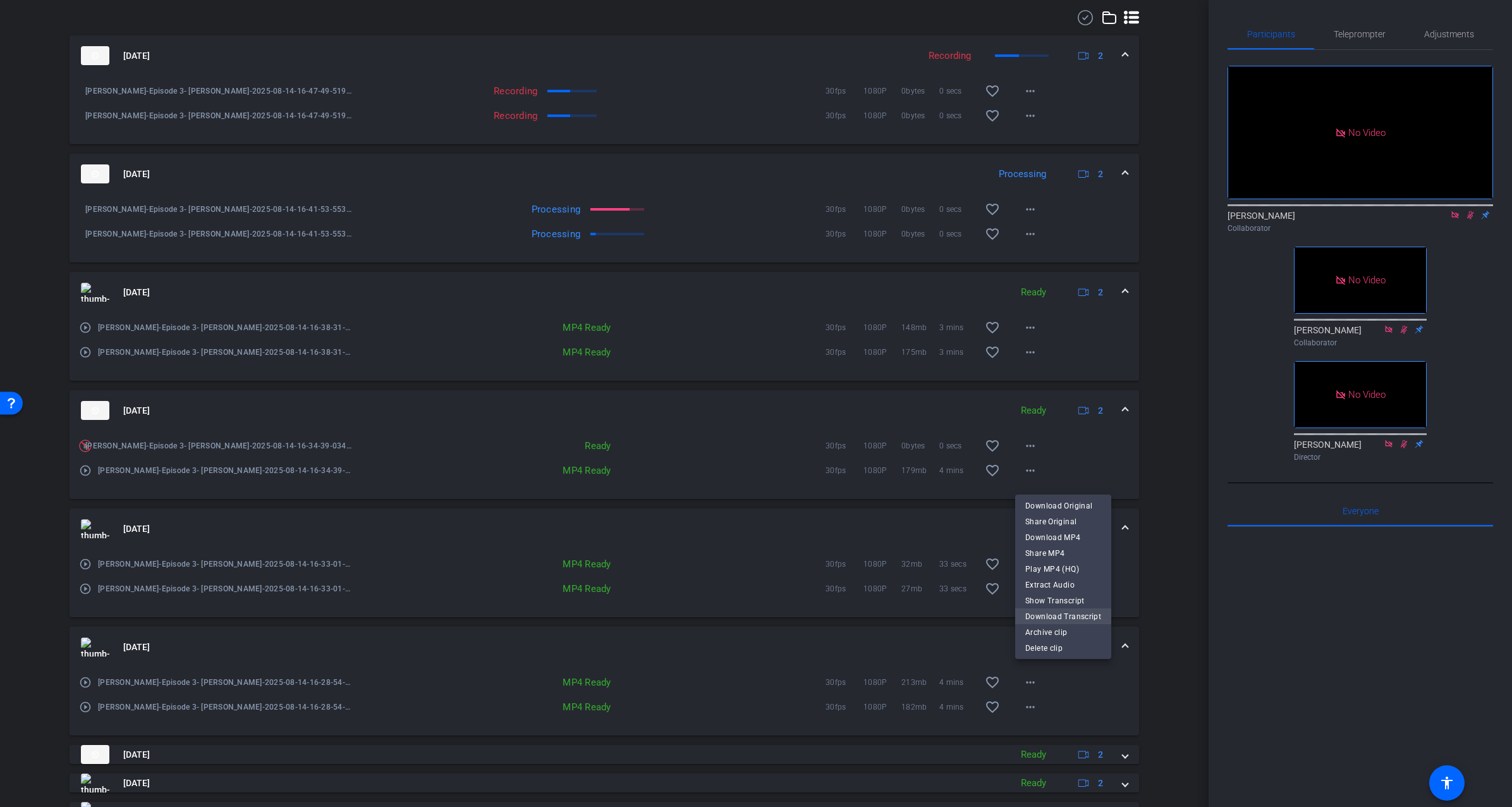
click at [1060, 551] on span "Download Transcript" at bounding box center [1064, 615] width 76 height 15
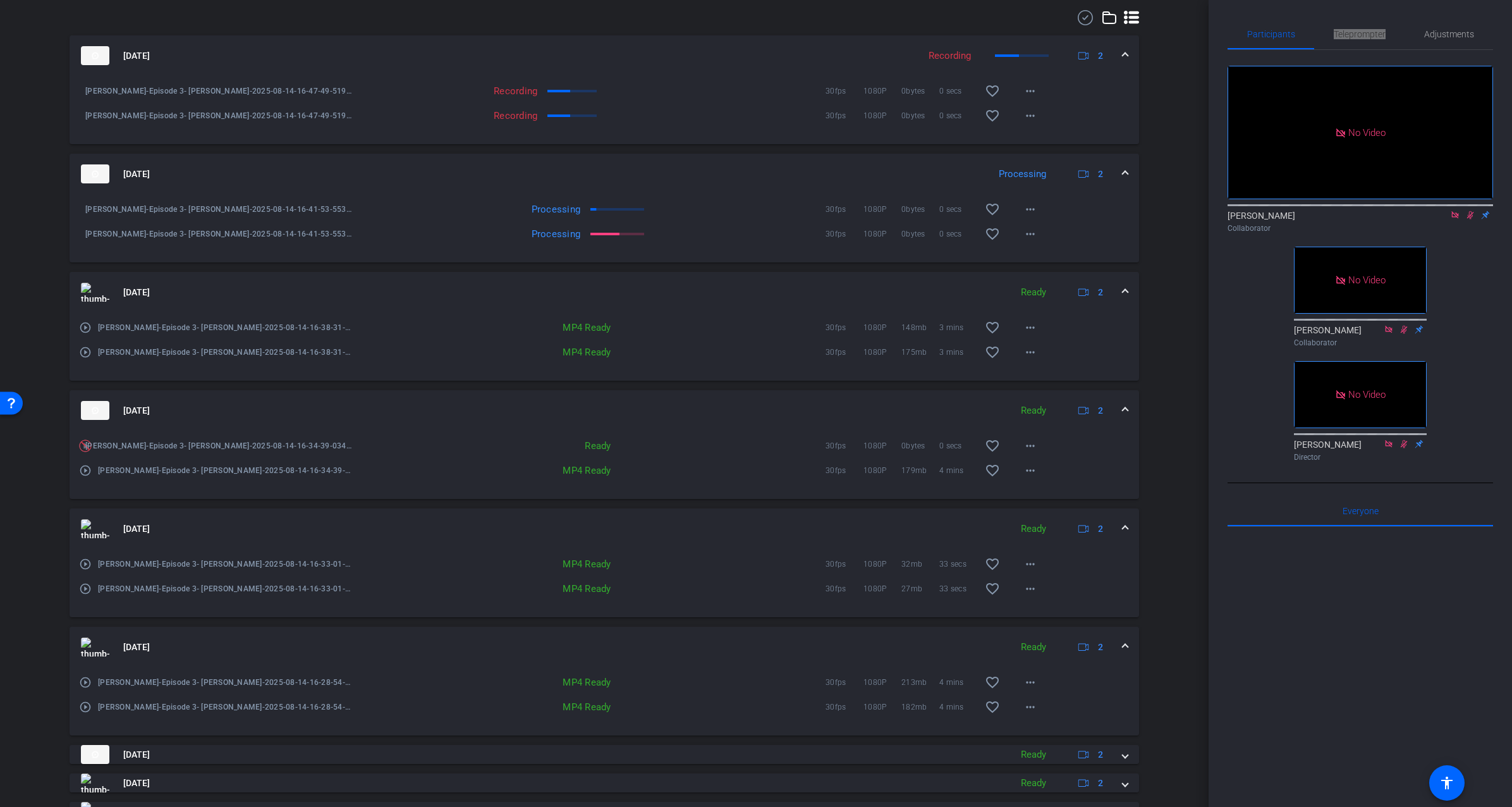
click at [1068, 16] on div "Participants Teleprompter Adjustments No Video [PERSON_NAME] Collaborator No Vi…" at bounding box center [1360, 404] width 304 height 807
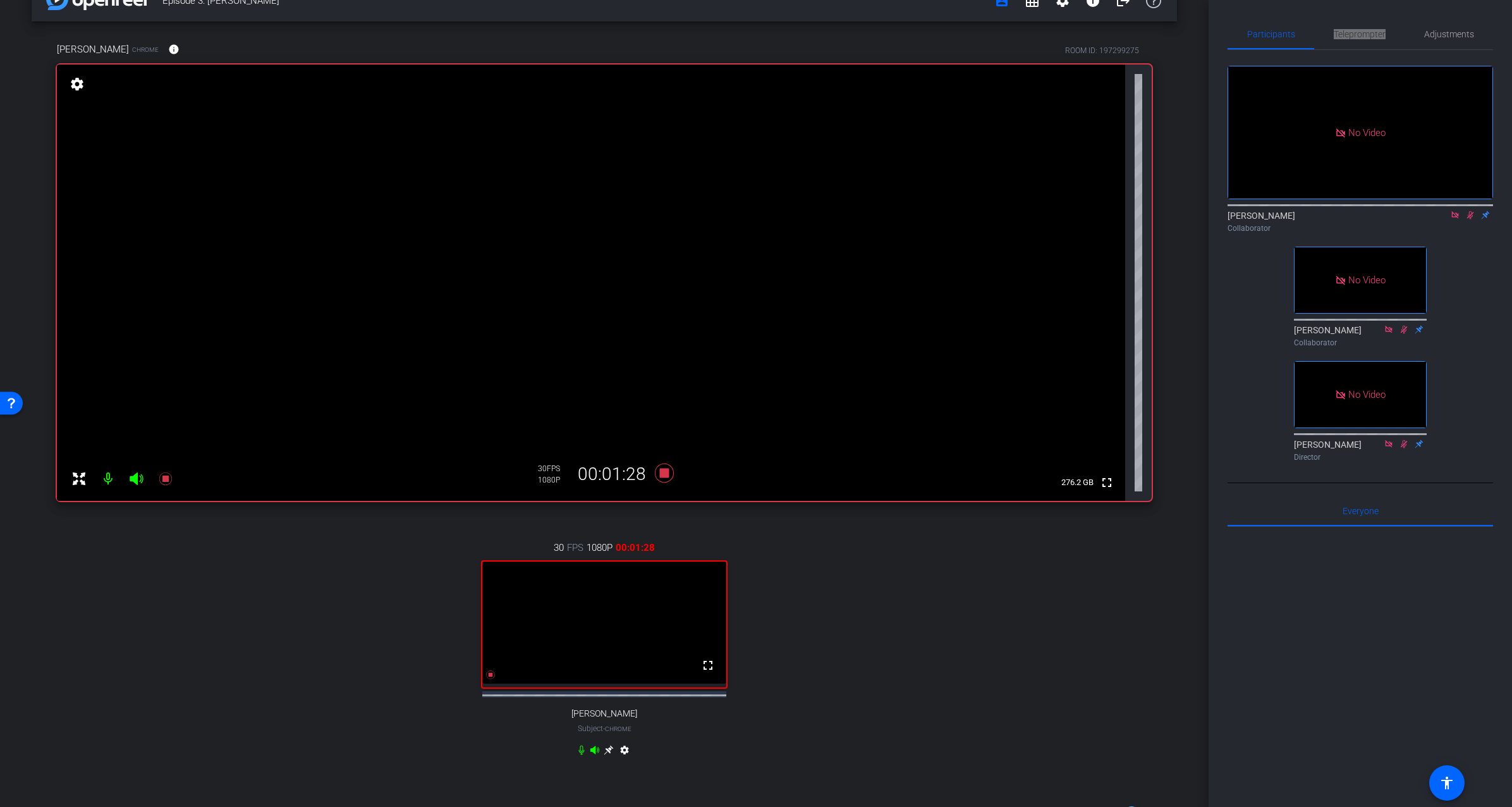
scroll to position [30, 0]
click at [665, 473] on icon at bounding box center [664, 474] width 19 height 19
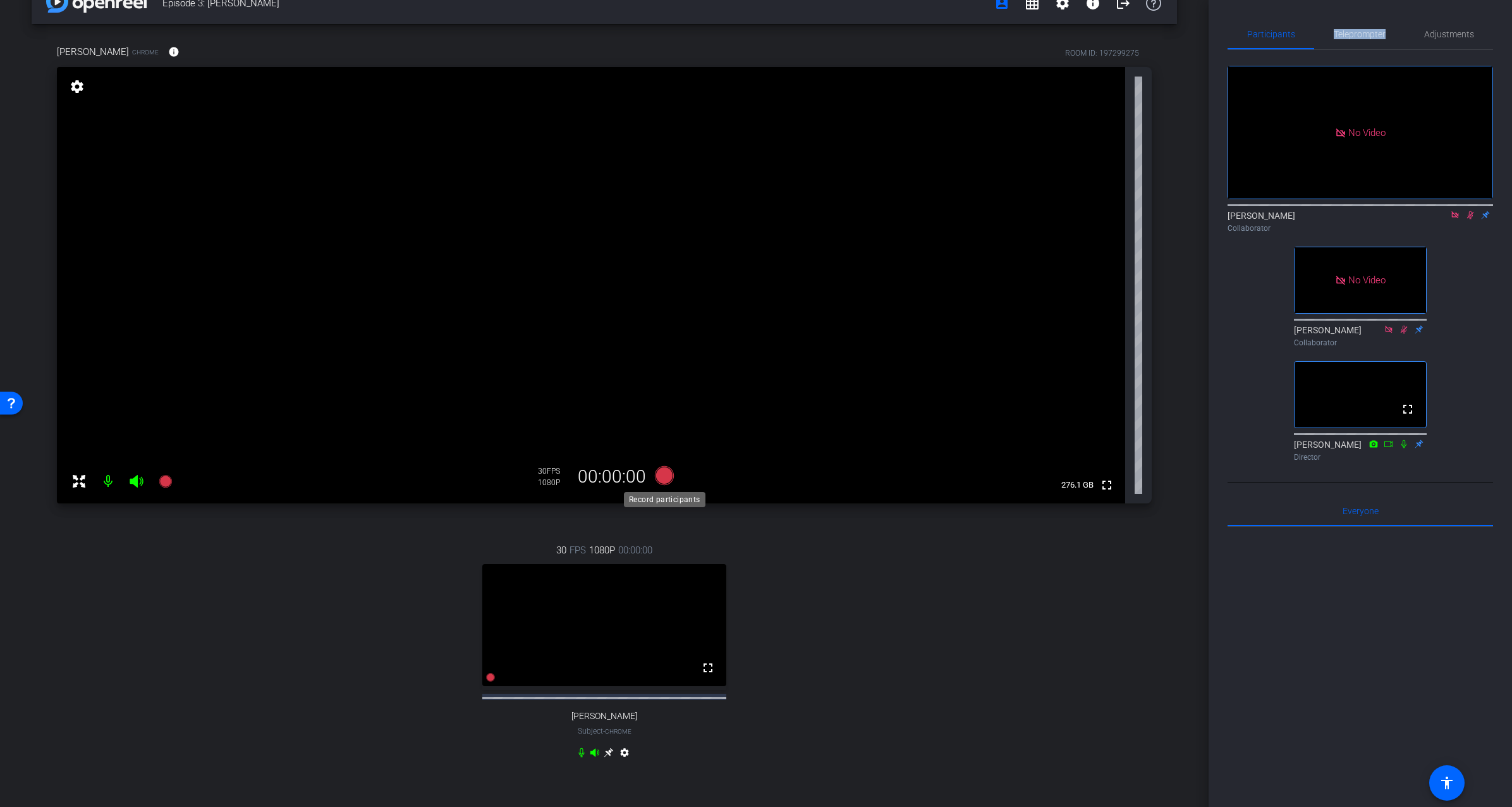
click at [666, 473] on icon at bounding box center [664, 474] width 19 height 19
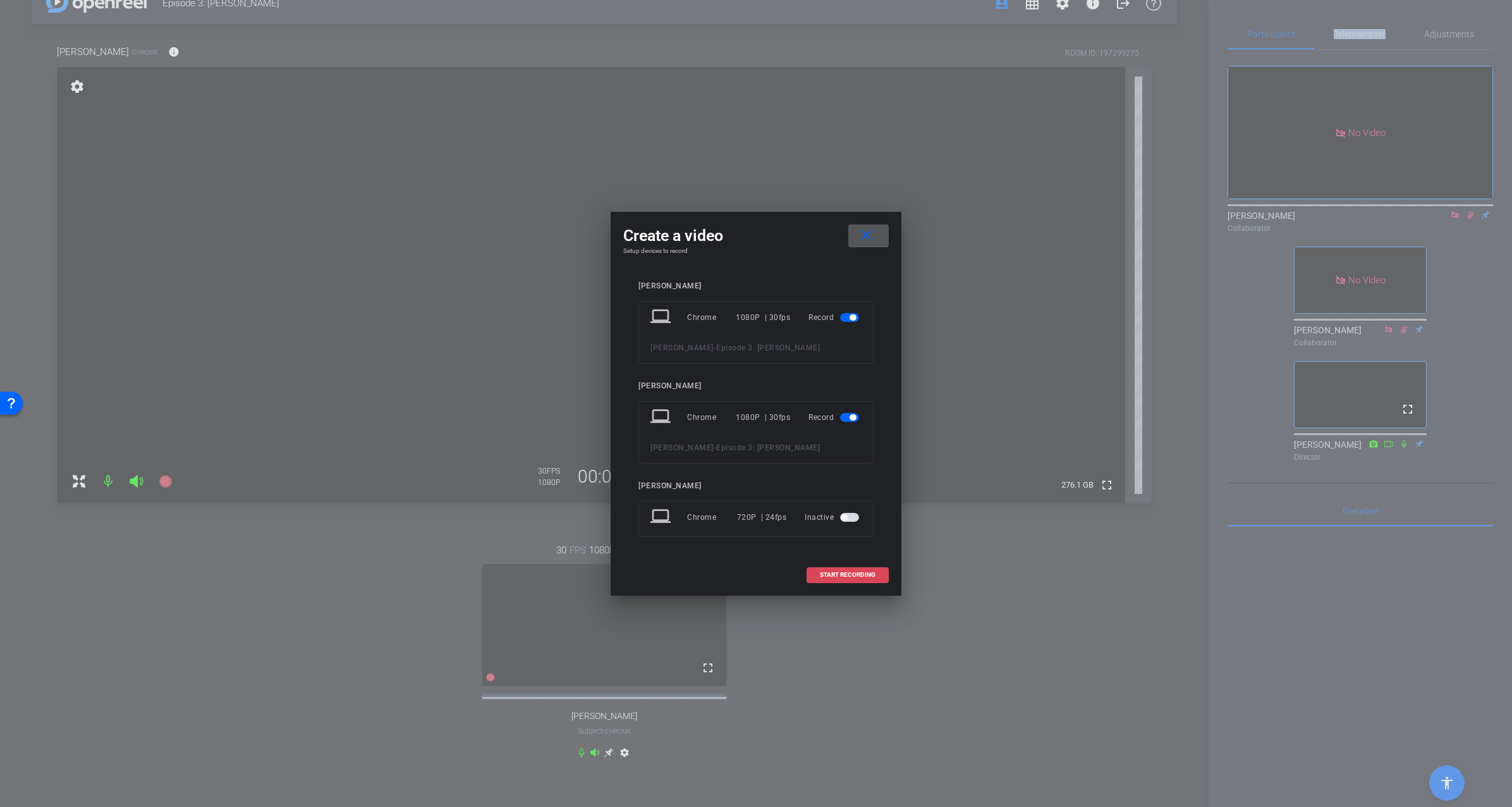
click at [829, 551] on span "START RECORDING" at bounding box center [848, 574] width 56 height 6
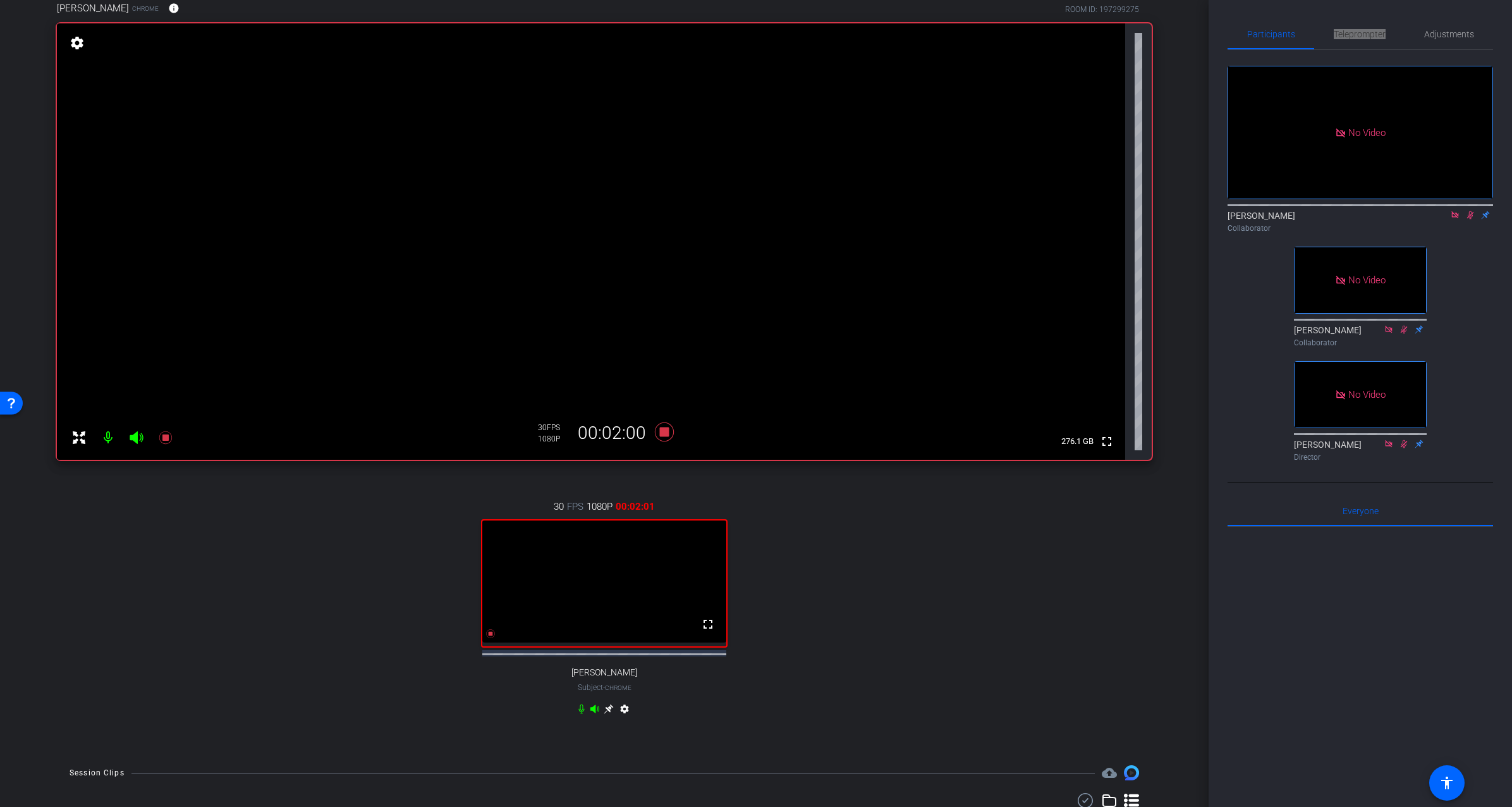
scroll to position [49, 0]
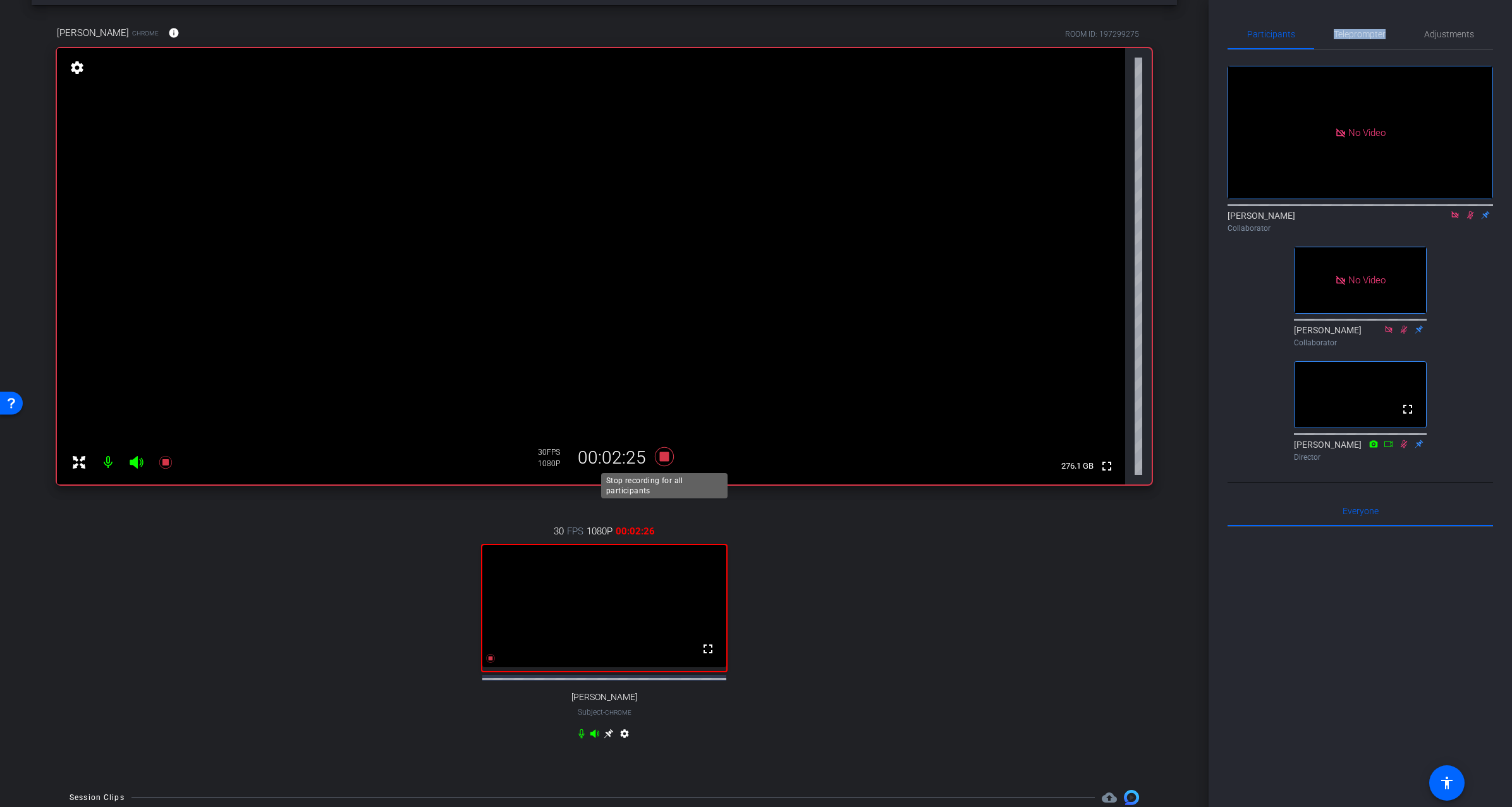
click at [664, 458] on icon at bounding box center [664, 455] width 19 height 19
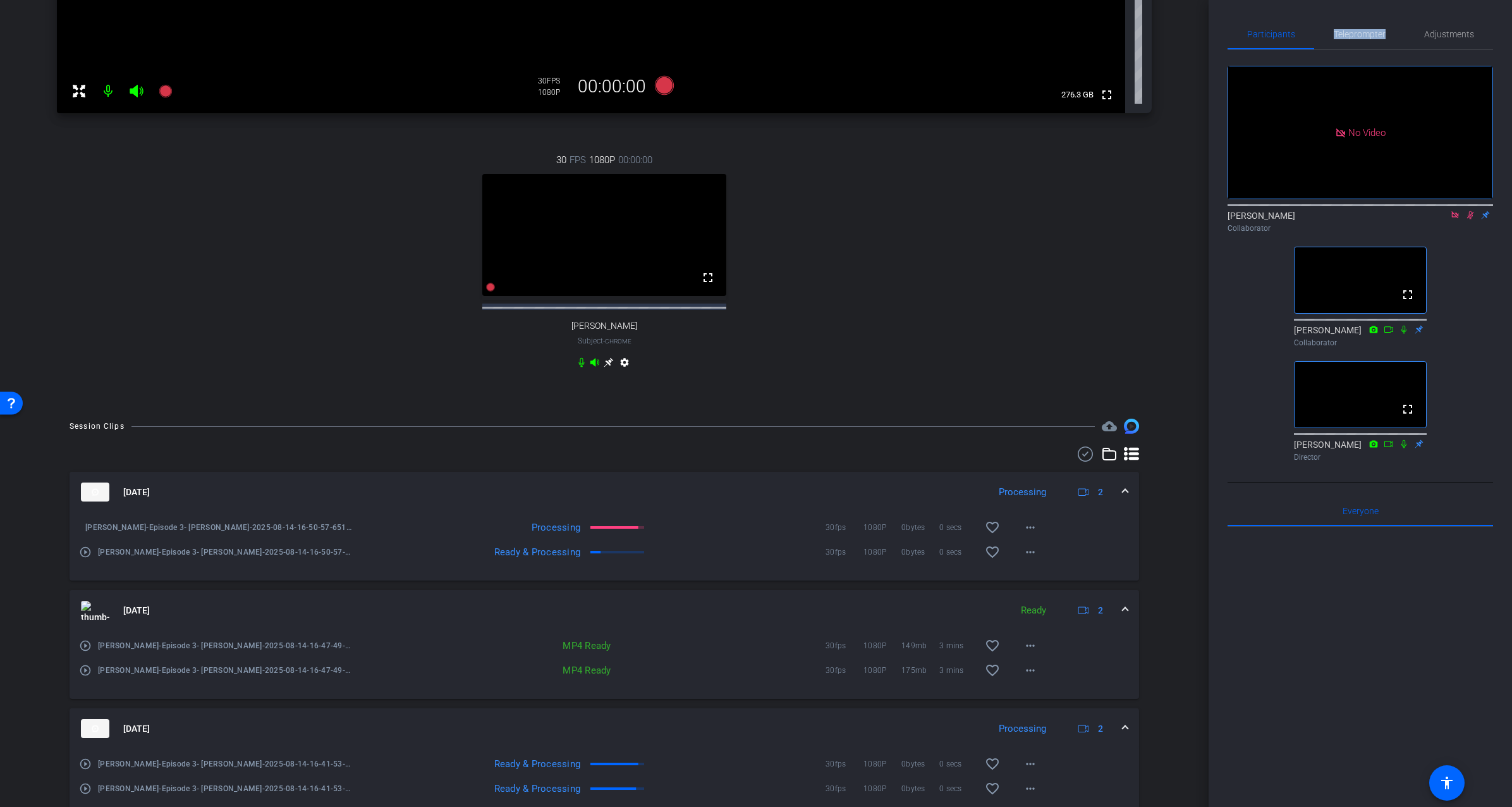
scroll to position [339, 0]
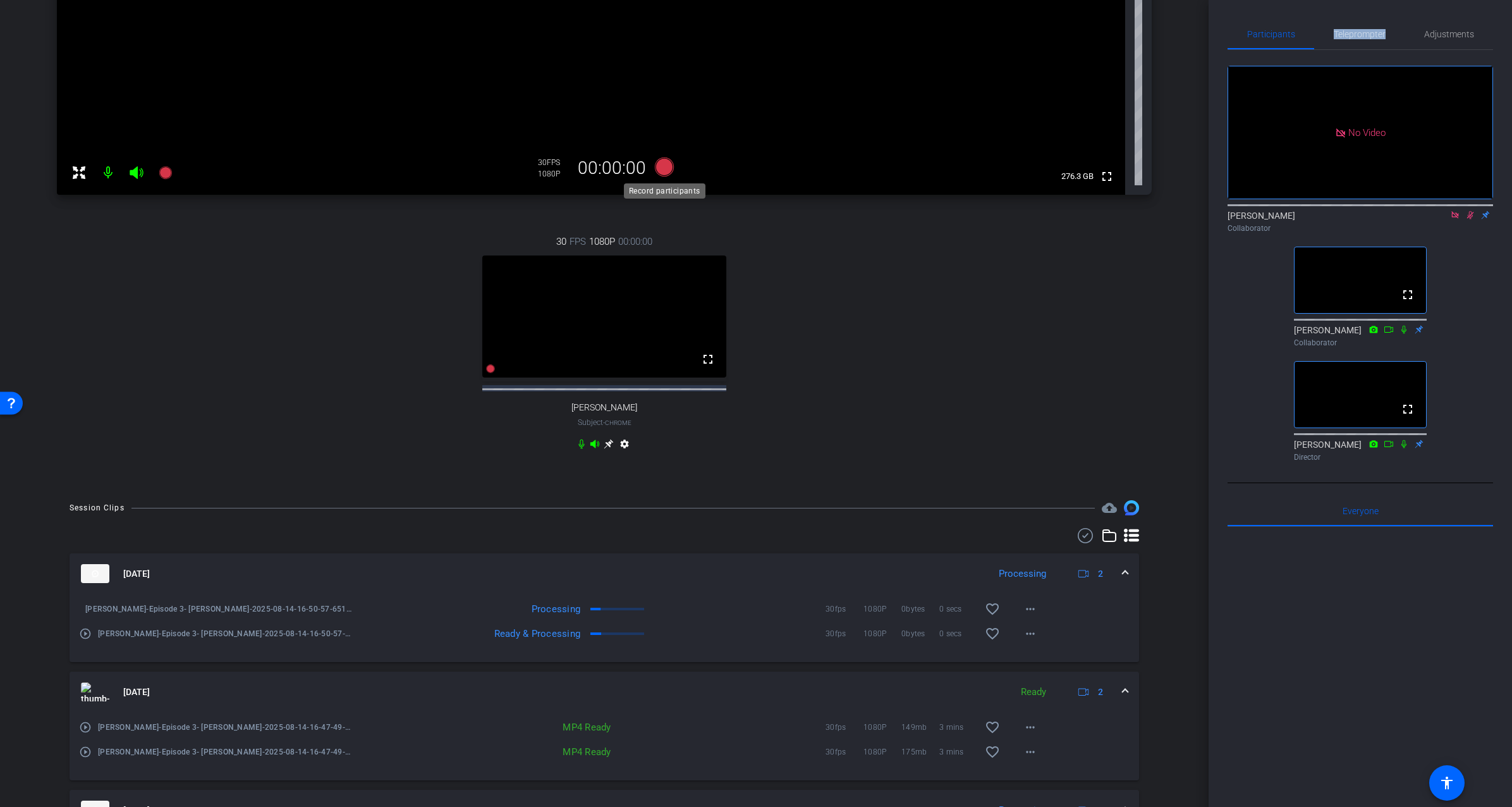
click at [673, 172] on icon at bounding box center [664, 167] width 30 height 23
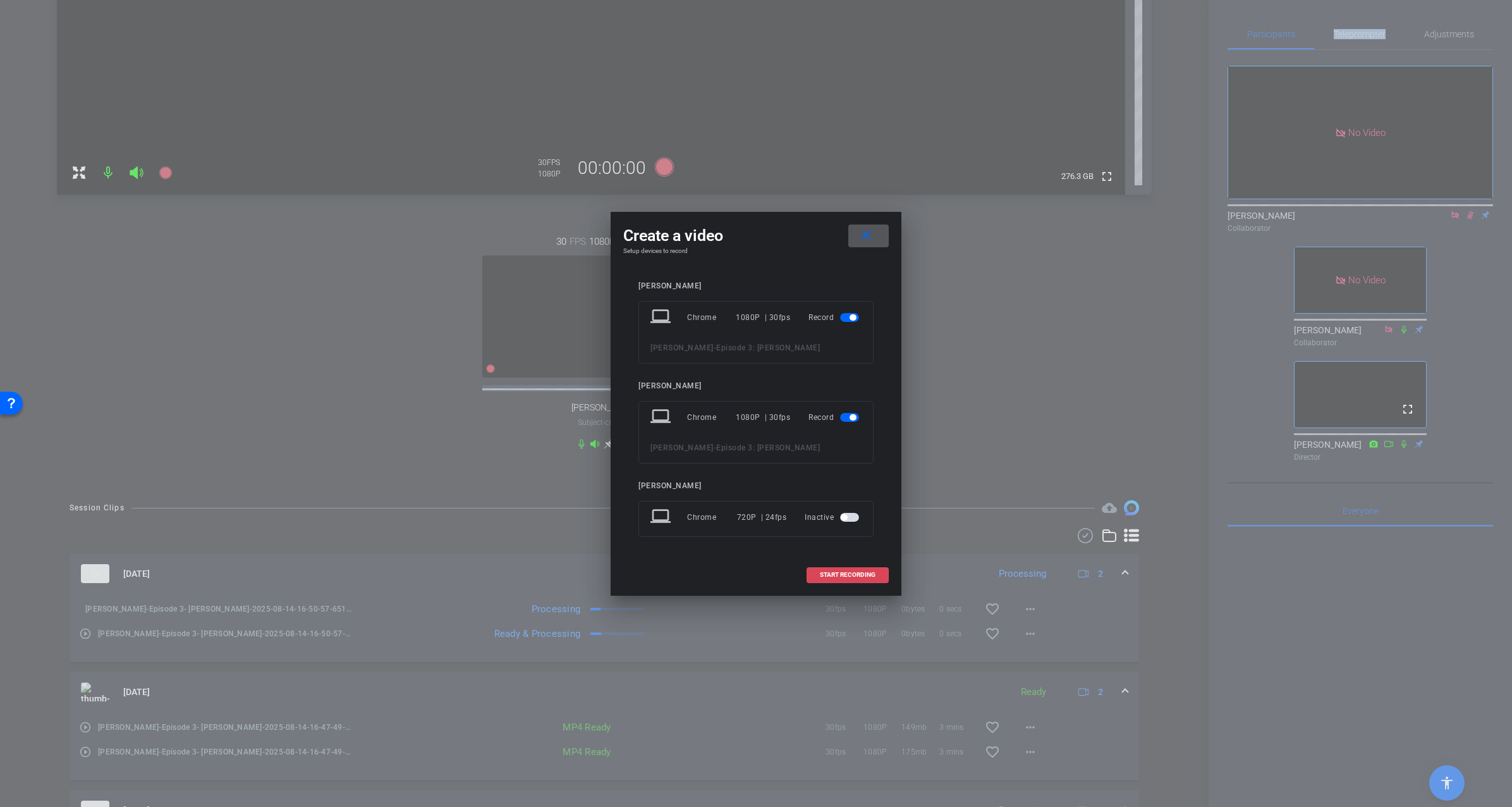
click at [865, 551] on span "START RECORDING" at bounding box center [848, 574] width 56 height 6
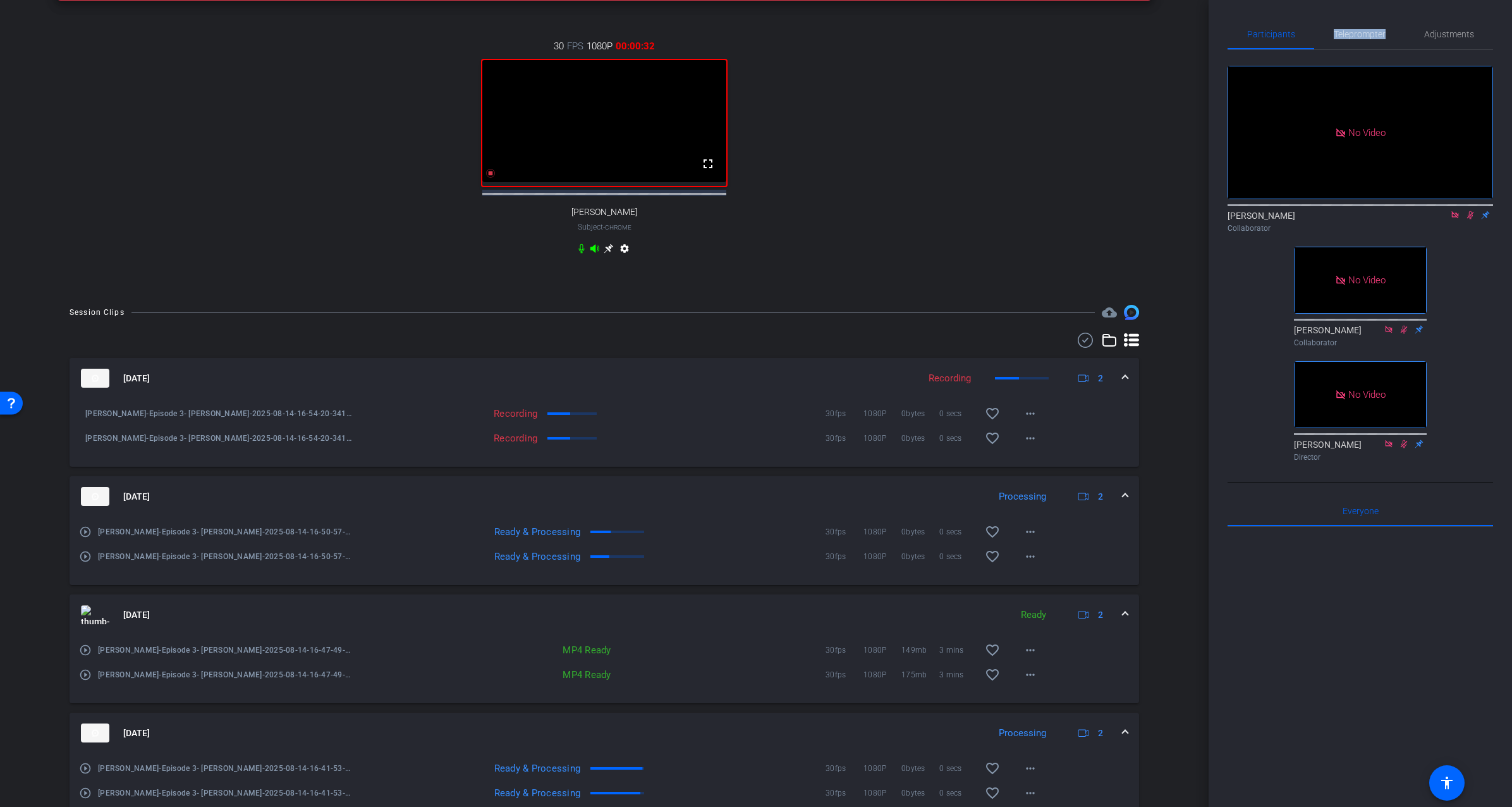
scroll to position [342, 0]
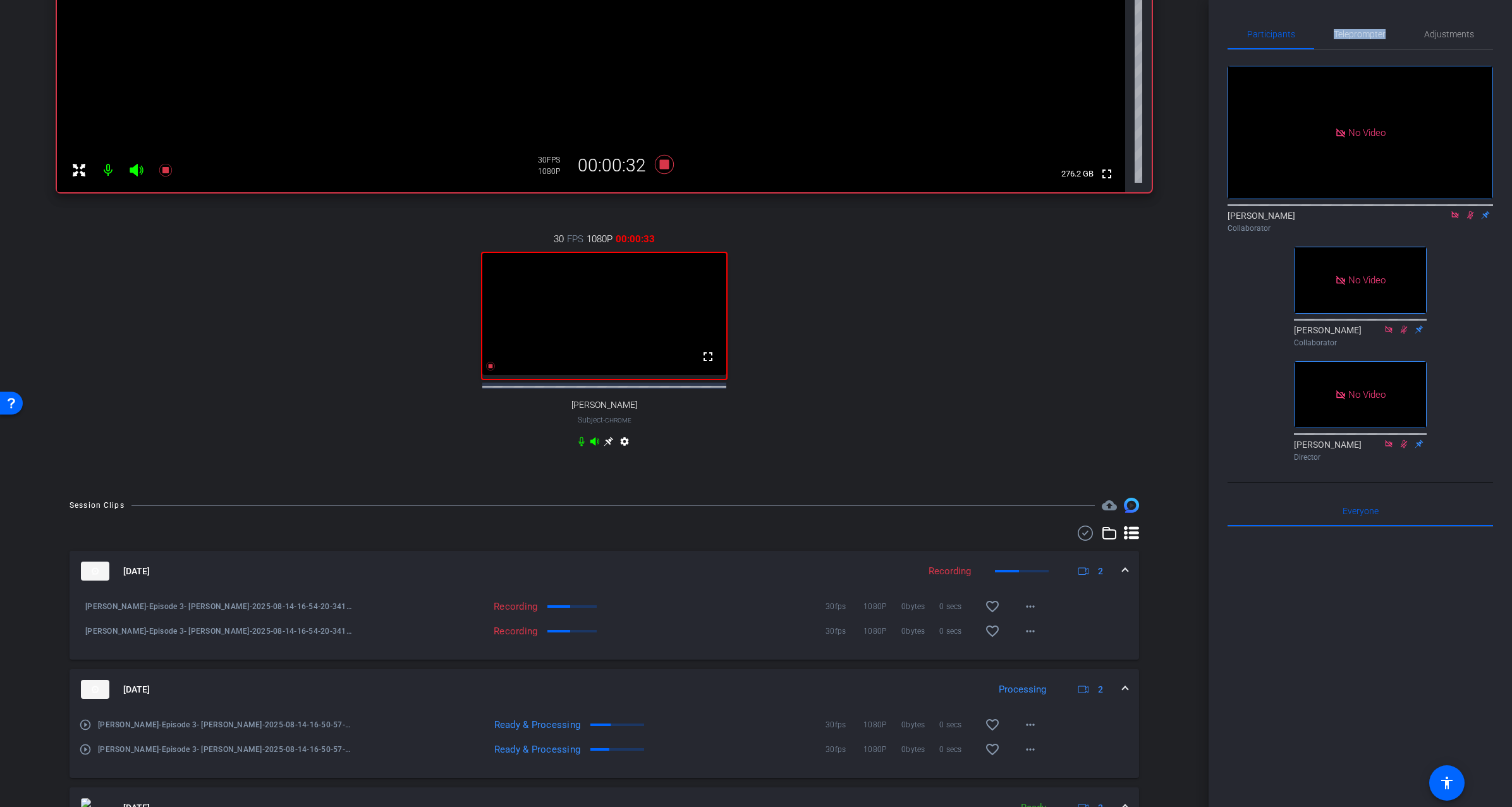
click at [664, 159] on icon at bounding box center [664, 164] width 30 height 23
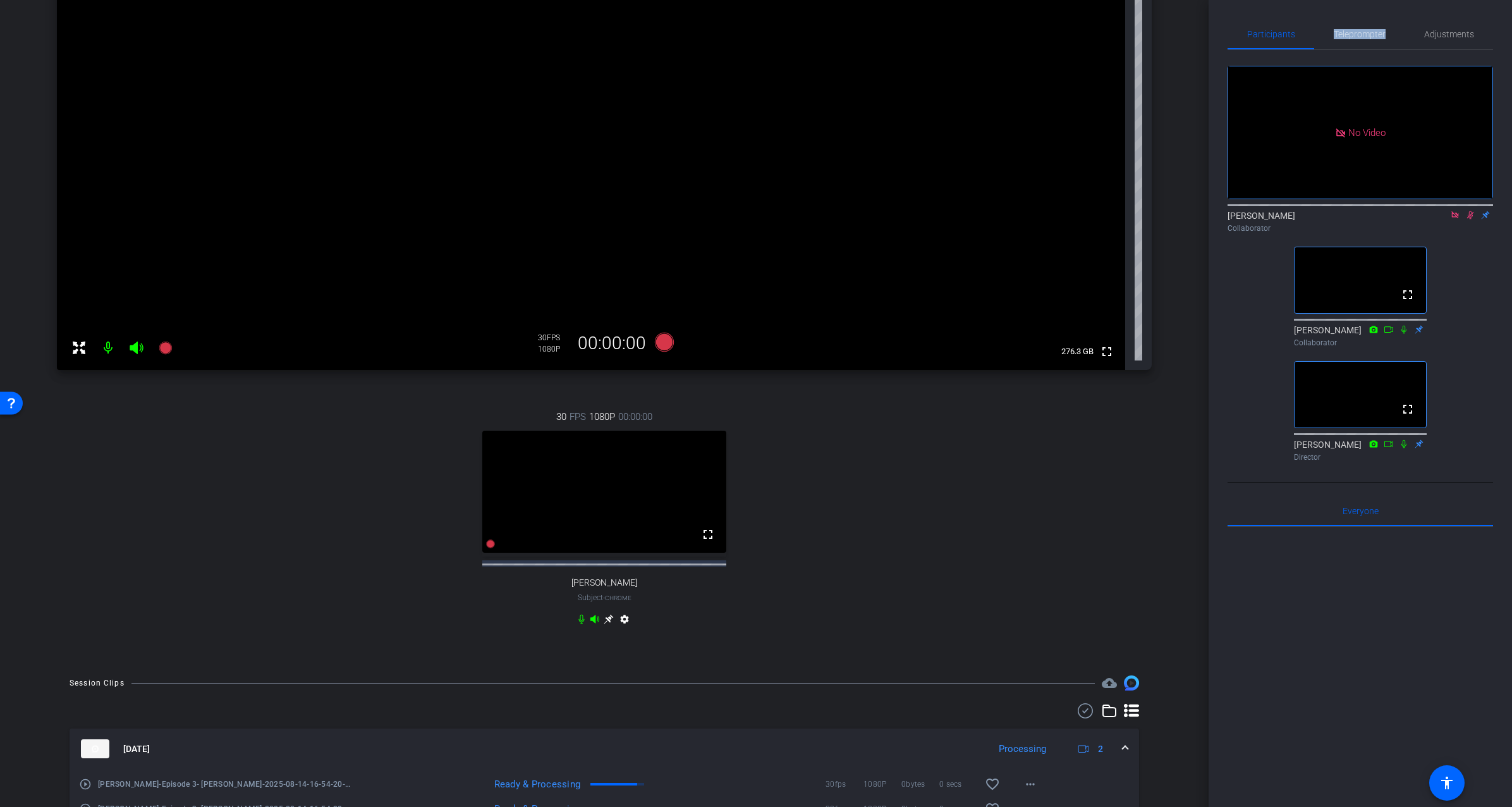
scroll to position [154, 0]
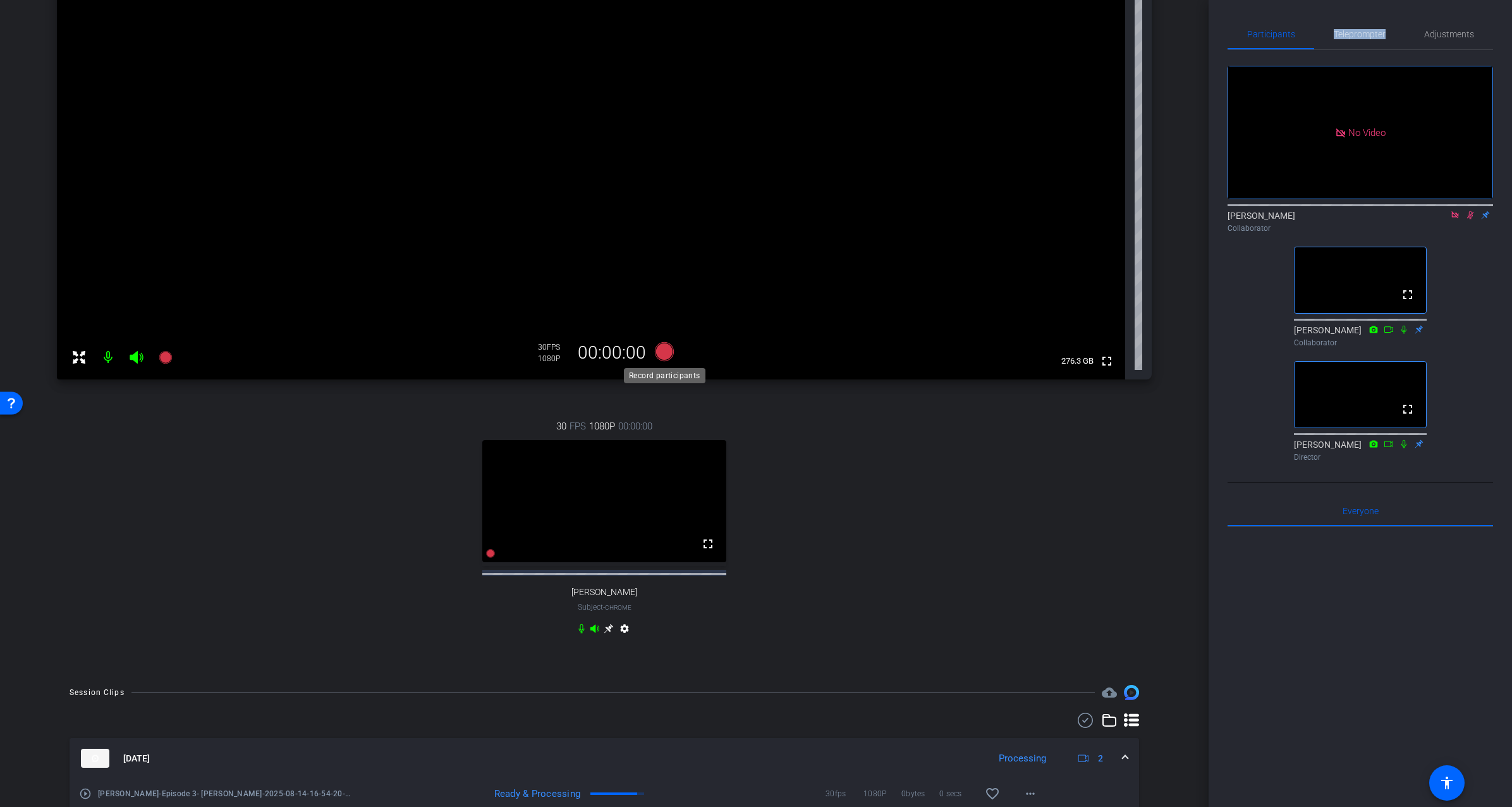
click at [665, 351] on icon at bounding box center [664, 351] width 19 height 19
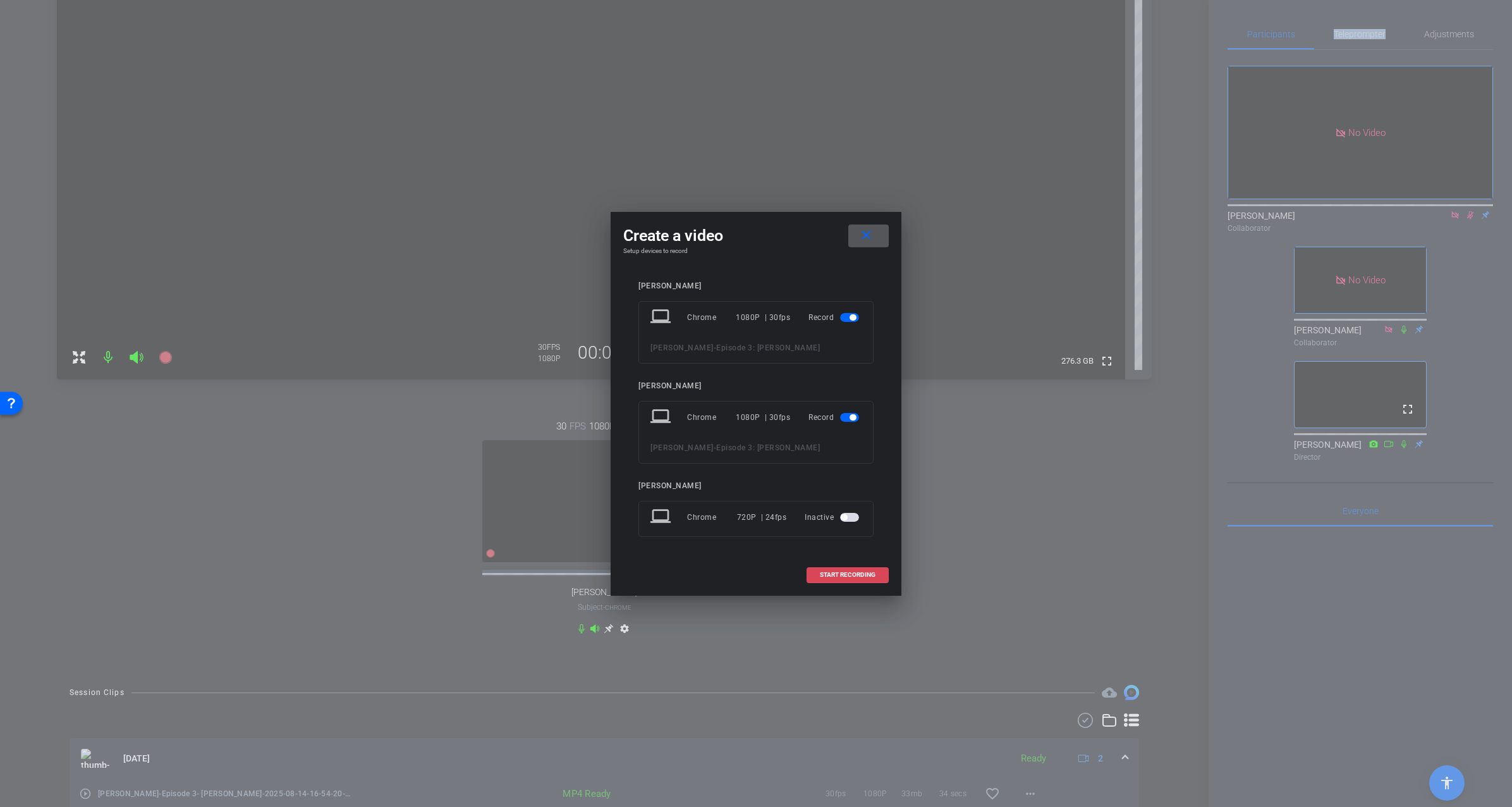
click at [835, 551] on span "START RECORDING" at bounding box center [848, 574] width 56 height 6
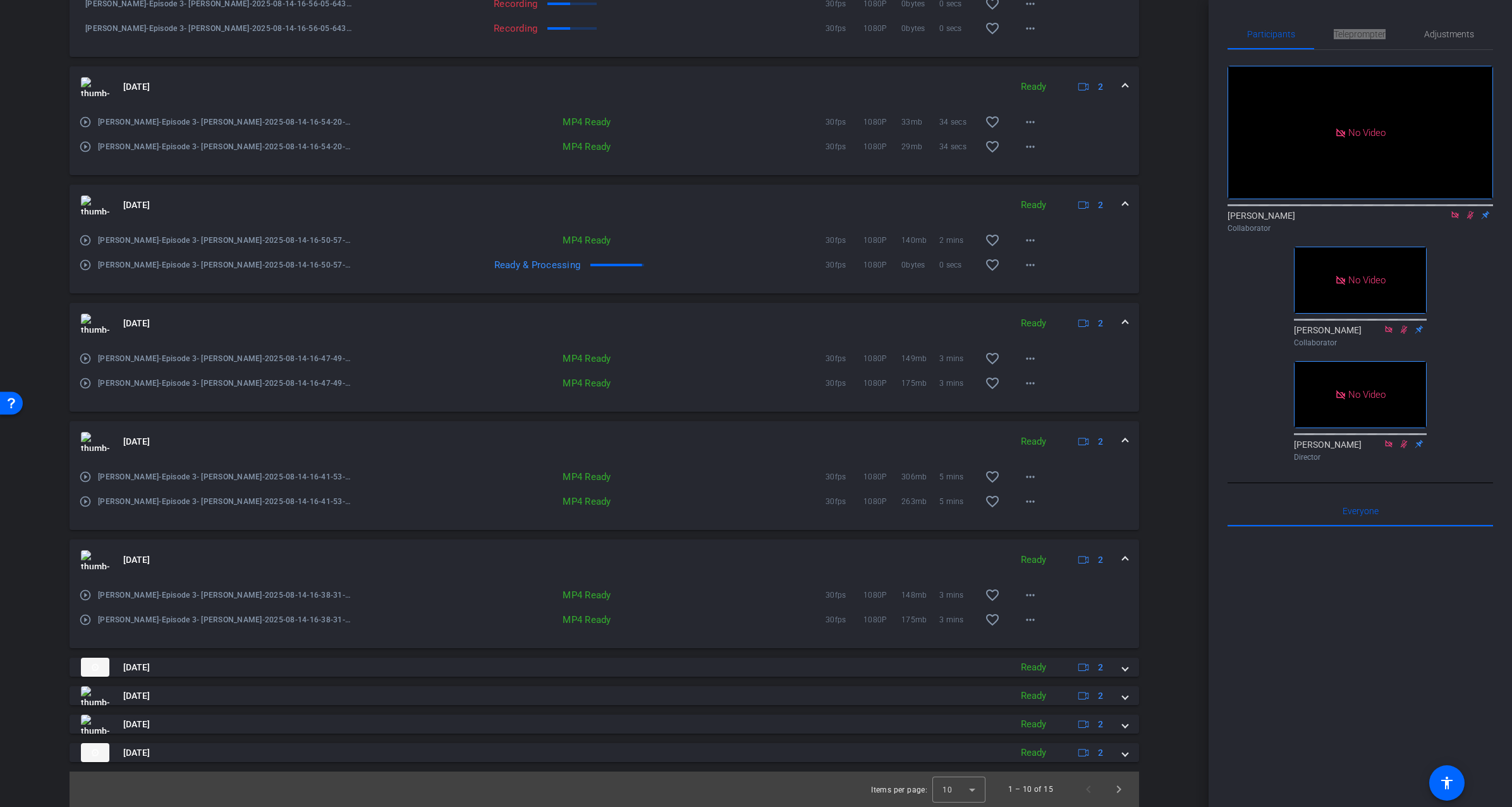
scroll to position [953, 0]
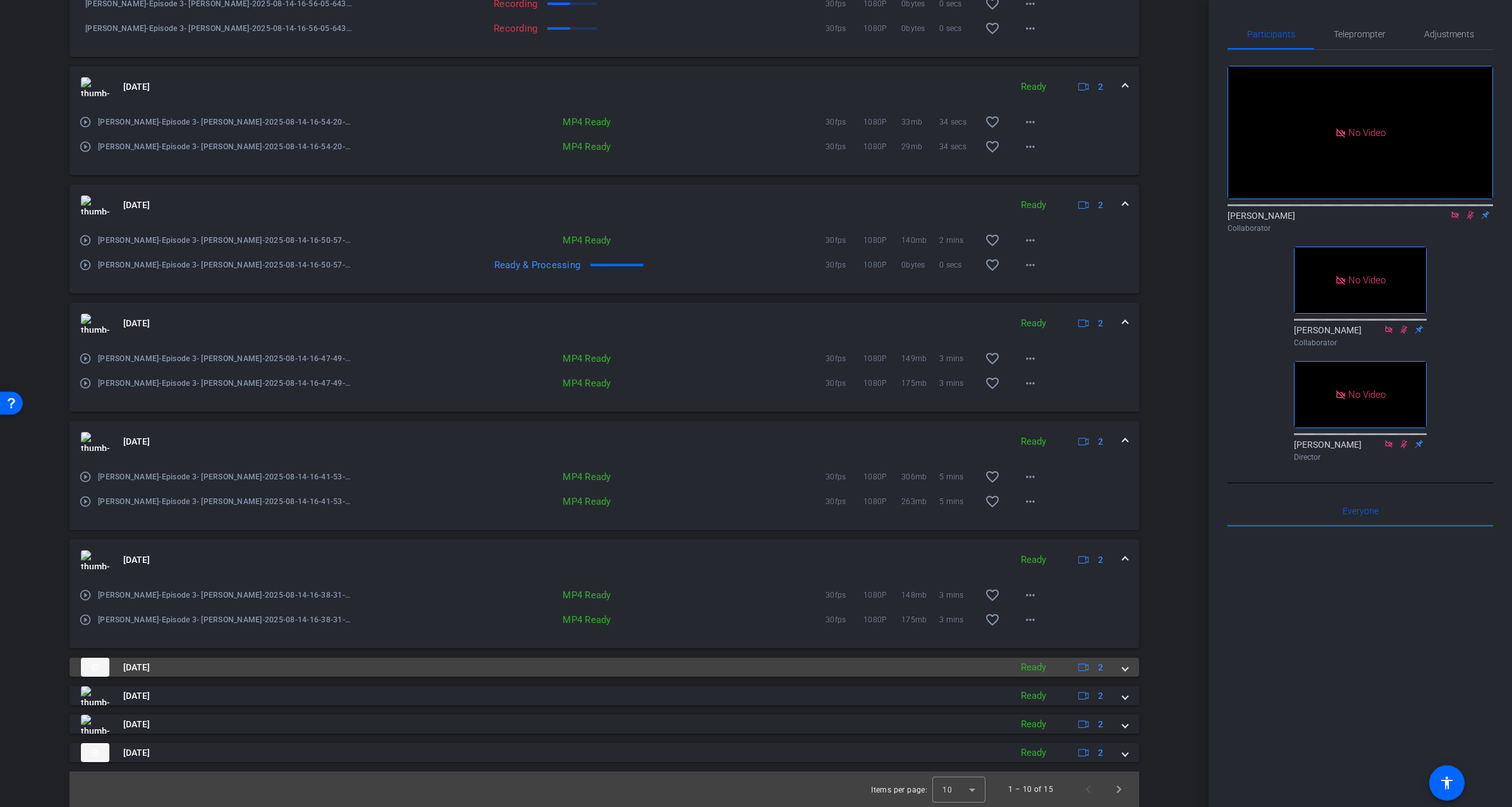
click at [1068, 551] on span at bounding box center [1125, 666] width 5 height 13
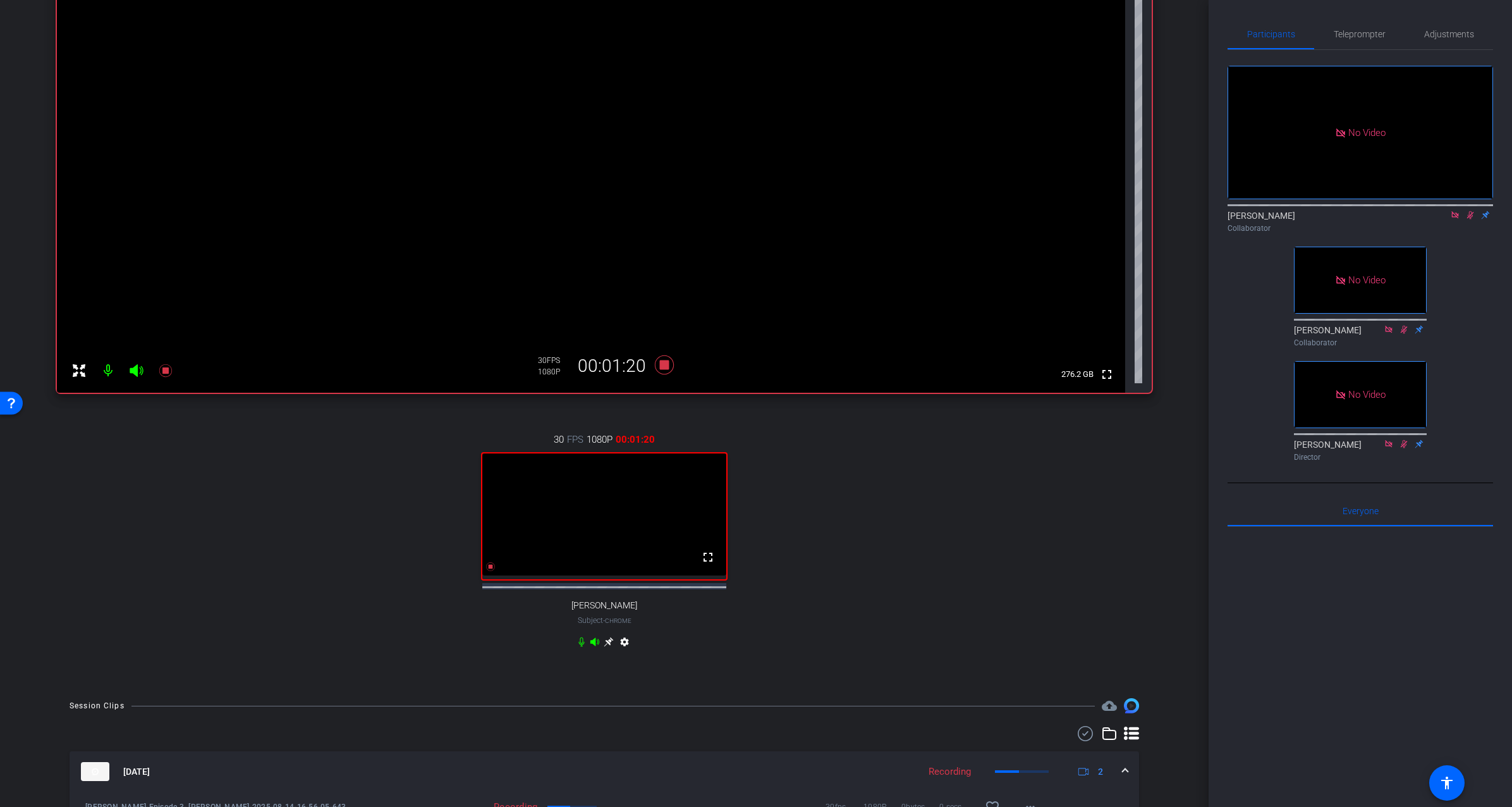
scroll to position [259, 0]
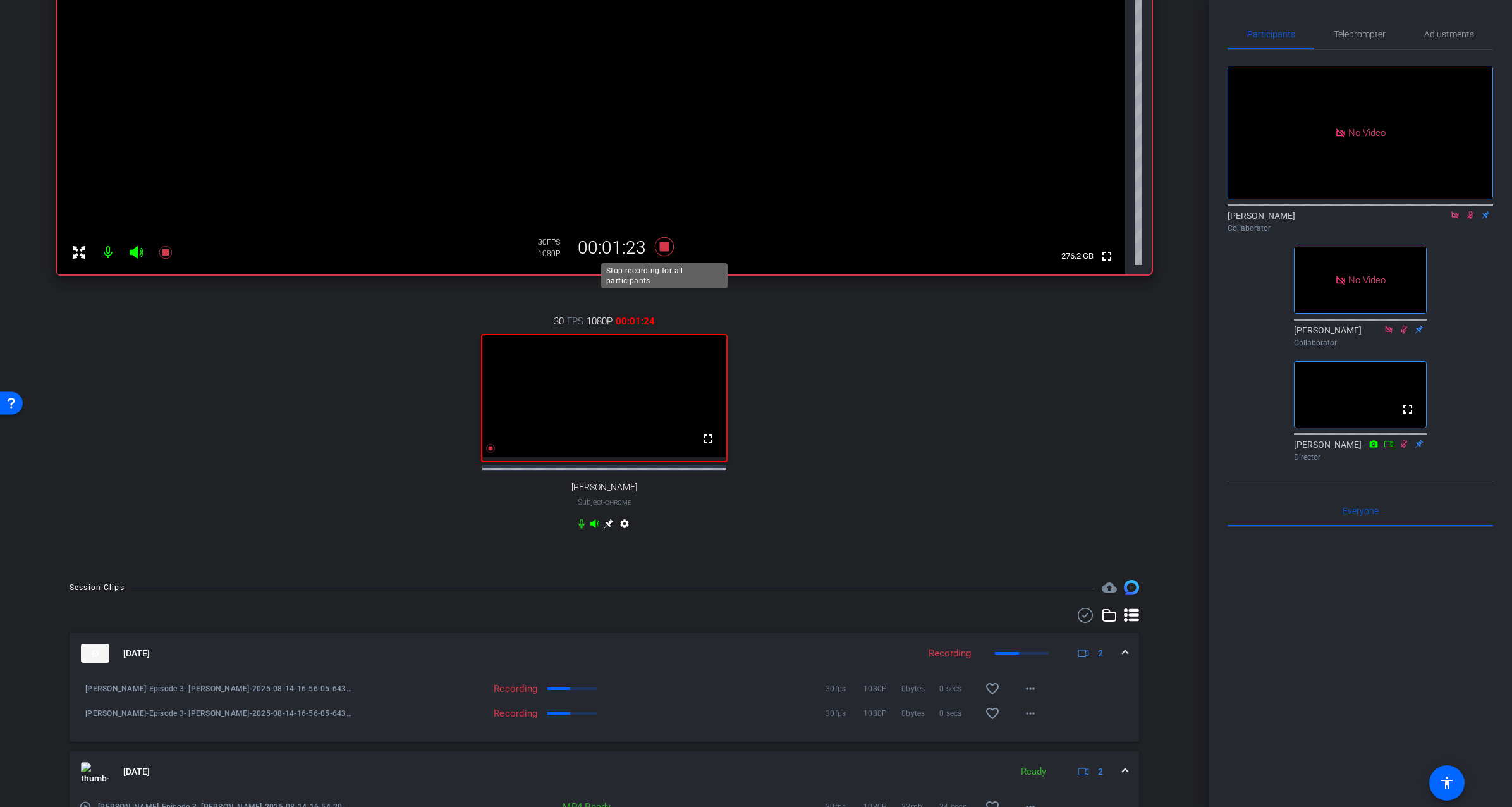
click at [666, 247] on icon at bounding box center [664, 246] width 19 height 19
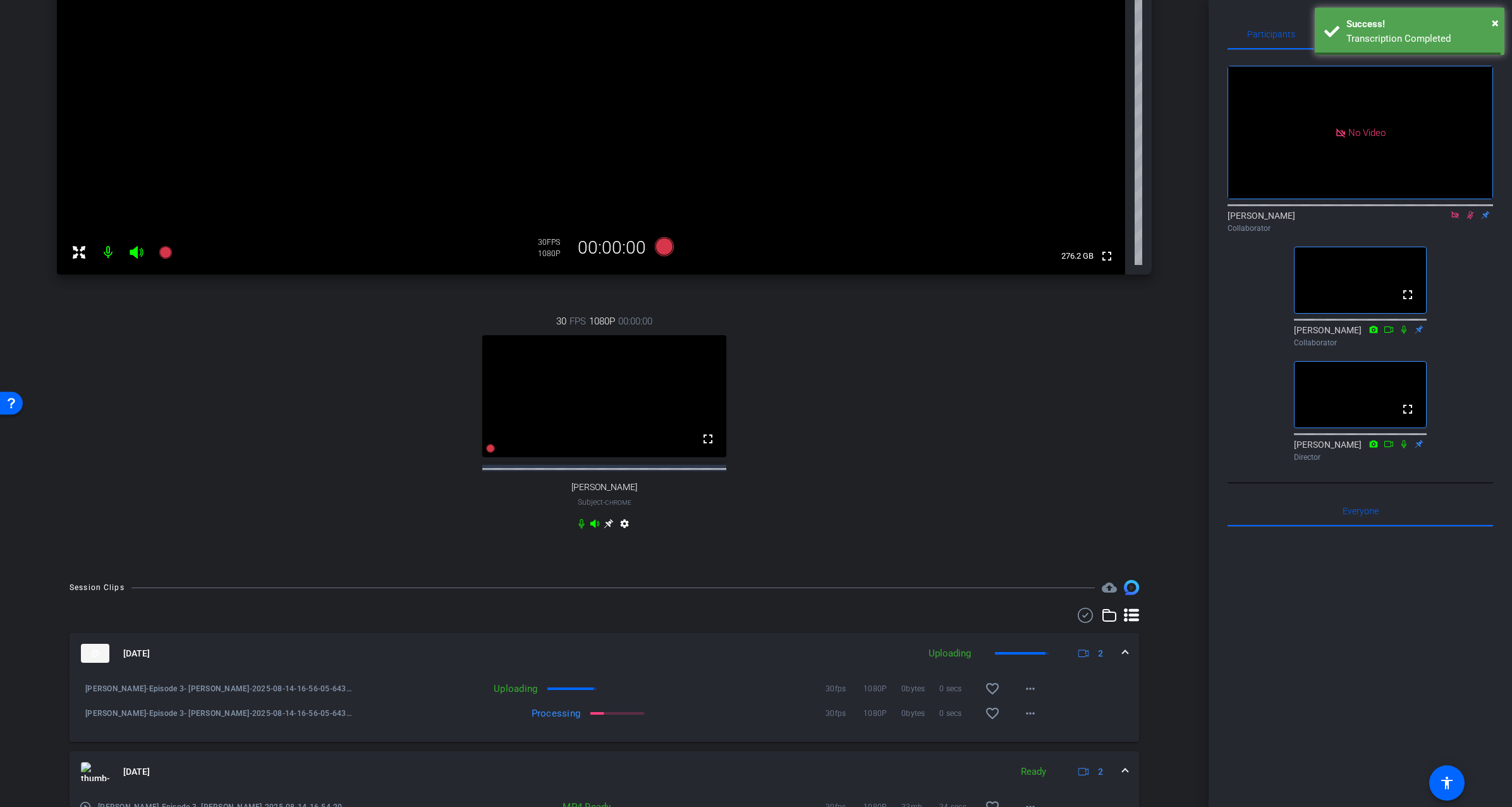
click at [1068, 221] on mat-icon at bounding box center [1470, 214] width 15 height 11
click at [1068, 220] on icon at bounding box center [1455, 215] width 10 height 9
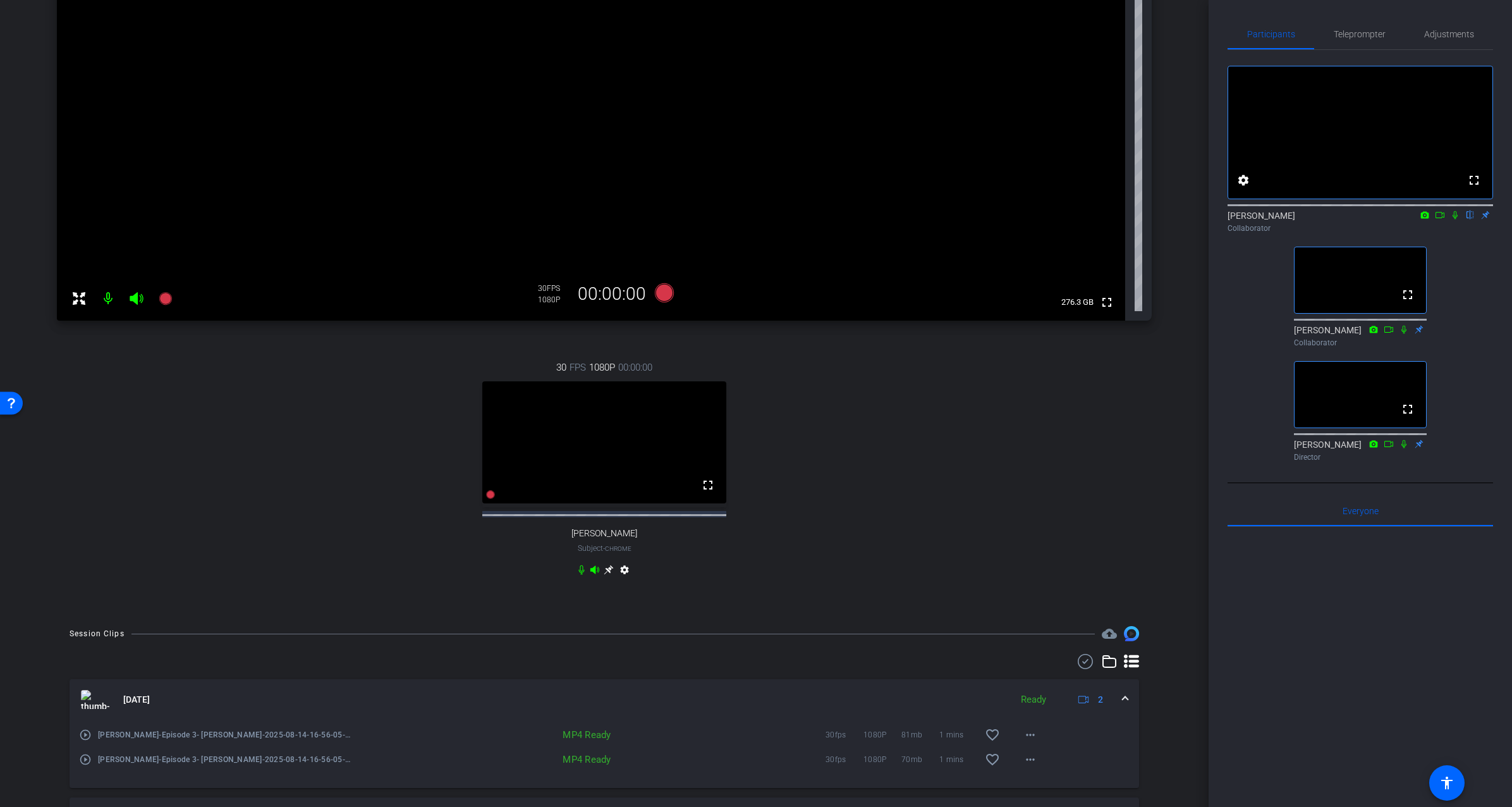
scroll to position [0, 0]
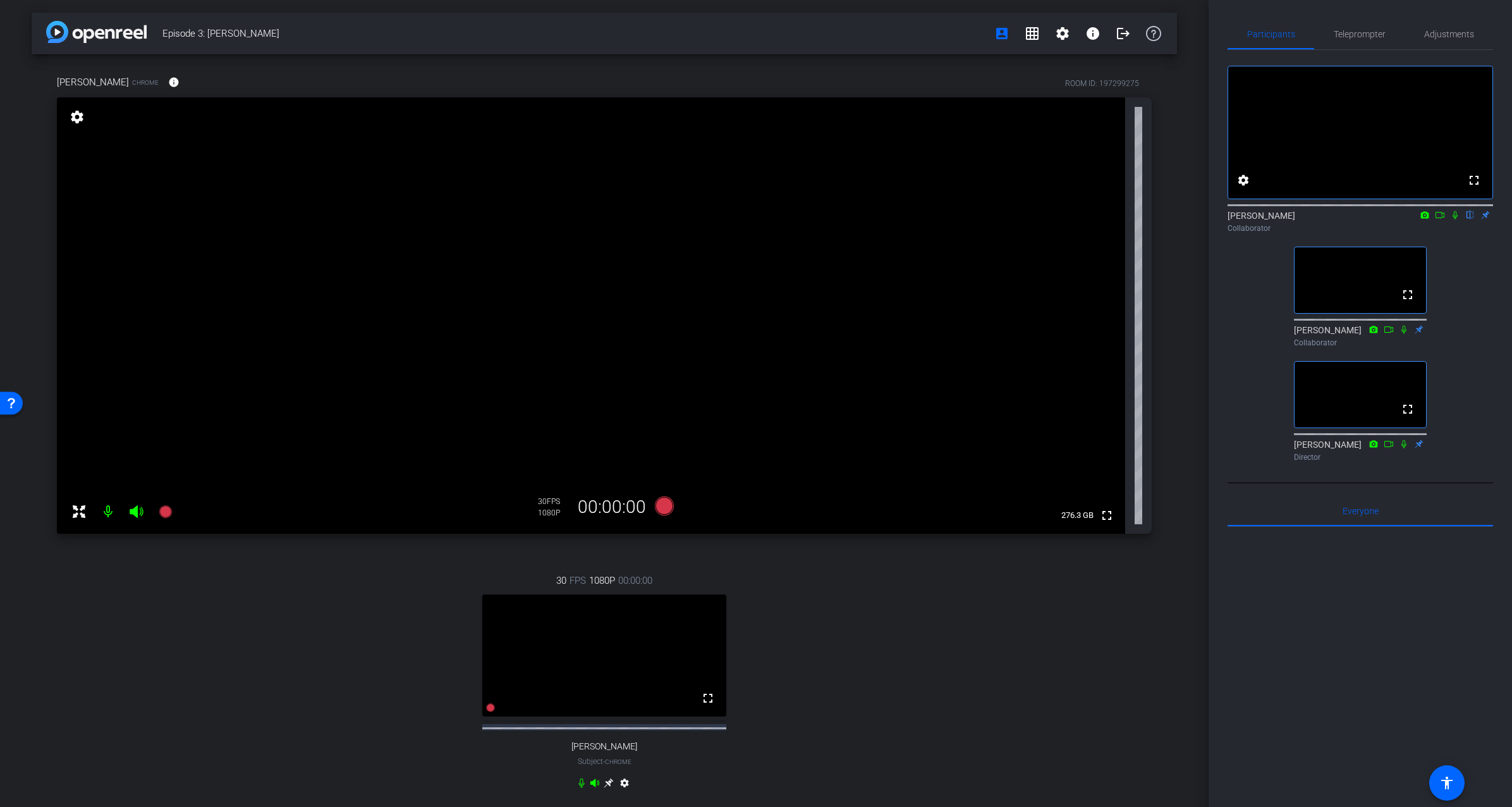
click at [1068, 218] on icon at bounding box center [1439, 215] width 9 height 6
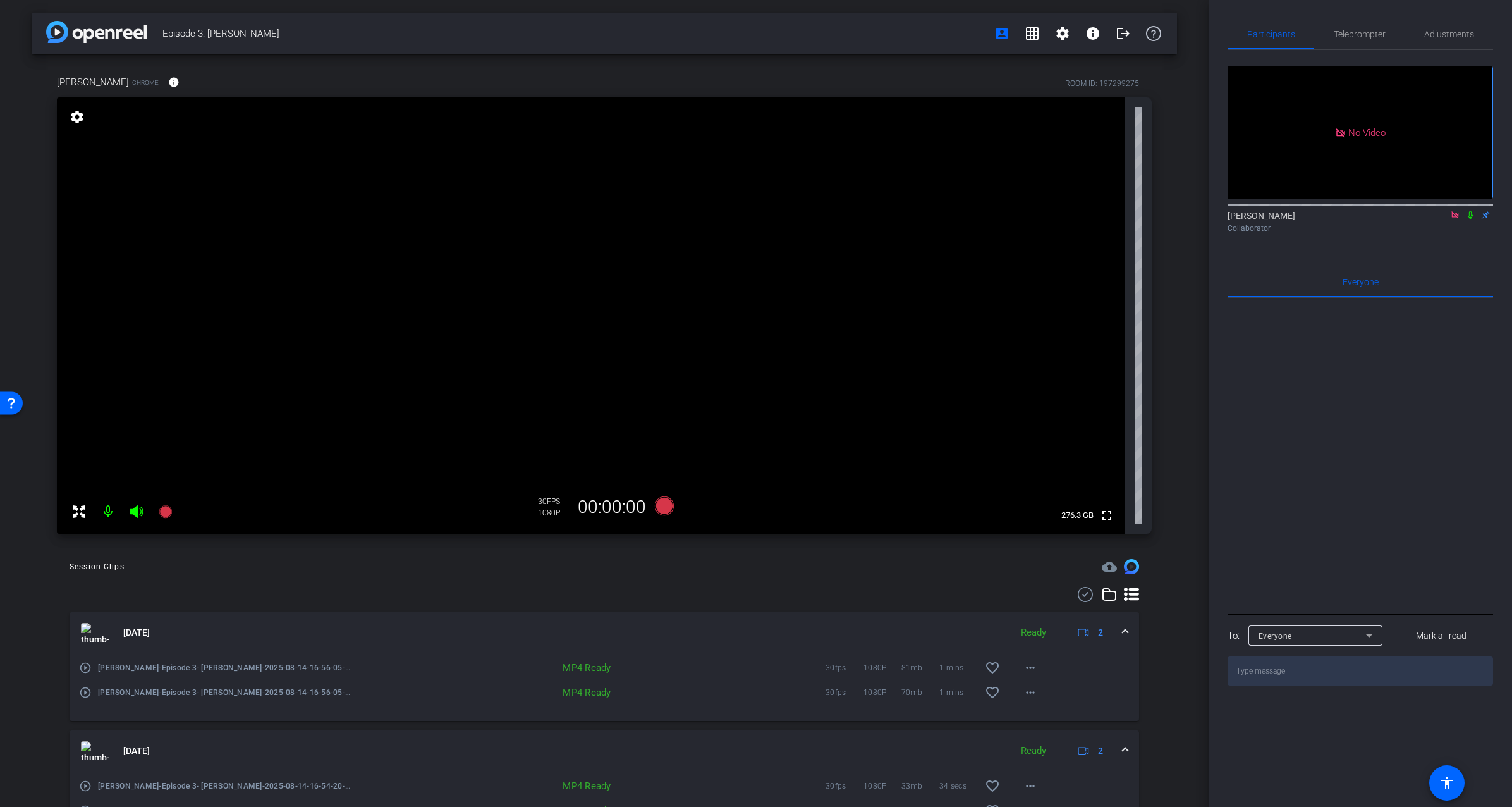
click at [1068, 220] on icon at bounding box center [1470, 215] width 10 height 9
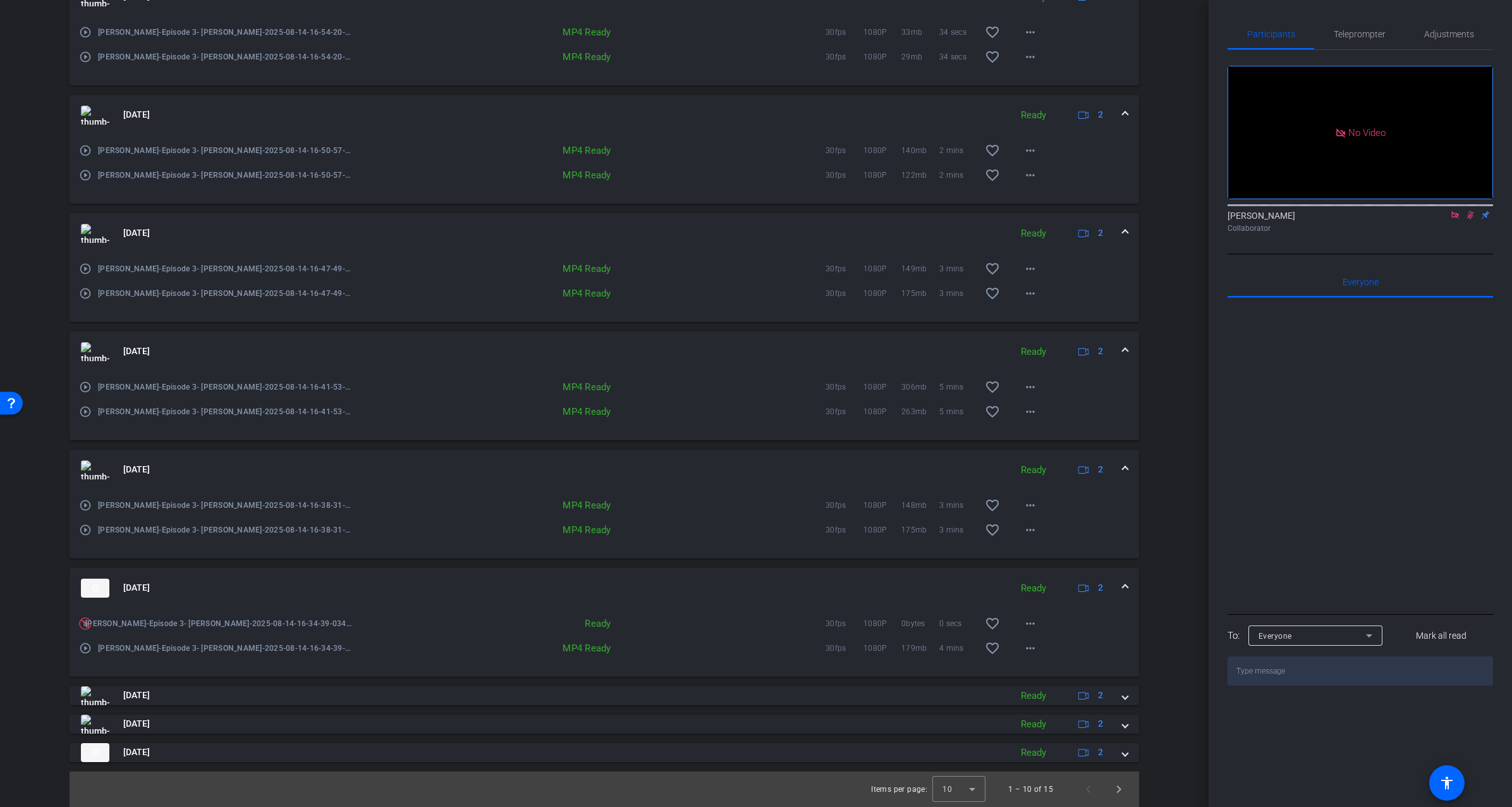
scroll to position [528, 0]
click at [271, 551] on span "[PERSON_NAME]-Episode 3- [PERSON_NAME]-2025-08-14-16-34-39-034-0" at bounding box center [218, 623] width 267 height 13
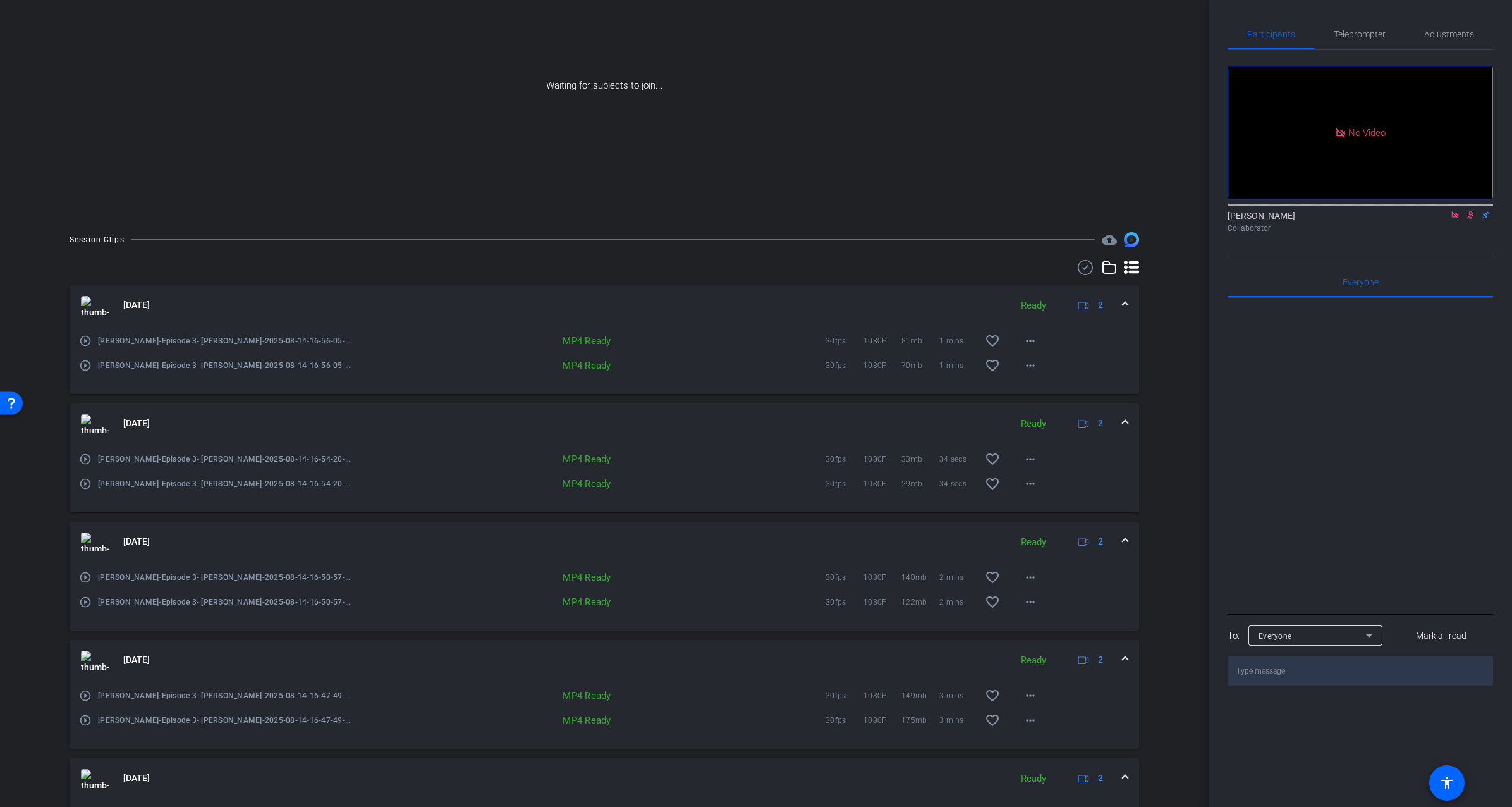
scroll to position [0, 0]
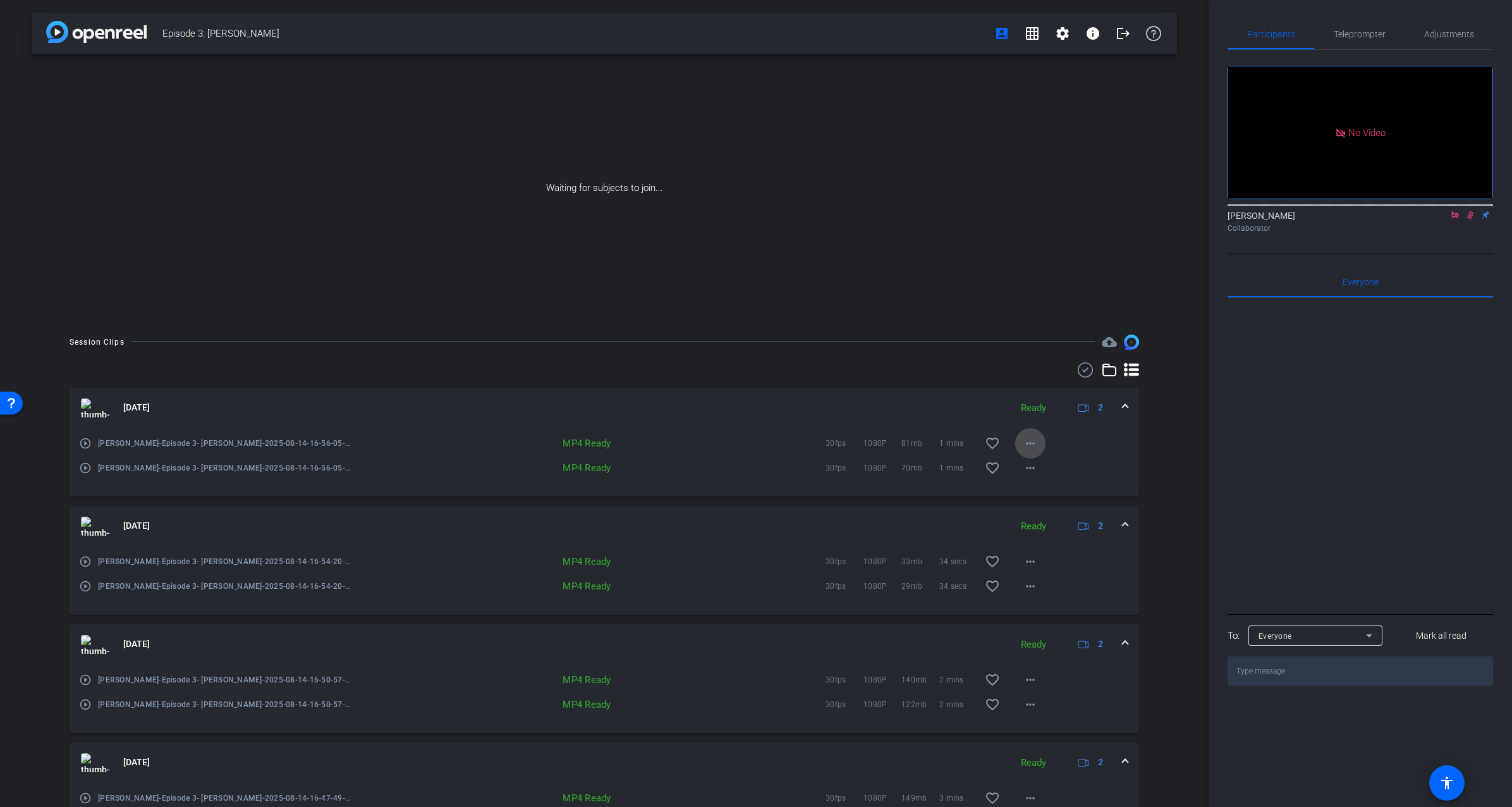
click at [1029, 441] on mat-icon "more_horiz" at bounding box center [1030, 442] width 15 height 15
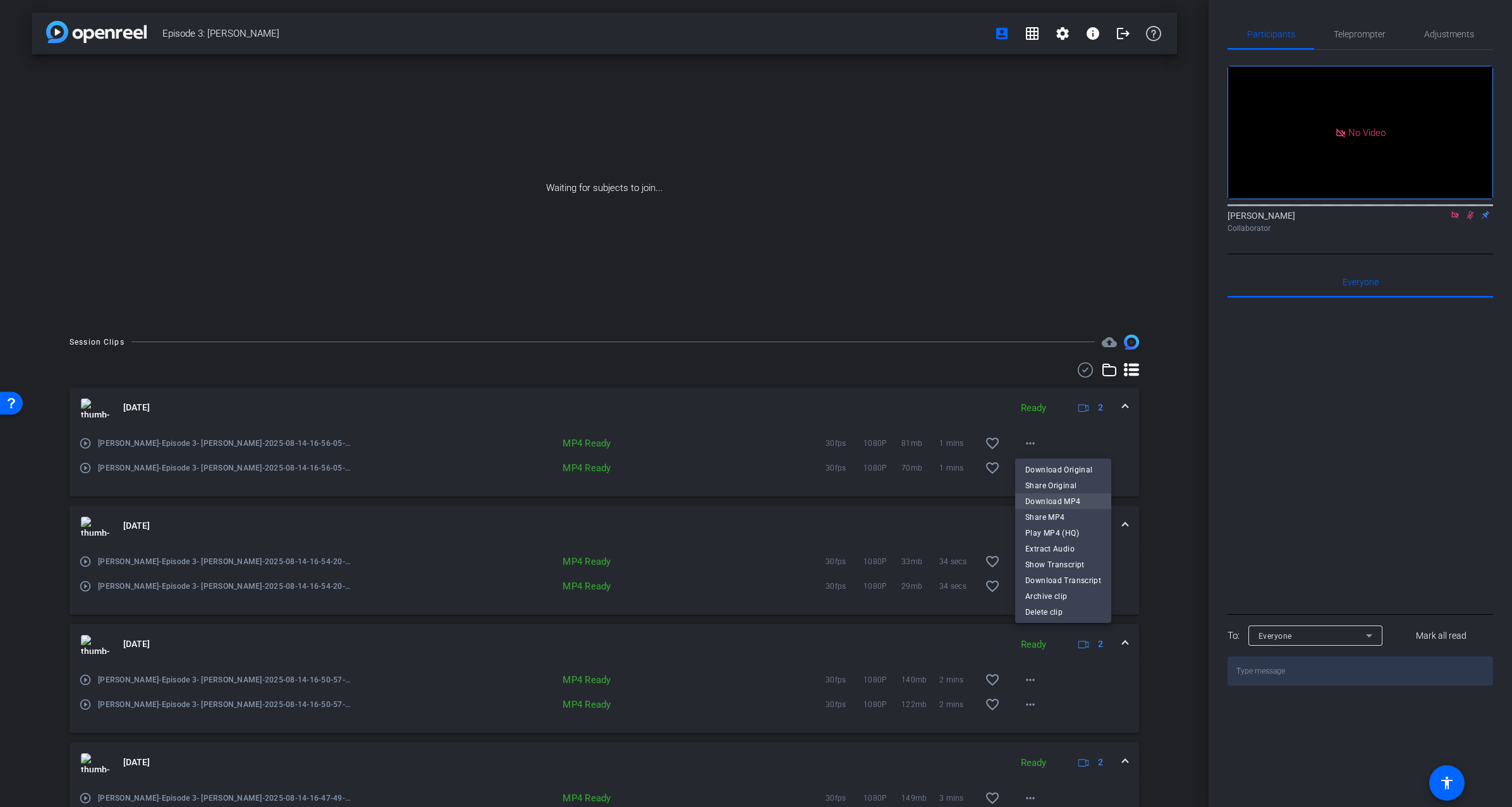
click at [1049, 499] on span "Download MP4" at bounding box center [1064, 500] width 76 height 15
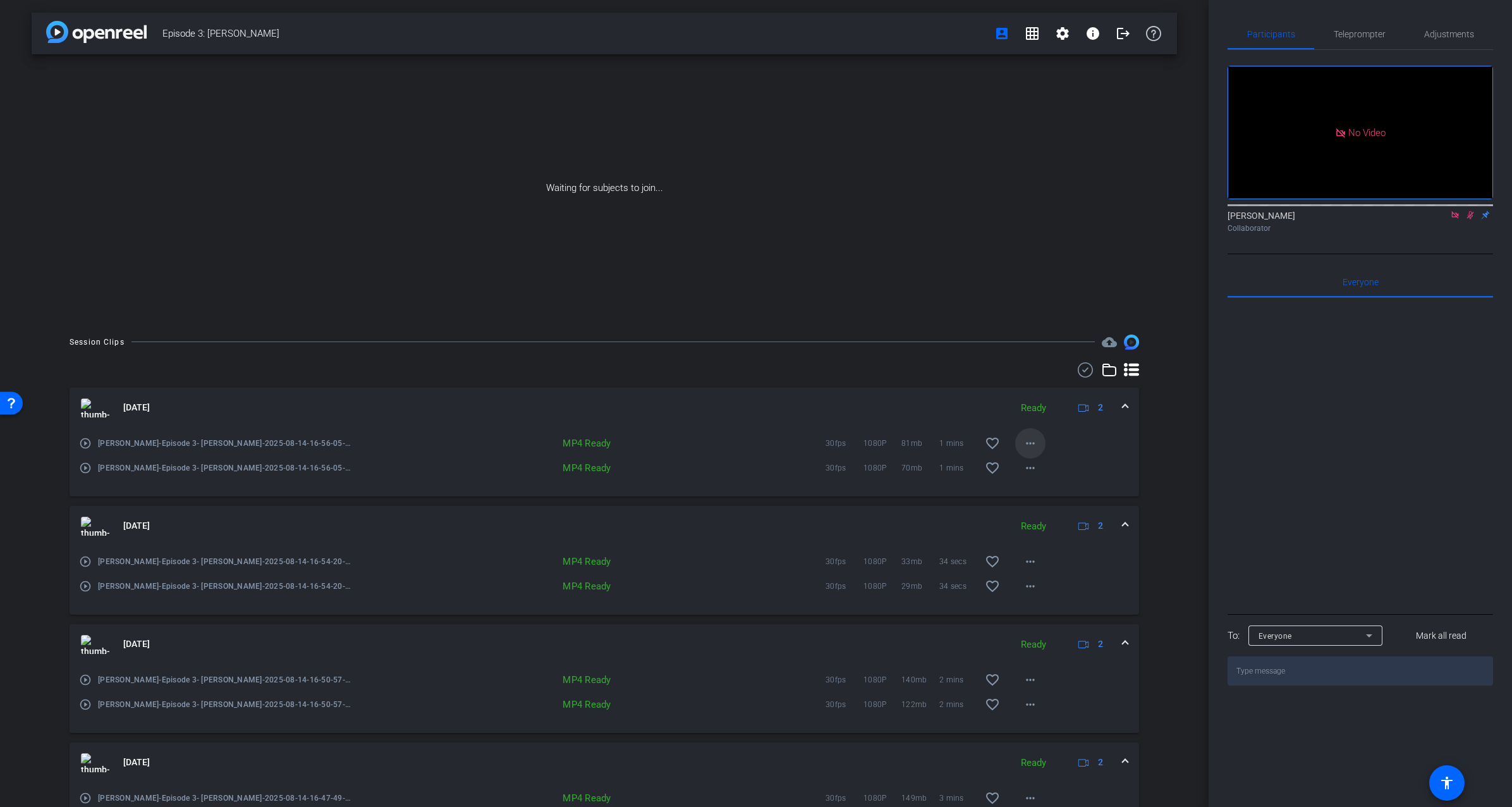
click at [1029, 440] on mat-icon "more_horiz" at bounding box center [1030, 442] width 15 height 15
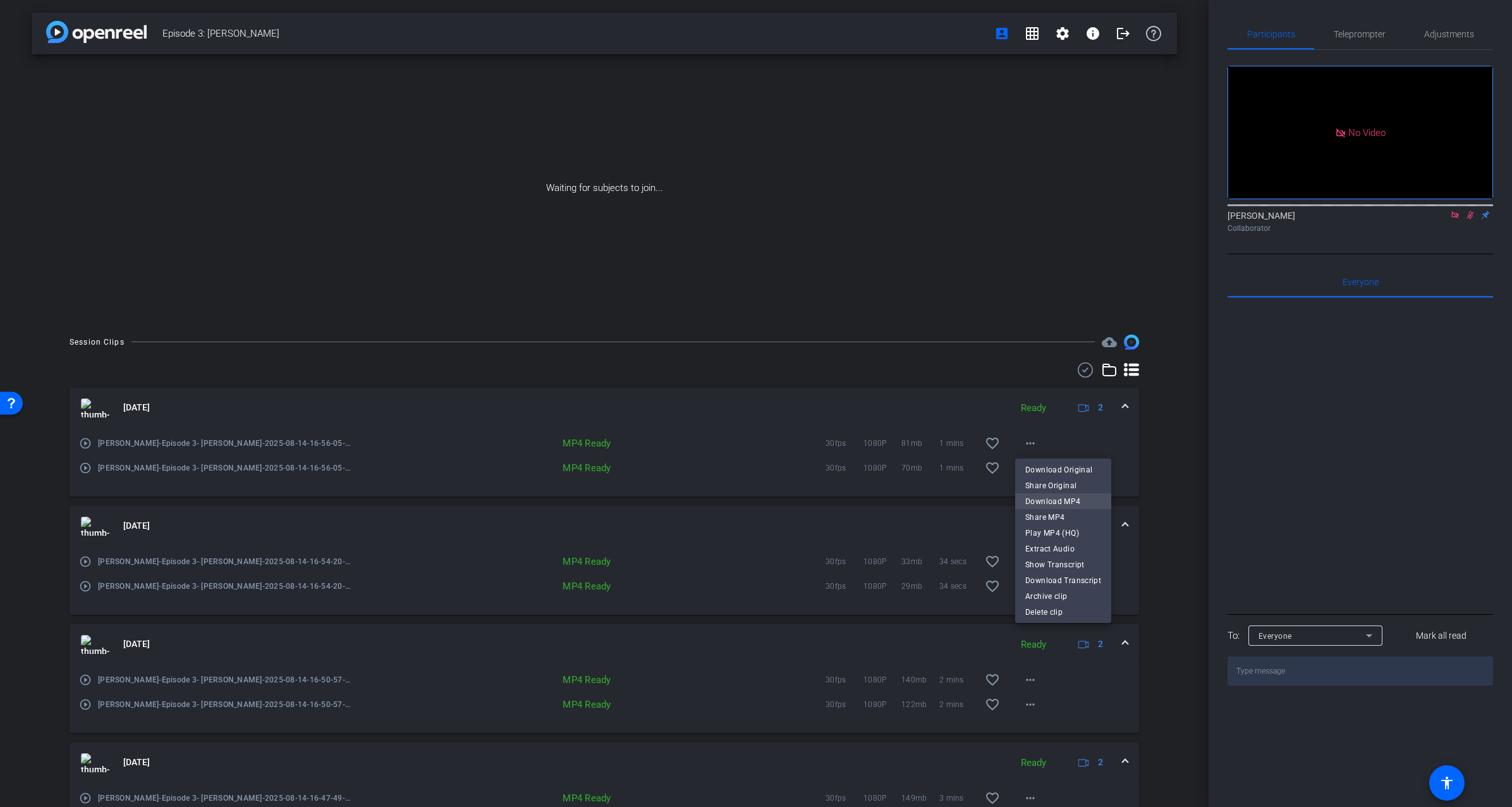
click at [1042, 497] on span "Download MP4" at bounding box center [1064, 500] width 76 height 15
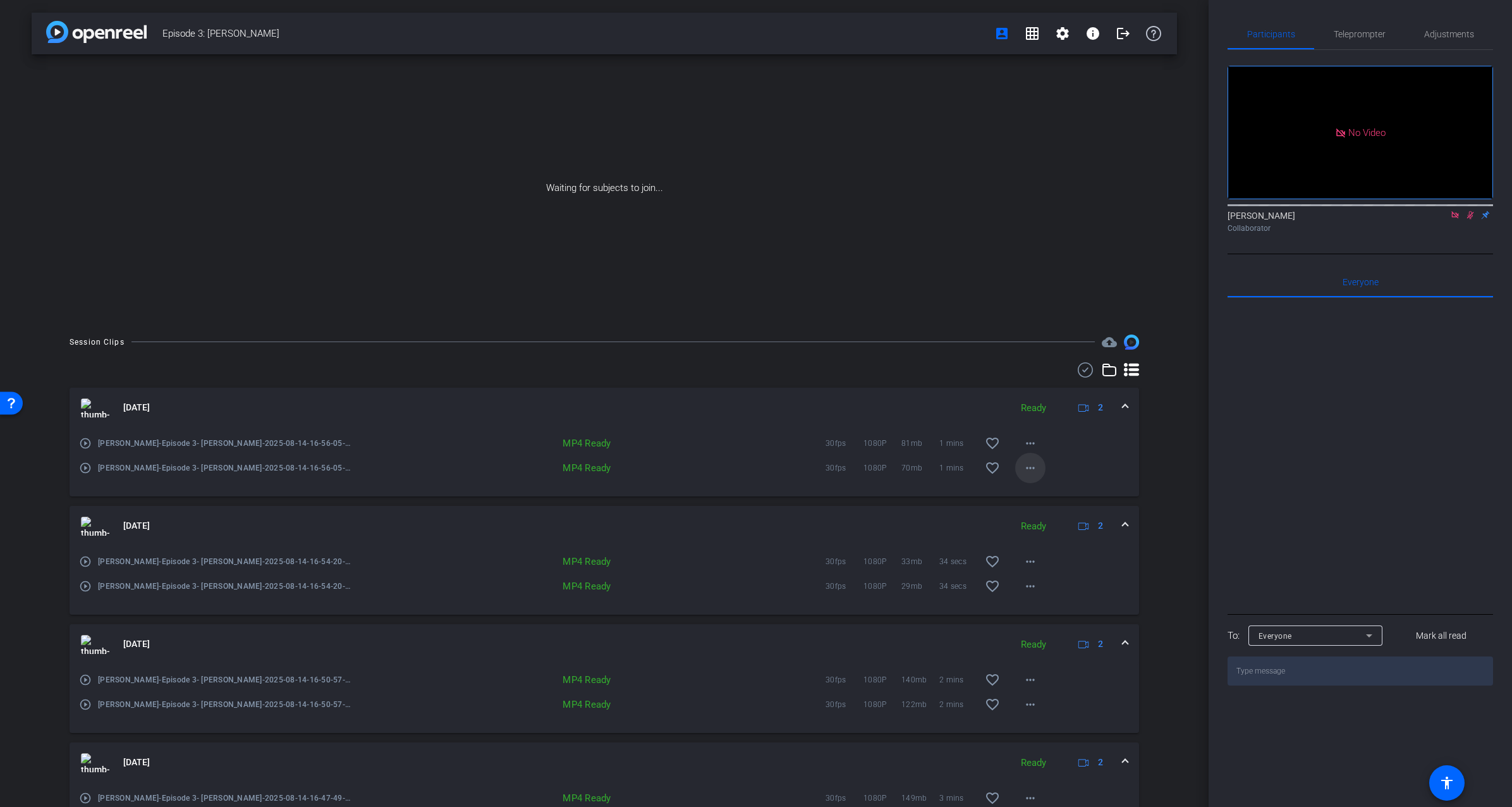
click at [1033, 466] on mat-icon "more_horiz" at bounding box center [1030, 467] width 15 height 15
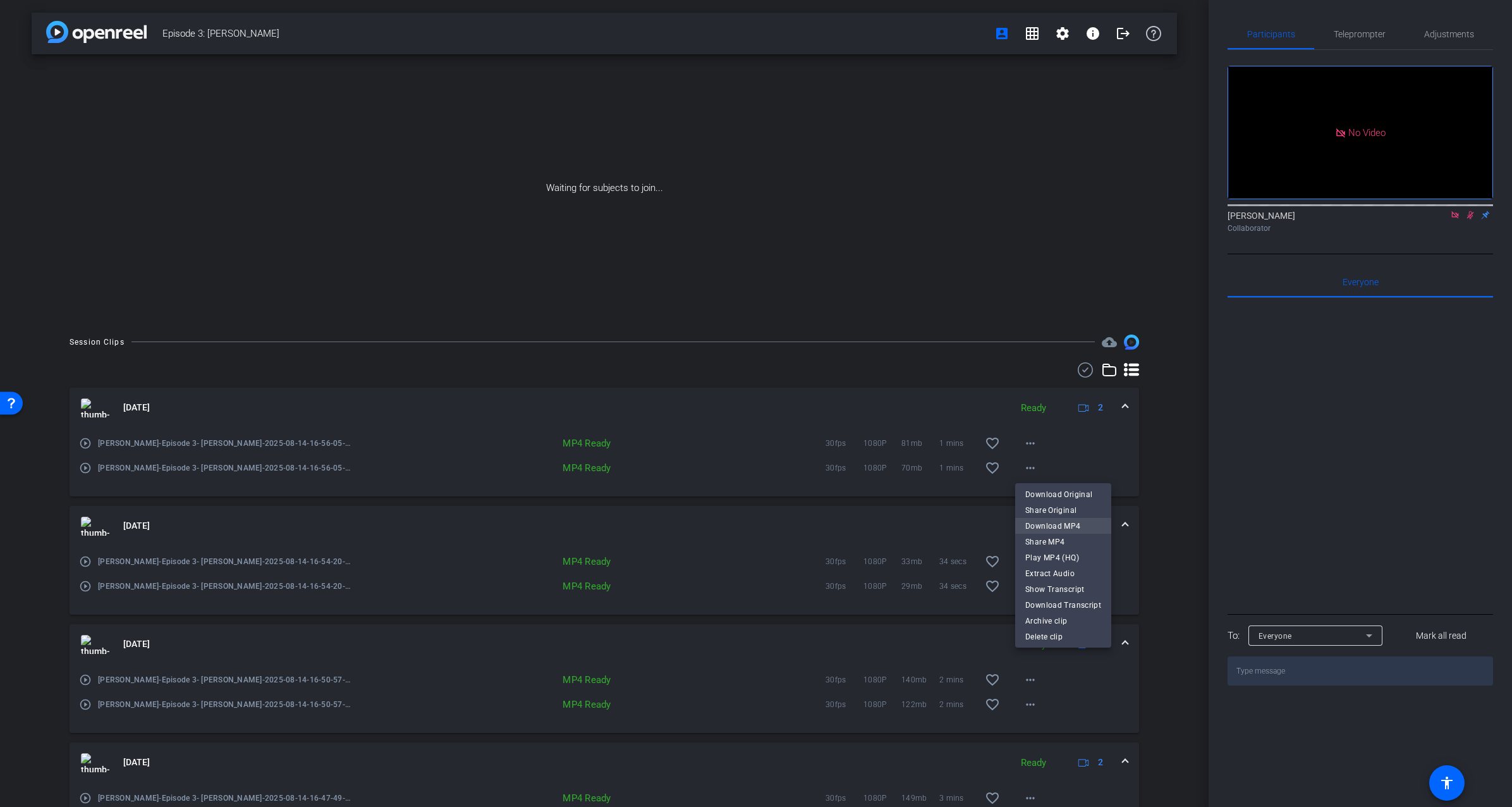
click at [1048, 522] on span "Download MP4" at bounding box center [1064, 525] width 76 height 15
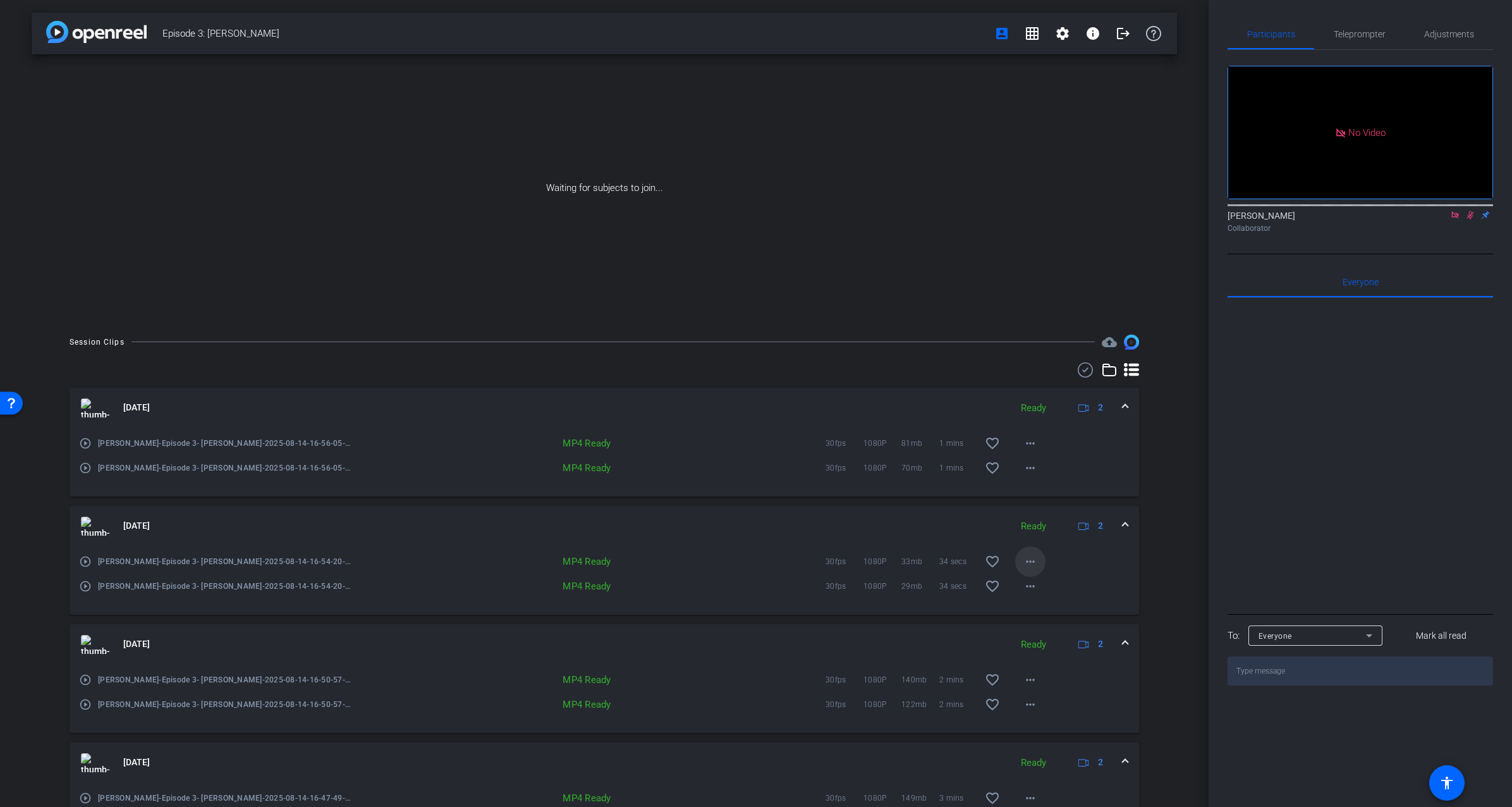
click at [1034, 551] on mat-icon "more_horiz" at bounding box center [1030, 560] width 15 height 15
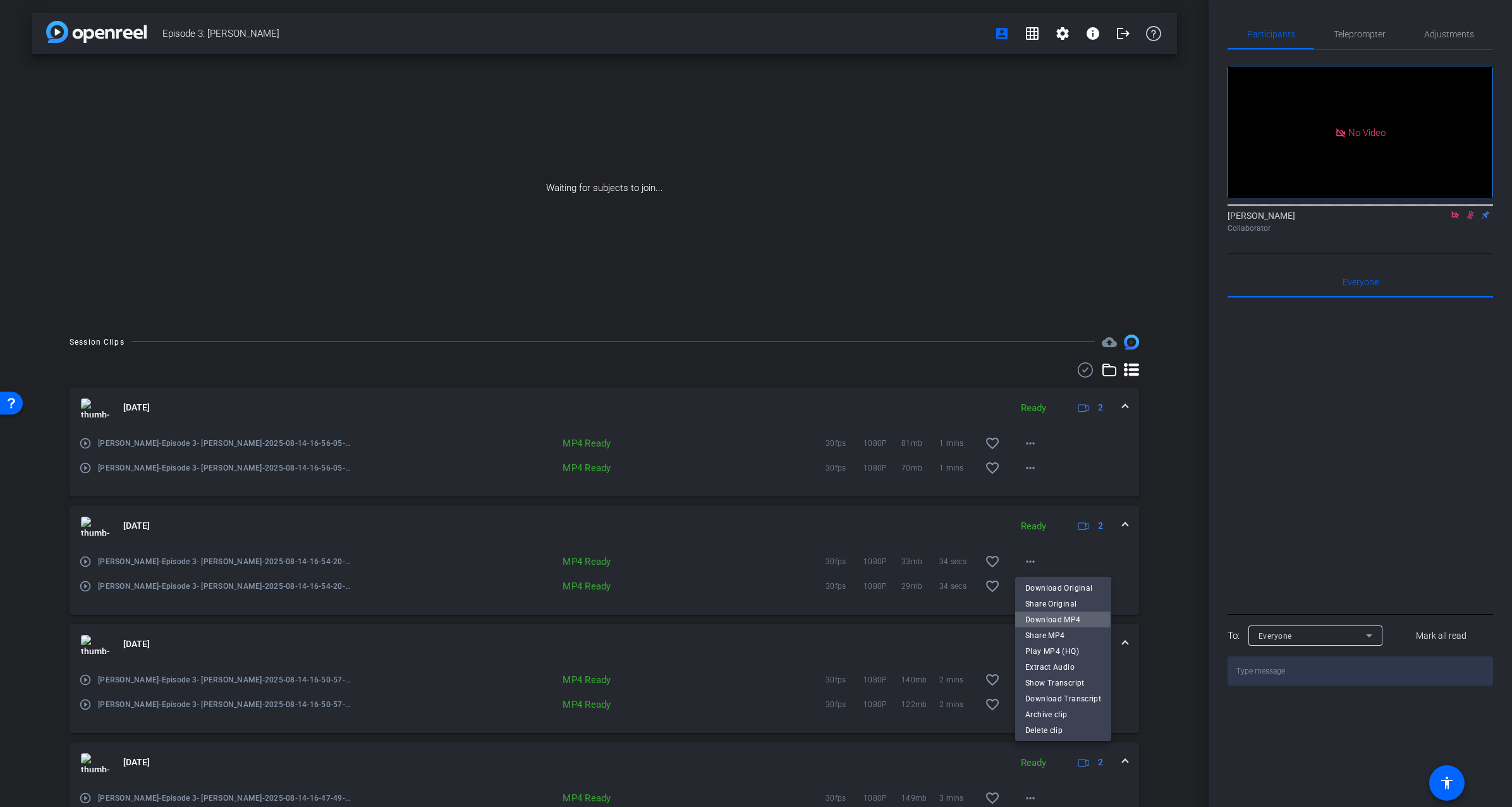
click at [1053, 551] on span "Download MP4" at bounding box center [1064, 619] width 76 height 15
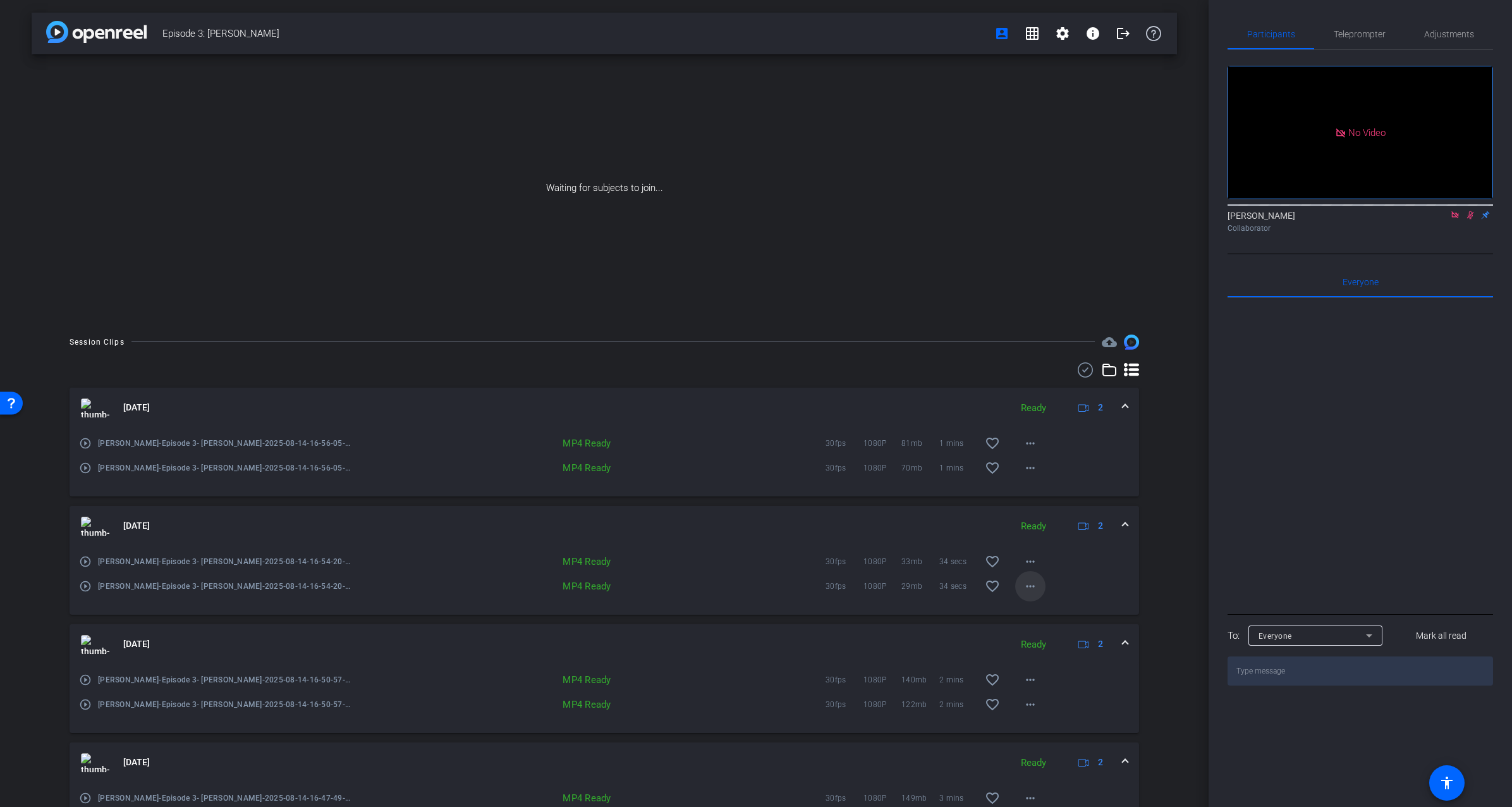
click at [1033, 551] on span at bounding box center [1030, 586] width 30 height 30
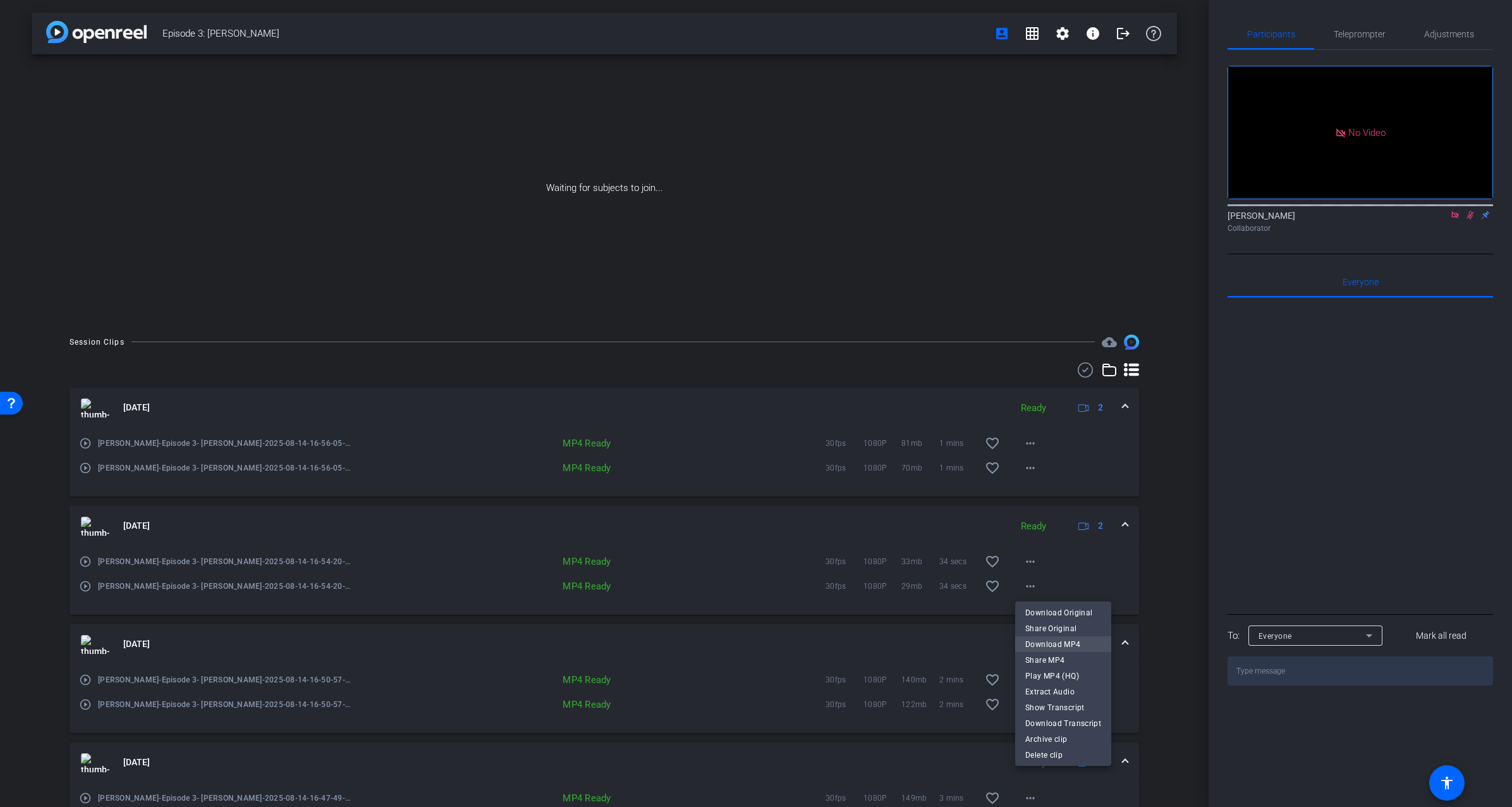
click at [1053, 551] on span "Download MP4" at bounding box center [1064, 643] width 76 height 15
click at [1031, 551] on mat-icon "more_horiz" at bounding box center [1030, 679] width 15 height 15
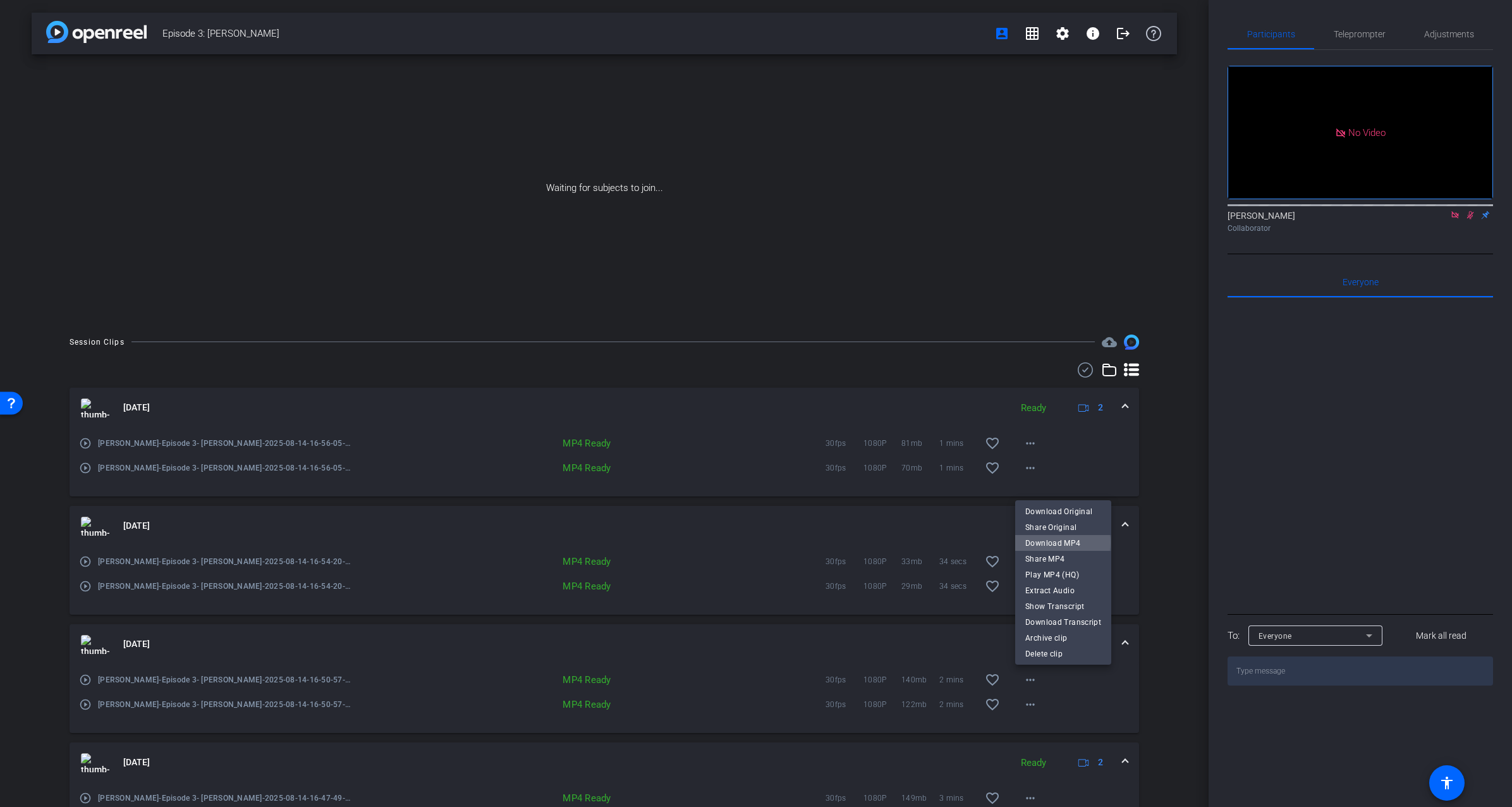
click at [1063, 542] on span "Download MP4" at bounding box center [1064, 542] width 76 height 15
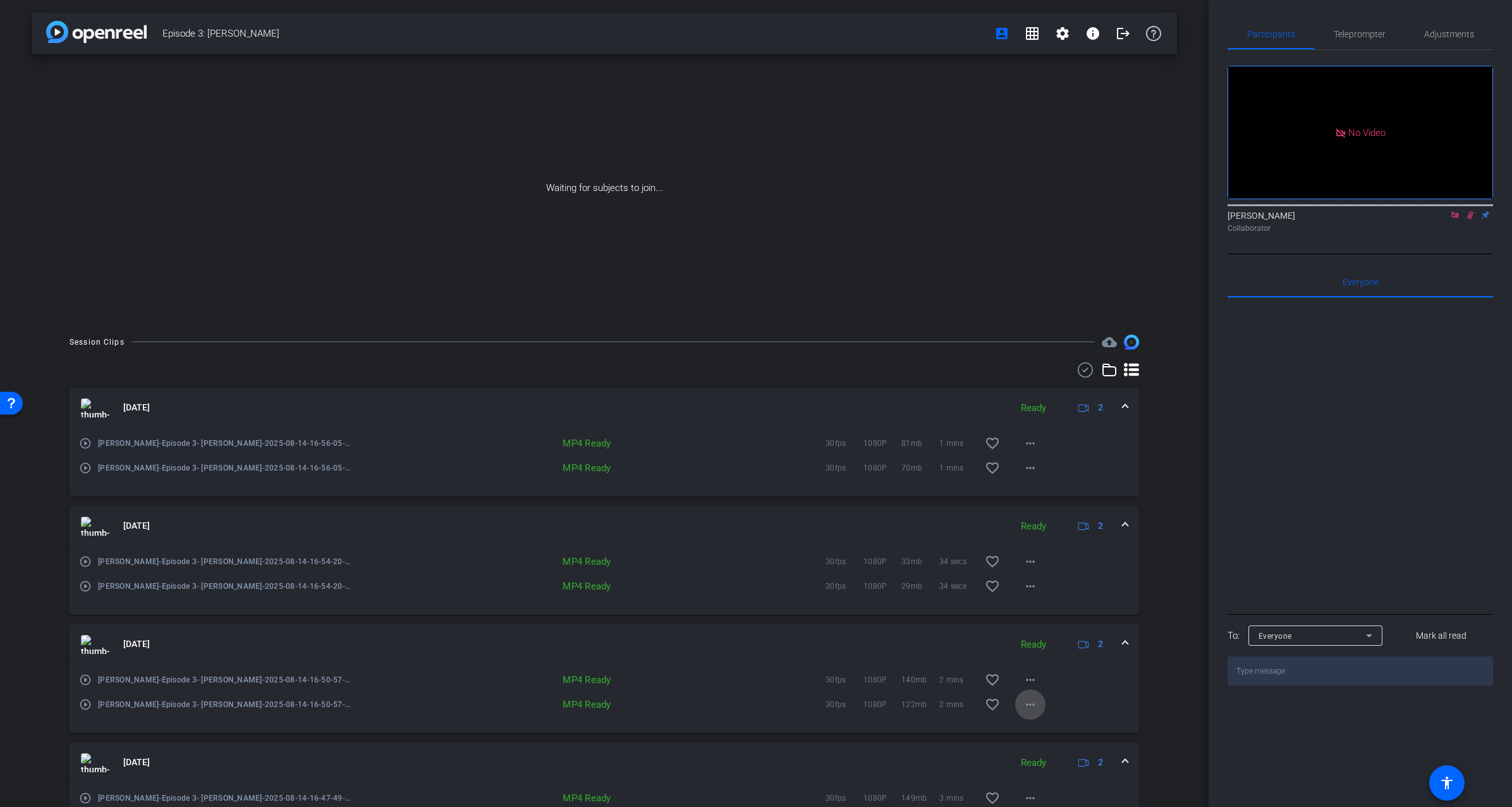
click at [1028, 551] on mat-icon "more_horiz" at bounding box center [1030, 703] width 15 height 15
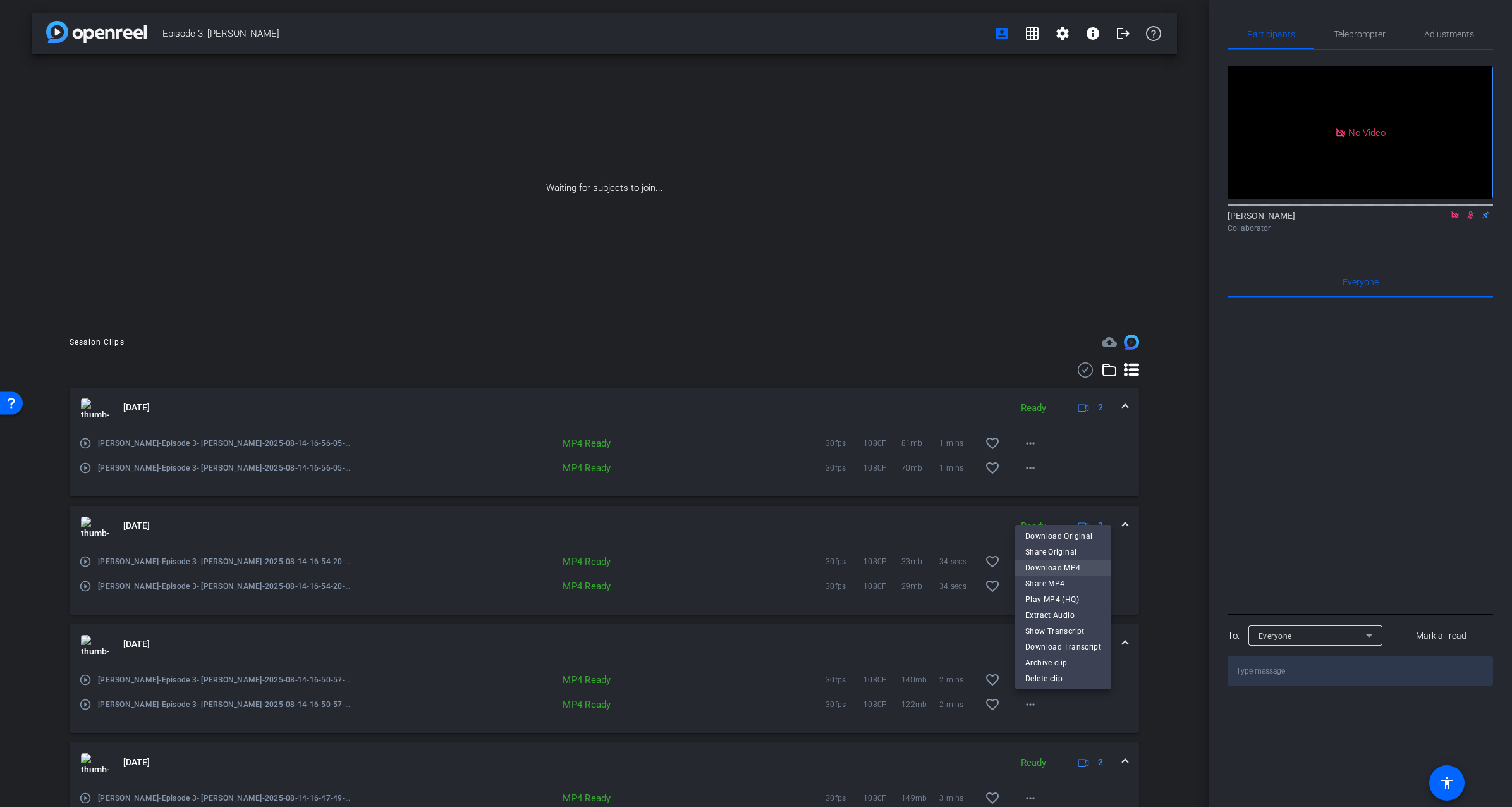
click at [1068, 551] on span "Download MP4" at bounding box center [1064, 567] width 76 height 15
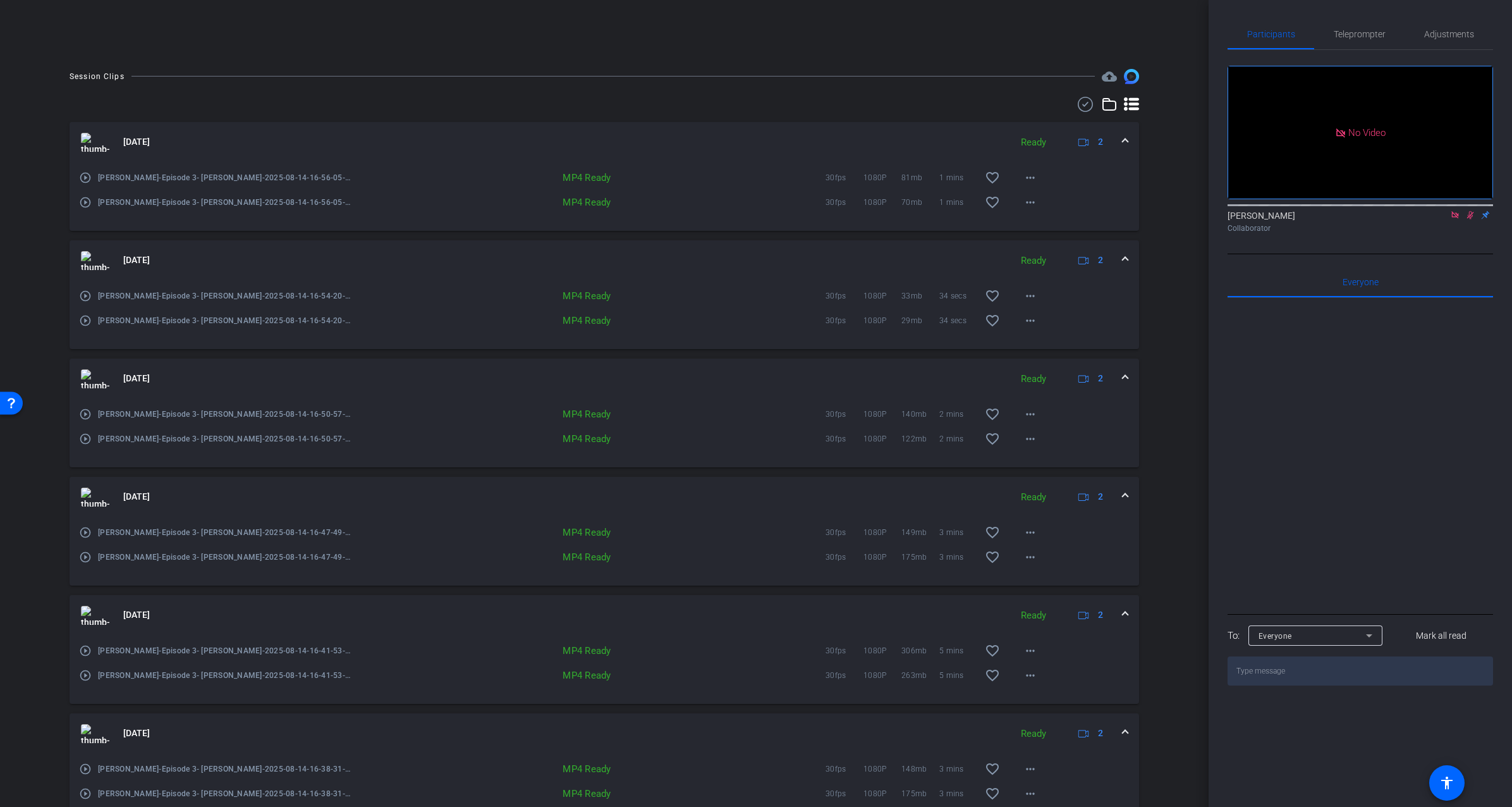
scroll to position [284, 0]
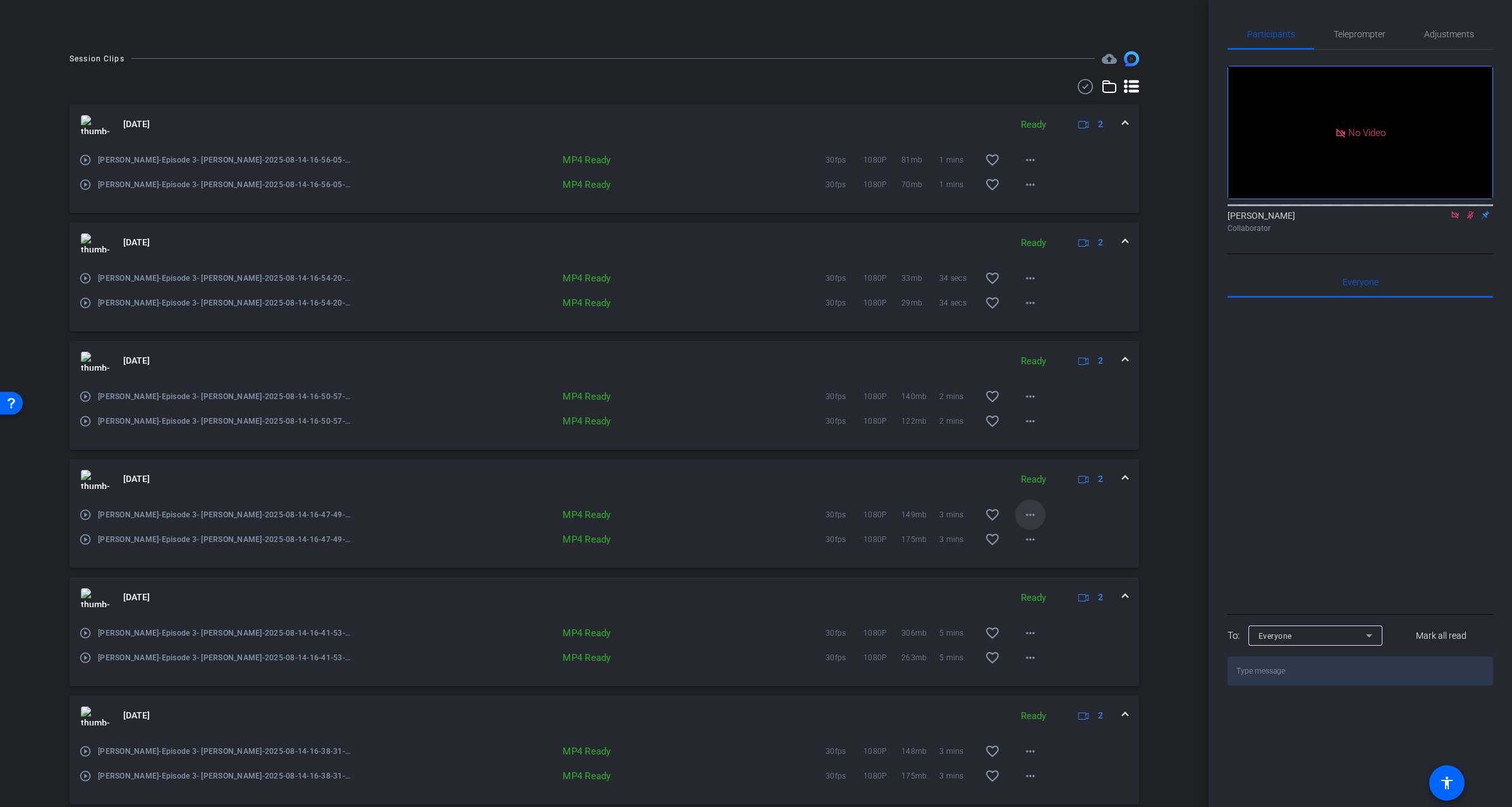
click at [1028, 521] on mat-icon "more_horiz" at bounding box center [1030, 514] width 15 height 15
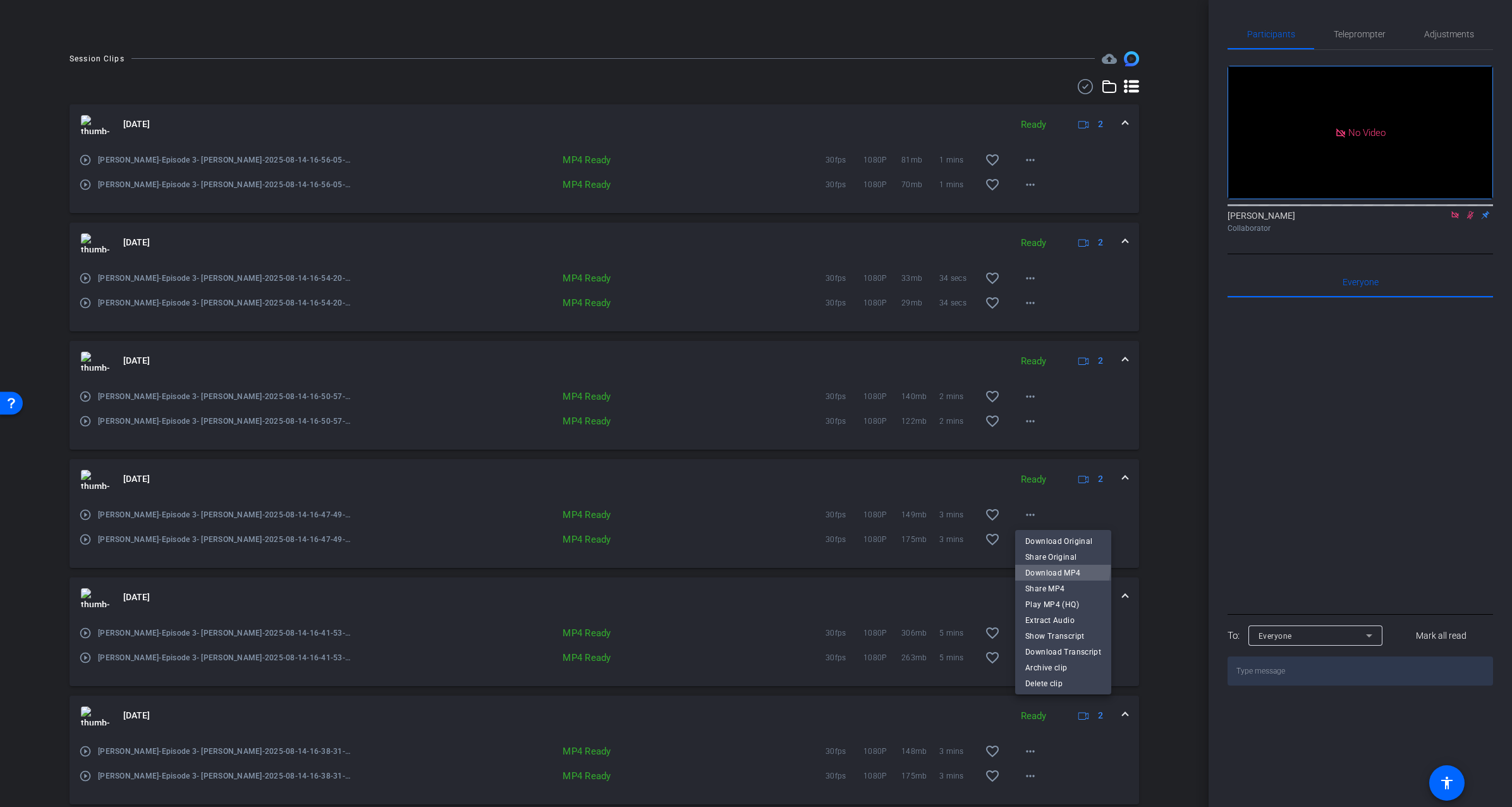
click at [1045, 551] on span "Download MP4" at bounding box center [1064, 572] width 76 height 15
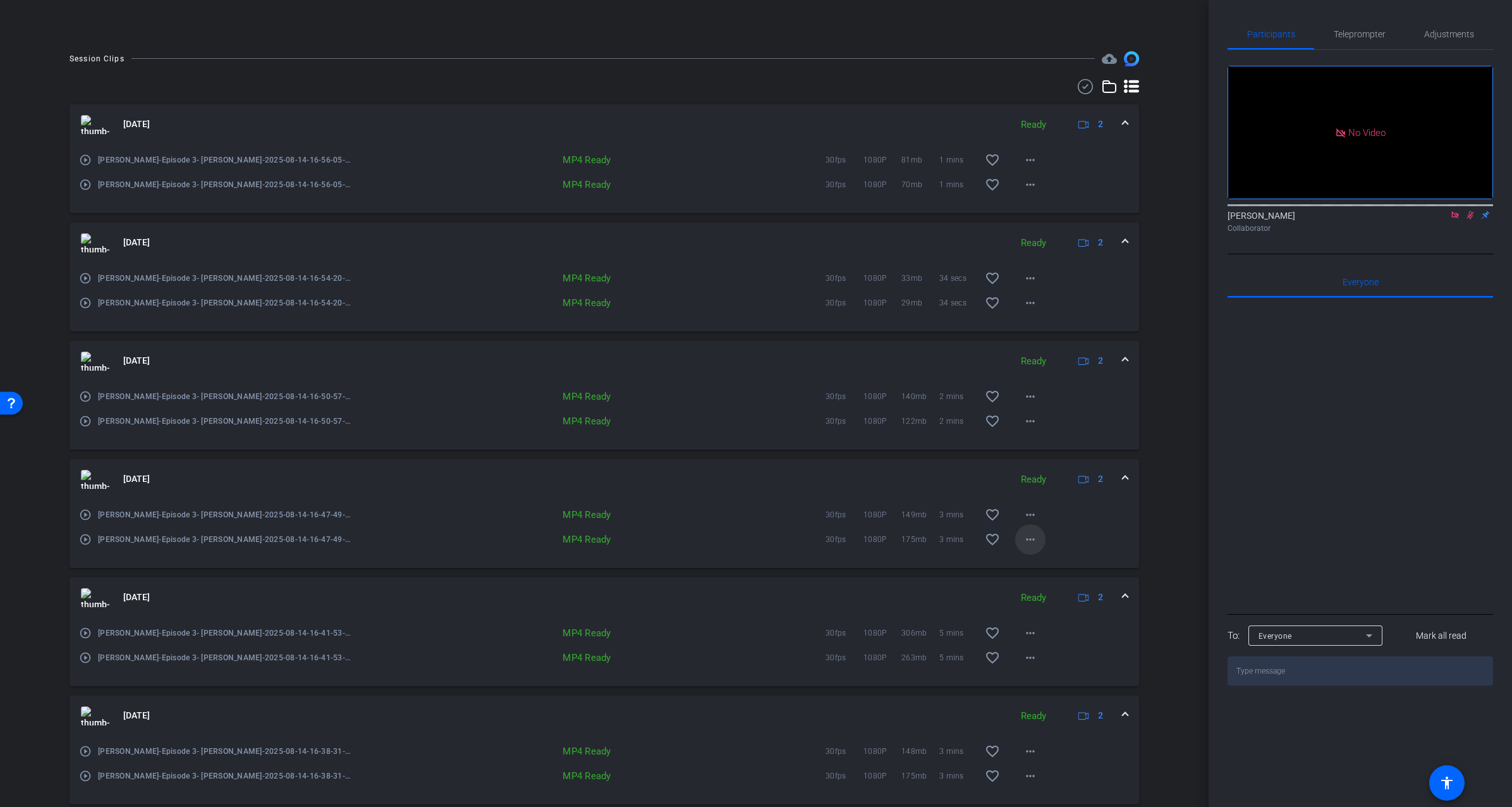
click at [1033, 541] on mat-icon "more_horiz" at bounding box center [1030, 538] width 15 height 15
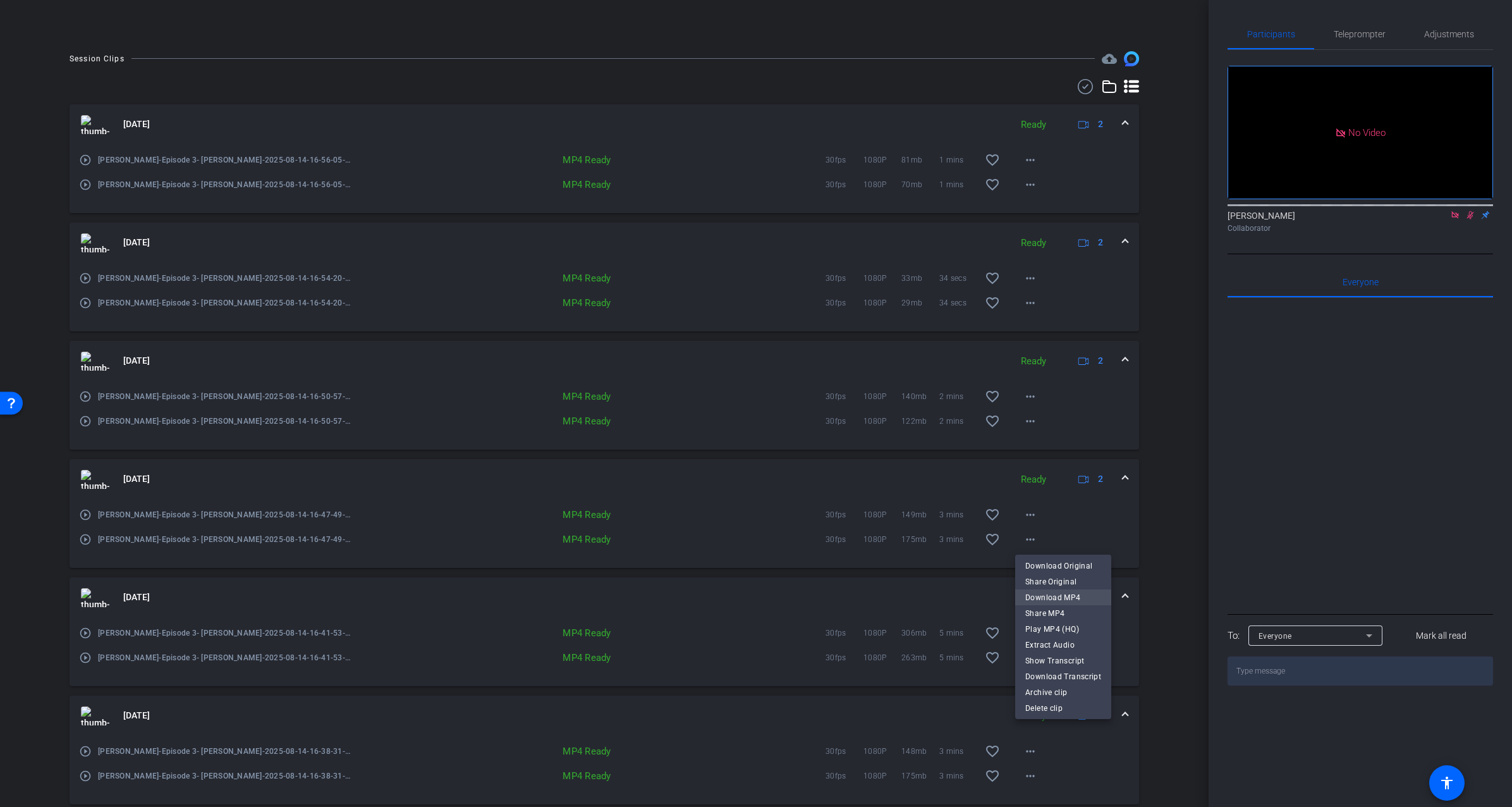
click at [1048, 551] on span "Download MP4" at bounding box center [1064, 596] width 76 height 15
click at [1034, 551] on mat-icon "more_horiz" at bounding box center [1030, 632] width 15 height 15
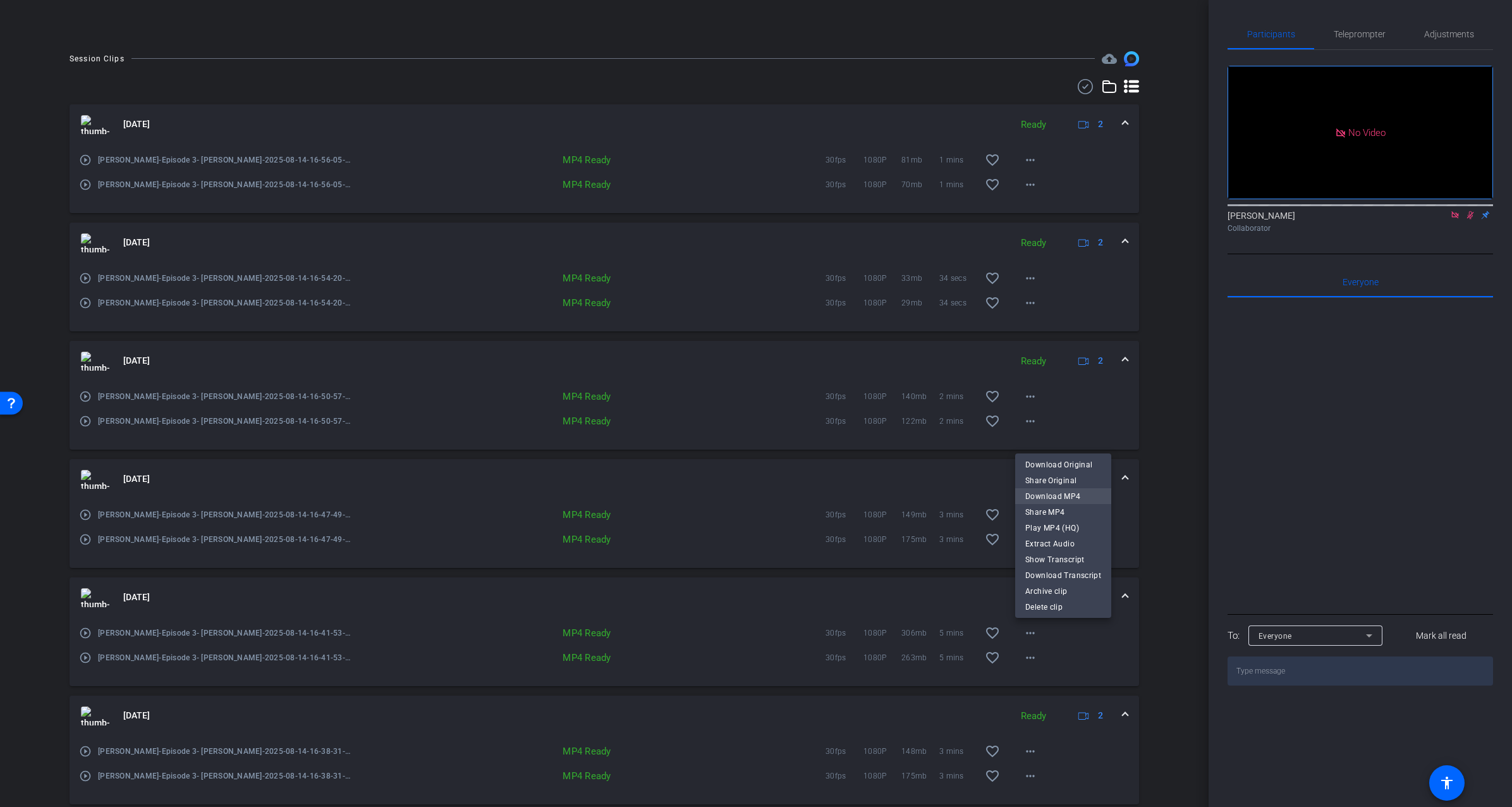
click at [1065, 496] on span "Download MP4" at bounding box center [1064, 495] width 76 height 15
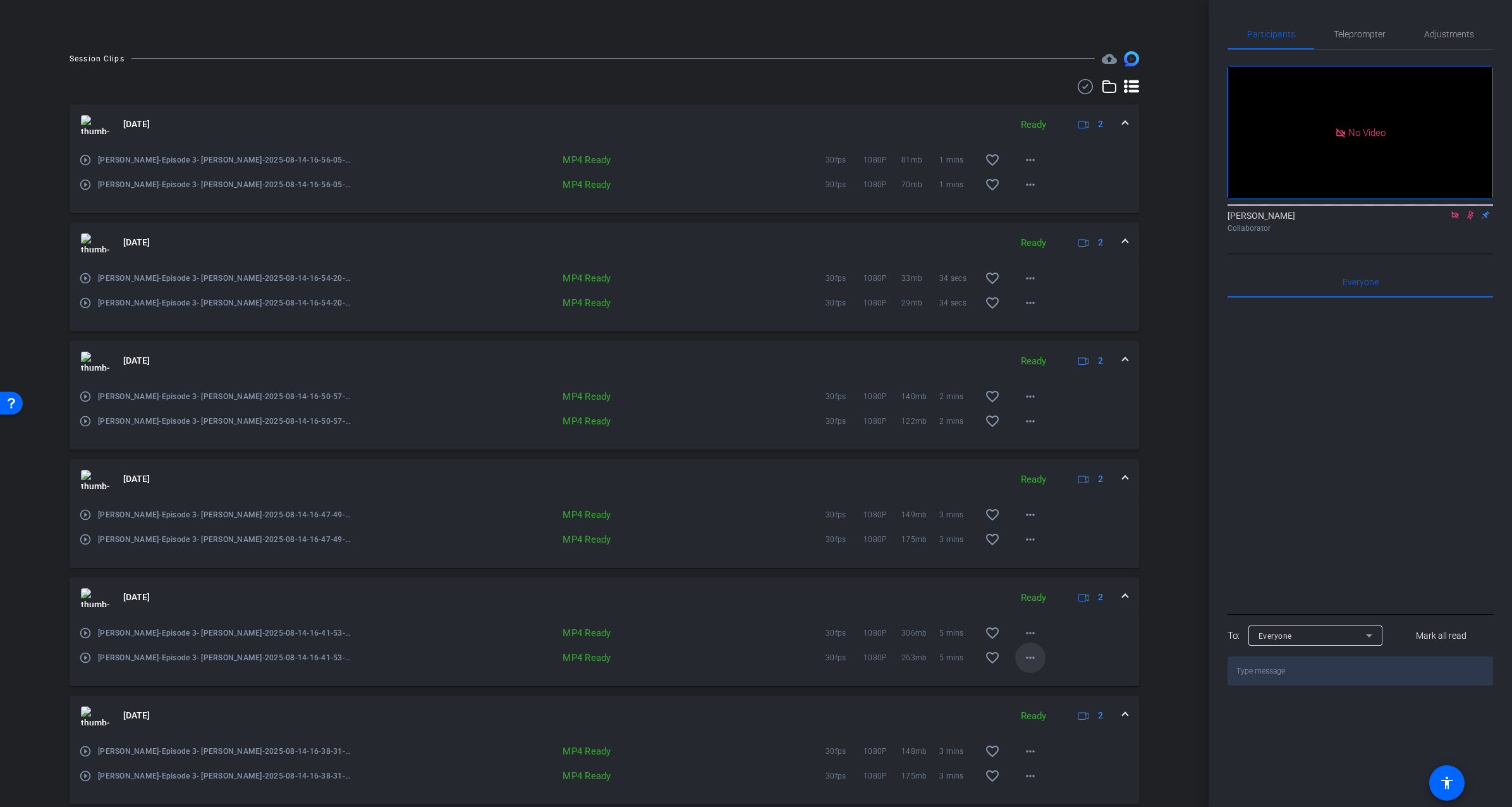
click at [1034, 551] on mat-icon "more_horiz" at bounding box center [1030, 657] width 15 height 15
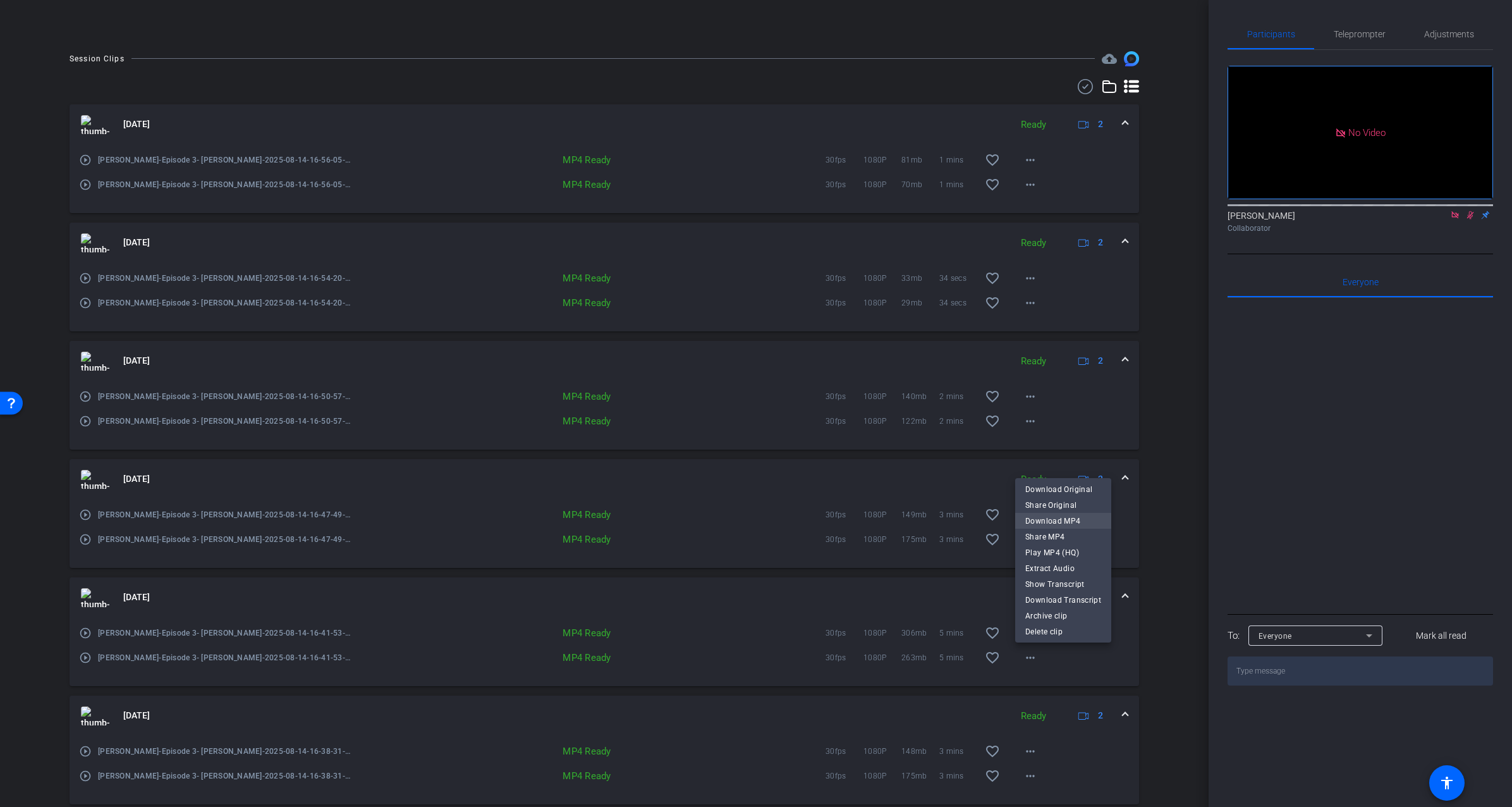
click at [1068, 519] on span "Download MP4" at bounding box center [1064, 520] width 76 height 15
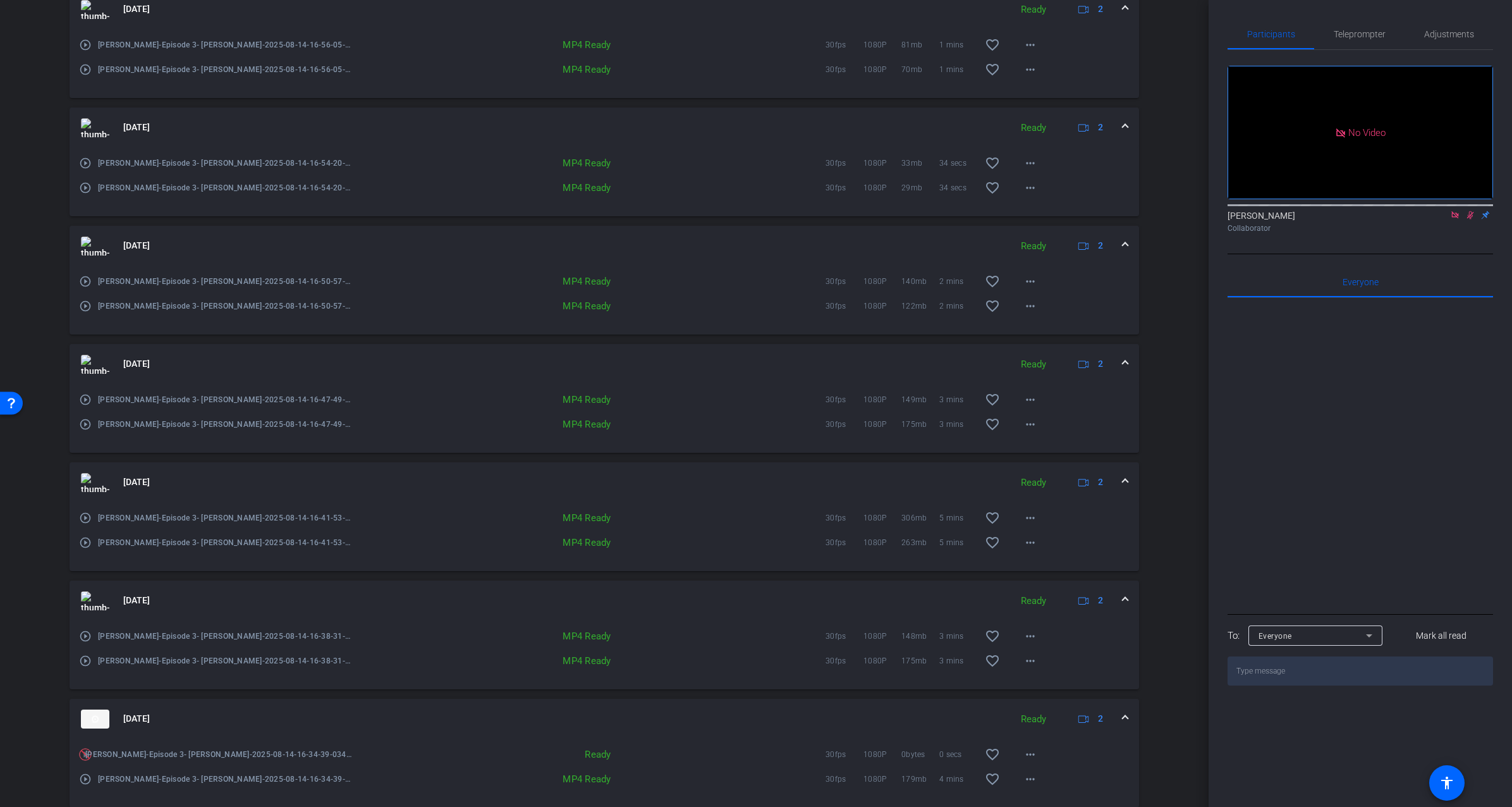
scroll to position [422, 0]
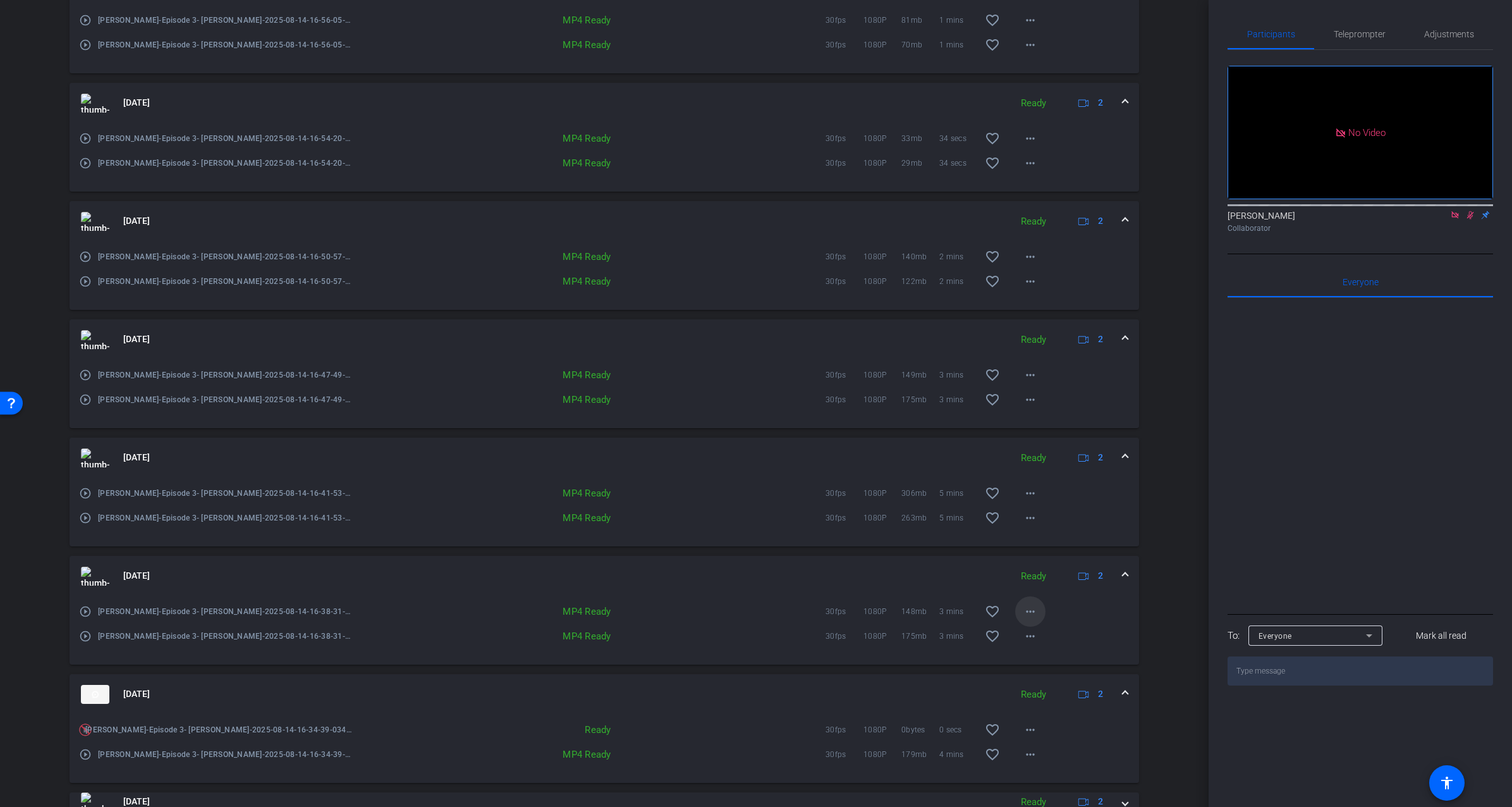
click at [1033, 551] on mat-icon "more_horiz" at bounding box center [1030, 610] width 15 height 15
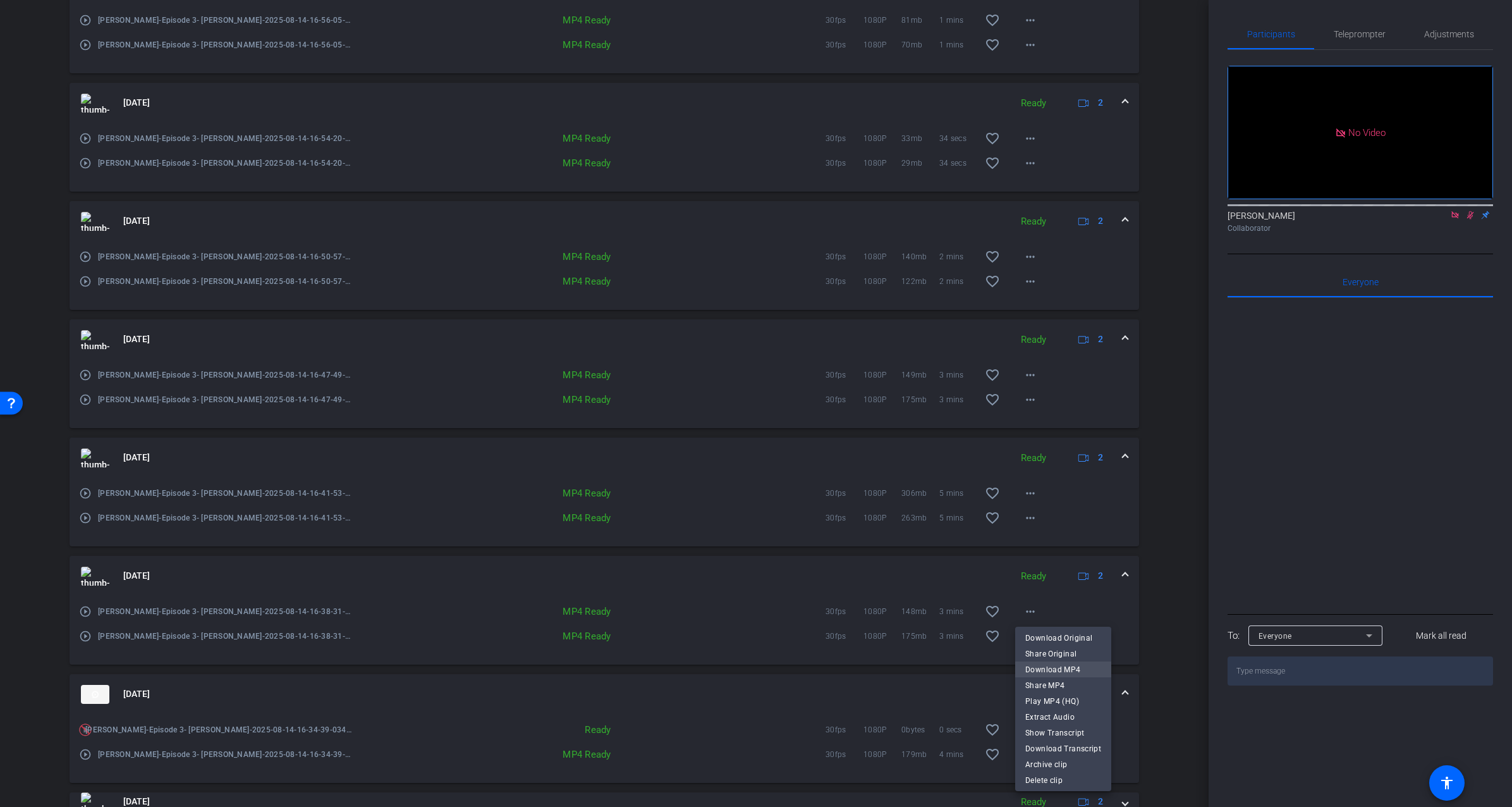
click at [1059, 551] on span "Download MP4" at bounding box center [1064, 669] width 76 height 15
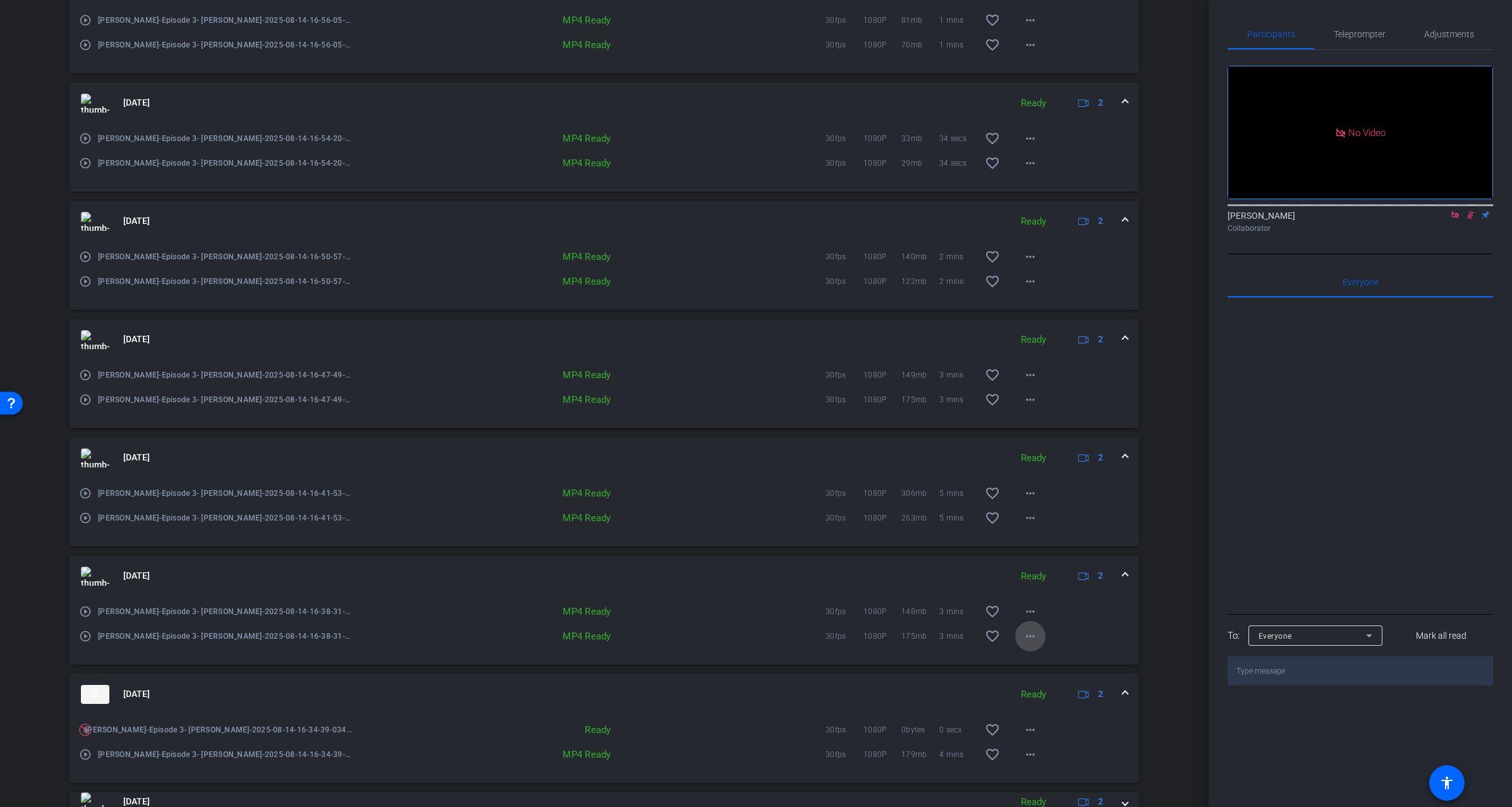
click at [1035, 551] on mat-icon "more_horiz" at bounding box center [1030, 635] width 15 height 15
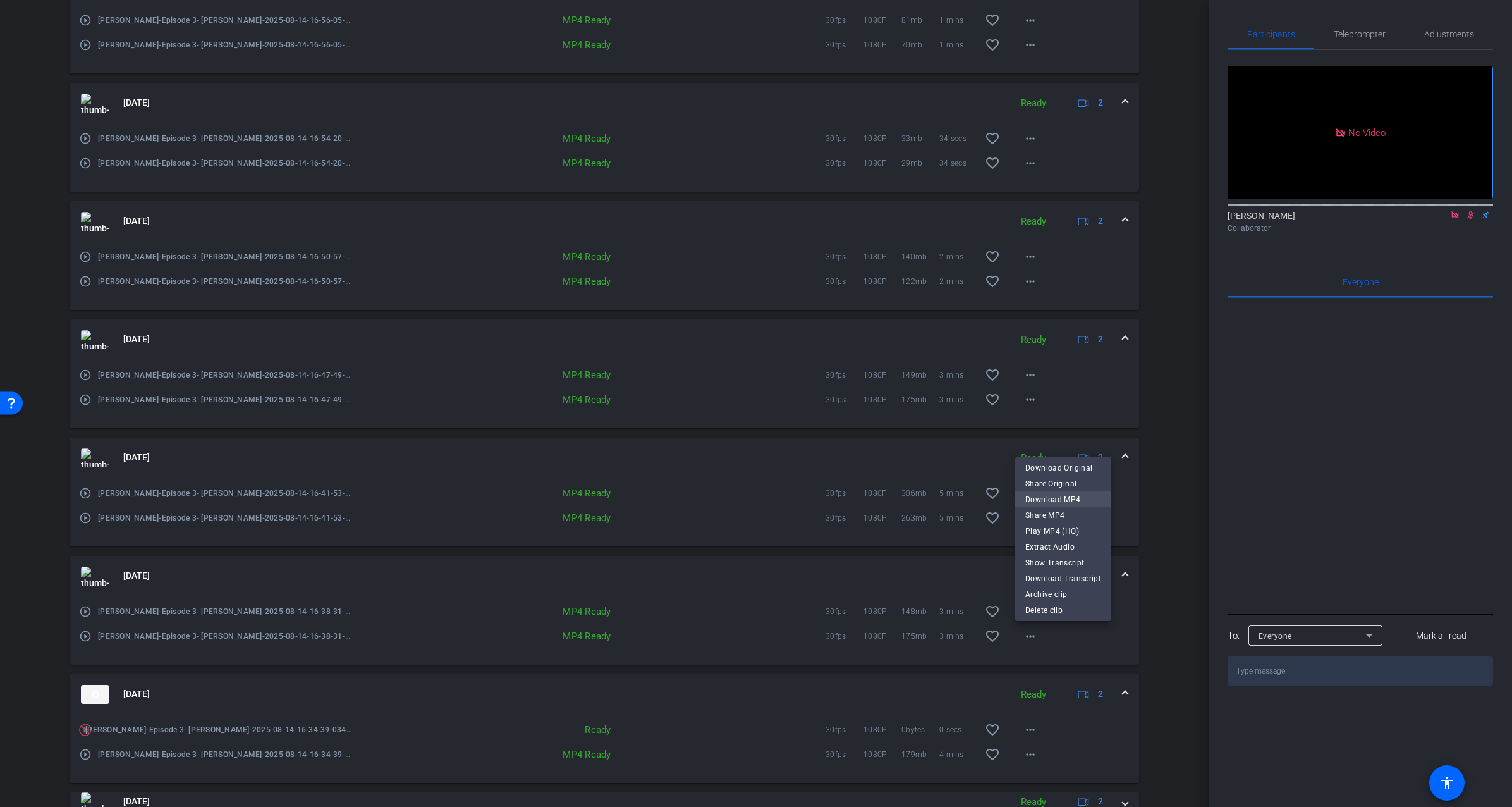
click at [1068, 495] on span "Download MP4" at bounding box center [1064, 498] width 76 height 15
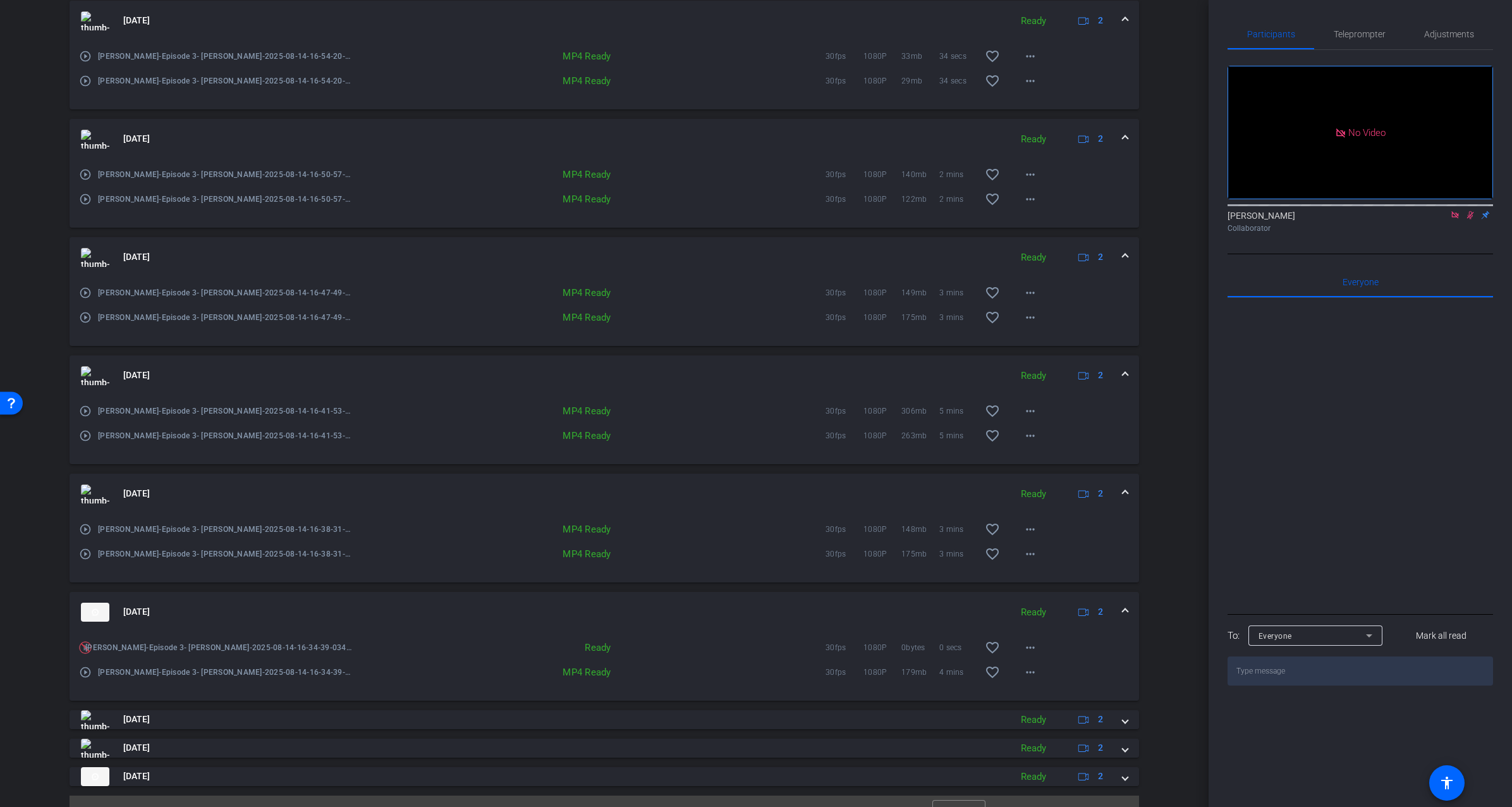
scroll to position [529, 0]
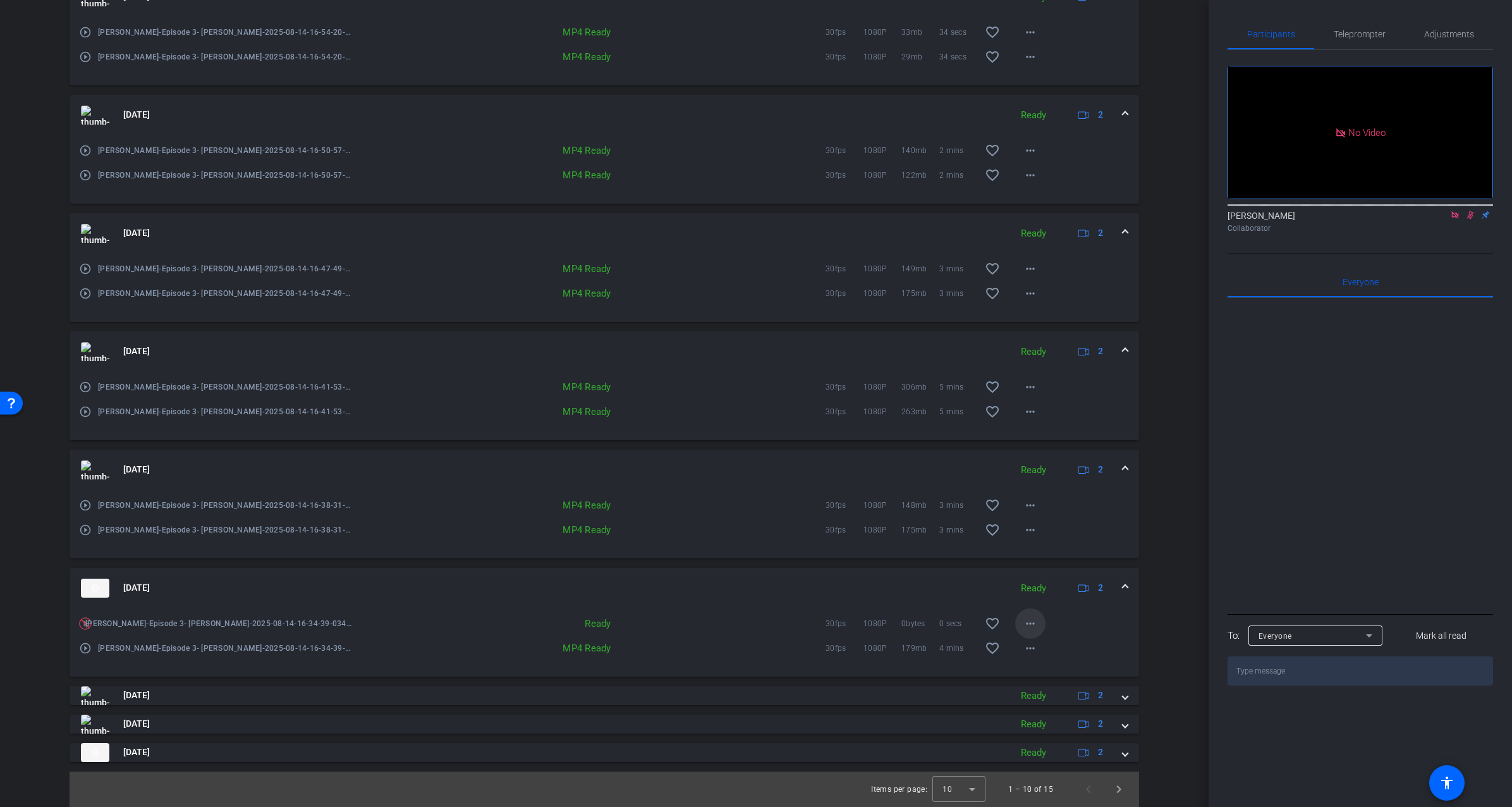
click at [1032, 551] on mat-icon "more_horiz" at bounding box center [1030, 622] width 15 height 15
click at [1057, 551] on div at bounding box center [756, 404] width 1512 height 807
click at [1035, 551] on mat-icon "more_horiz" at bounding box center [1030, 647] width 15 height 15
click at [1068, 507] on span "Download MP4" at bounding box center [1064, 510] width 76 height 15
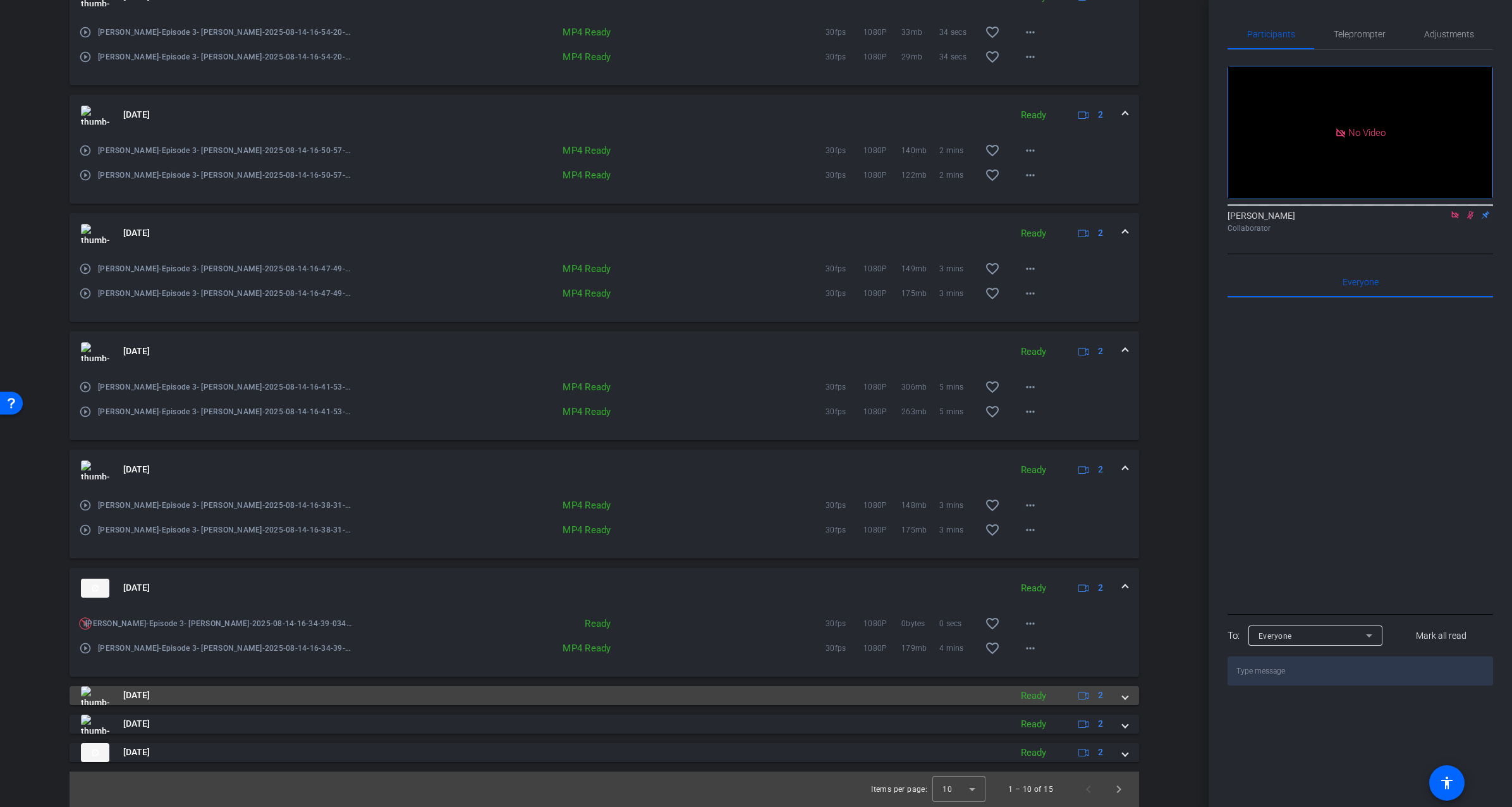
click at [1068, 551] on span at bounding box center [1125, 694] width 5 height 13
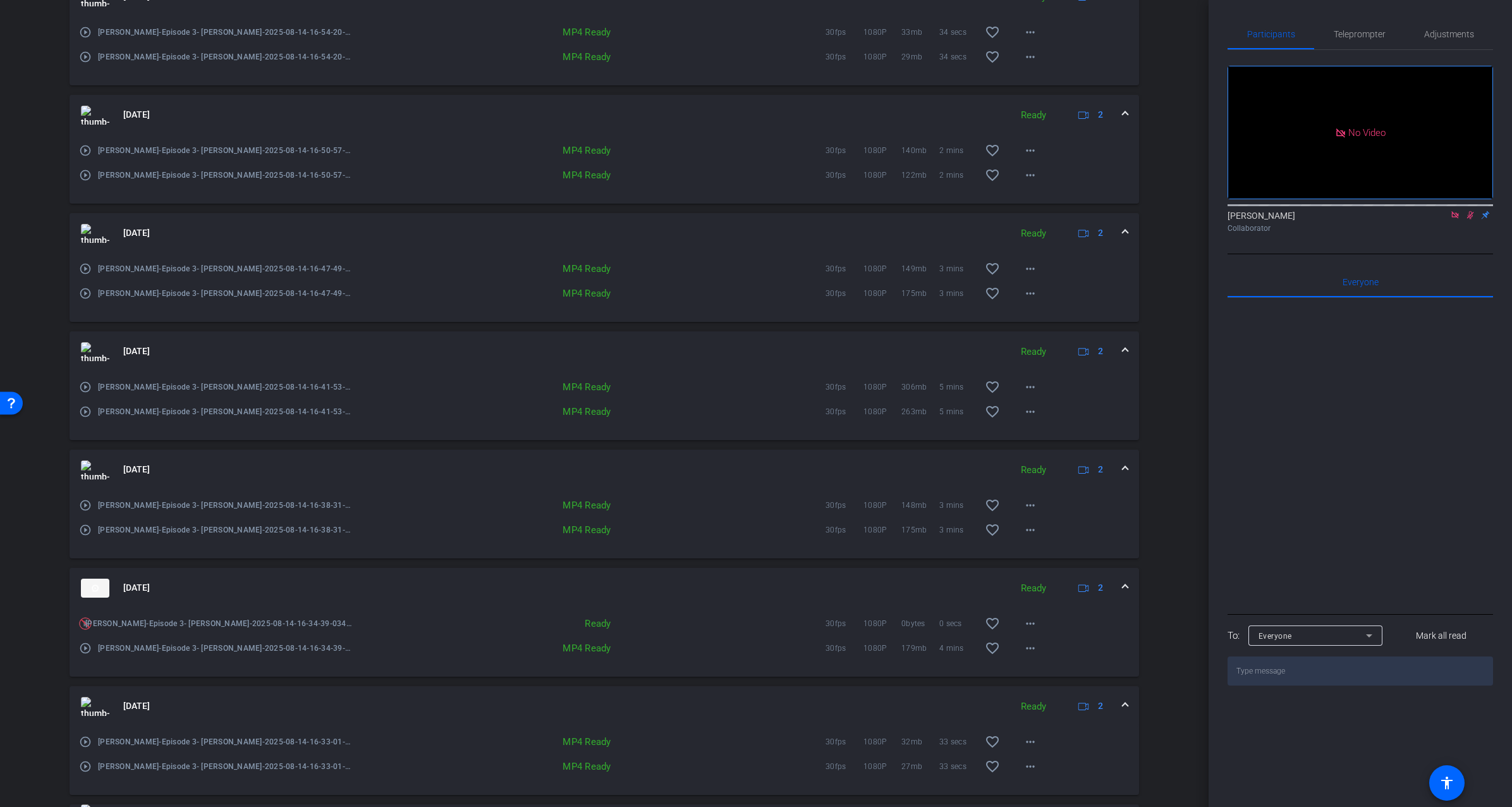
scroll to position [580, 0]
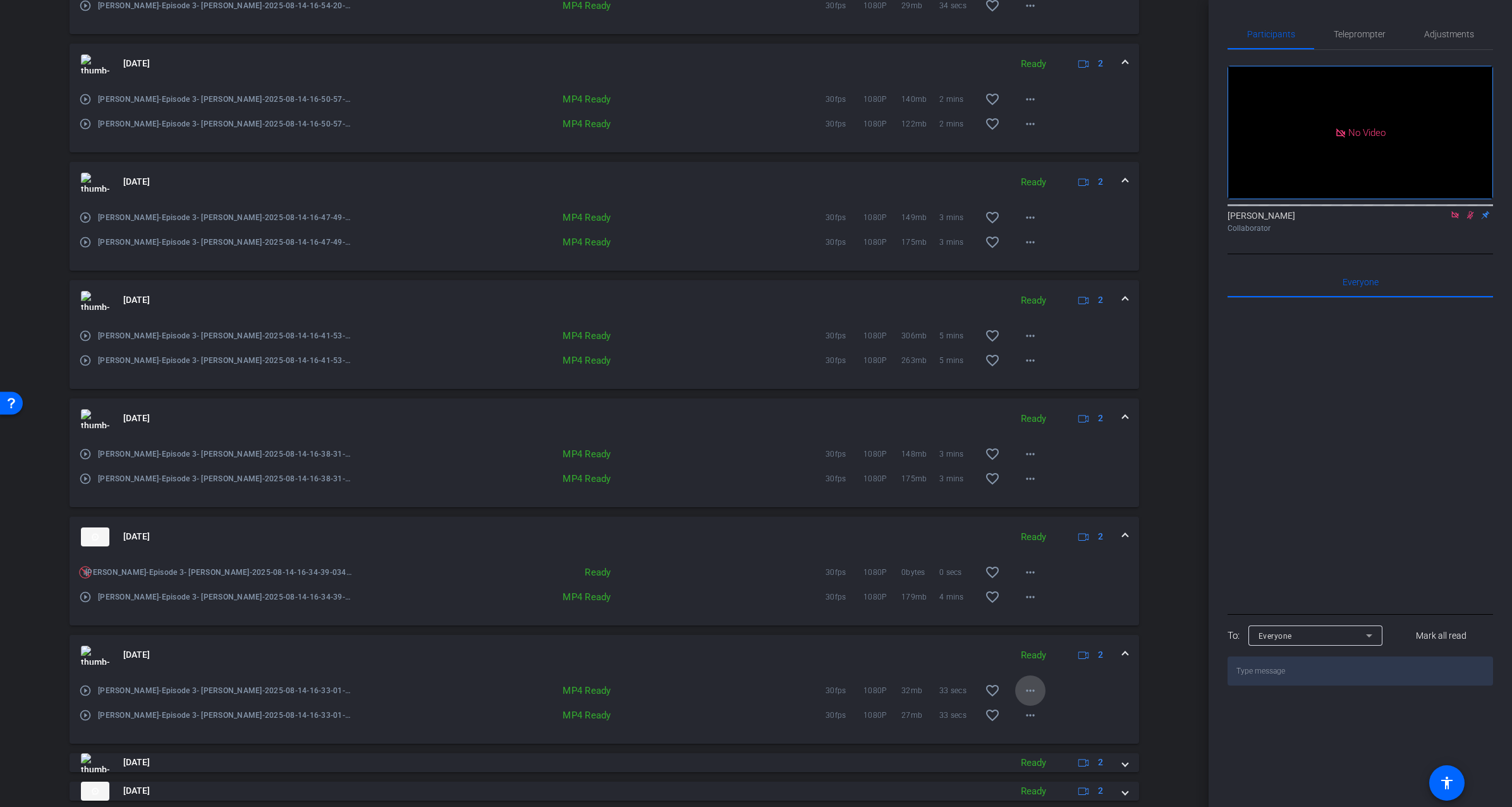
click at [1026, 551] on mat-icon "more_horiz" at bounding box center [1030, 690] width 15 height 15
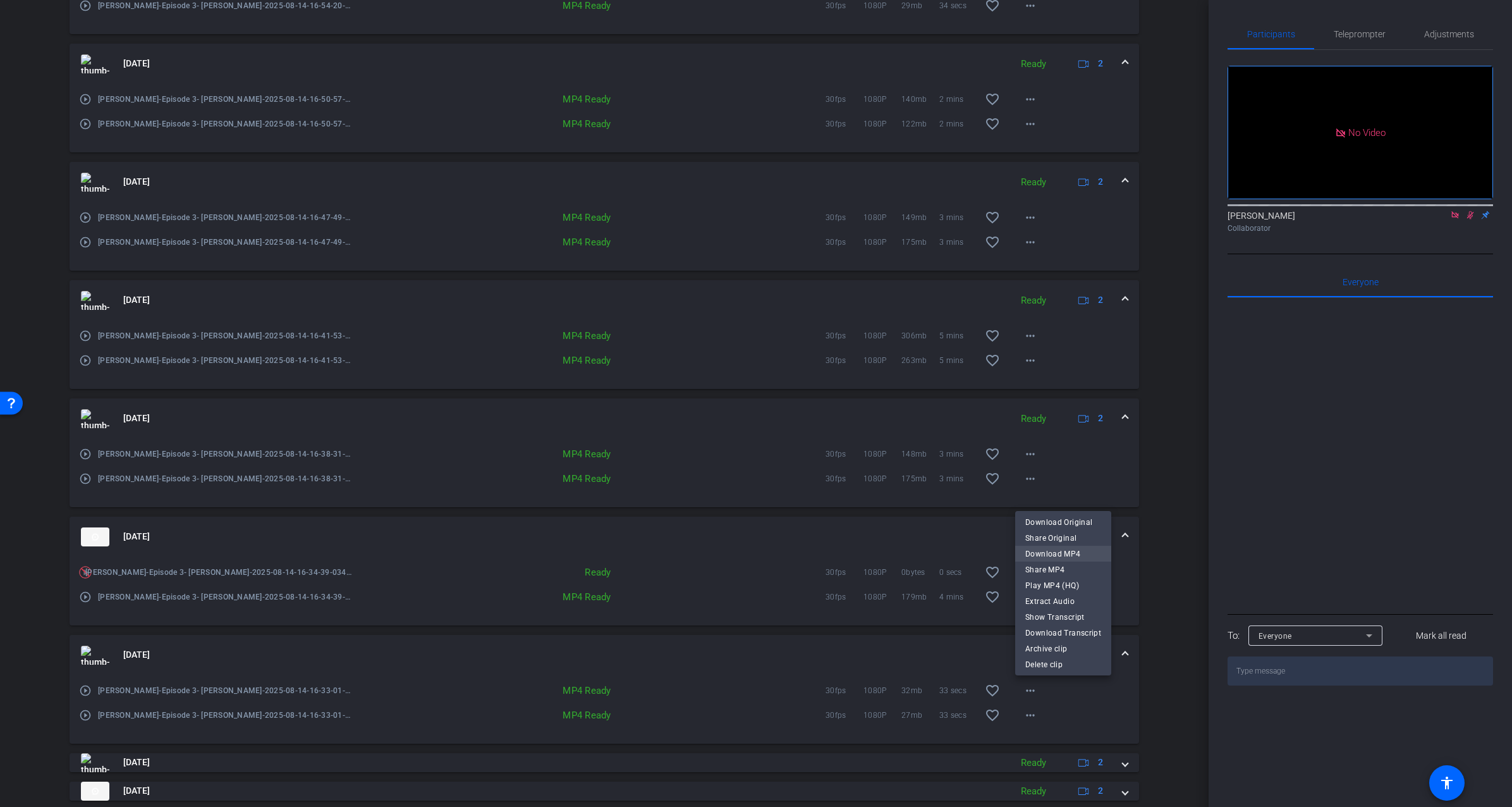
click at [1060, 551] on span "Download MP4" at bounding box center [1064, 553] width 76 height 15
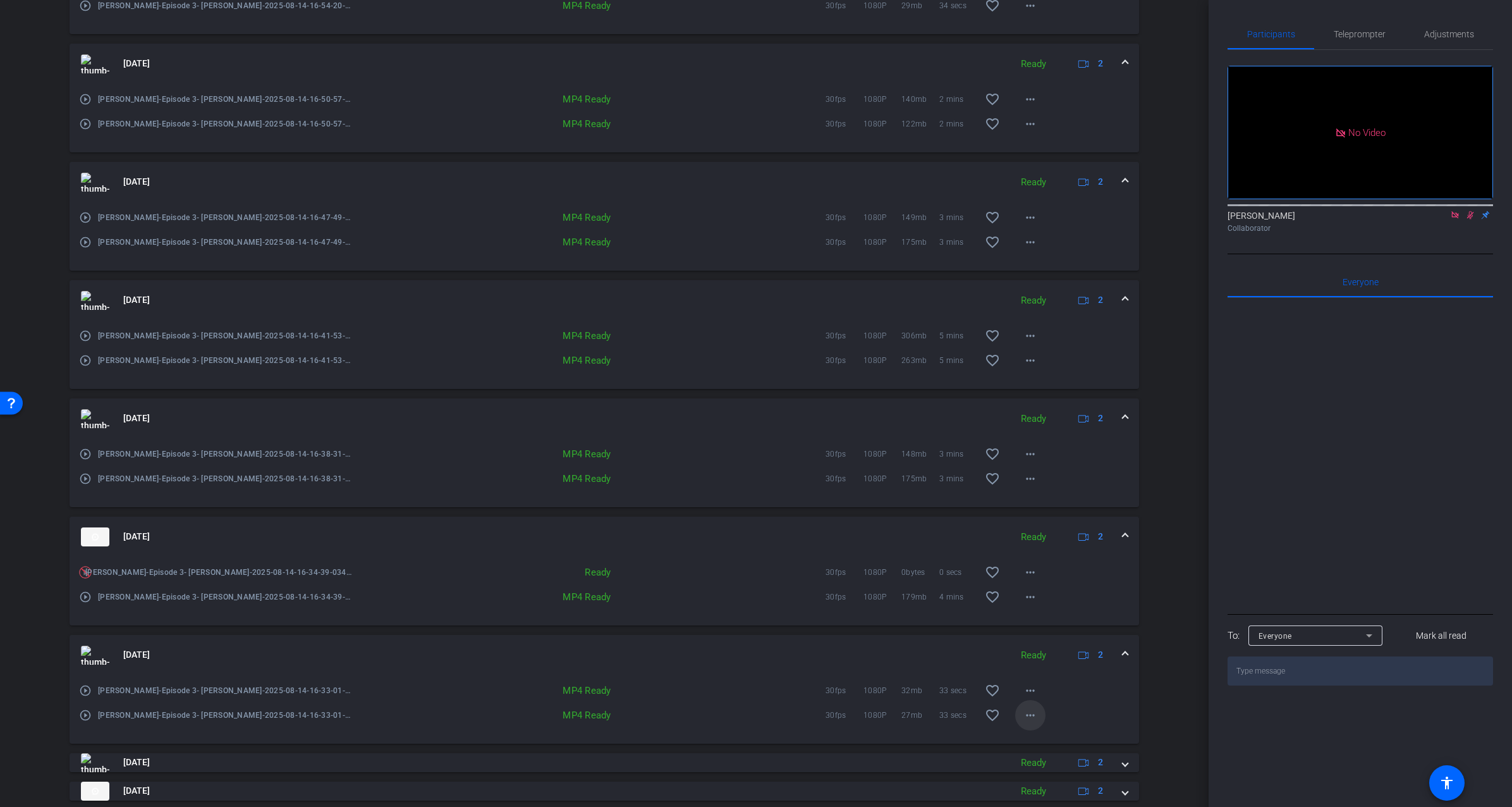
click at [1033, 551] on mat-icon "more_horiz" at bounding box center [1030, 714] width 15 height 15
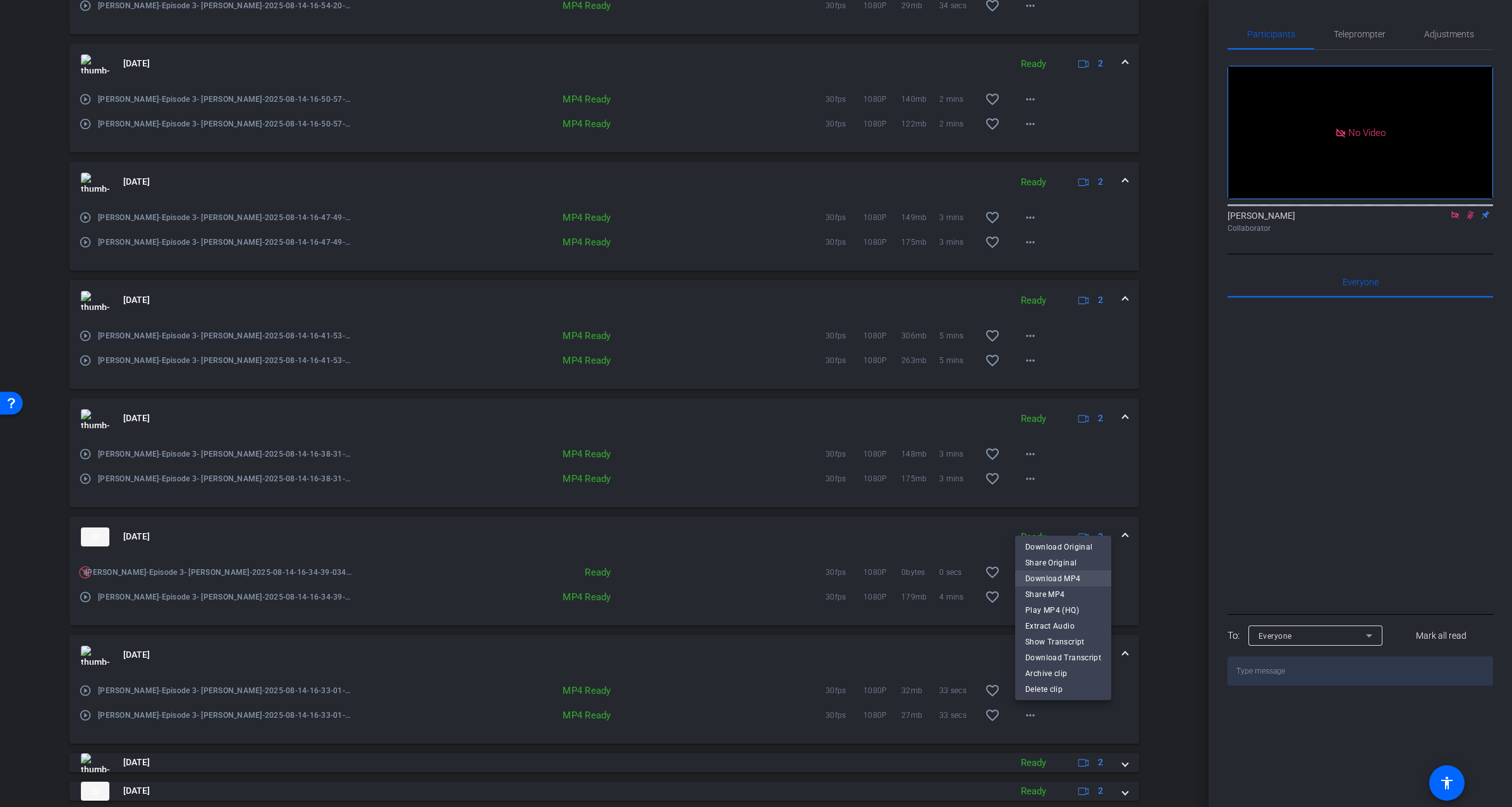
click at [1052, 551] on span "Download MP4" at bounding box center [1064, 578] width 76 height 15
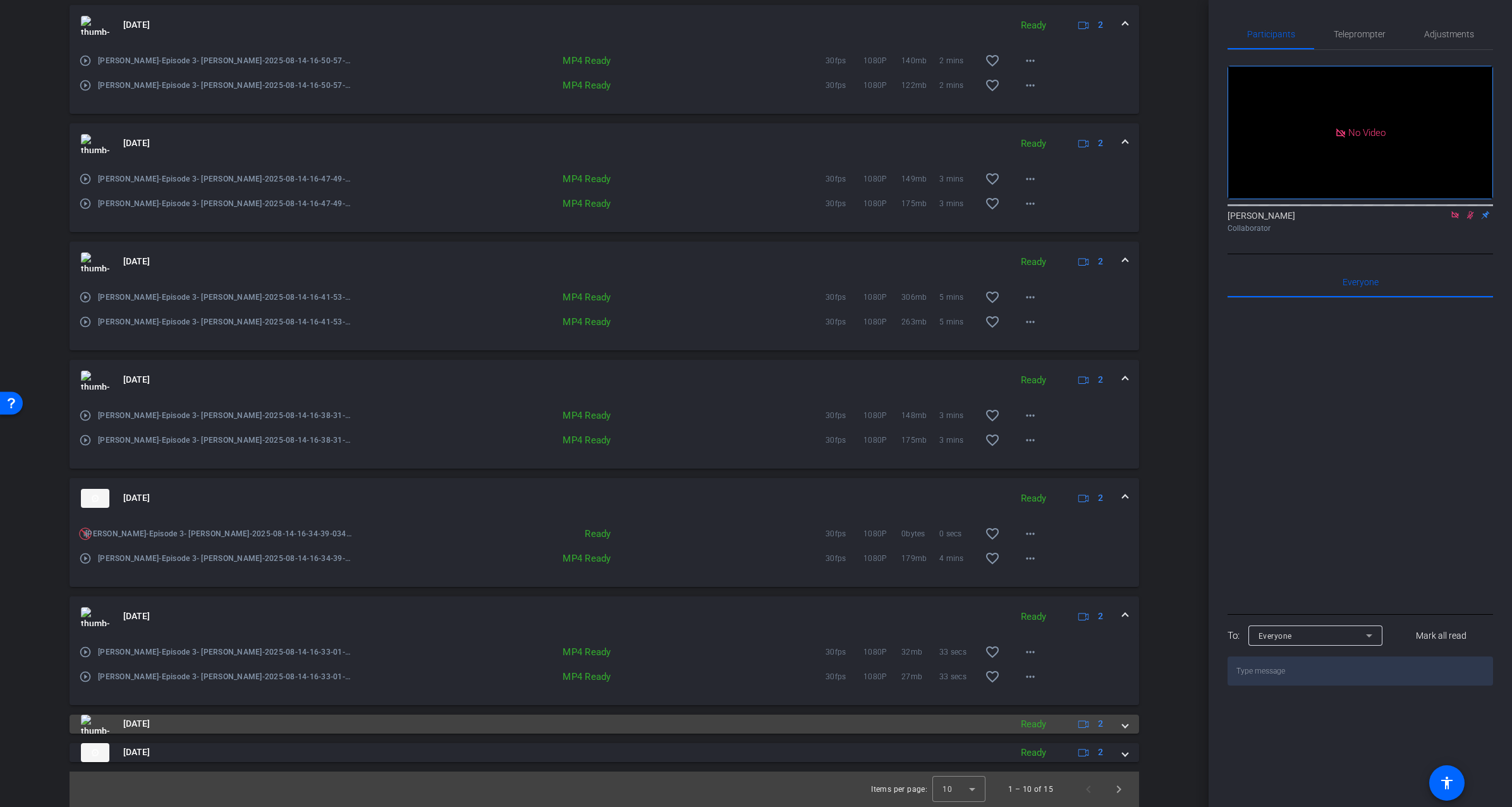
click at [1068, 551] on span at bounding box center [1125, 723] width 5 height 13
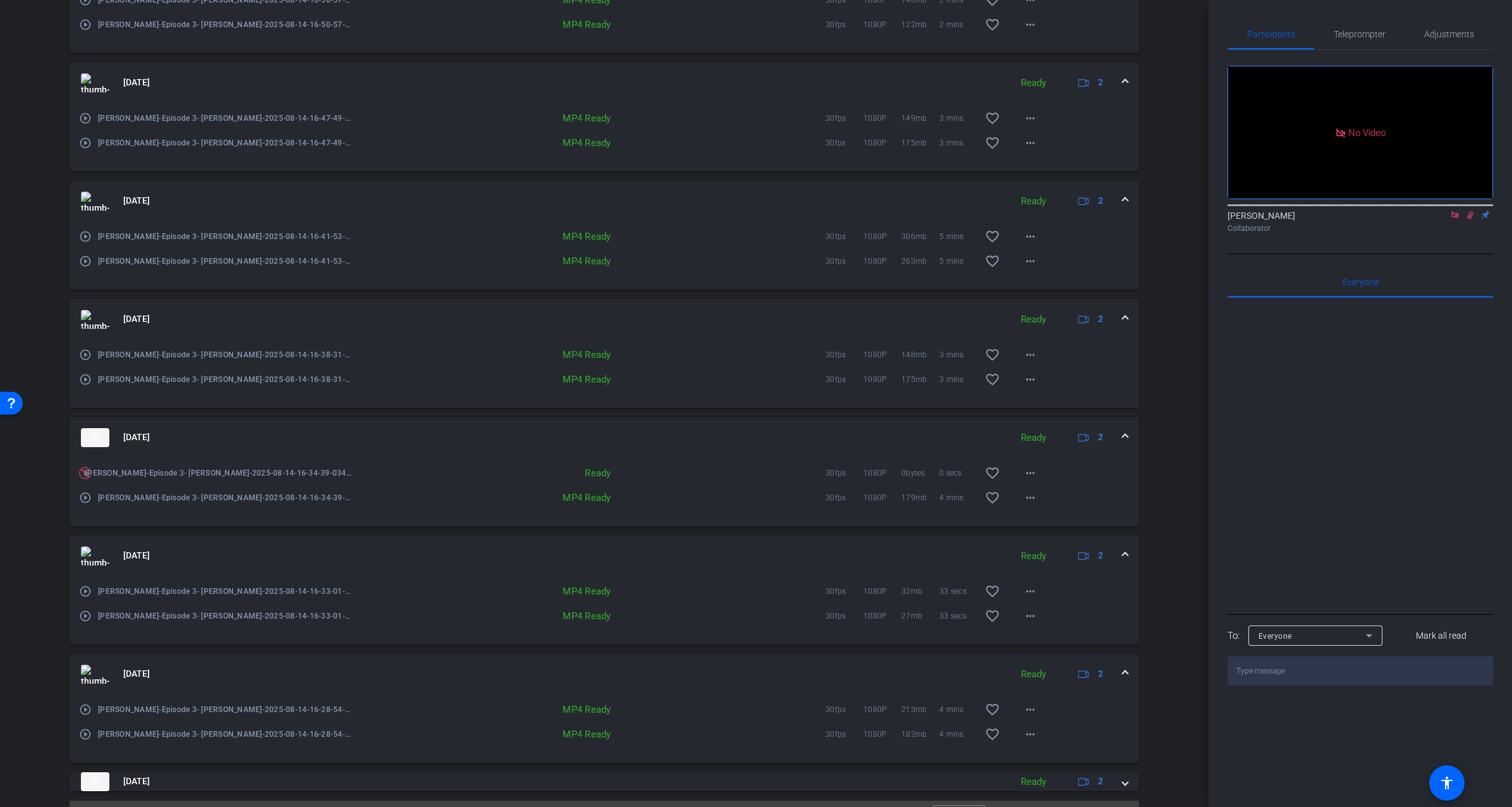
scroll to position [696, 0]
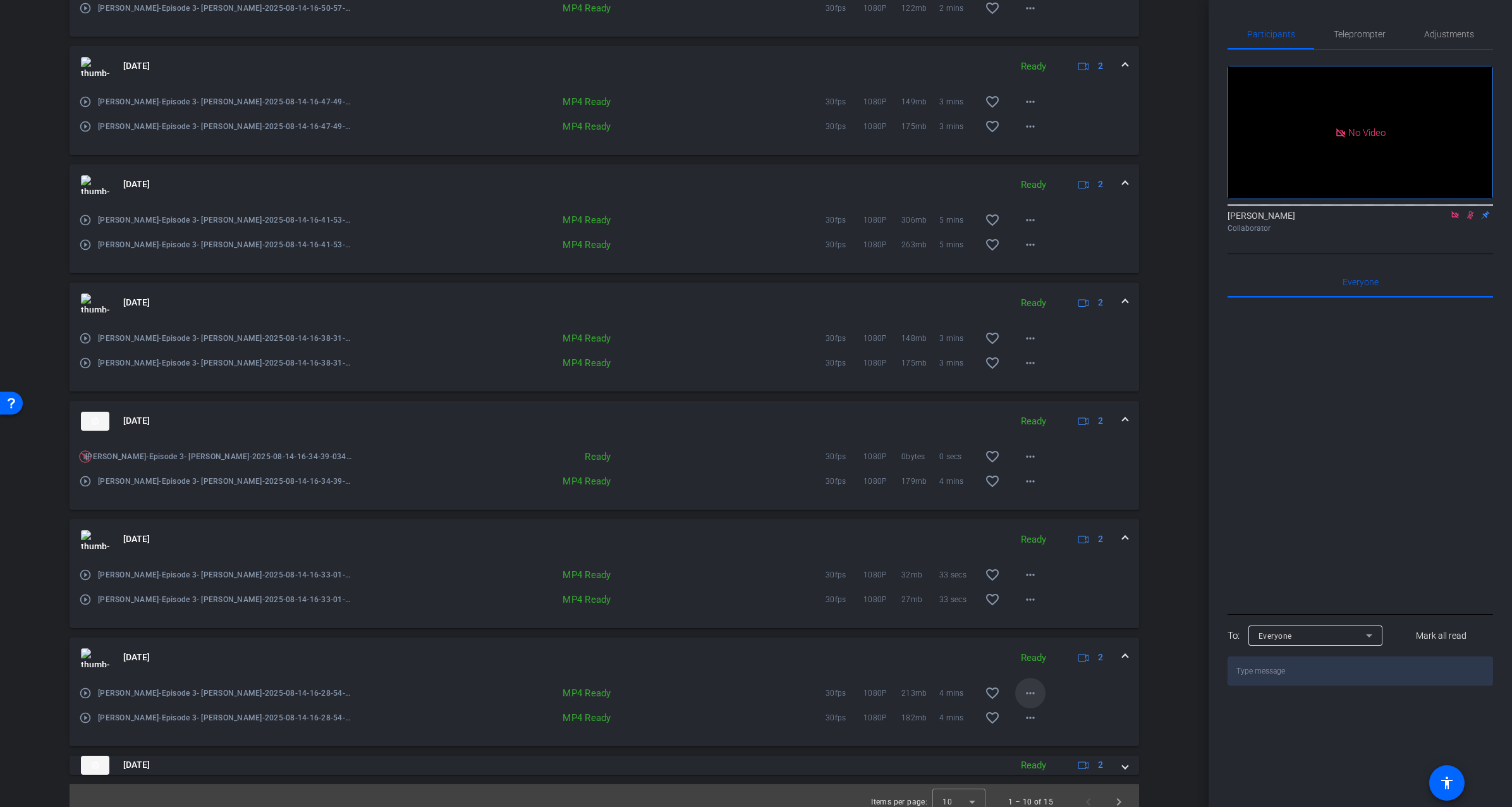
click at [1033, 551] on mat-icon "more_horiz" at bounding box center [1030, 692] width 15 height 15
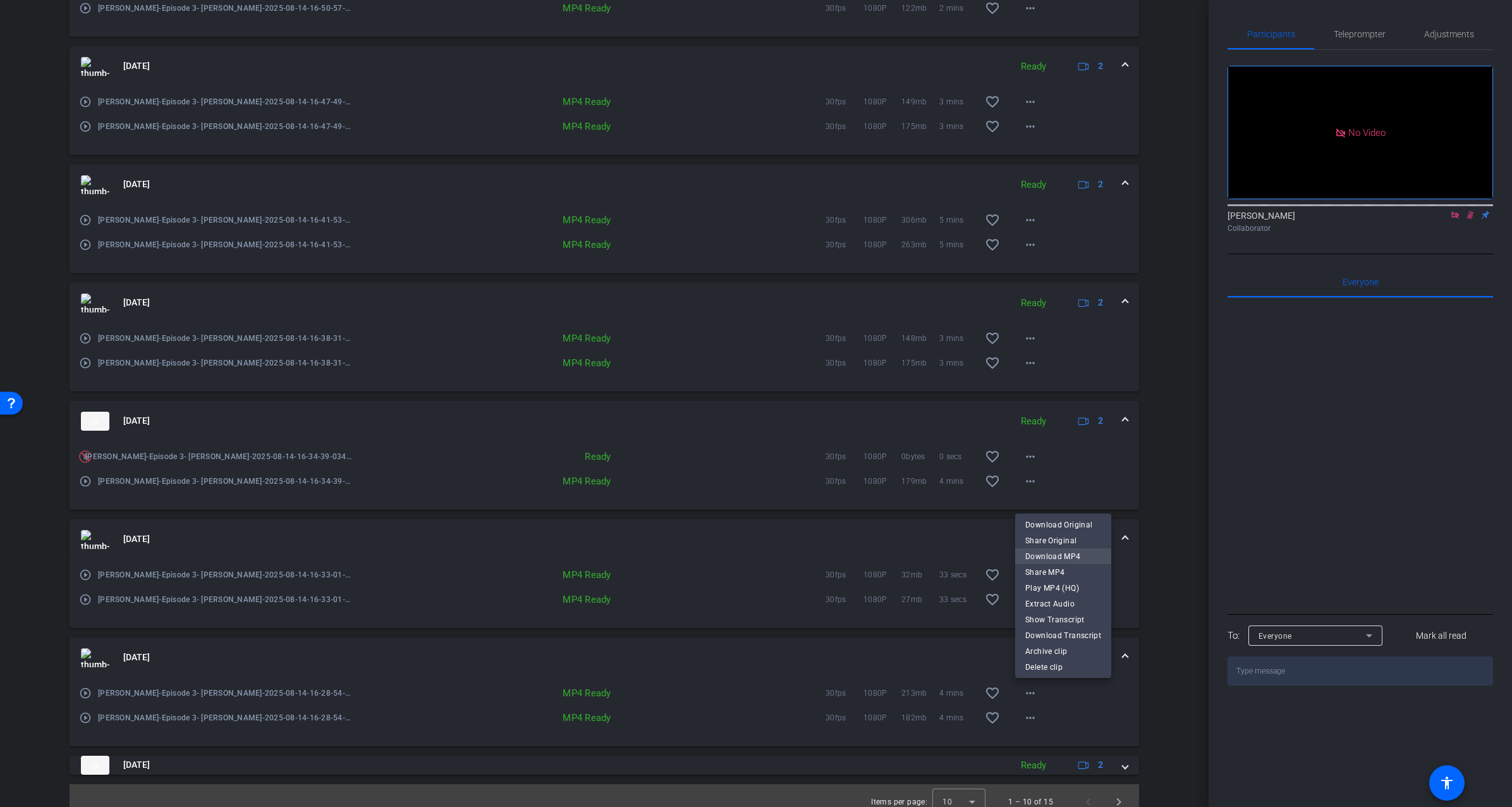
click at [1055, 551] on span "Download MP4" at bounding box center [1064, 555] width 76 height 15
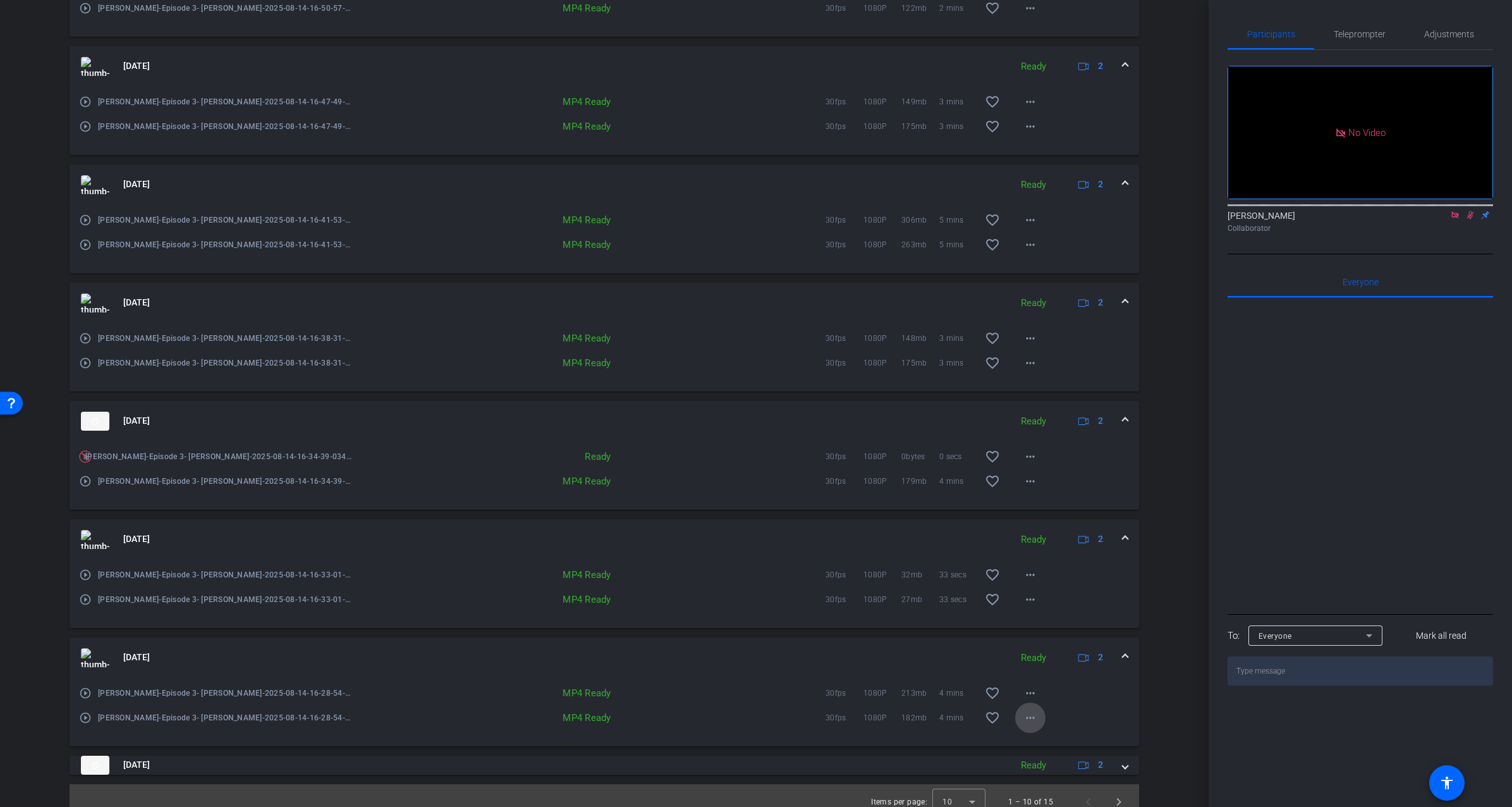
click at [1037, 551] on mat-icon "more_horiz" at bounding box center [1030, 717] width 15 height 15
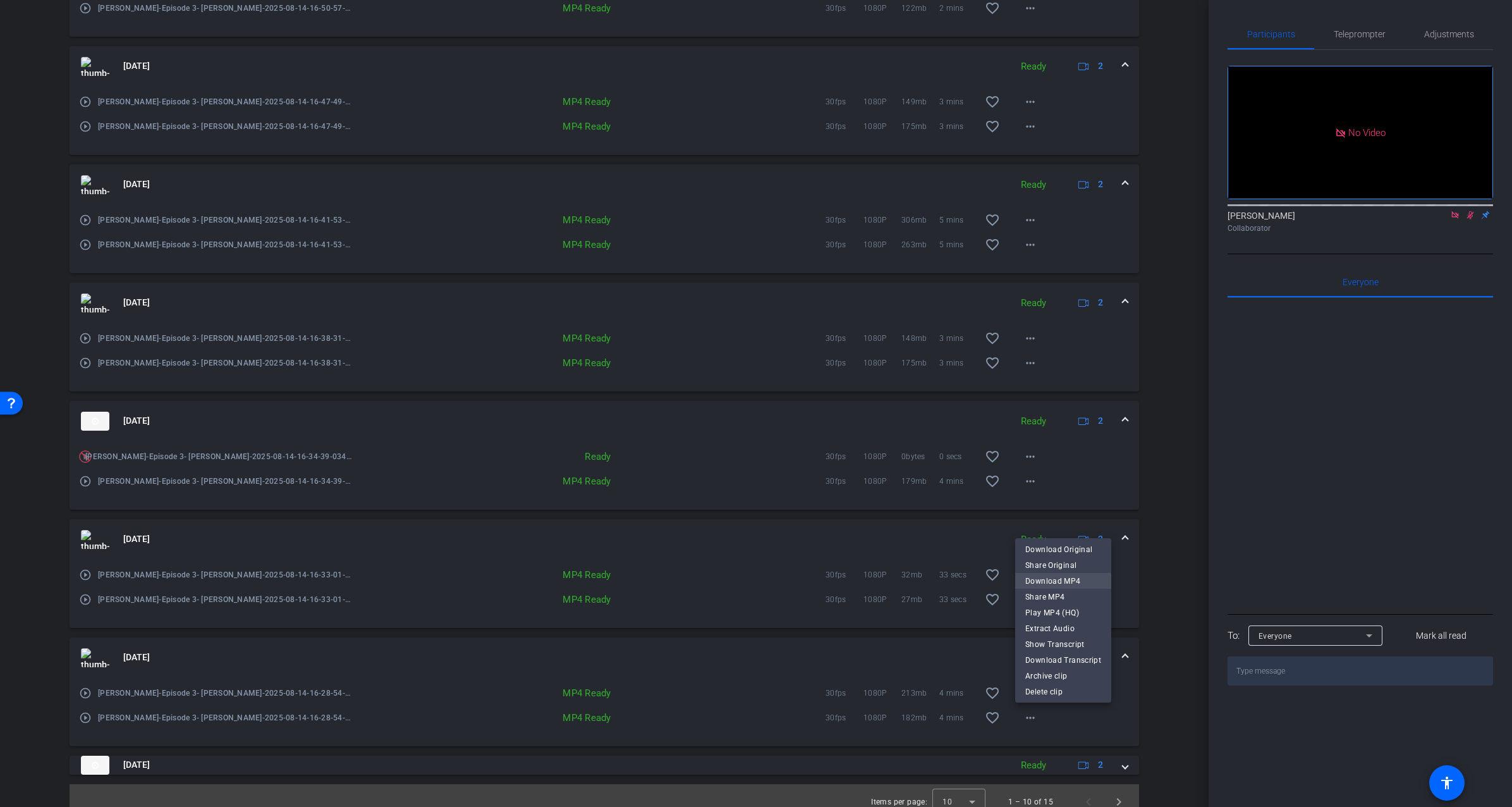
click at [1059, 551] on span "Download MP4" at bounding box center [1064, 580] width 76 height 15
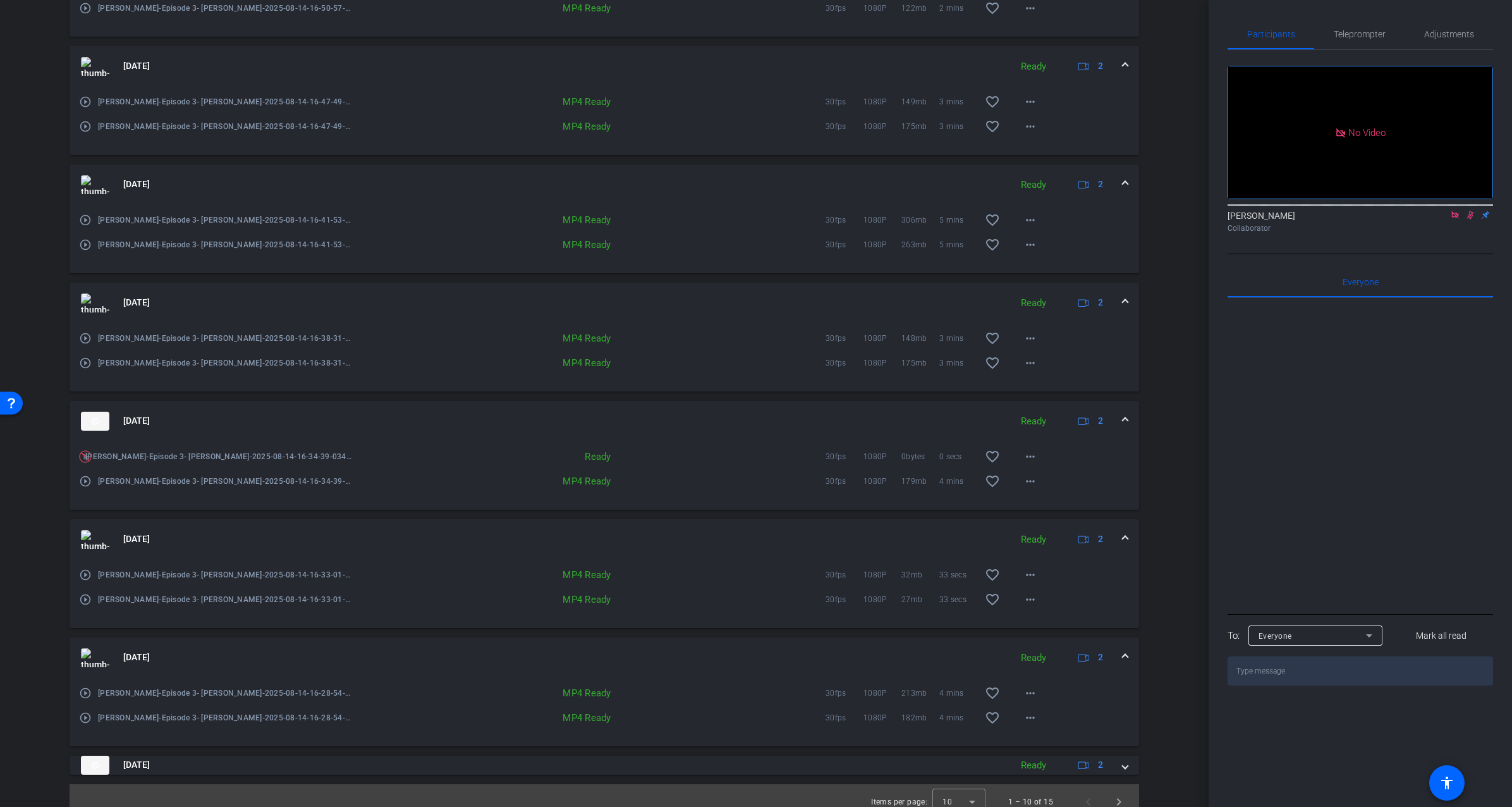
scroll to position [708, 0]
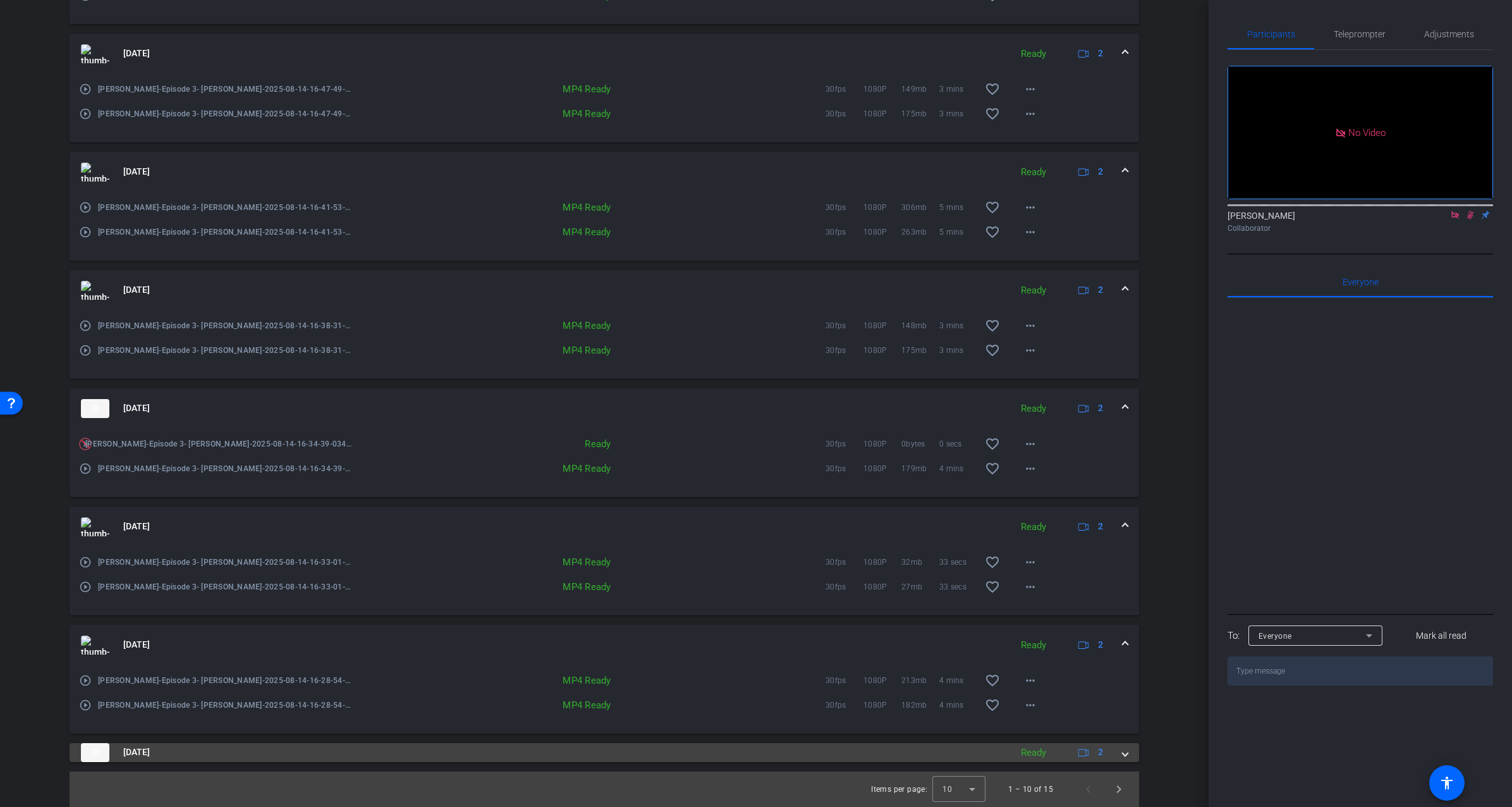
click at [1068, 551] on div "[DATE] Ready 2" at bounding box center [601, 752] width 1042 height 19
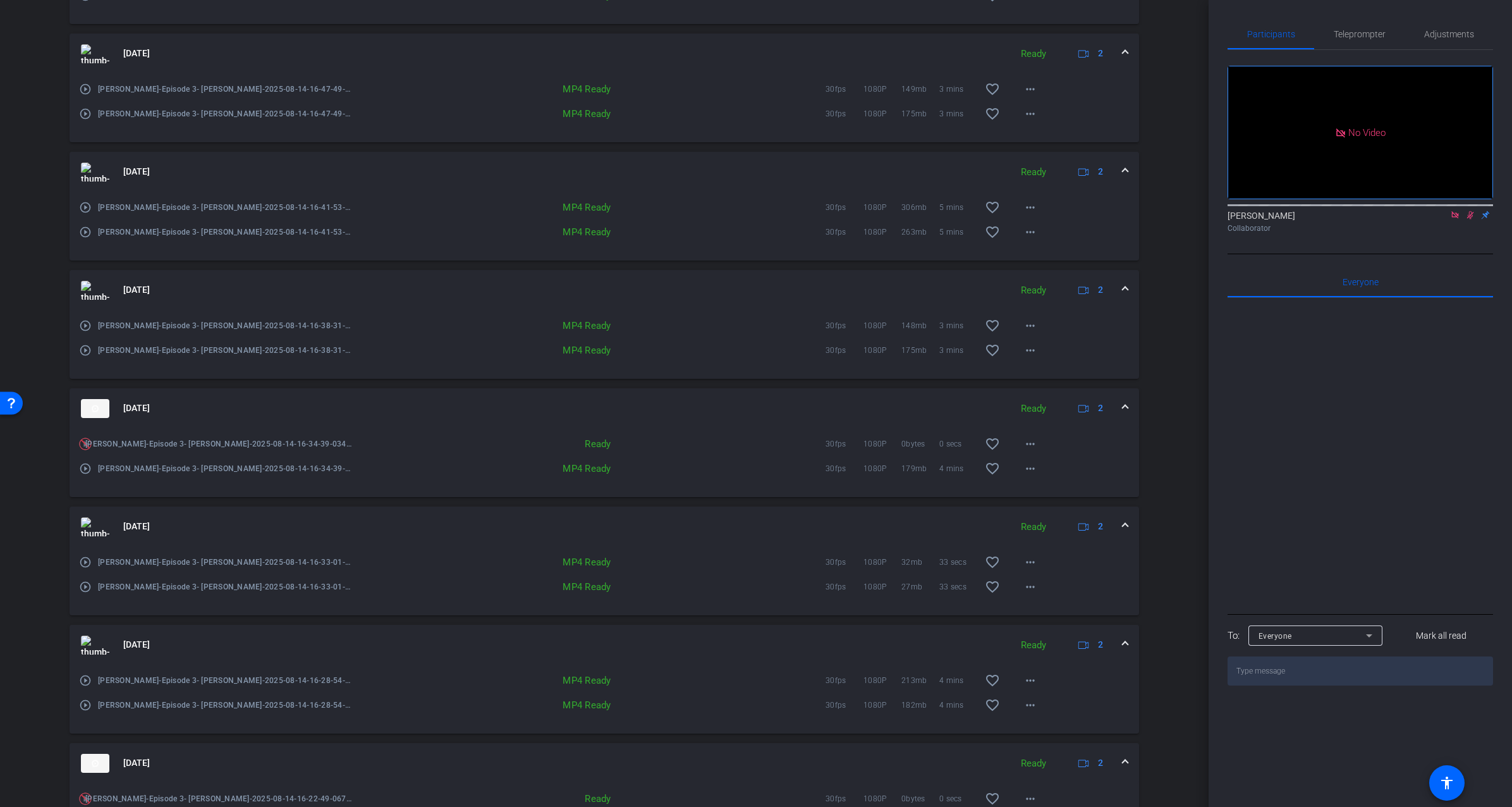
scroll to position [798, 0]
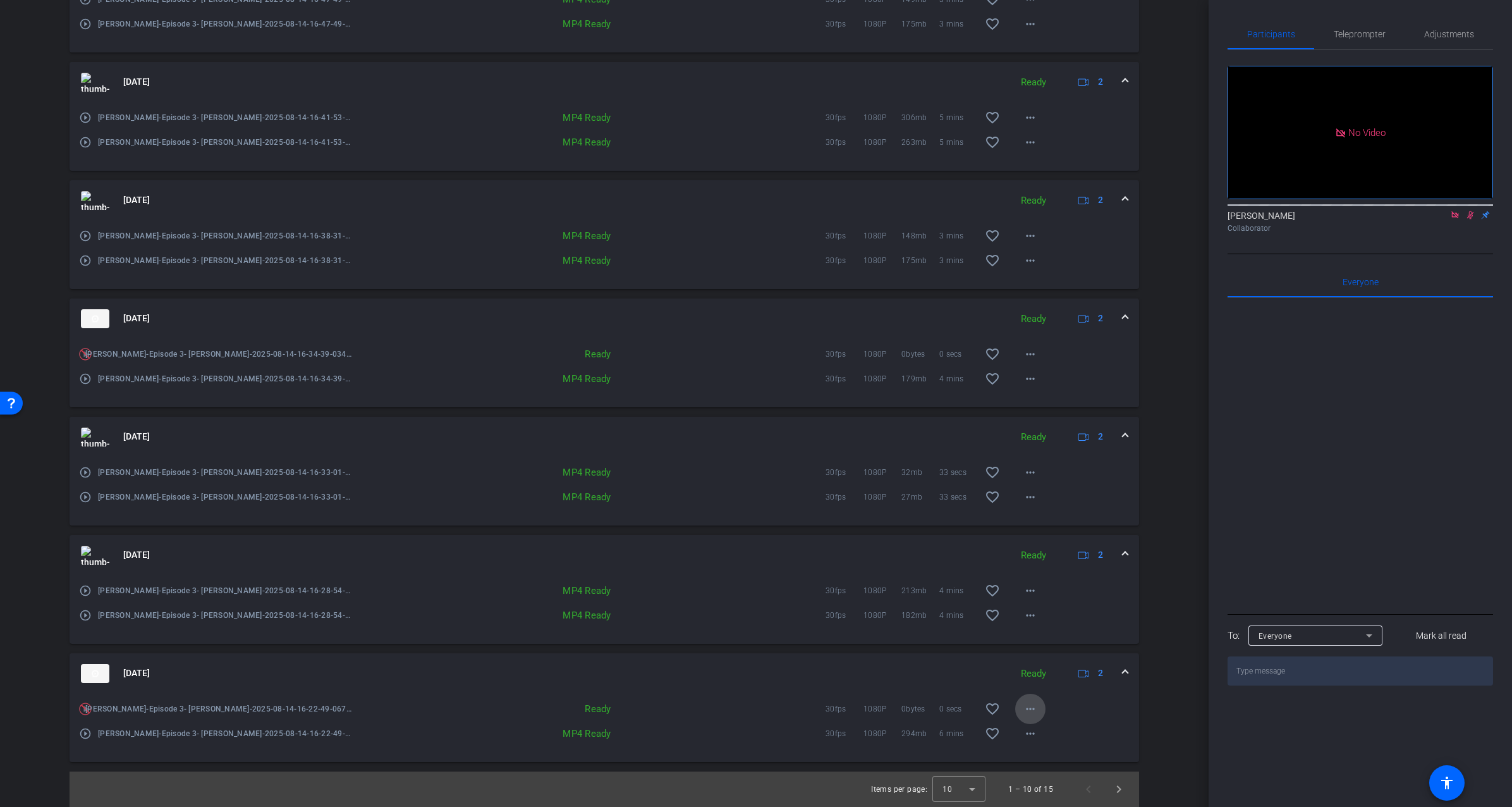
click at [1029, 551] on mat-icon "more_horiz" at bounding box center [1030, 708] width 15 height 15
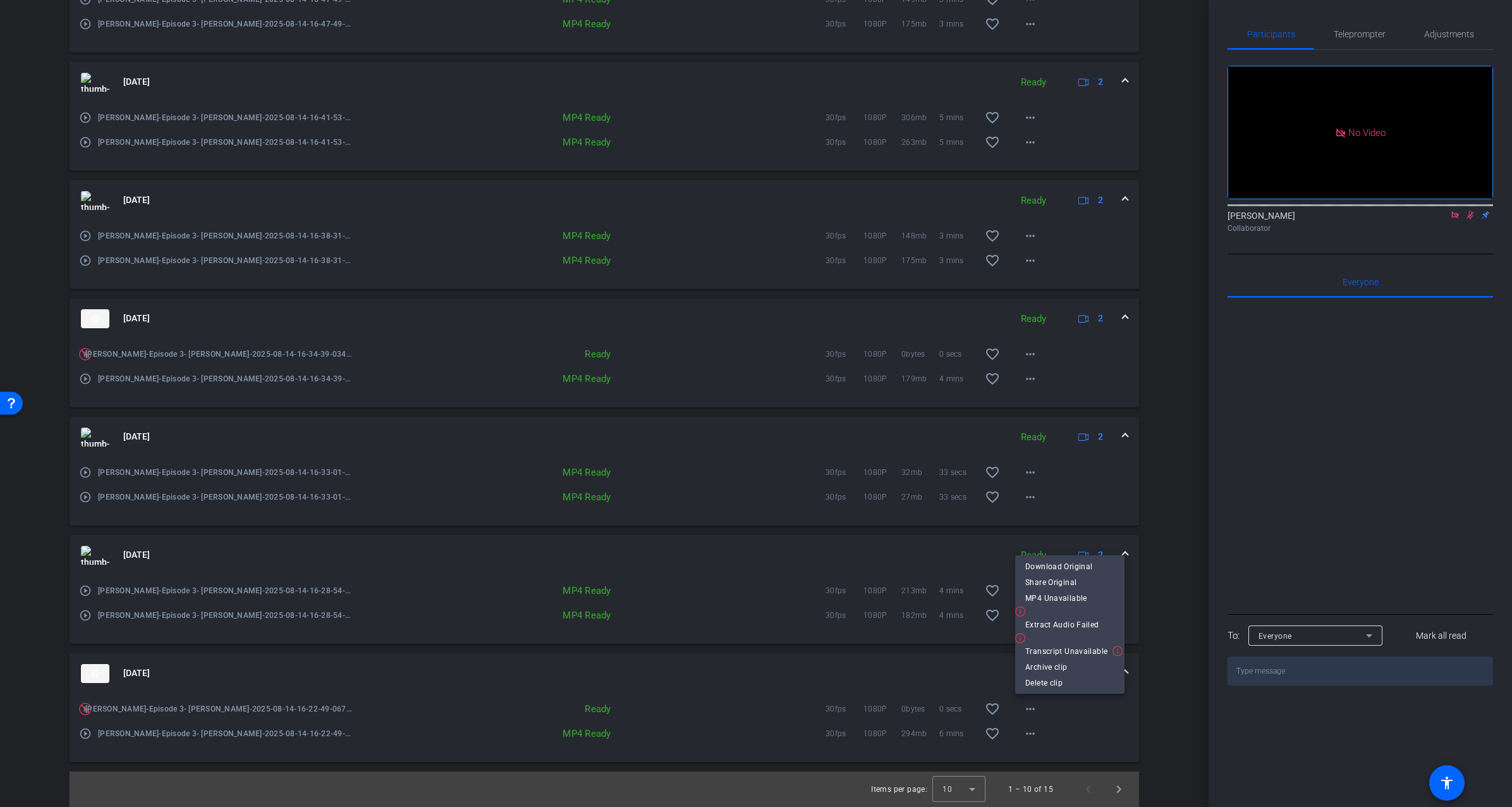
click at [1034, 551] on div at bounding box center [756, 404] width 1512 height 807
click at [1034, 551] on mat-icon "more_horiz" at bounding box center [1030, 733] width 15 height 15
click at [1068, 551] on span "Download MP4" at bounding box center [1064, 596] width 76 height 15
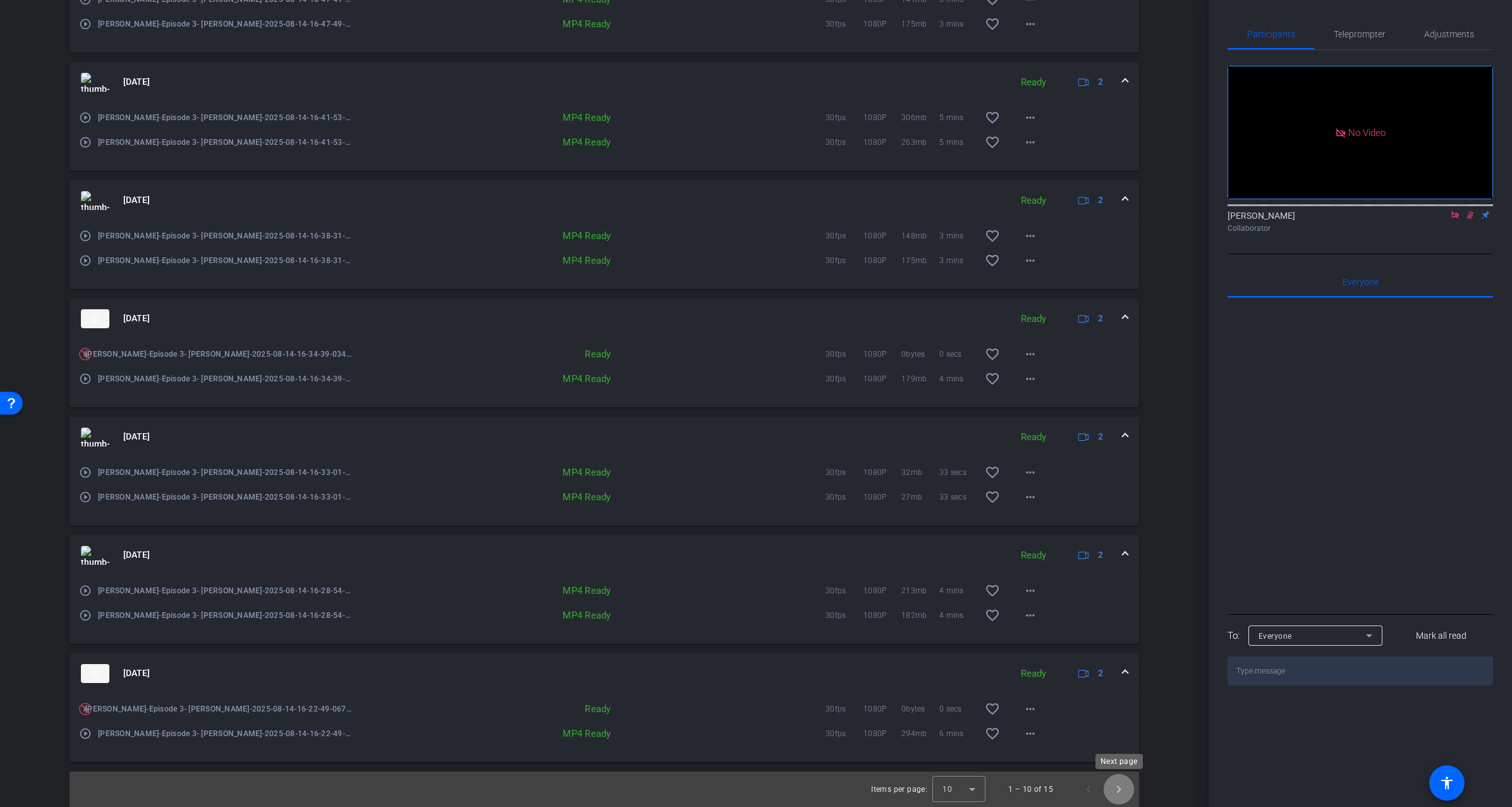
click at [1068, 551] on span "Next page" at bounding box center [1119, 789] width 30 height 30
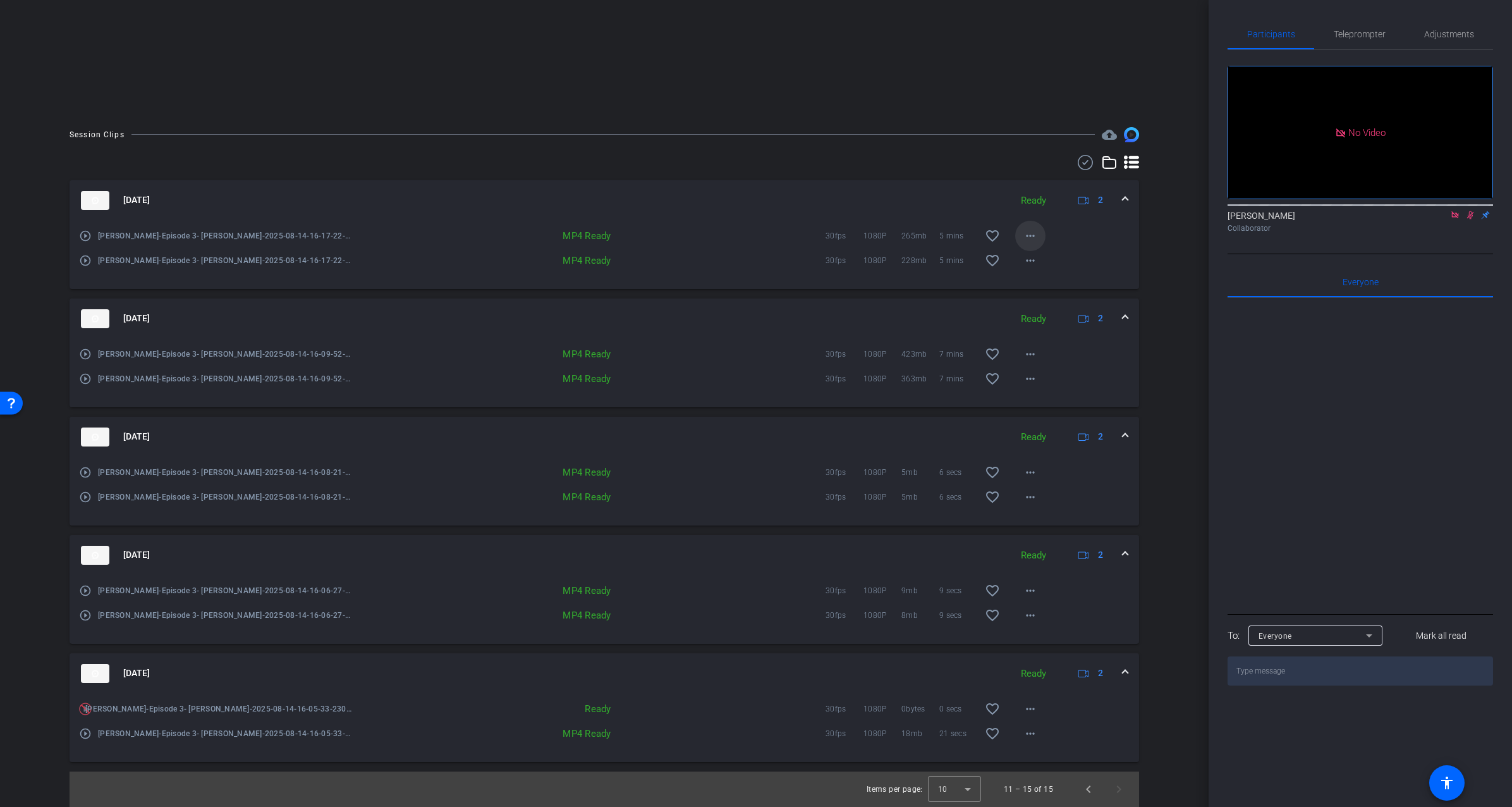
click at [1040, 236] on span at bounding box center [1030, 236] width 30 height 30
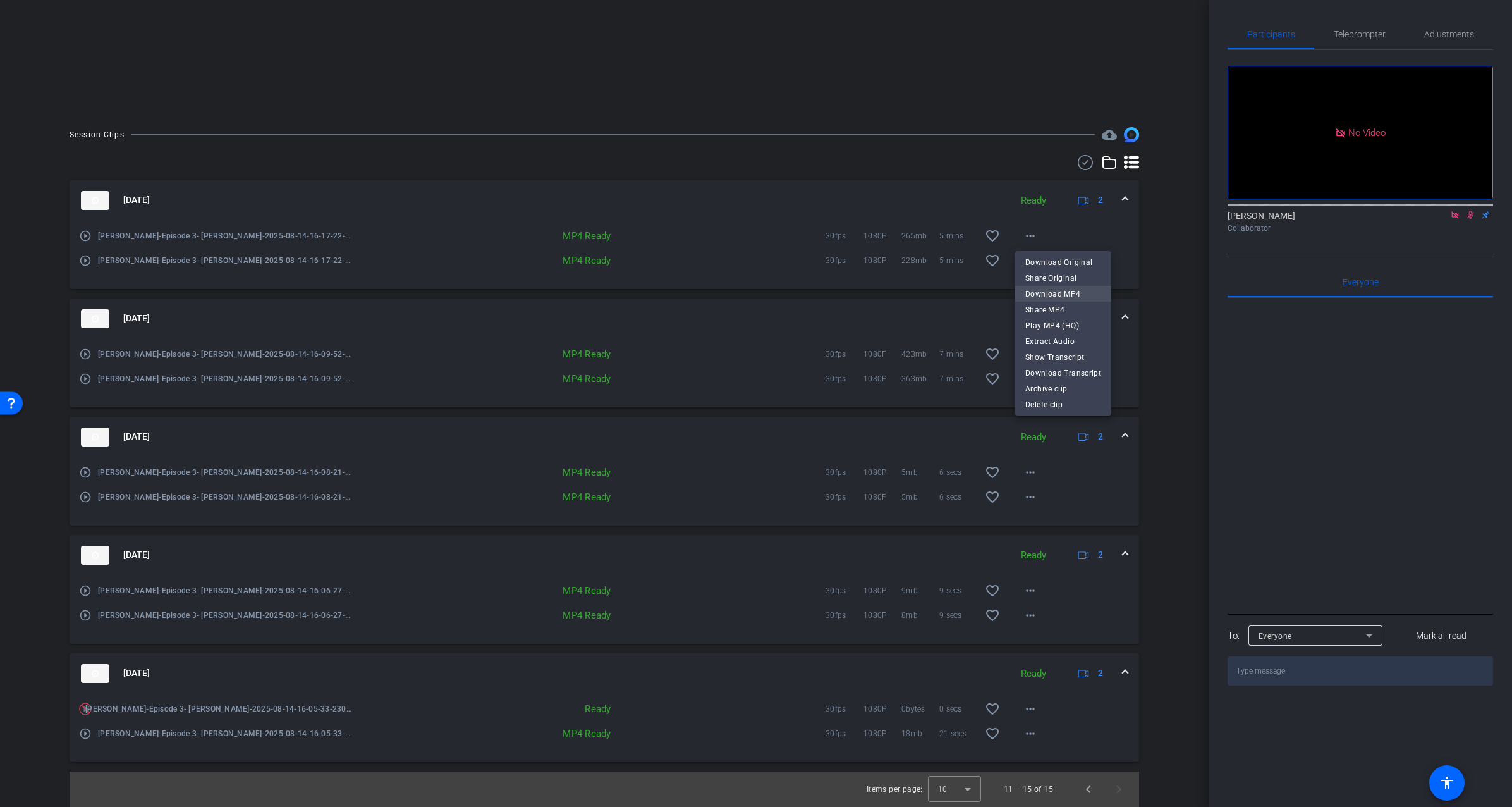
click at [1067, 291] on span "Download MP4" at bounding box center [1064, 294] width 76 height 15
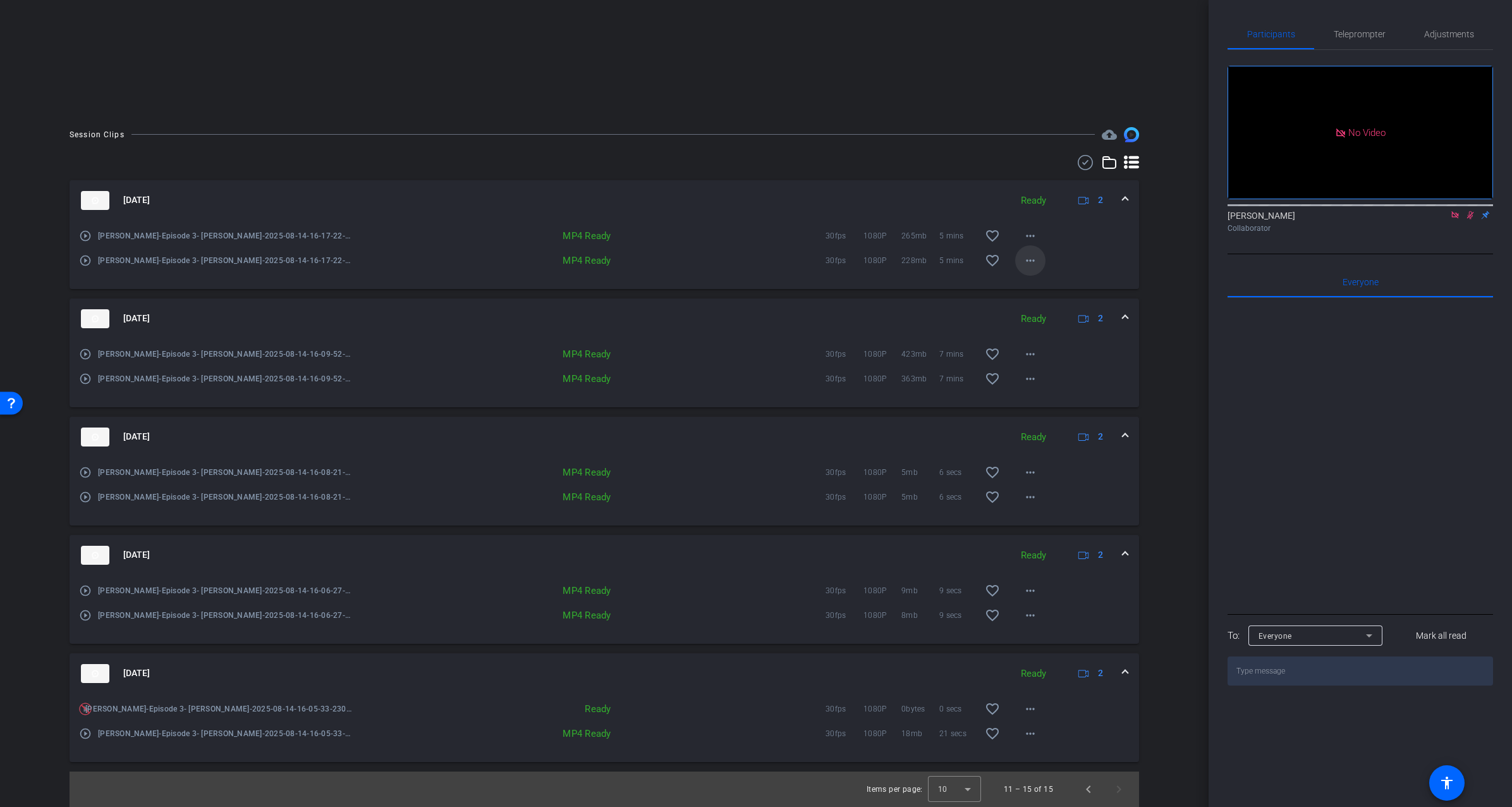
click at [1033, 264] on mat-icon "more_horiz" at bounding box center [1030, 260] width 15 height 15
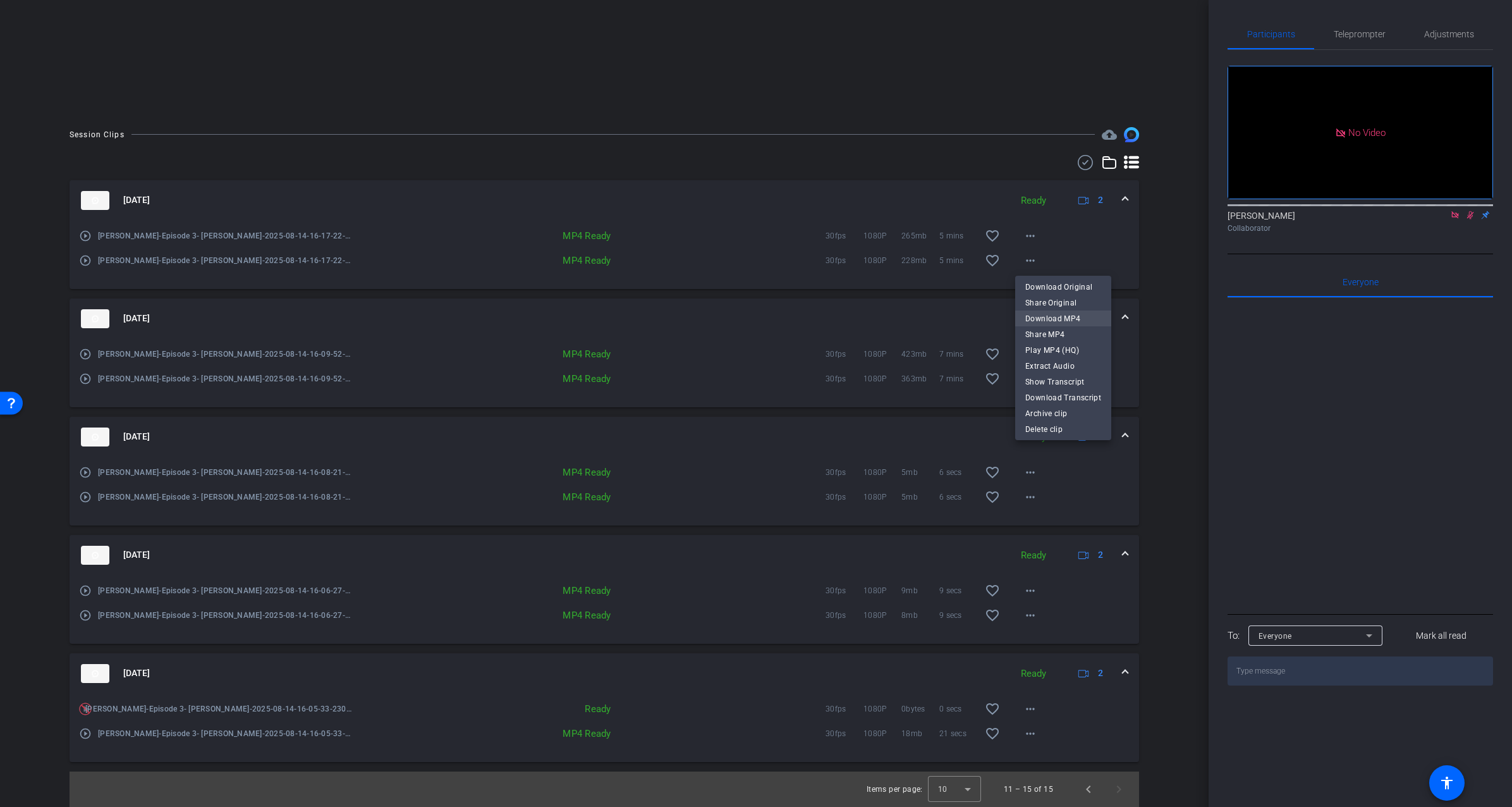
click at [1053, 320] on span "Download MP4" at bounding box center [1064, 318] width 76 height 15
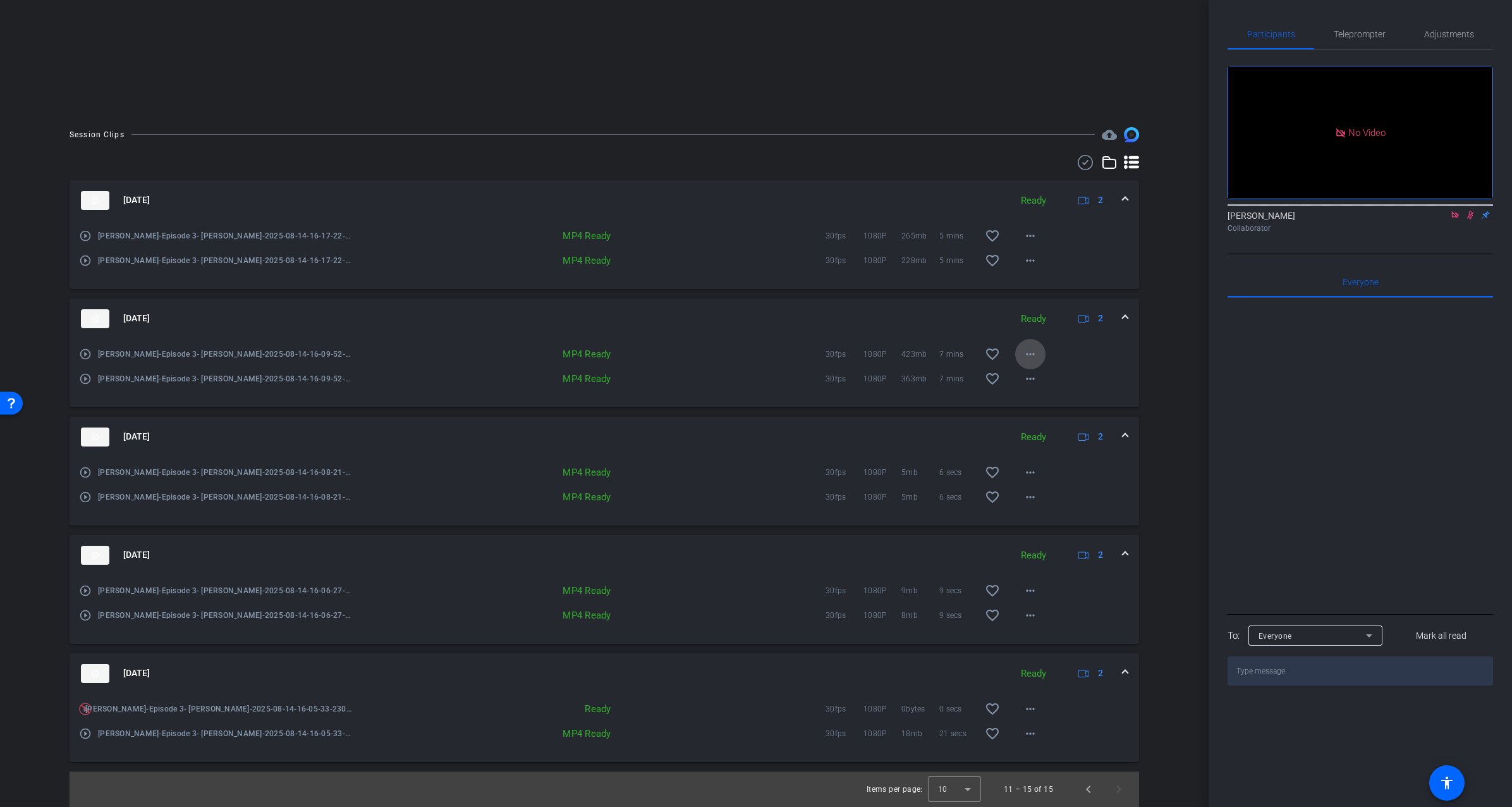
click at [1039, 351] on span at bounding box center [1030, 354] width 30 height 30
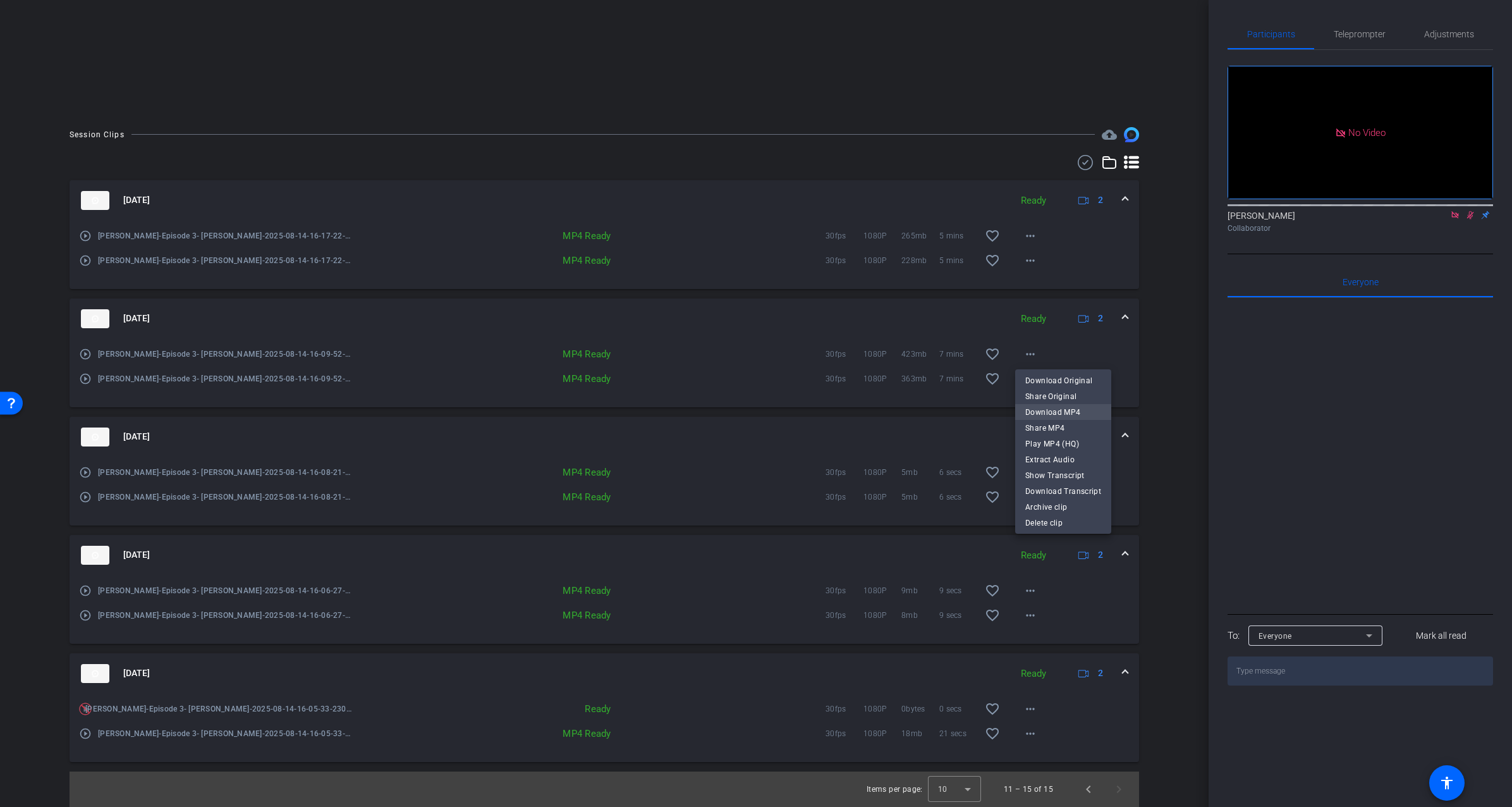
click at [1065, 415] on span "Download MP4" at bounding box center [1064, 411] width 76 height 15
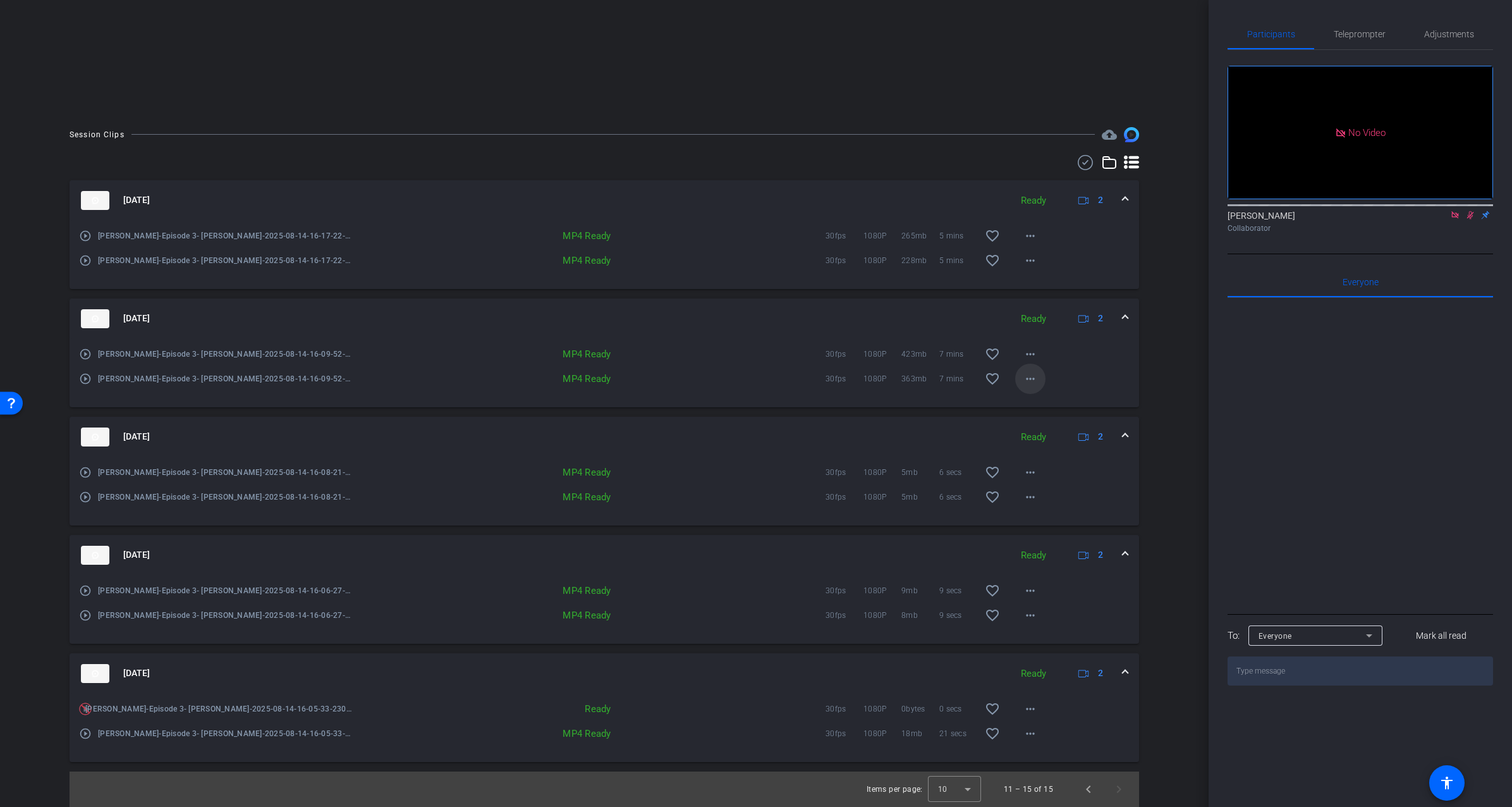
click at [1039, 378] on span at bounding box center [1030, 379] width 30 height 30
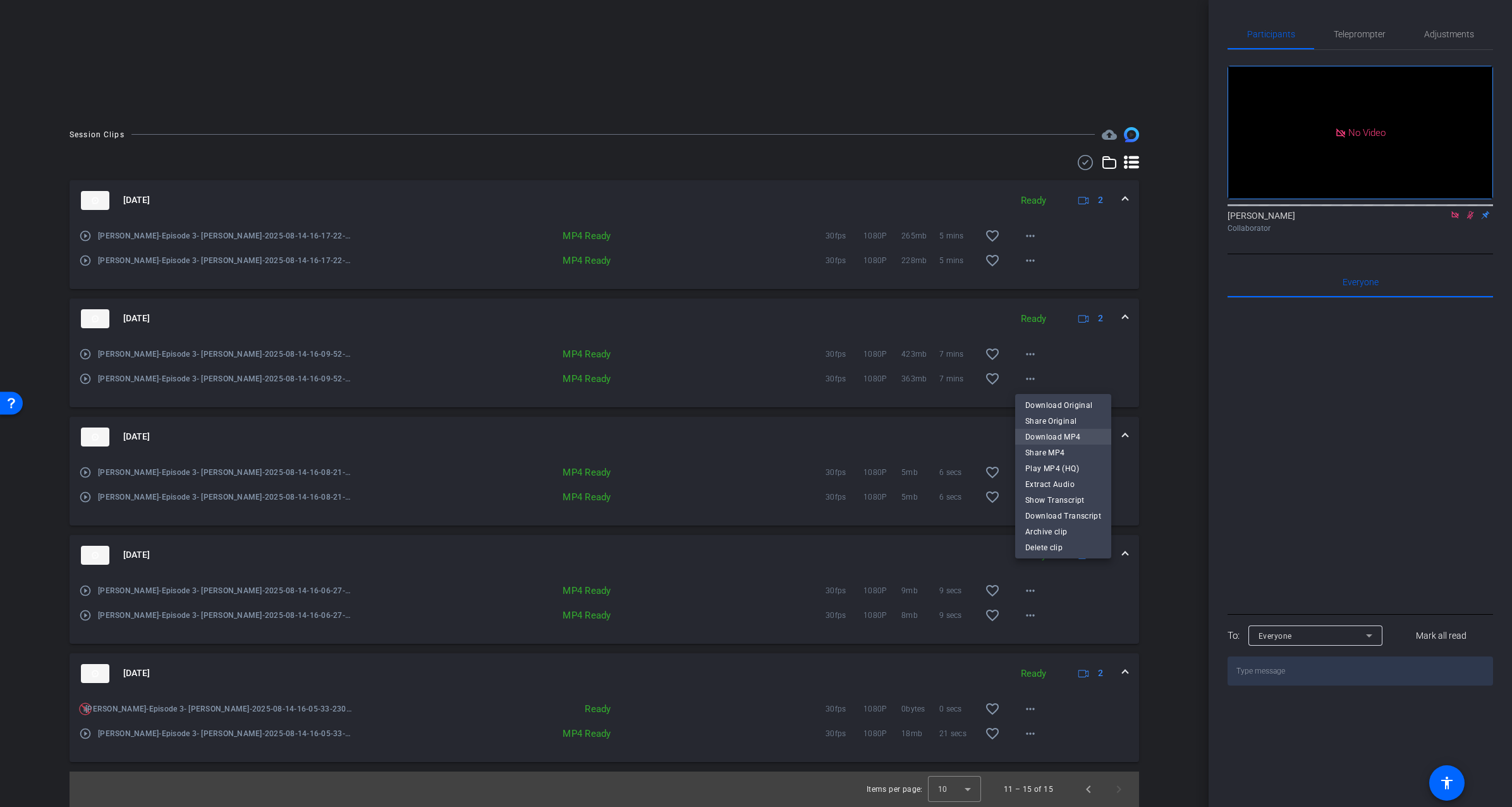
click at [1065, 440] on span "Download MP4" at bounding box center [1064, 436] width 76 height 15
click at [1031, 465] on mat-icon "more_horiz" at bounding box center [1030, 471] width 15 height 15
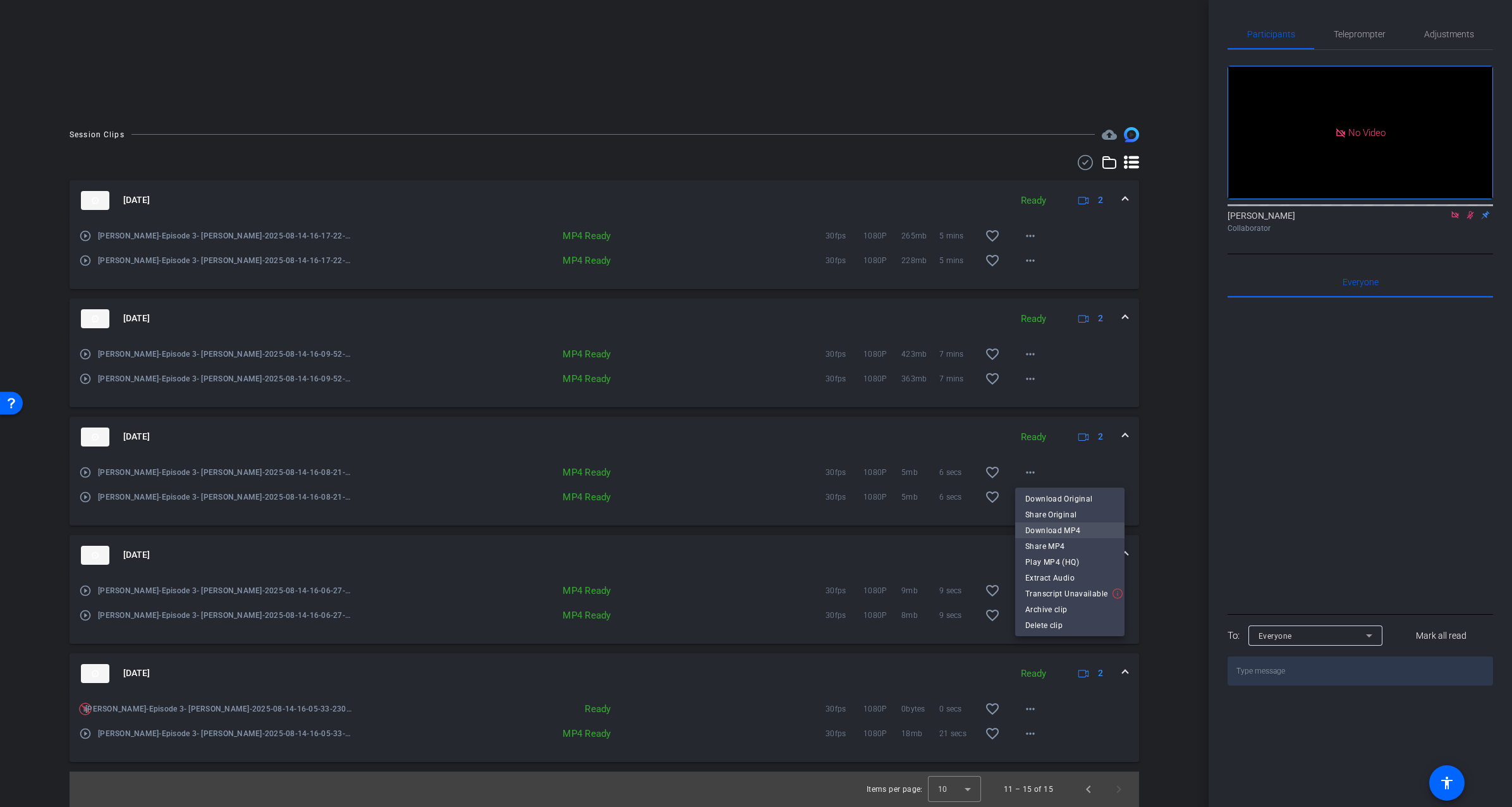
click at [1068, 531] on span "Download MP4" at bounding box center [1070, 529] width 89 height 15
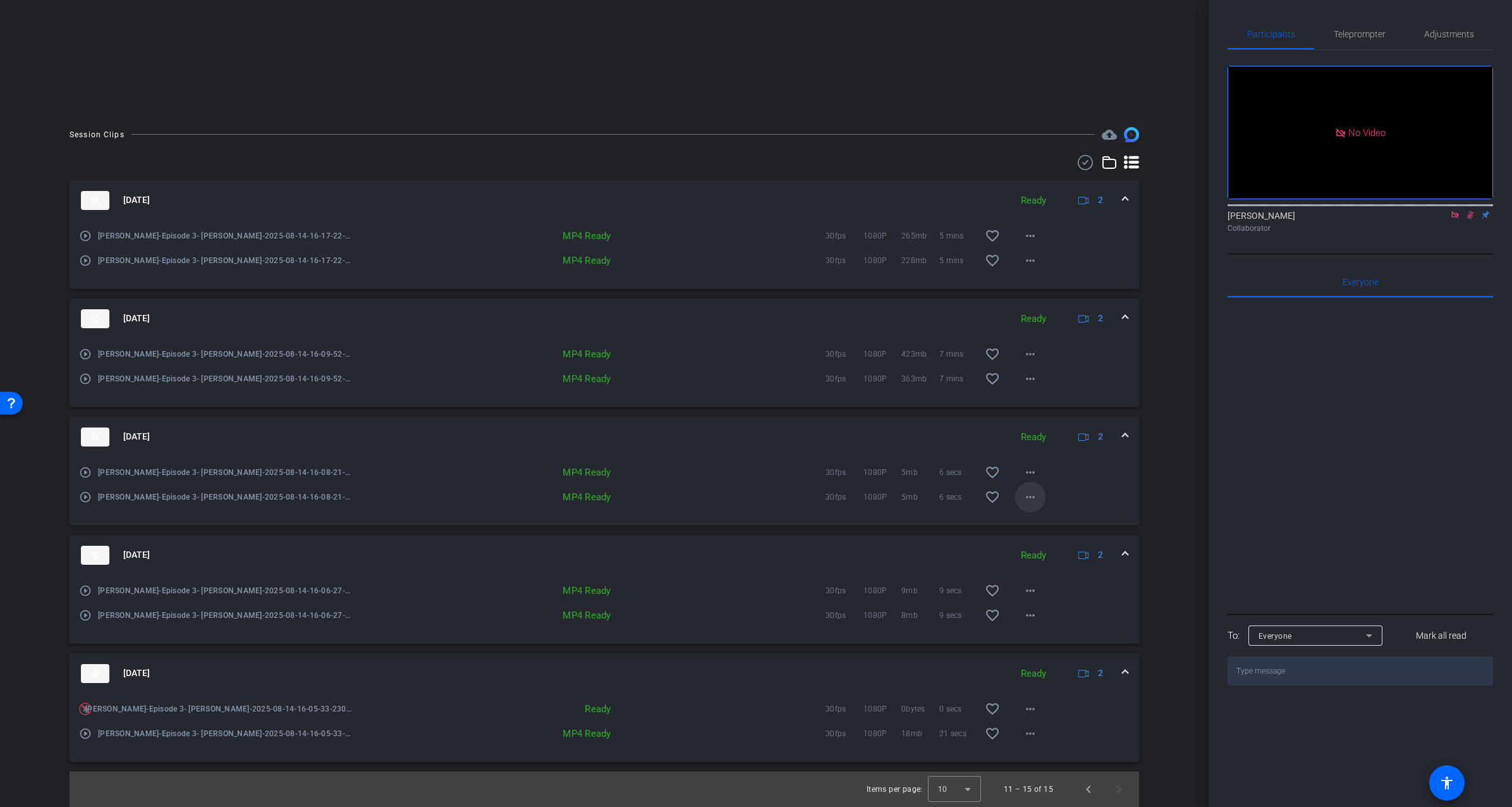
click at [1030, 489] on mat-icon "more_horiz" at bounding box center [1030, 496] width 15 height 15
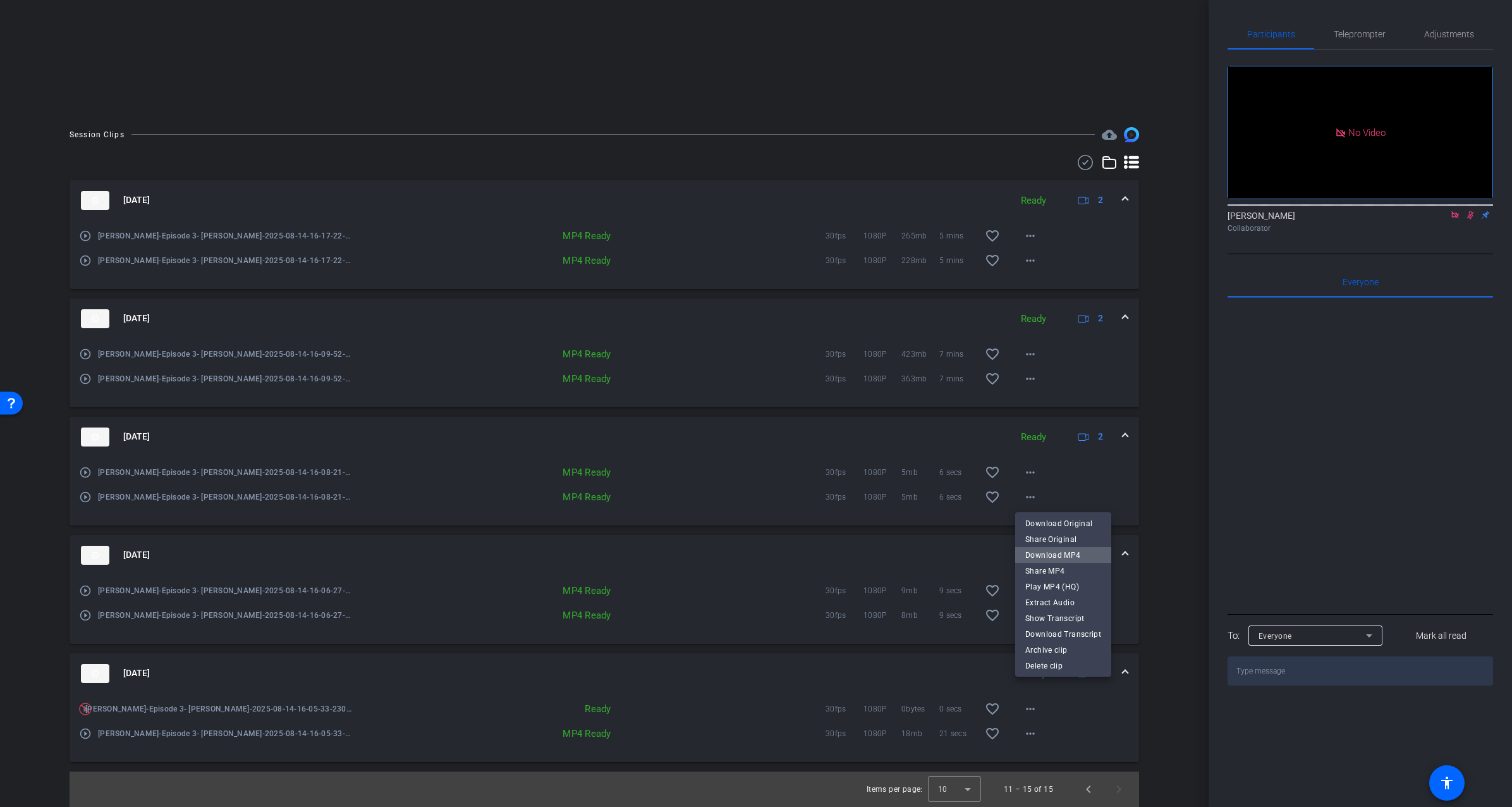
click at [1064, 551] on span "Download MP4" at bounding box center [1064, 554] width 76 height 15
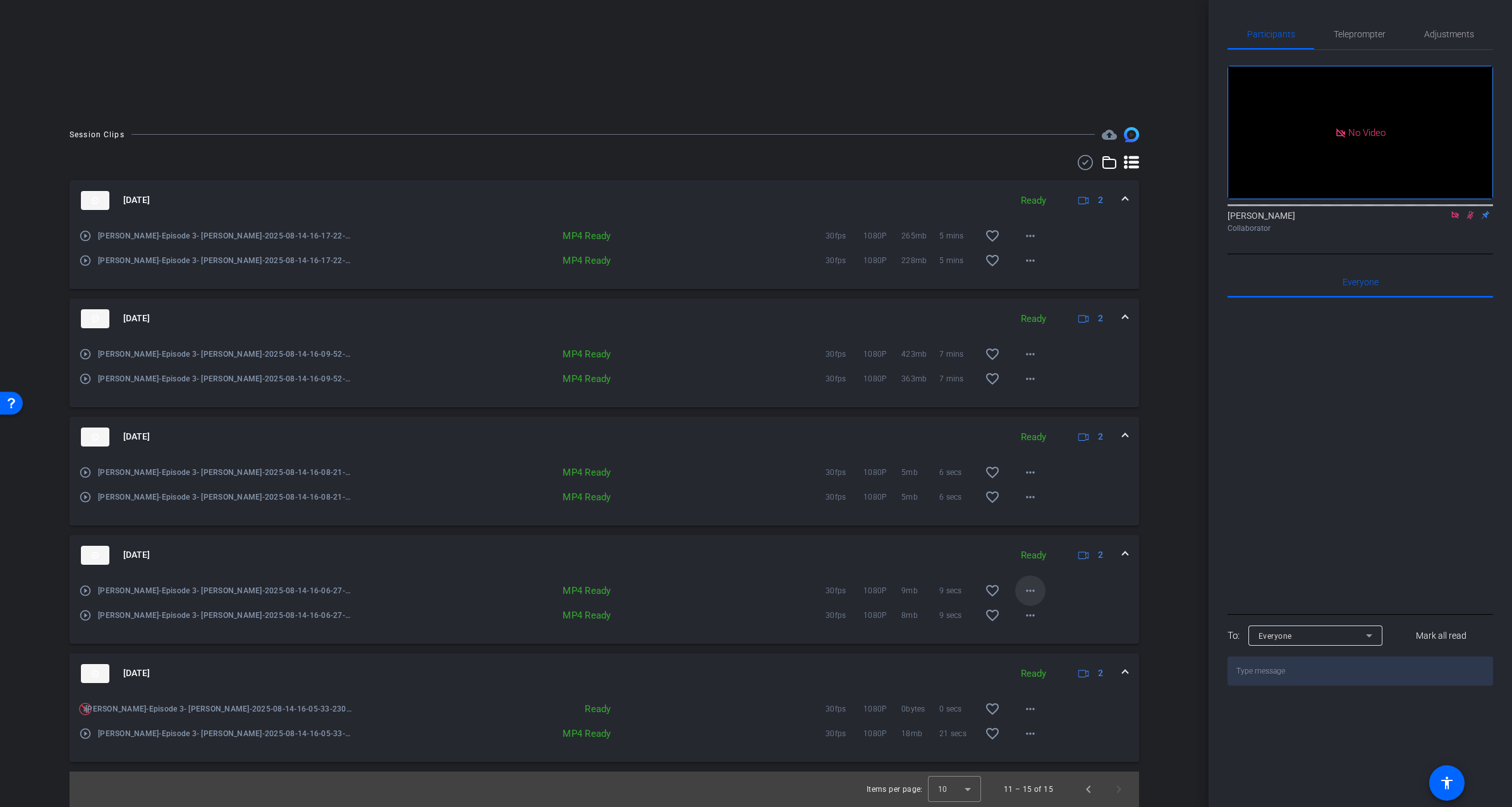
click at [1038, 551] on mat-icon "more_horiz" at bounding box center [1030, 590] width 15 height 15
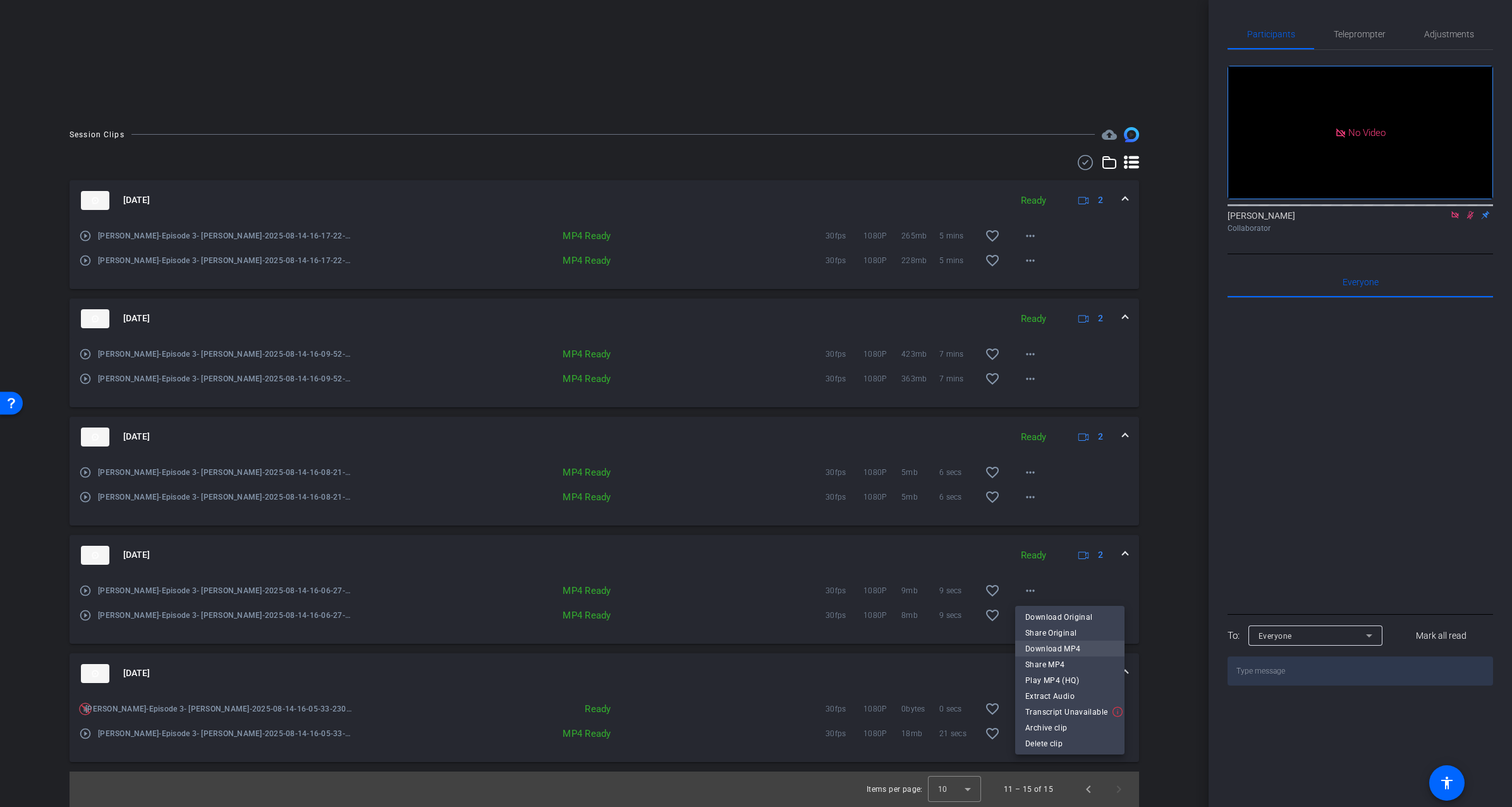
click at [1068, 551] on span "Download MP4" at bounding box center [1070, 648] width 89 height 15
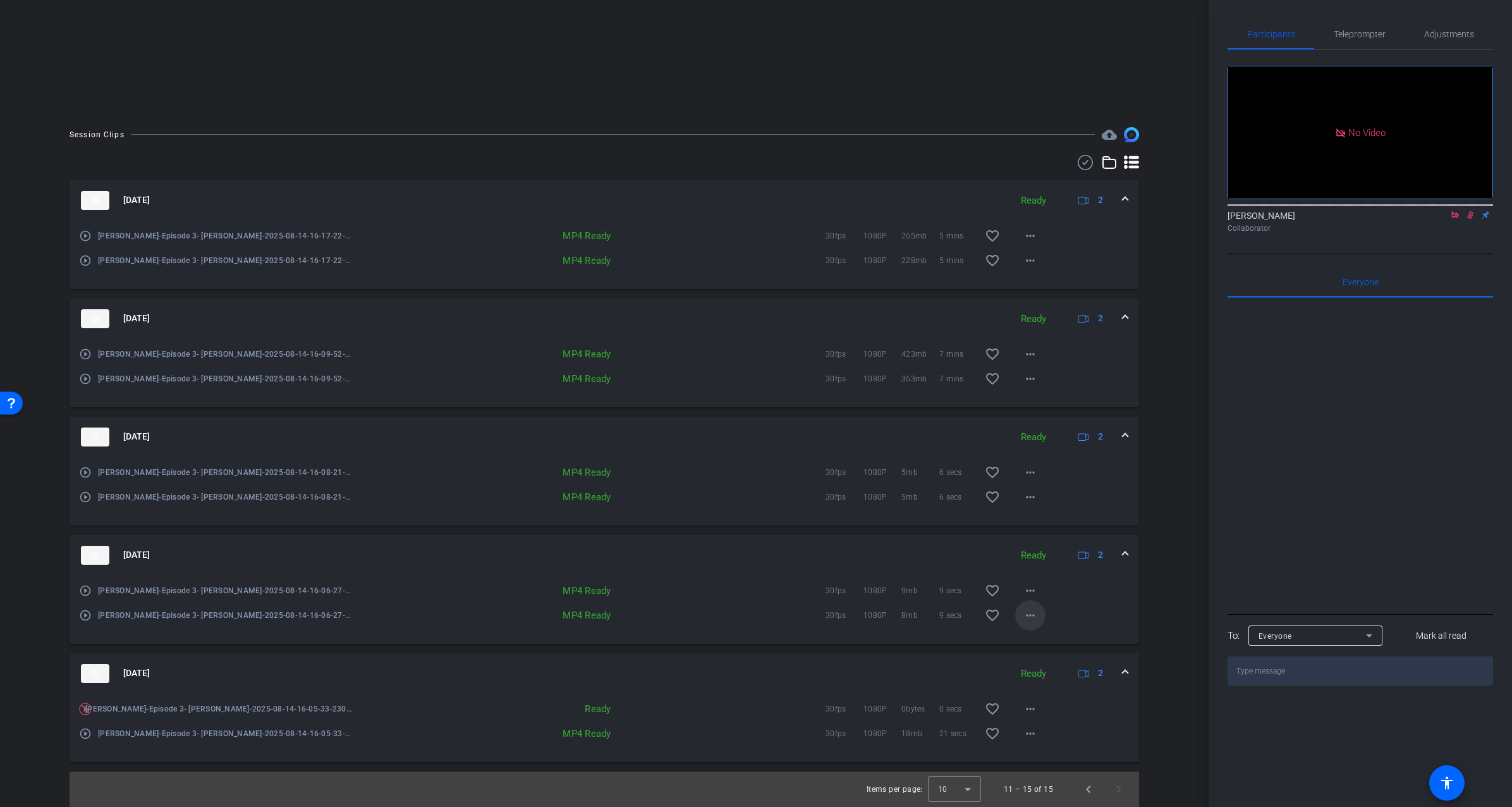
click at [1036, 551] on mat-icon "more_horiz" at bounding box center [1030, 614] width 15 height 15
click at [1068, 551] on span "Download MP4" at bounding box center [1070, 672] width 89 height 15
click at [1033, 551] on mat-icon "more_horiz" at bounding box center [1030, 708] width 15 height 15
click at [1034, 551] on div at bounding box center [756, 404] width 1512 height 807
click at [1031, 551] on mat-icon "more_horiz" at bounding box center [1030, 733] width 15 height 15
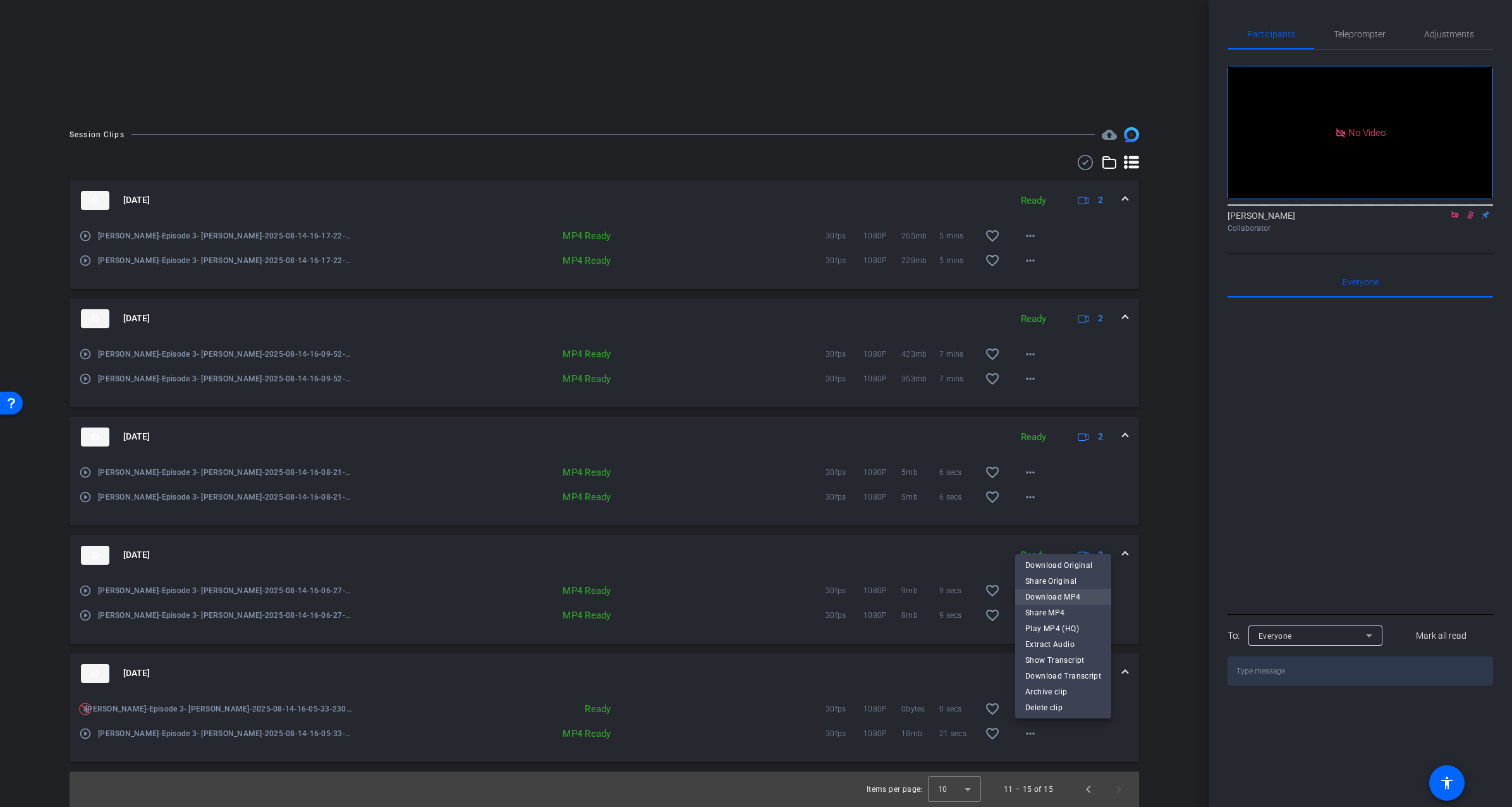
click at [1053, 551] on span "Download MP4" at bounding box center [1064, 596] width 76 height 15
